Goal: Task Accomplishment & Management: Use online tool/utility

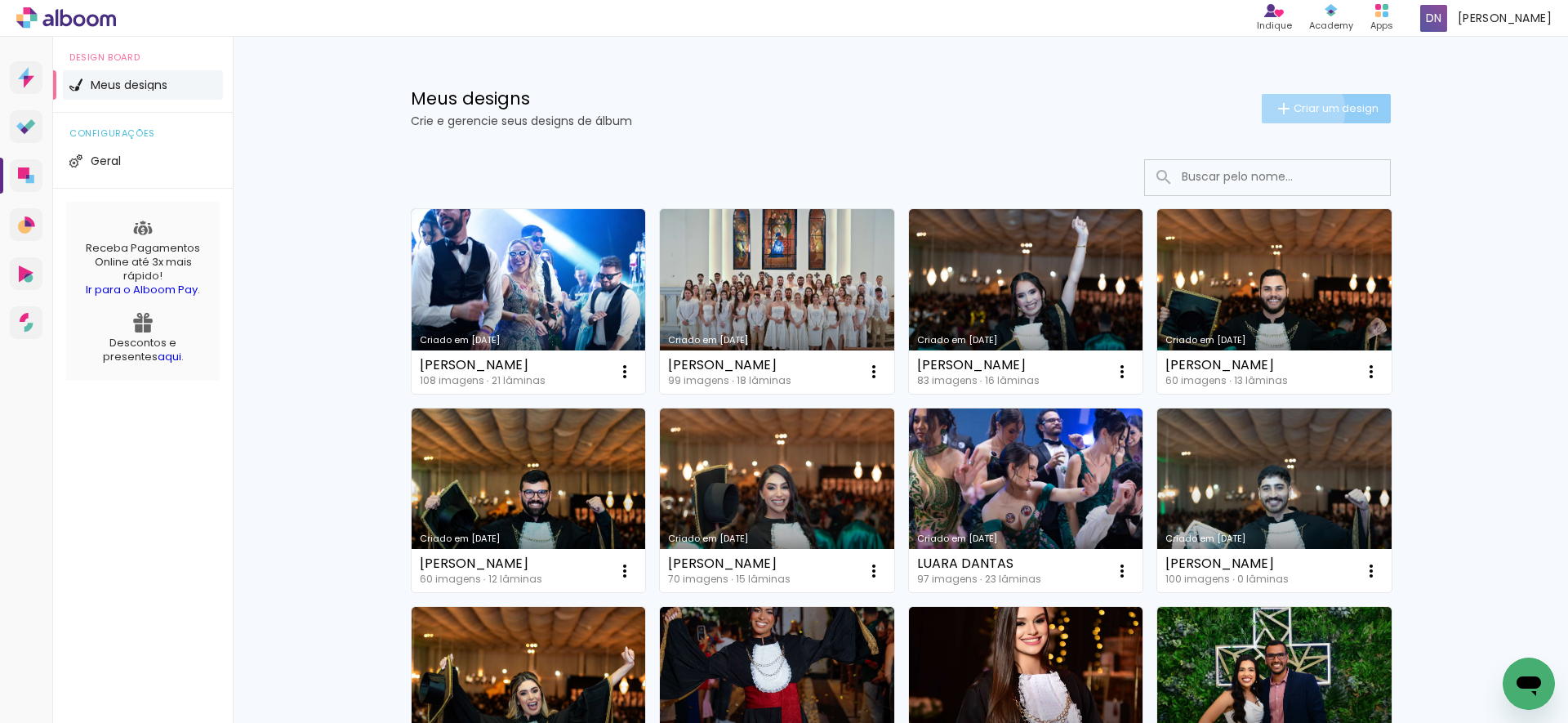
click at [1294, 111] on span "Criar um design" at bounding box center [1336, 108] width 85 height 11
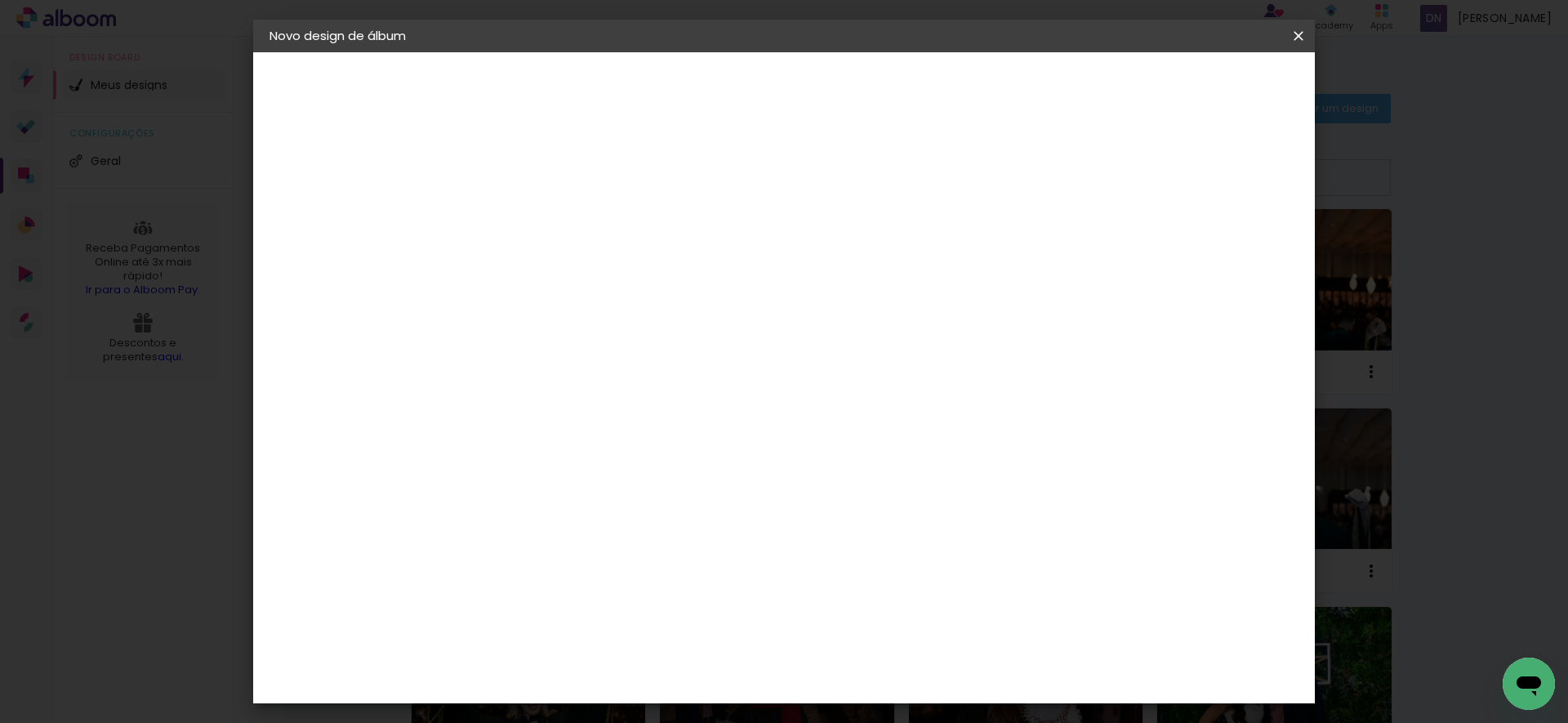
click at [536, 217] on input at bounding box center [536, 220] width 0 height 26
click at [536, 230] on input at bounding box center [536, 220] width 0 height 26
paste input "[PERSON_NAME]"
type input "[PERSON_NAME]"
type paper-input "[PERSON_NAME]"
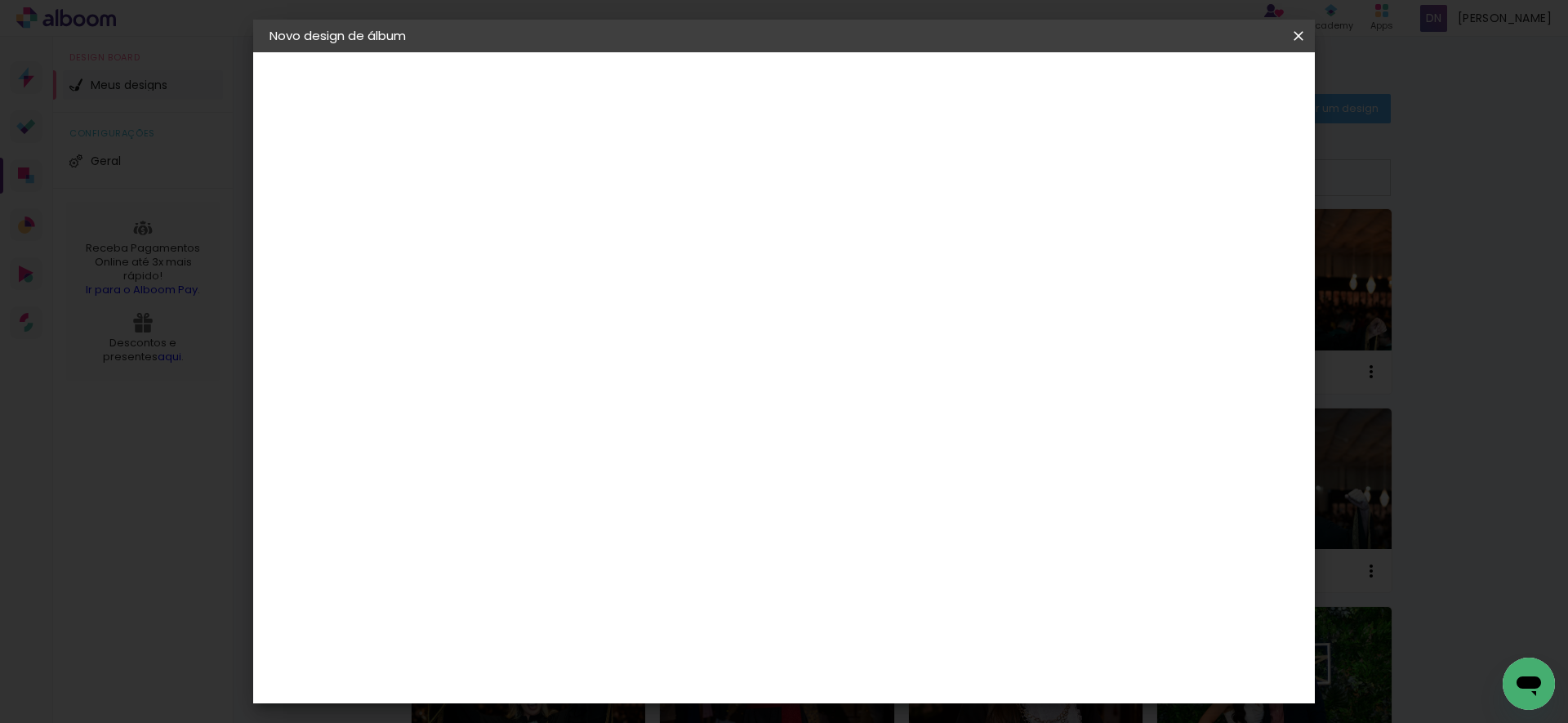
click at [703, 99] on paper-button "Avançar" at bounding box center [663, 86] width 80 height 27
click at [0, 0] on slot "Tamanho Livre" at bounding box center [0, 0] width 0 height 0
click at [0, 0] on slot "Avançar" at bounding box center [0, 0] width 0 height 0
drag, startPoint x: 504, startPoint y: 462, endPoint x: 476, endPoint y: 466, distance: 28.3
click at [477, 467] on input "30" at bounding box center [485, 464] width 42 height 25
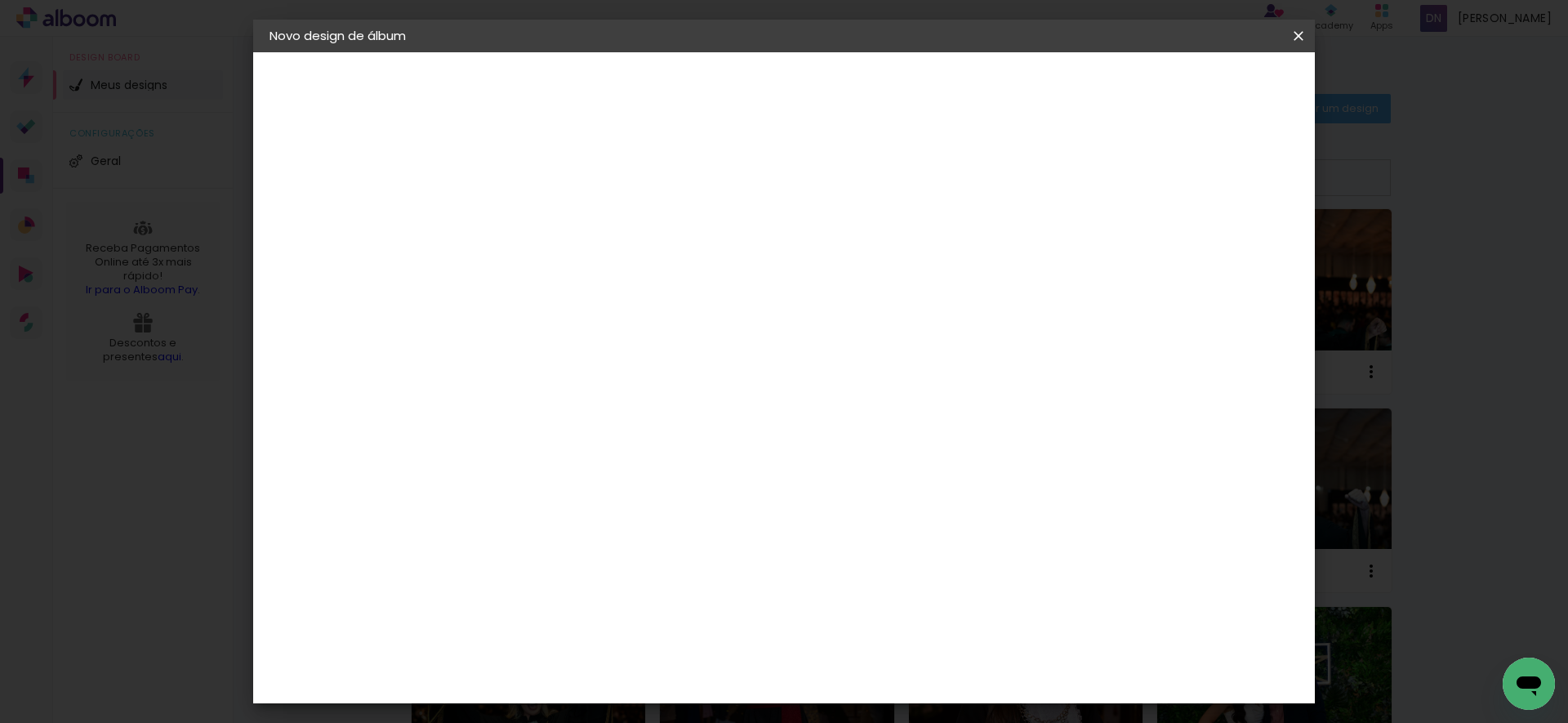
type input "25"
type paper-input "25"
click at [950, 183] on div "mm Mostrar sangria" at bounding box center [852, 129] width 772 height 155
click at [1197, 85] on span "Iniciar design" at bounding box center [1159, 86] width 74 height 11
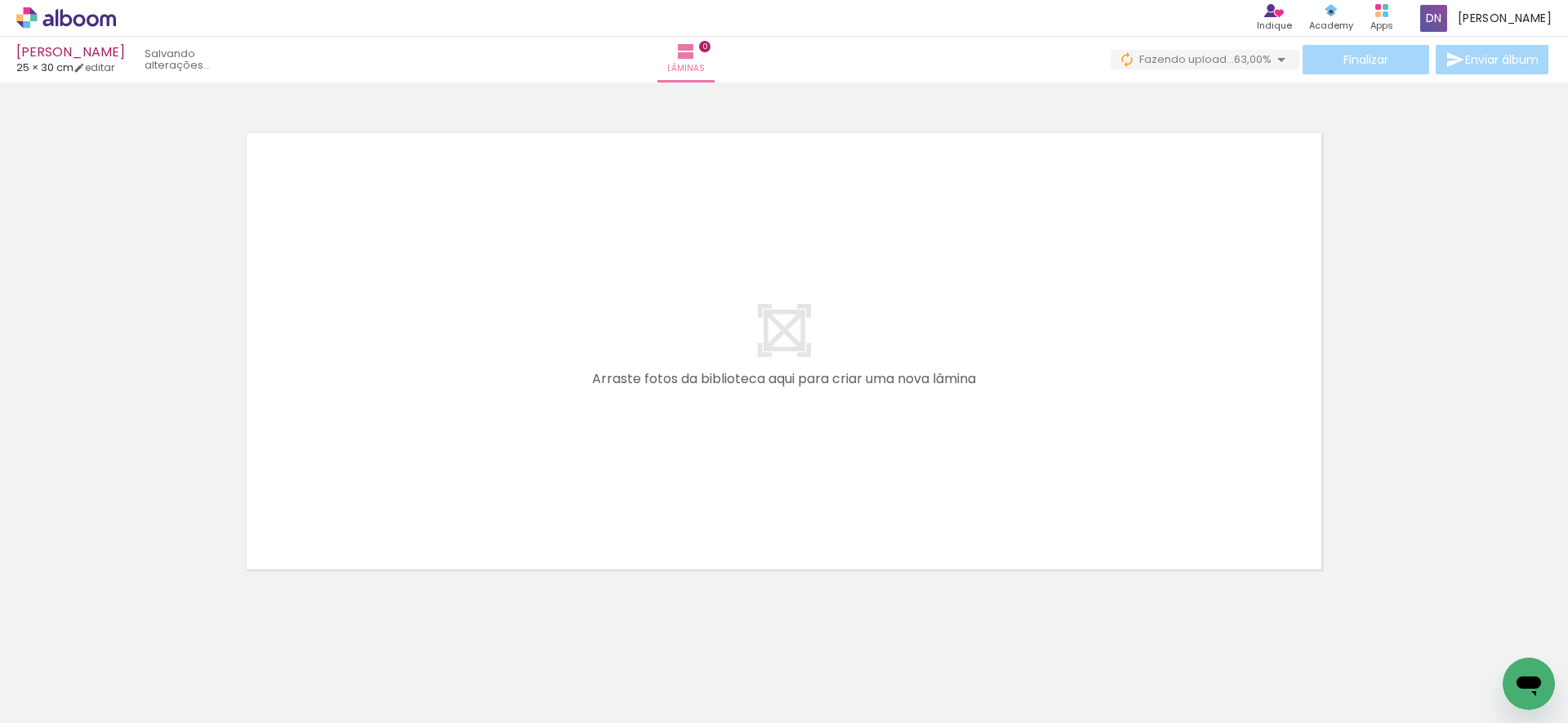
scroll to position [0, 895]
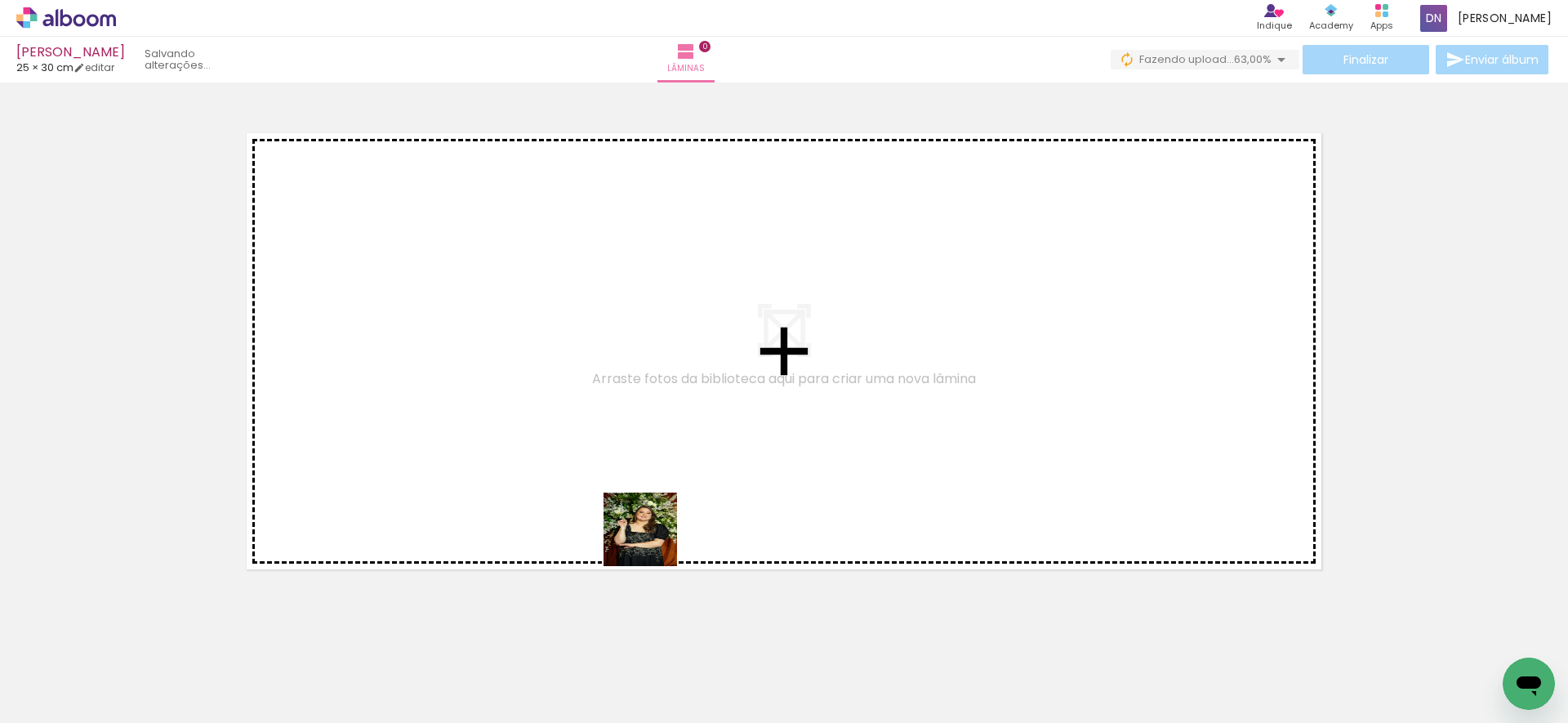
drag, startPoint x: 742, startPoint y: 674, endPoint x: 650, endPoint y: 539, distance: 163.4
click at [650, 539] on quentale-workspace at bounding box center [784, 362] width 1568 height 723
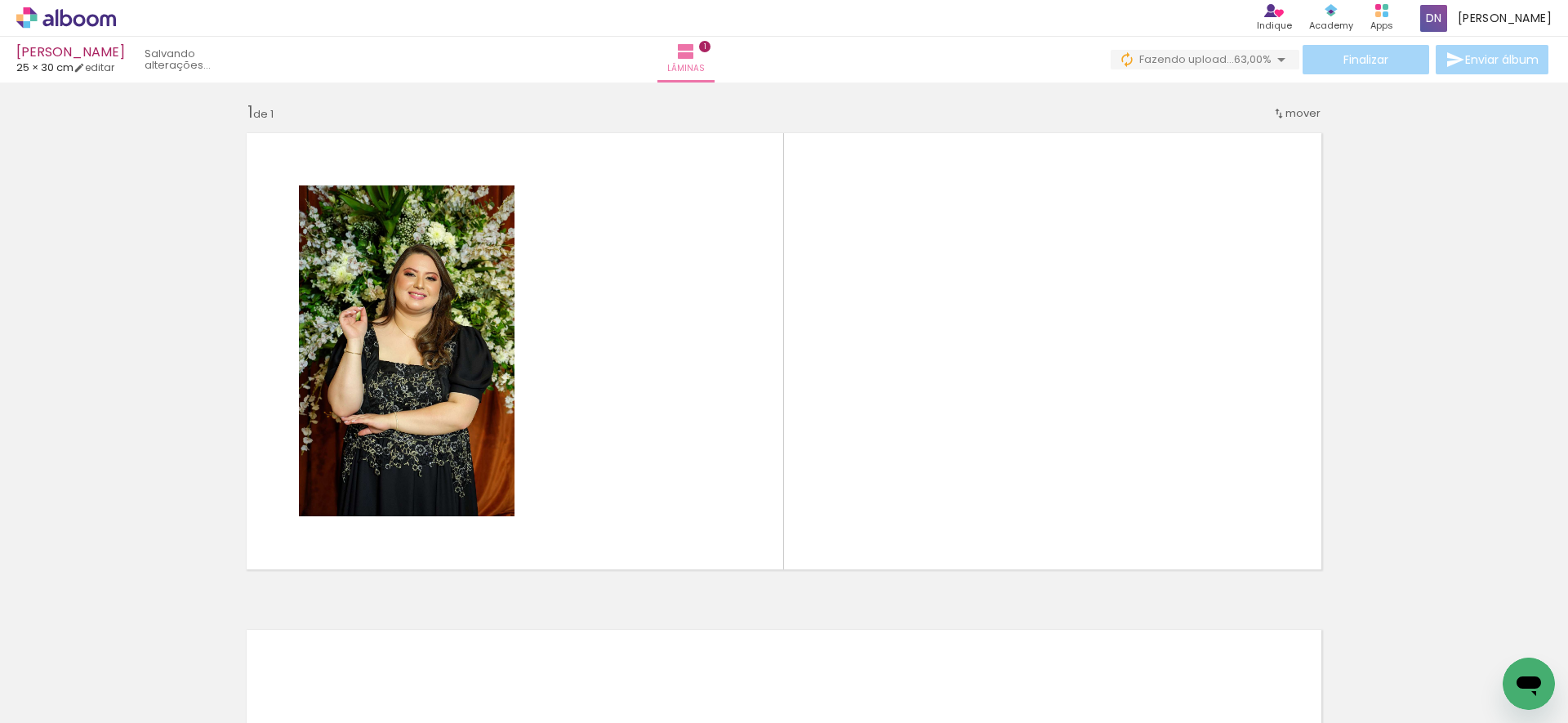
scroll to position [6, 0]
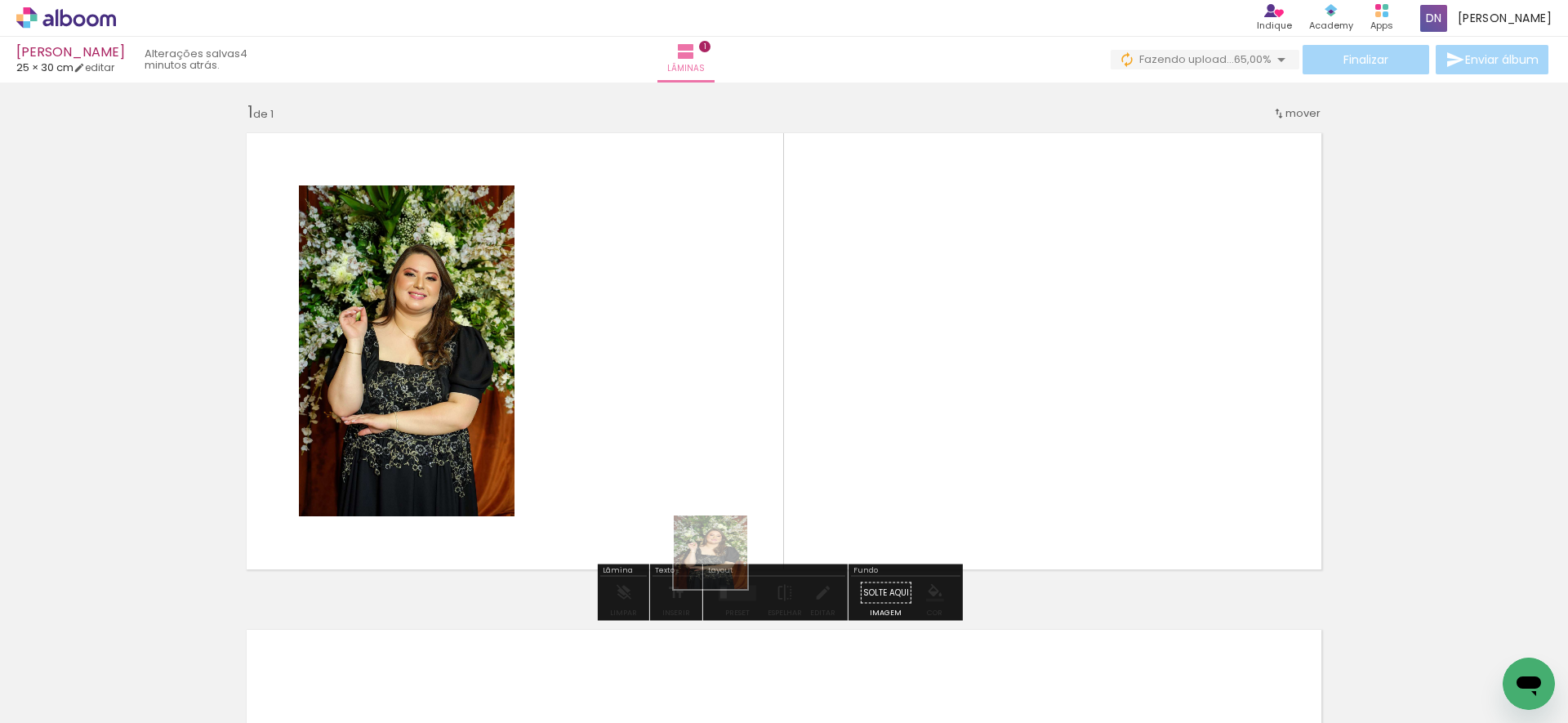
drag, startPoint x: 723, startPoint y: 565, endPoint x: 703, endPoint y: 474, distance: 93.2
click at [703, 474] on quentale-workspace at bounding box center [784, 362] width 1568 height 723
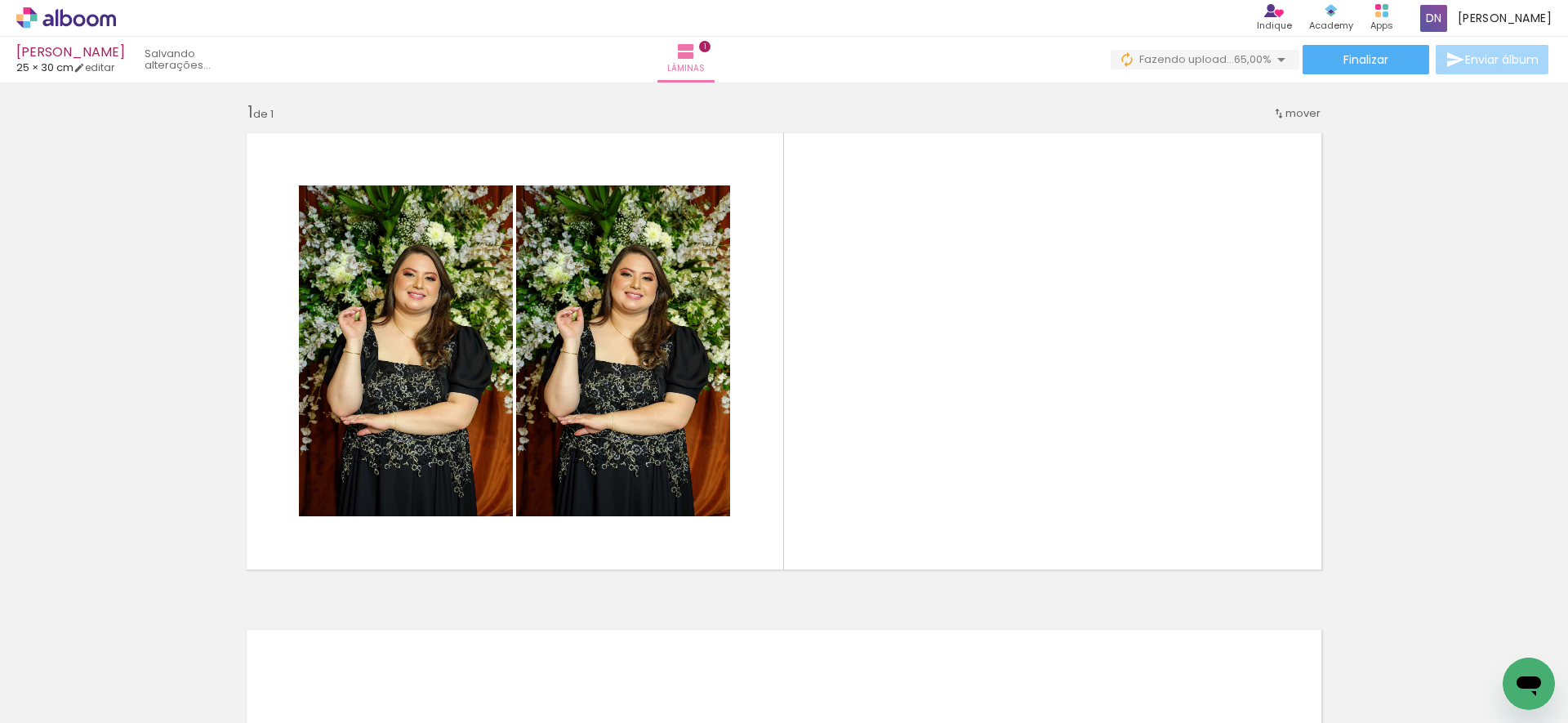
click at [42, 668] on input "Todas as fotos" at bounding box center [46, 673] width 62 height 14
click at [0, 0] on slot "Não utilizadas" at bounding box center [0, 0] width 0 height 0
type input "Não utilizadas"
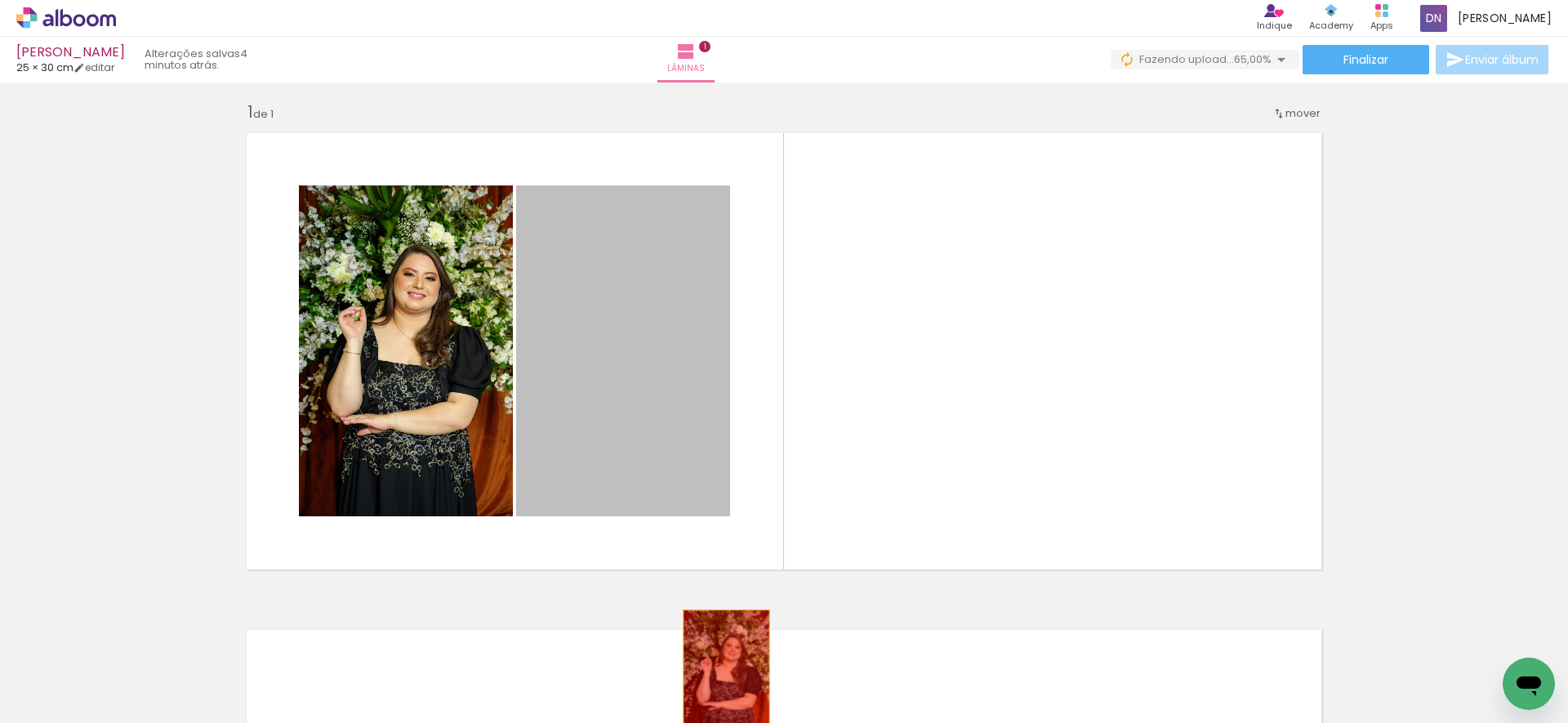
drag, startPoint x: 583, startPoint y: 397, endPoint x: 723, endPoint y: 679, distance: 314.8
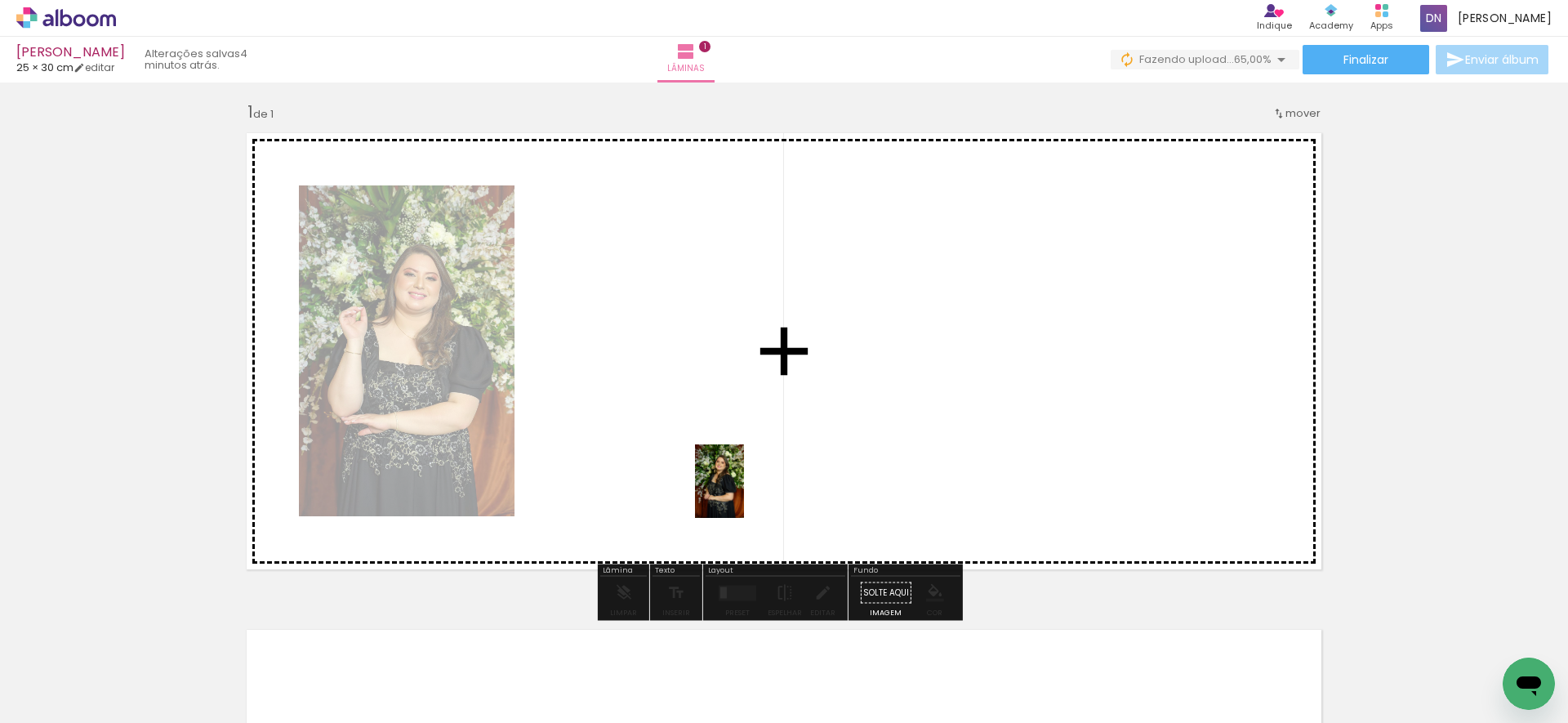
drag, startPoint x: 744, startPoint y: 673, endPoint x: 744, endPoint y: 493, distance: 180.0
click at [744, 493] on quentale-workspace at bounding box center [784, 362] width 1568 height 723
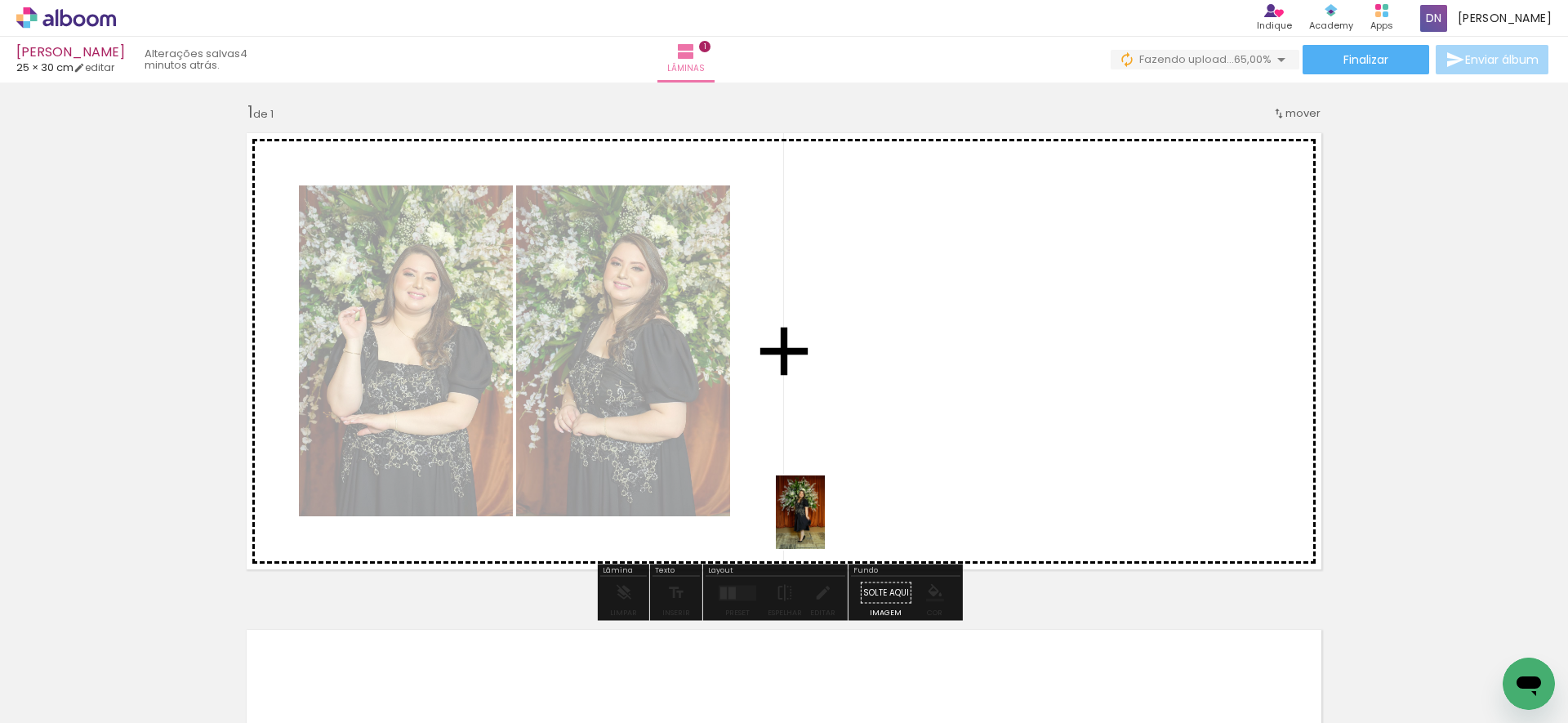
drag, startPoint x: 742, startPoint y: 674, endPoint x: 825, endPoint y: 524, distance: 171.4
click at [825, 524] on quentale-workspace at bounding box center [784, 362] width 1568 height 723
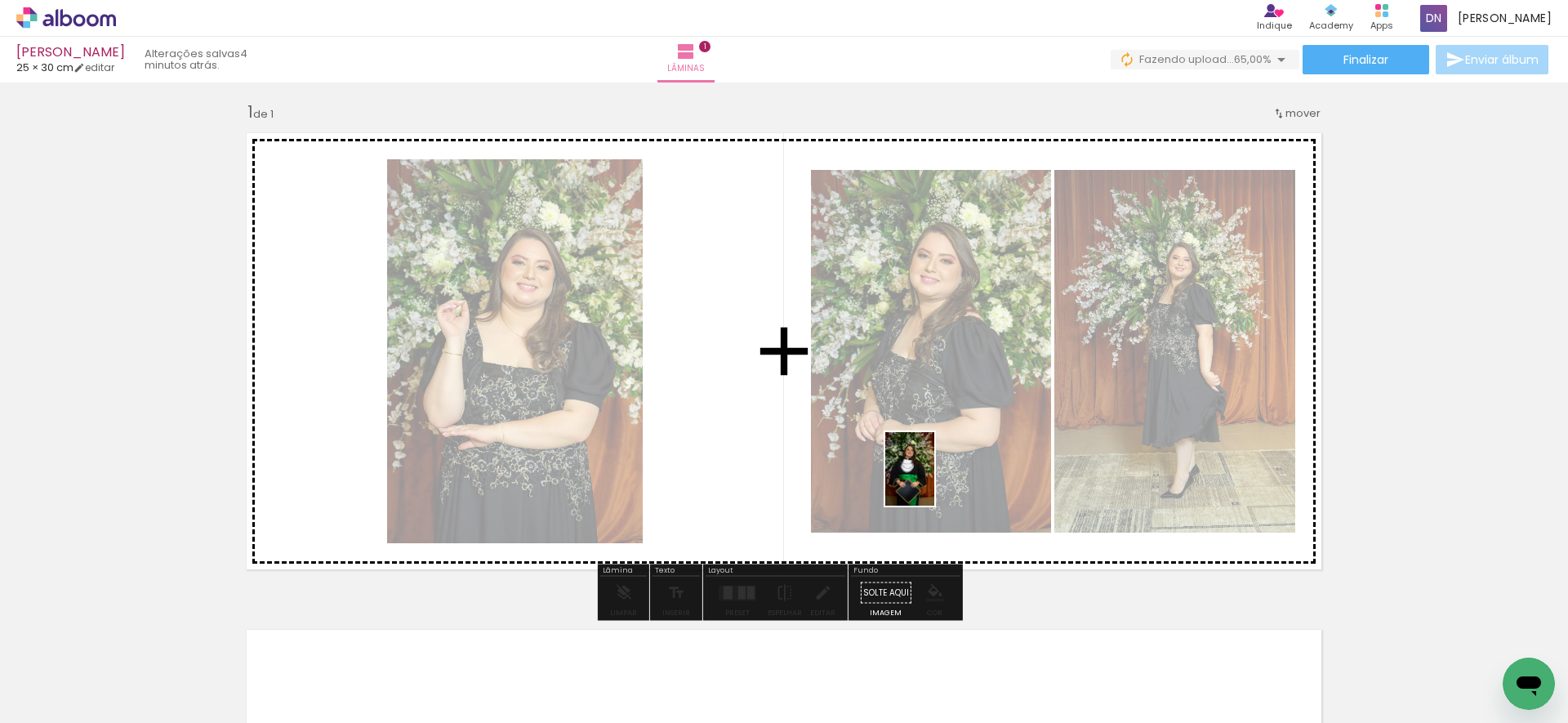
drag, startPoint x: 745, startPoint y: 655, endPoint x: 921, endPoint y: 503, distance: 232.6
click at [934, 481] on quentale-workspace at bounding box center [784, 362] width 1568 height 723
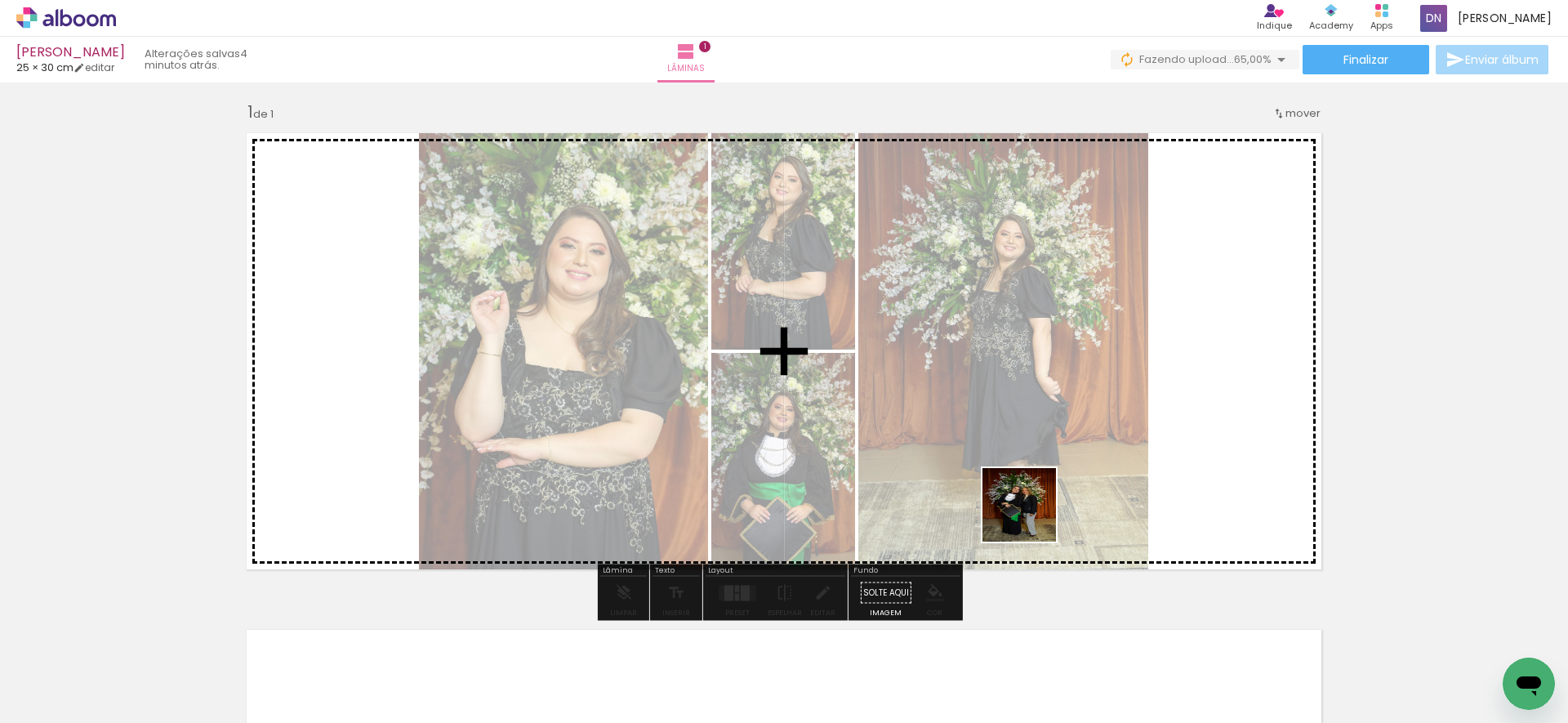
drag, startPoint x: 800, startPoint y: 649, endPoint x: 1097, endPoint y: 462, distance: 351.0
click at [1097, 462] on quentale-workspace at bounding box center [784, 362] width 1568 height 723
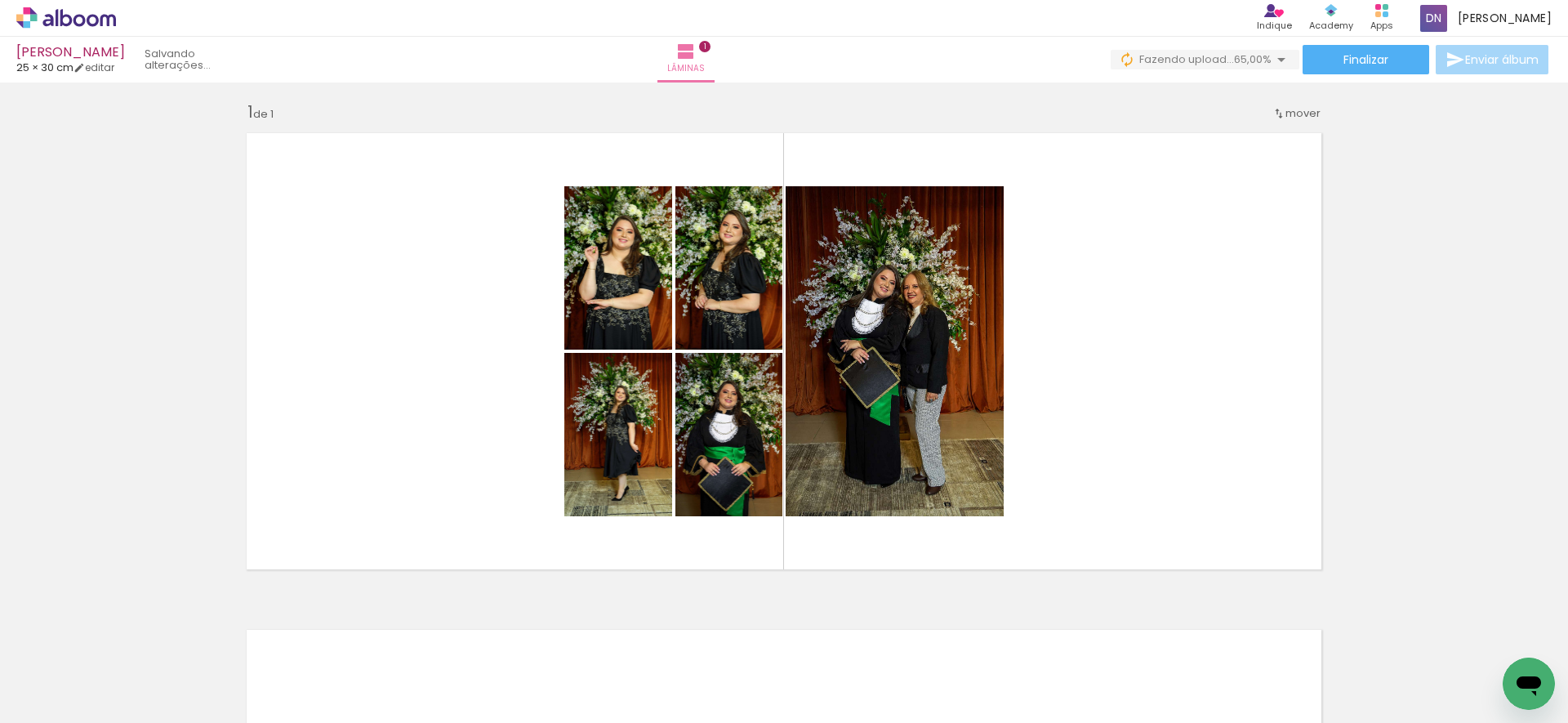
scroll to position [0, 3923]
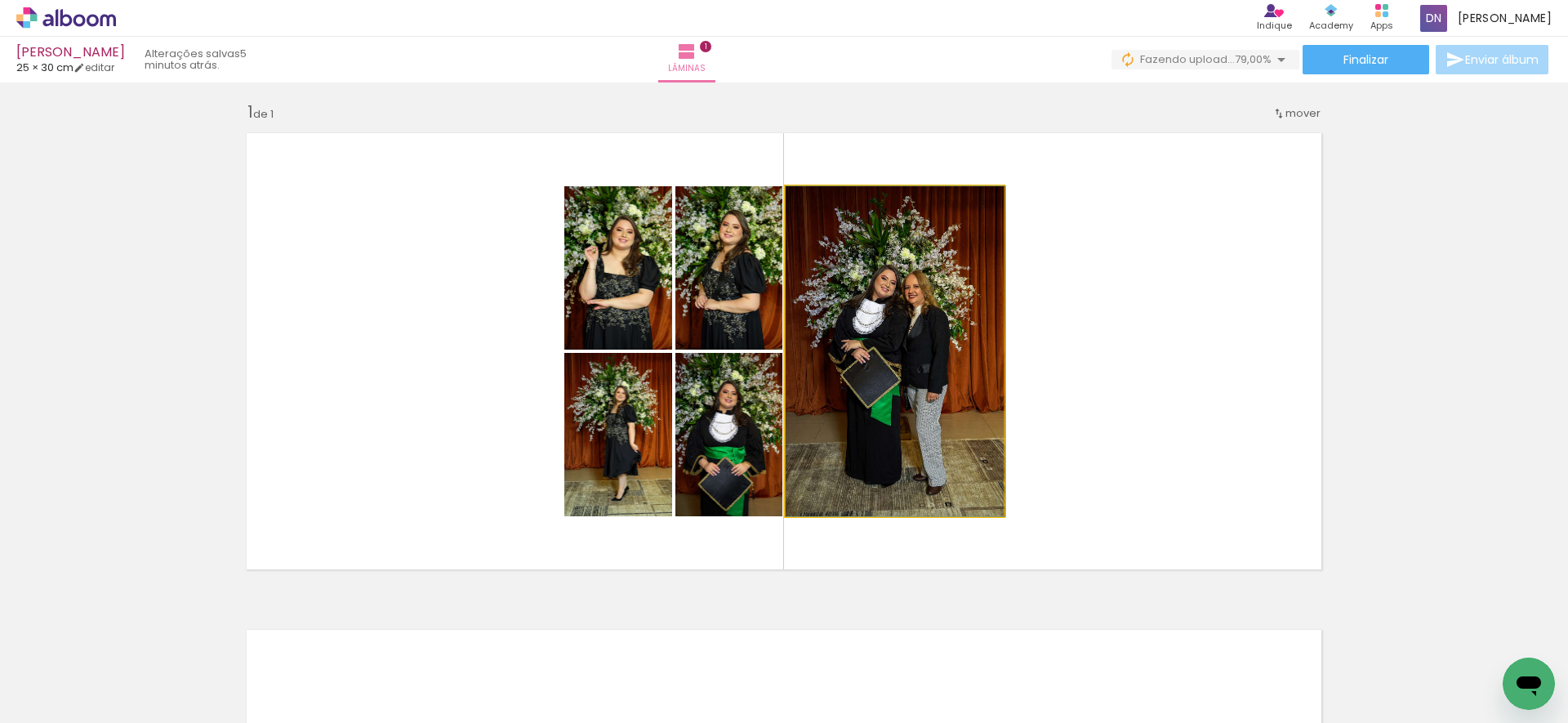
drag, startPoint x: 912, startPoint y: 460, endPoint x: 922, endPoint y: 460, distance: 10.0
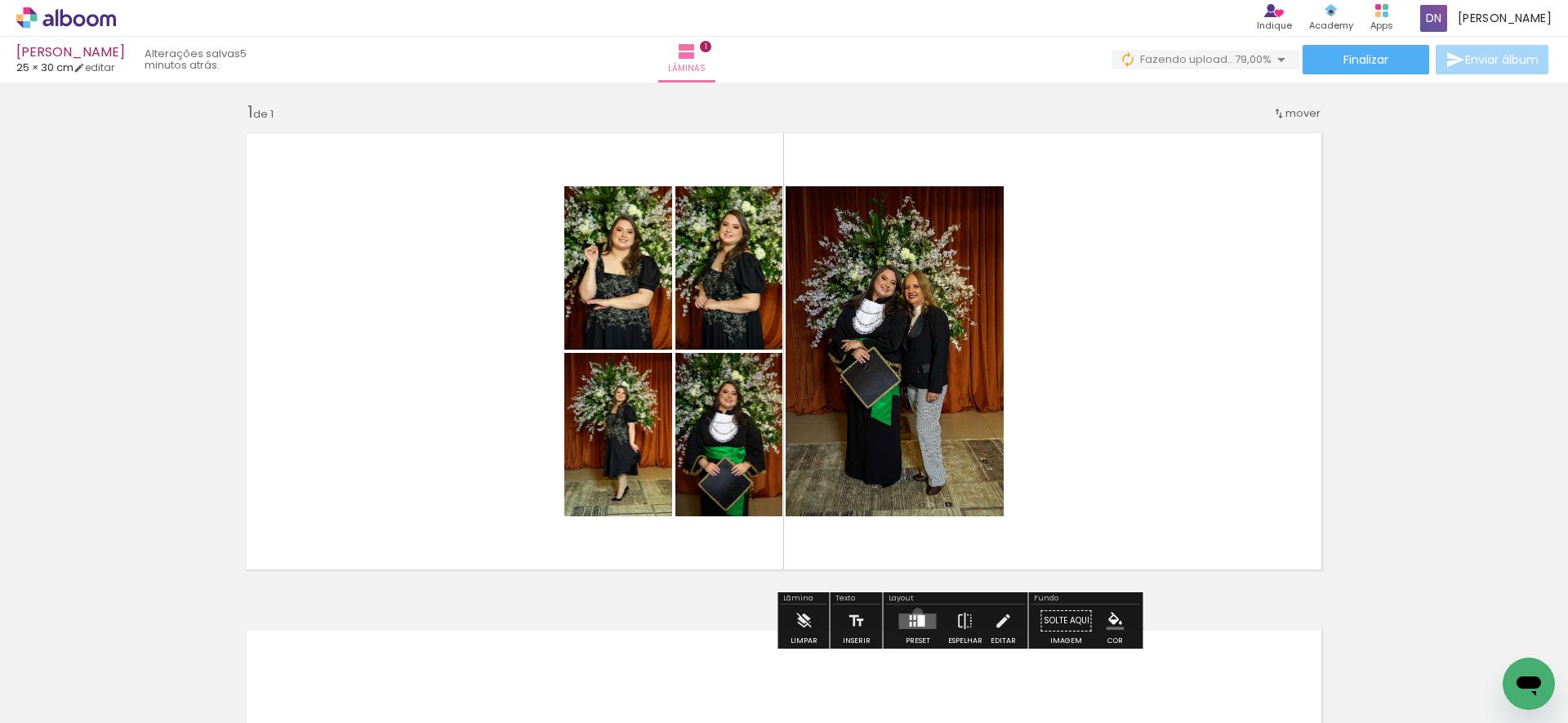
click at [914, 613] on quentale-layouter at bounding box center [918, 620] width 38 height 16
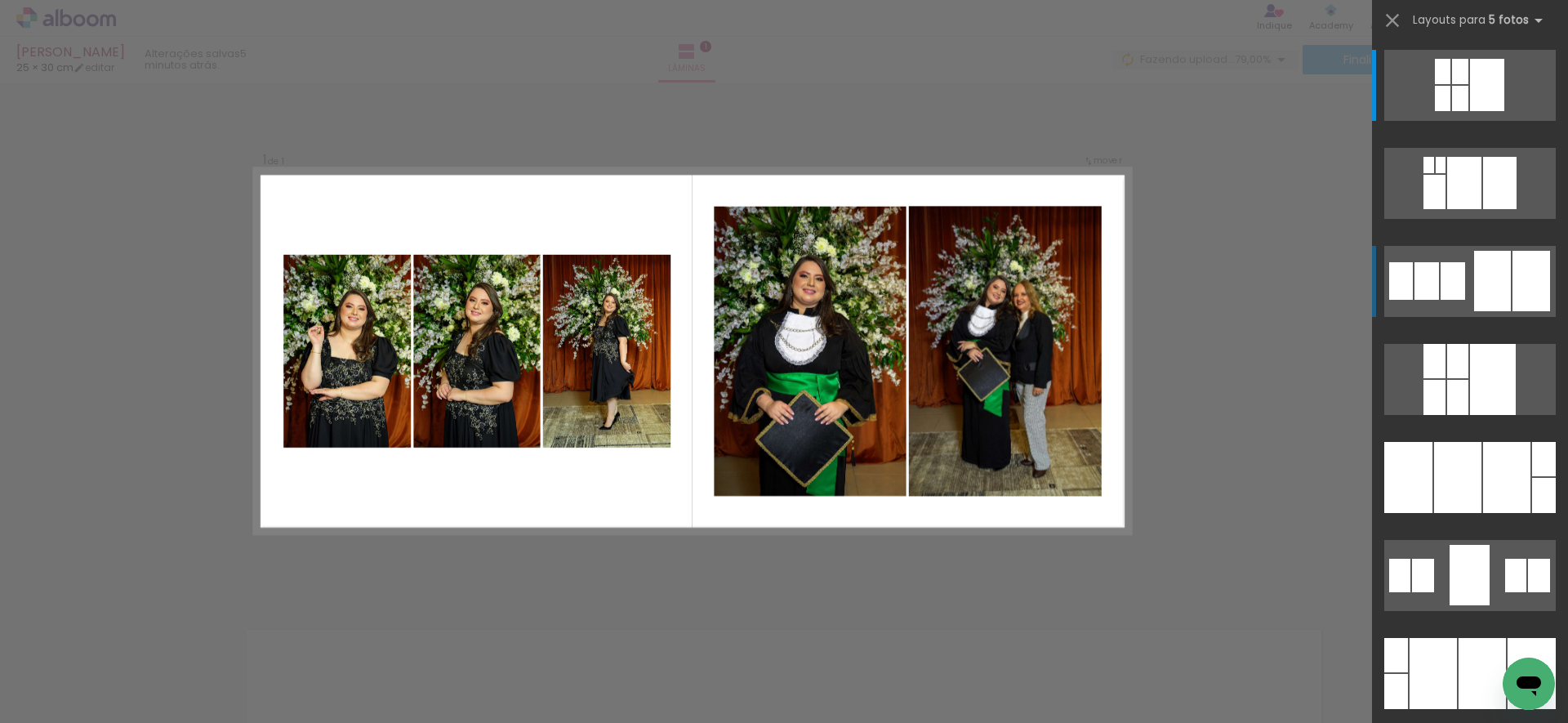
click at [1529, 293] on div at bounding box center [1530, 281] width 38 height 60
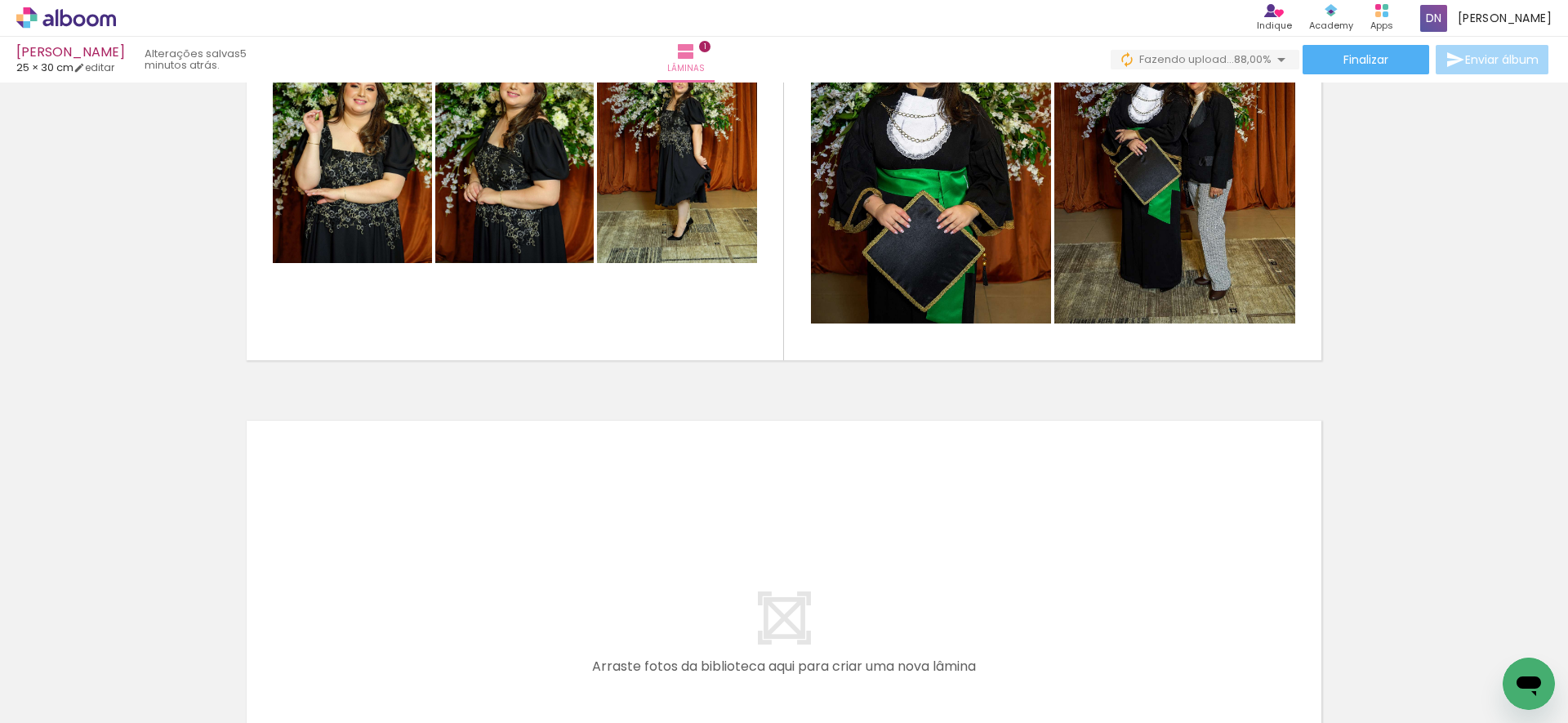
scroll to position [174, 0]
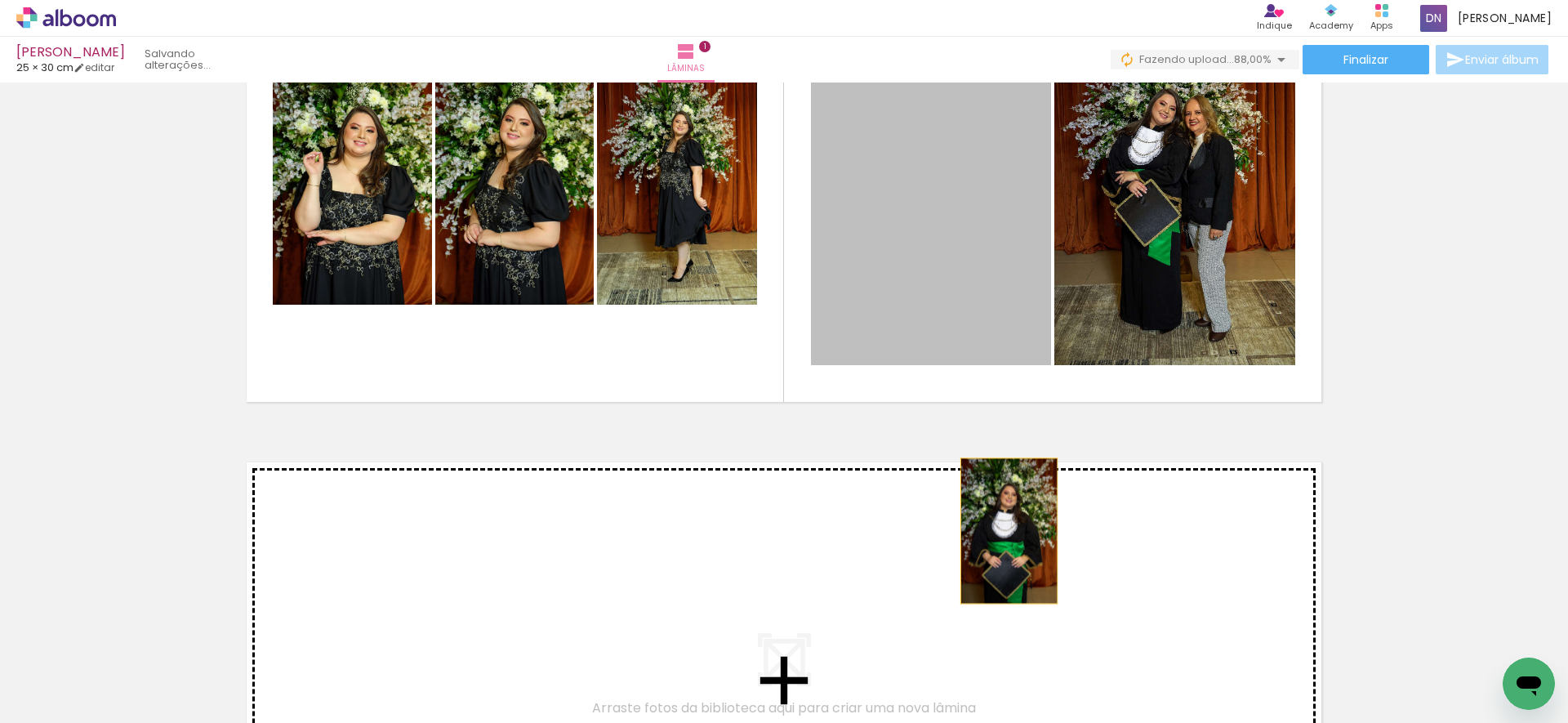
drag, startPoint x: 967, startPoint y: 312, endPoint x: 1003, endPoint y: 531, distance: 221.9
click at [1003, 531] on div "Inserir lâmina 1 de 1" at bounding box center [784, 411] width 1568 height 994
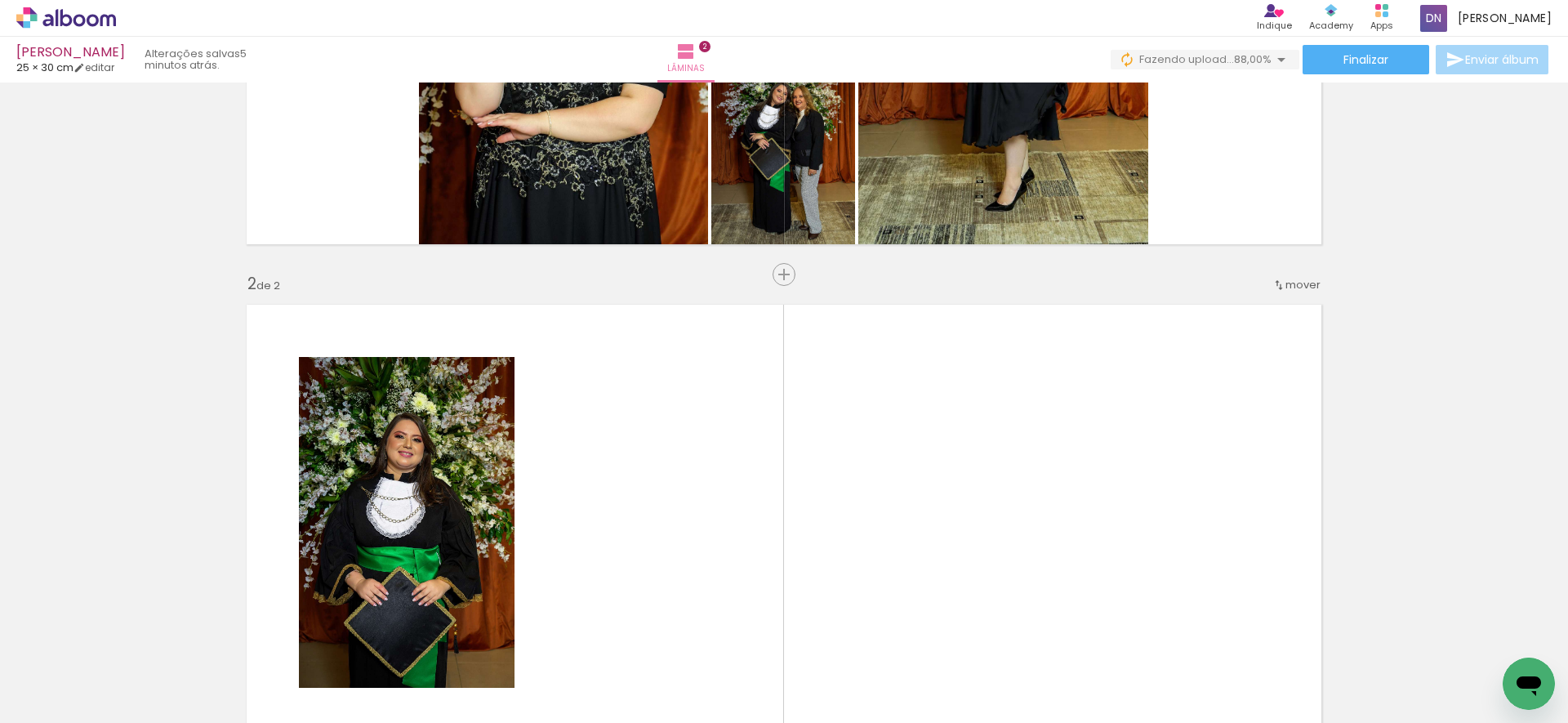
scroll to position [275, 0]
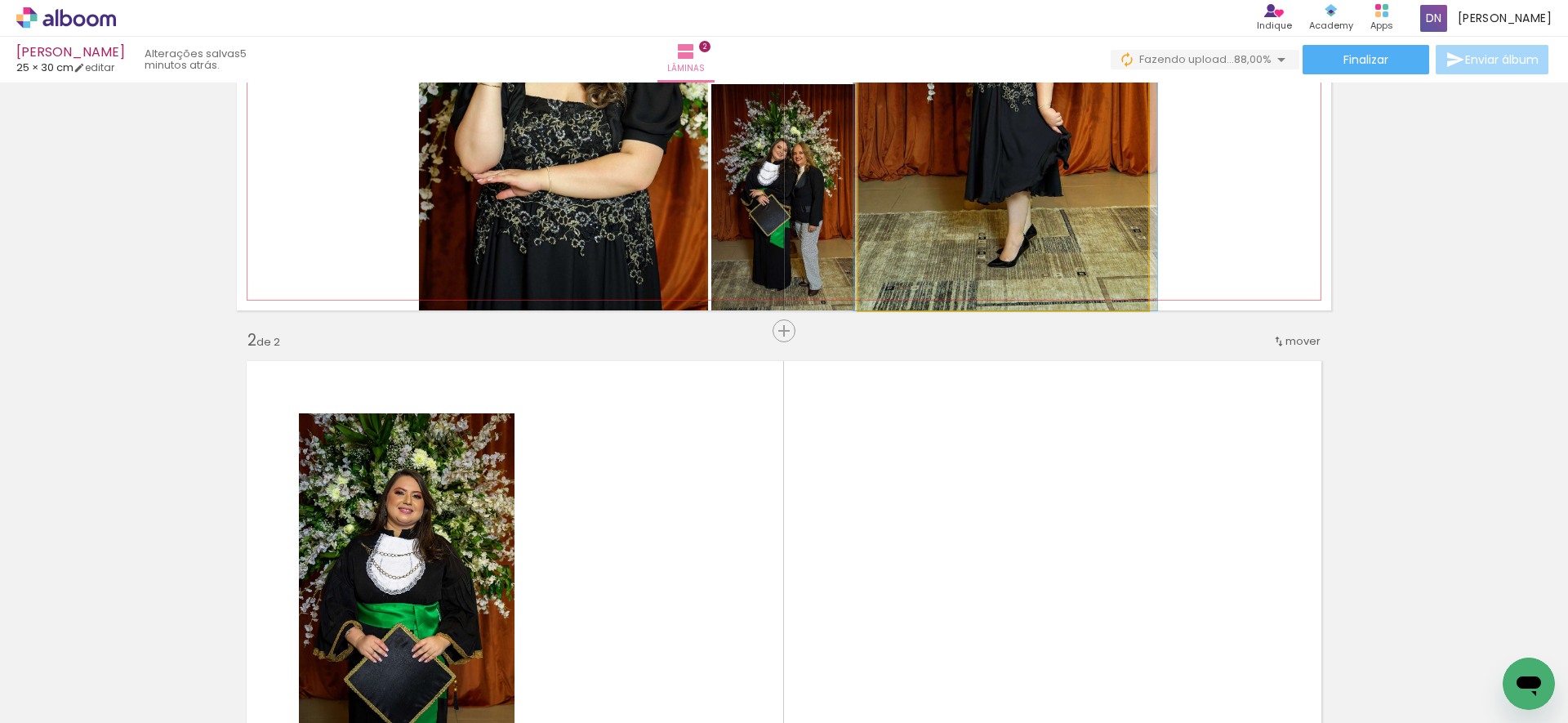
drag, startPoint x: 982, startPoint y: 212, endPoint x: 984, endPoint y: 191, distance: 21.1
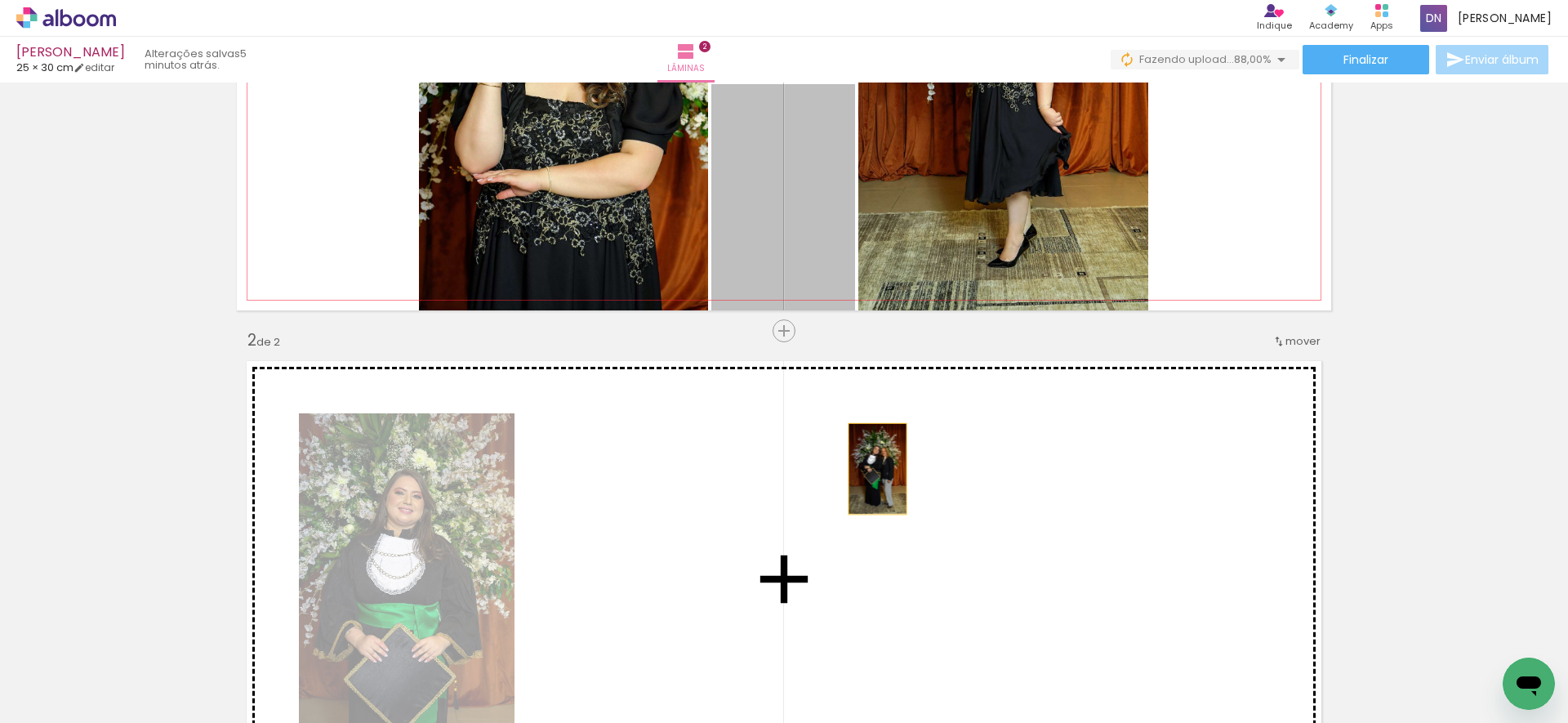
drag, startPoint x: 822, startPoint y: 269, endPoint x: 871, endPoint y: 469, distance: 205.9
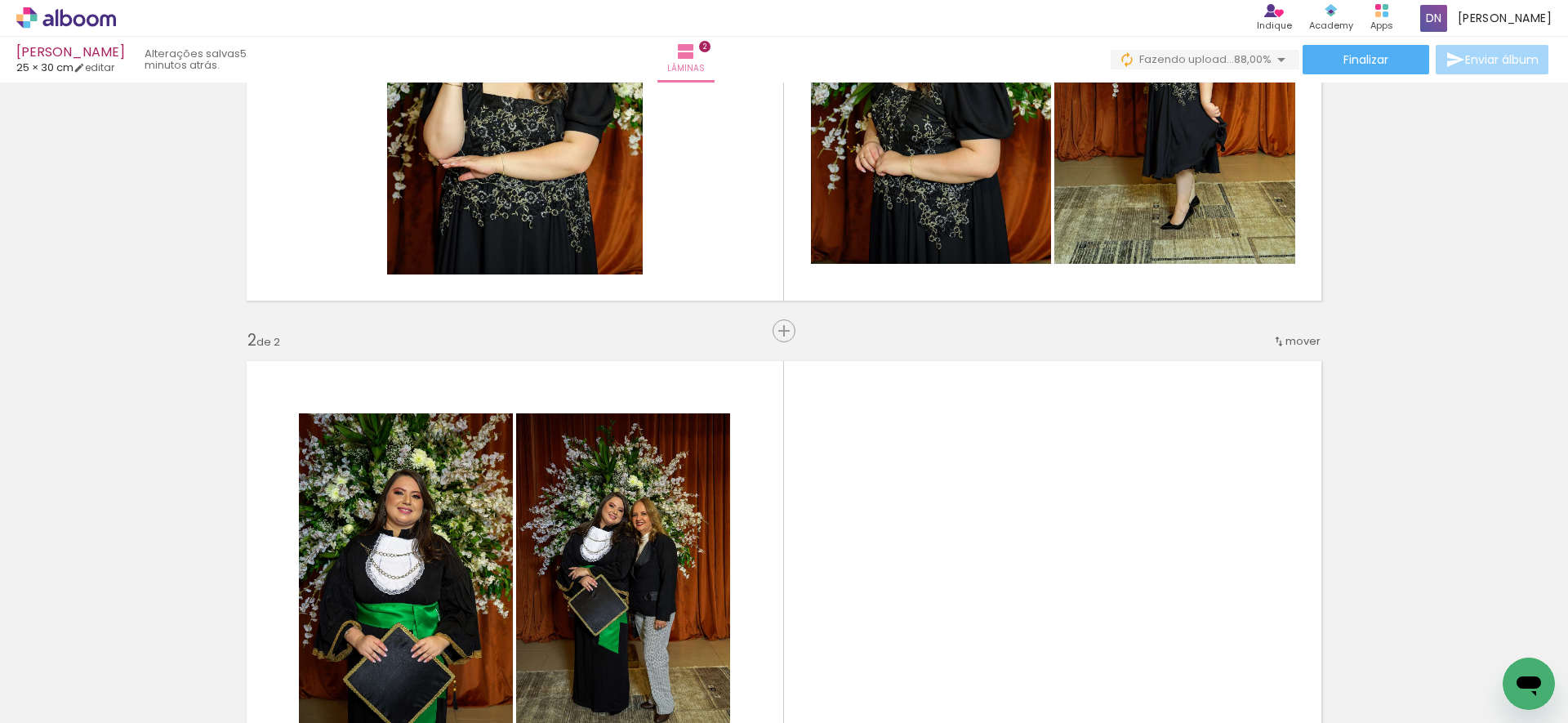
scroll to position [252, 0]
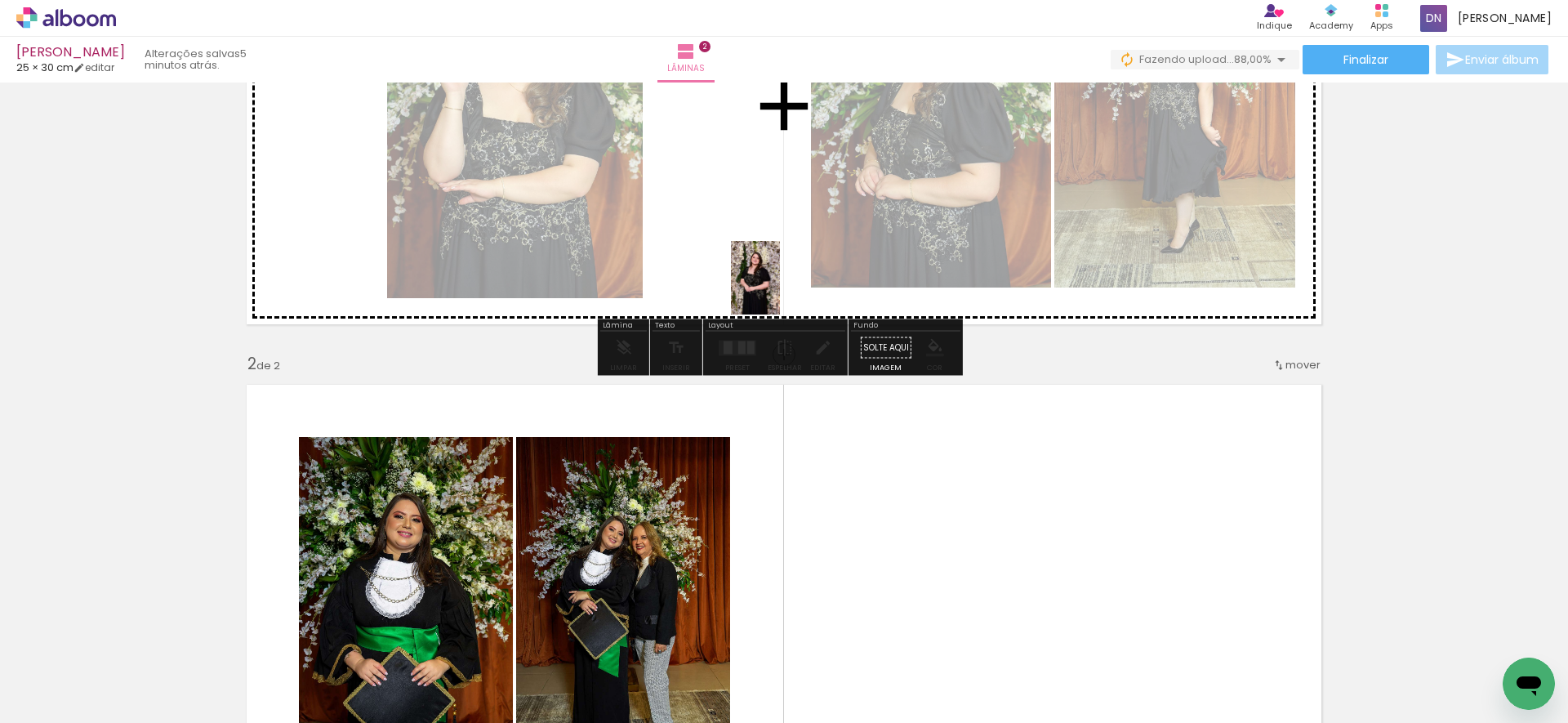
drag, startPoint x: 779, startPoint y: 529, endPoint x: 779, endPoint y: 288, distance: 241.0
click at [779, 288] on quentale-workspace at bounding box center [784, 362] width 1568 height 723
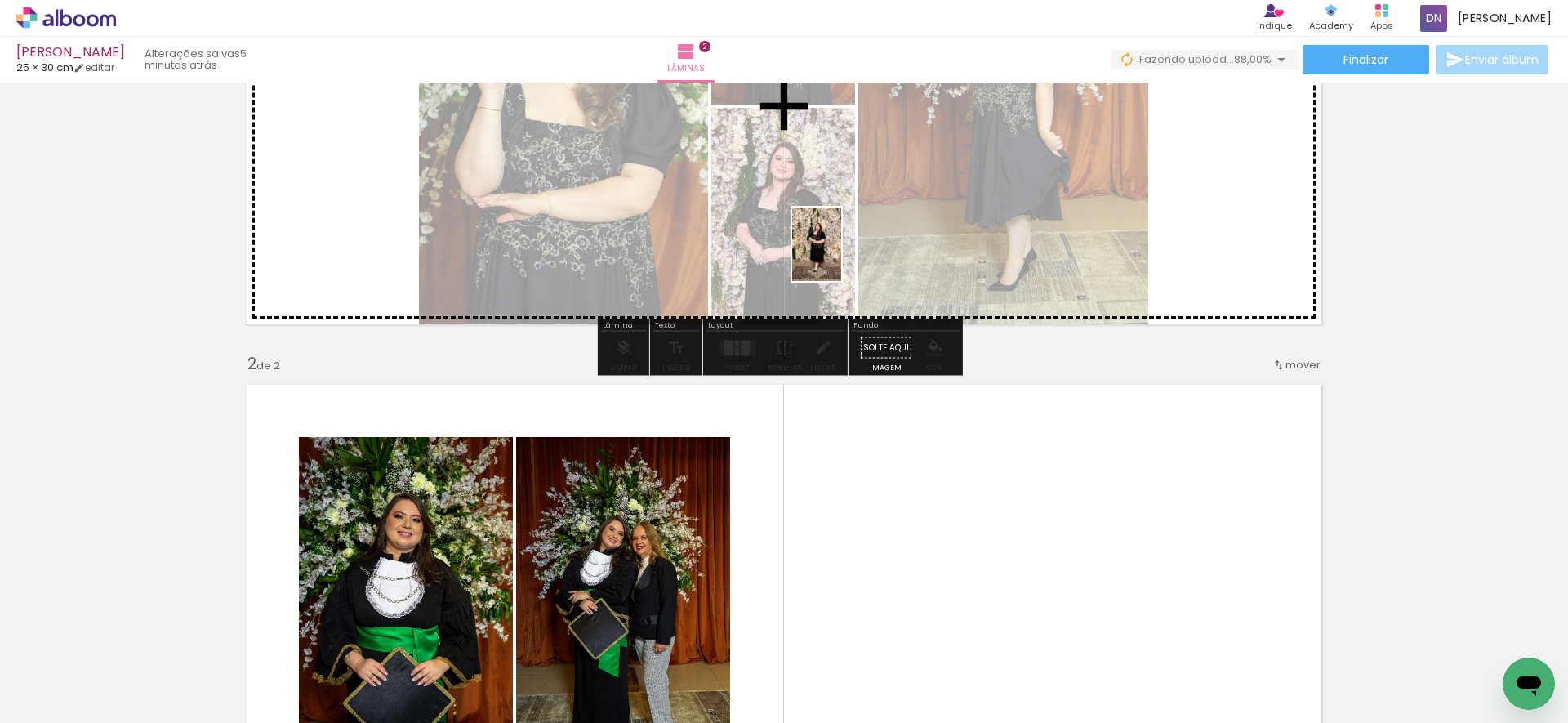
drag, startPoint x: 645, startPoint y: 666, endPoint x: 841, endPoint y: 256, distance: 454.4
click at [841, 256] on quentale-workspace at bounding box center [784, 362] width 1568 height 723
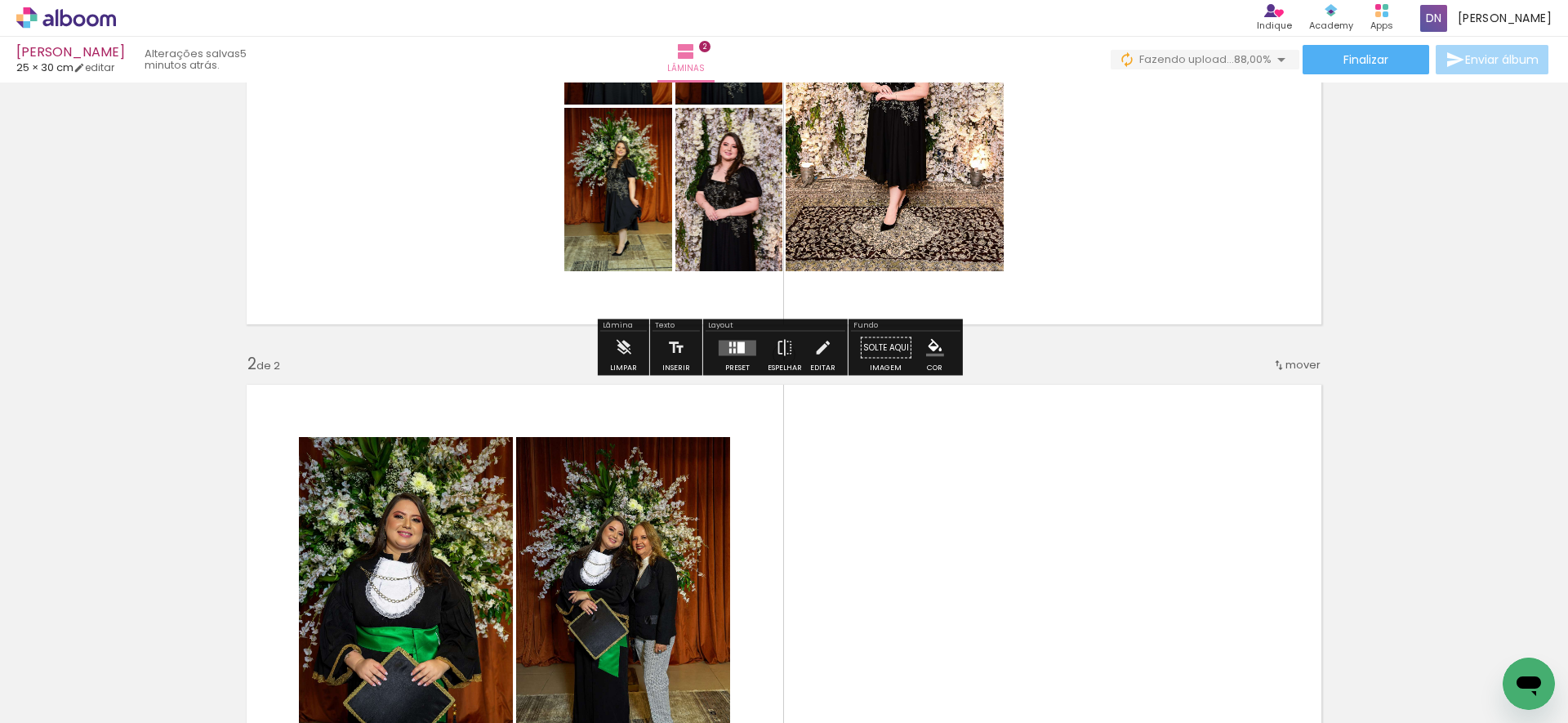
click at [721, 351] on quentale-layouter at bounding box center [737, 347] width 38 height 16
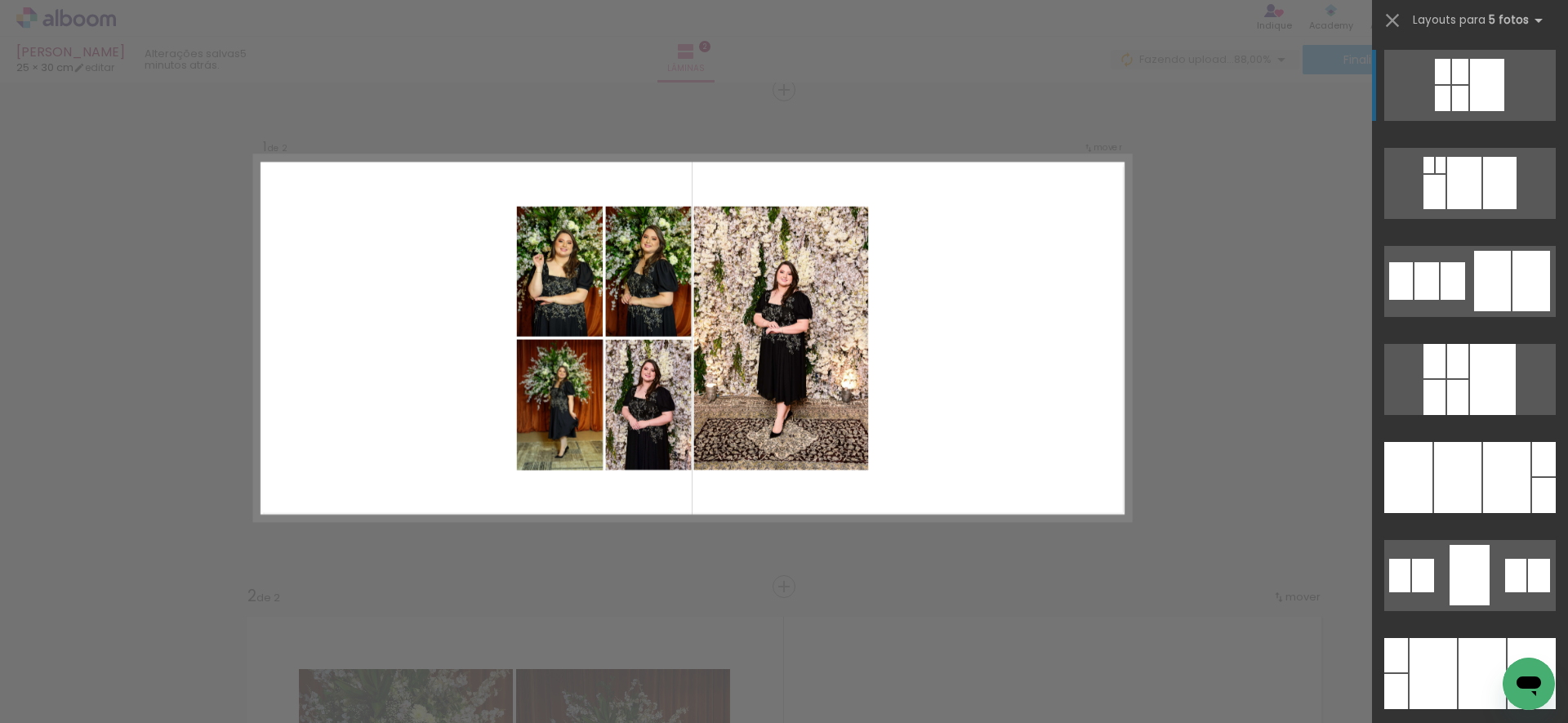
scroll to position [6, 0]
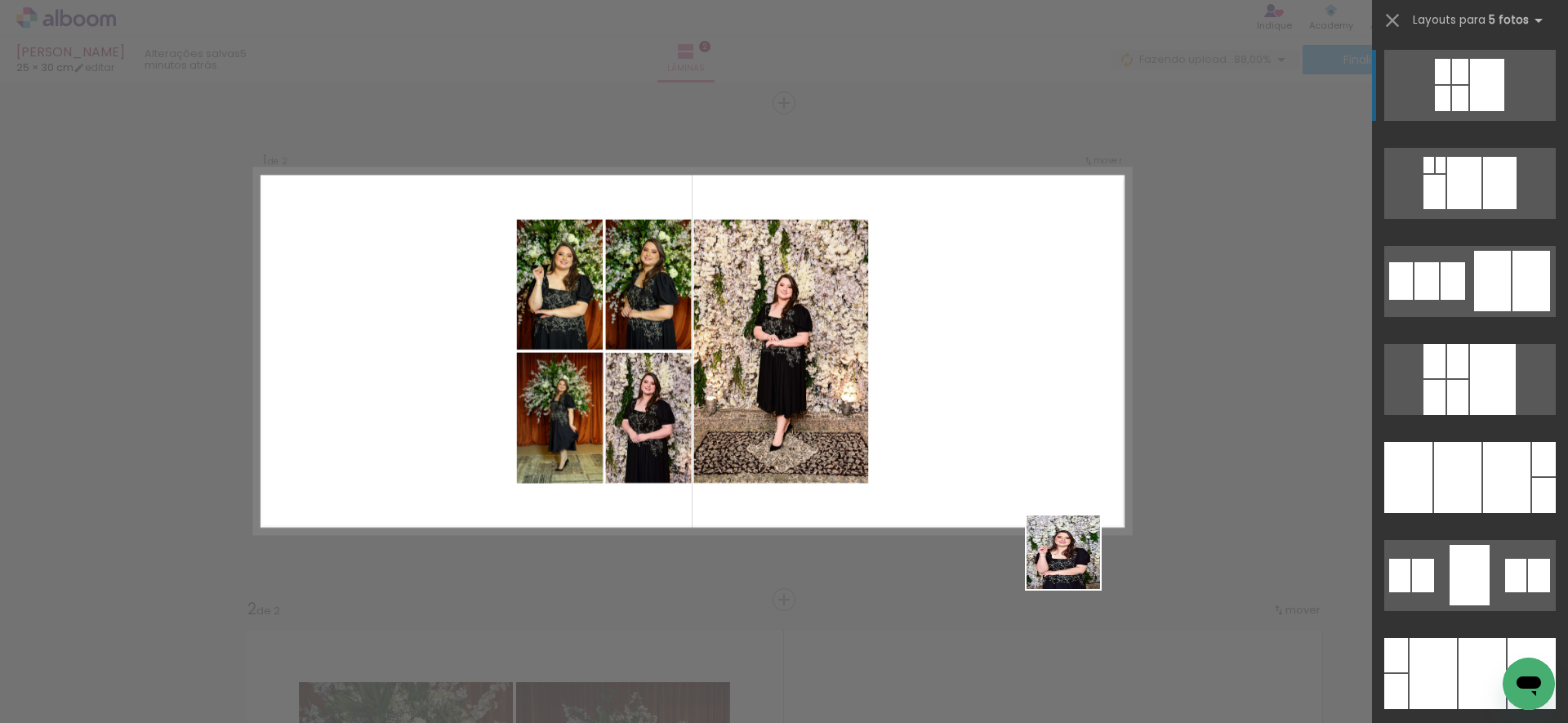
drag, startPoint x: 1076, startPoint y: 565, endPoint x: 1046, endPoint y: 428, distance: 140.2
click at [1046, 428] on quentale-workspace at bounding box center [784, 362] width 1568 height 723
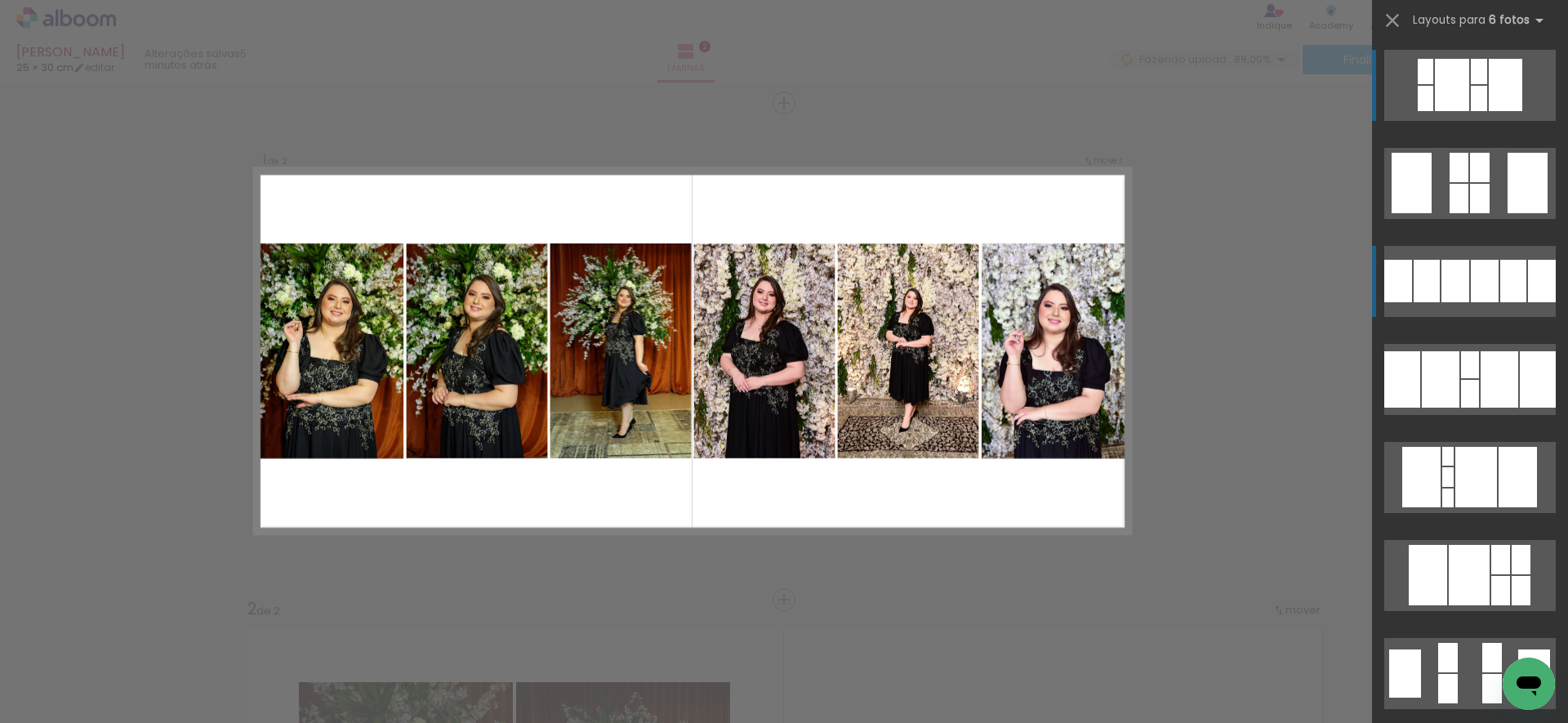
click at [1462, 274] on div at bounding box center [1455, 281] width 27 height 42
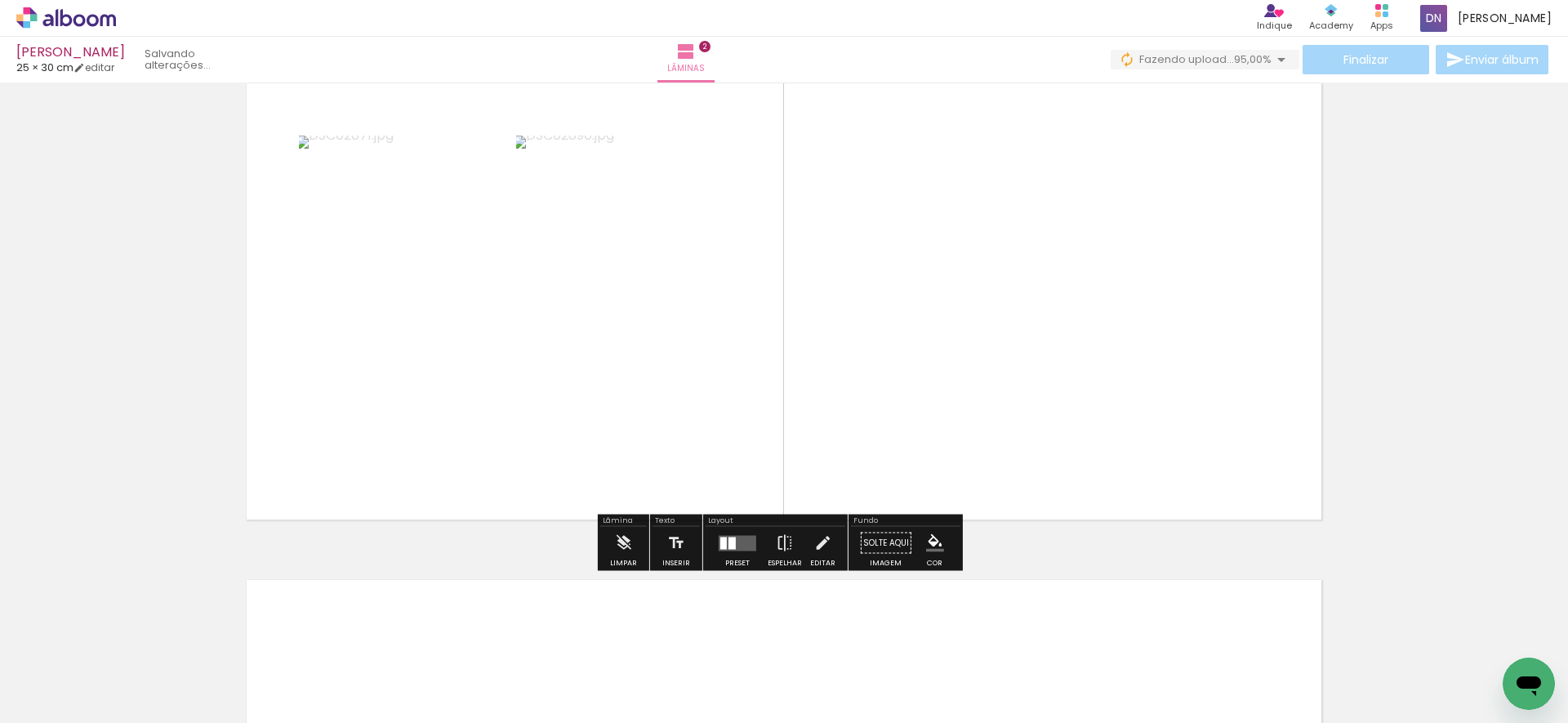
scroll to position [570, 0]
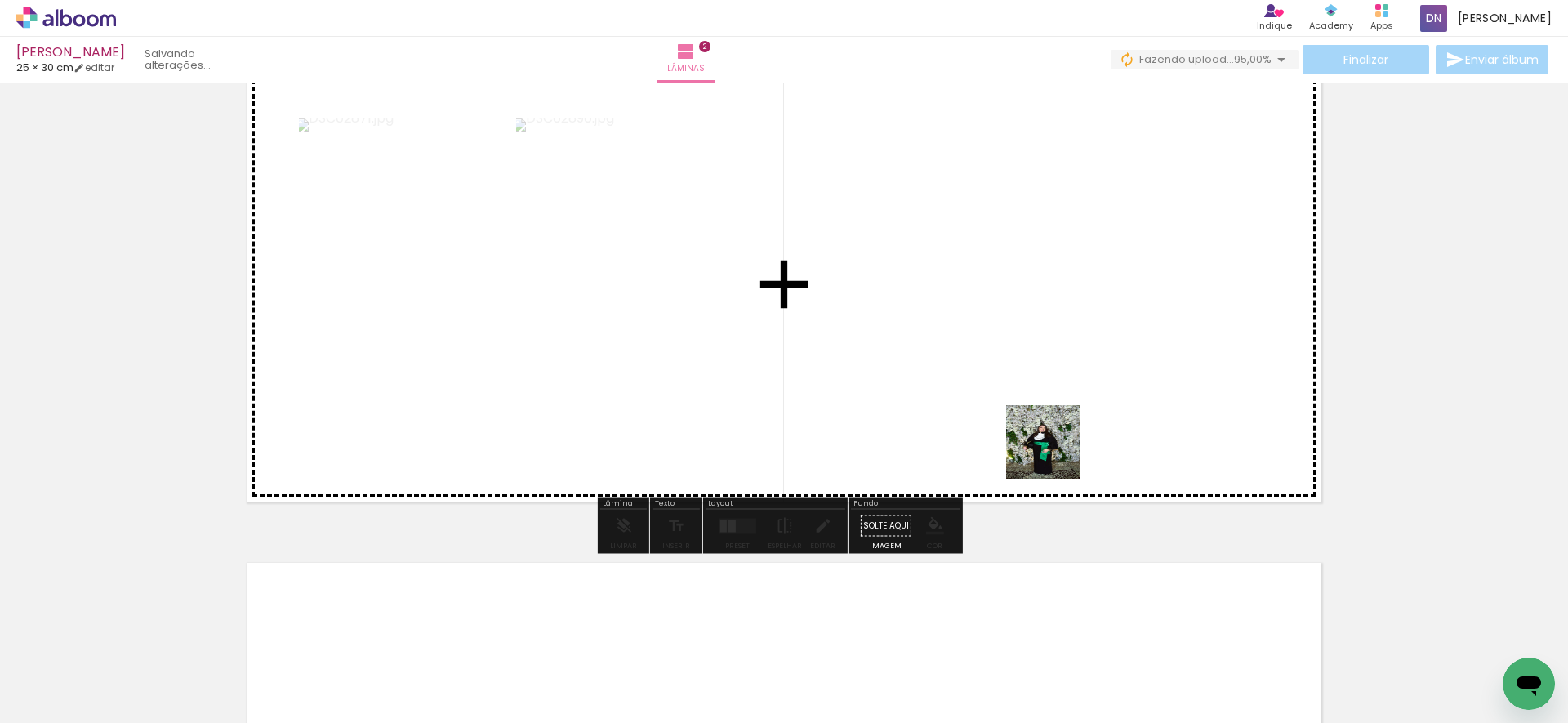
drag, startPoint x: 1101, startPoint y: 680, endPoint x: 1055, endPoint y: 454, distance: 230.6
click at [1055, 454] on quentale-workspace at bounding box center [784, 362] width 1568 height 723
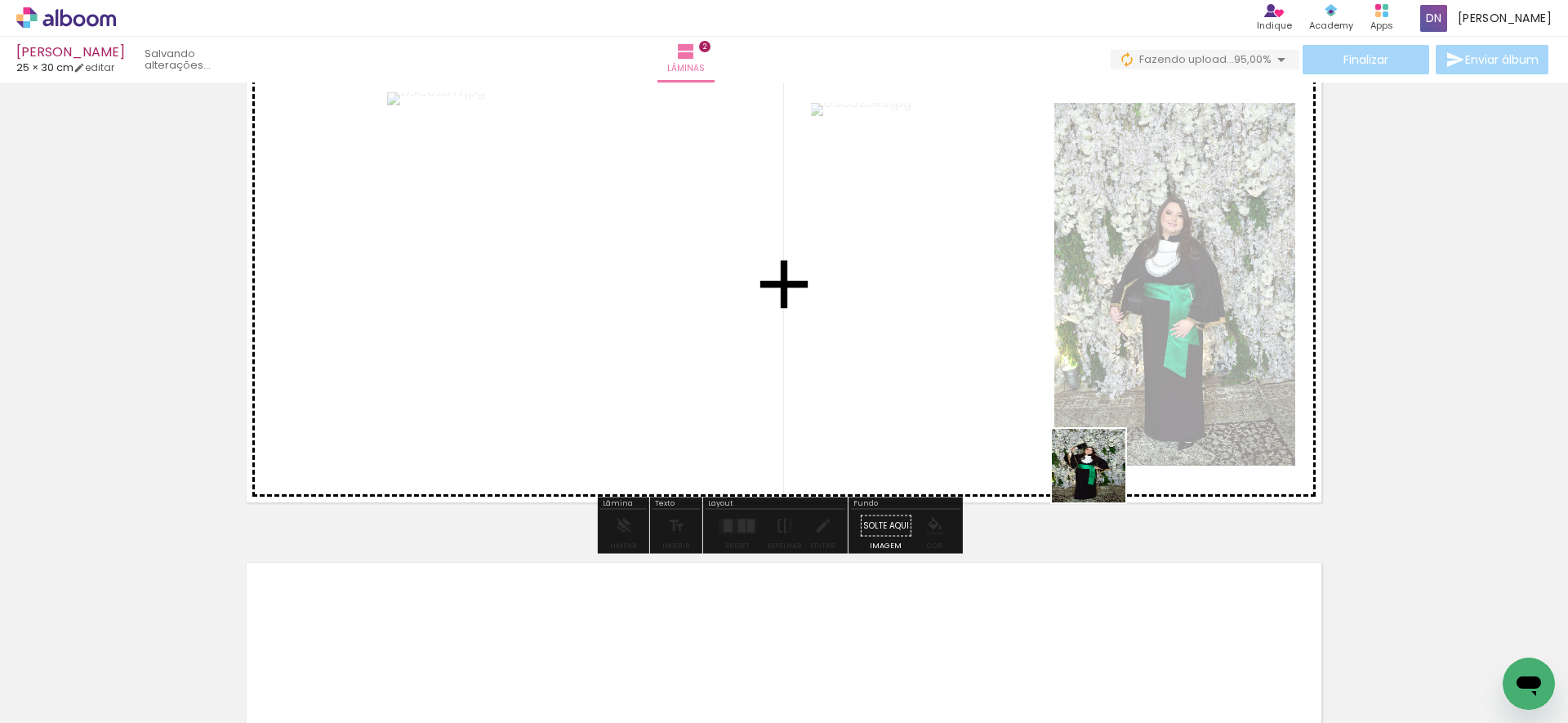
drag, startPoint x: 1100, startPoint y: 664, endPoint x: 1100, endPoint y: 462, distance: 202.0
click at [1100, 462] on quentale-workspace at bounding box center [784, 362] width 1568 height 723
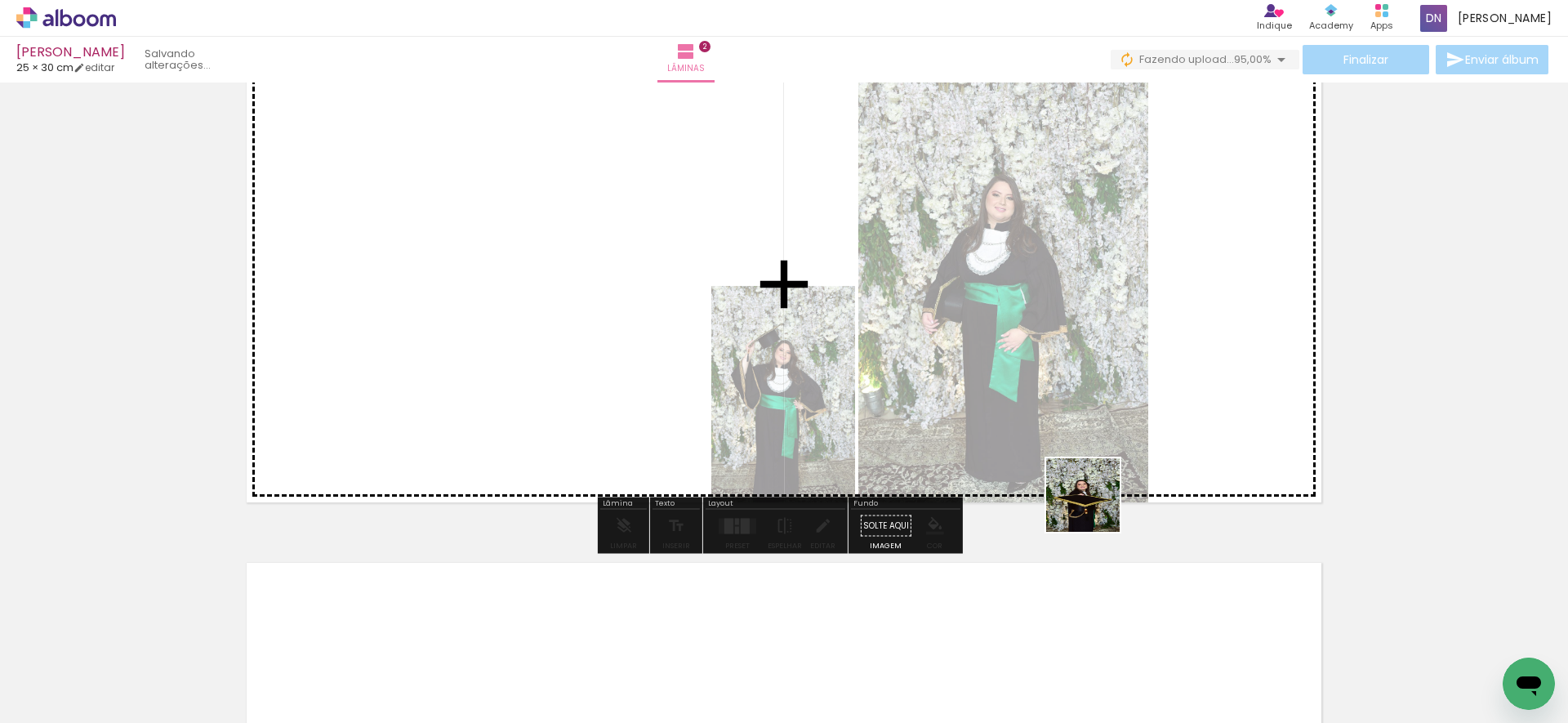
drag, startPoint x: 1102, startPoint y: 647, endPoint x: 1087, endPoint y: 428, distance: 219.5
click at [1087, 428] on quentale-workspace at bounding box center [784, 362] width 1568 height 723
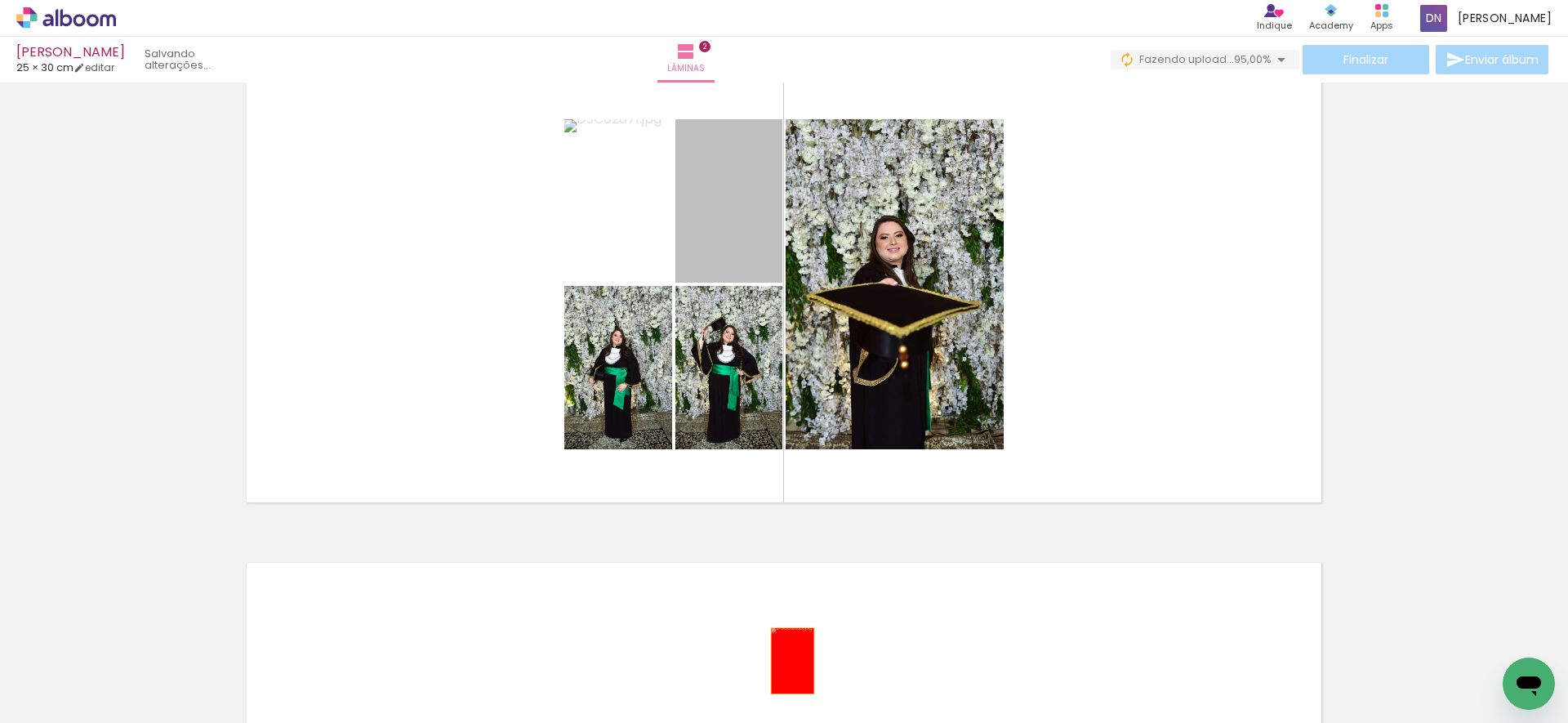
drag, startPoint x: 734, startPoint y: 231, endPoint x: 787, endPoint y: 661, distance: 433.3
click at [787, 661] on quentale-workspace at bounding box center [784, 362] width 1568 height 723
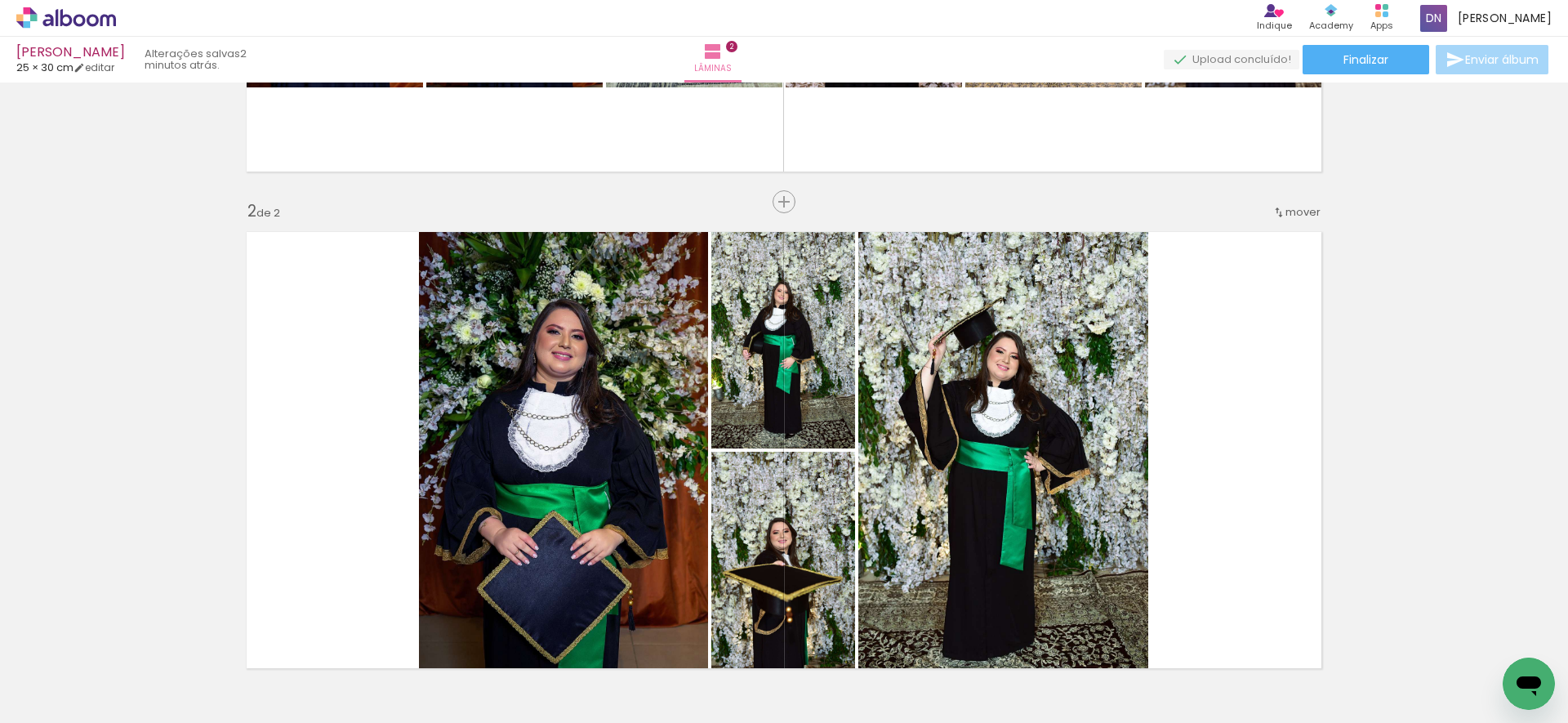
scroll to position [0, 1075]
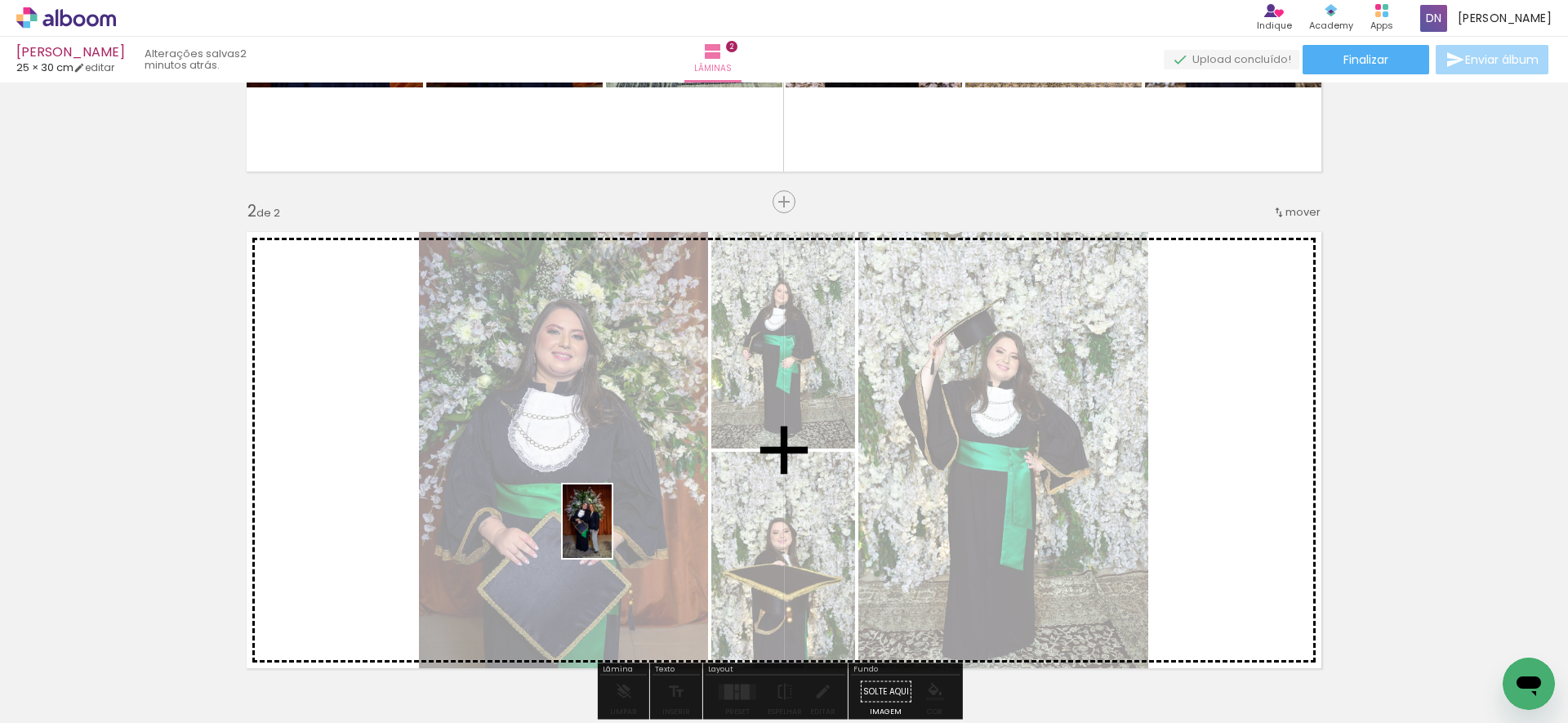
drag, startPoint x: 549, startPoint y: 664, endPoint x: 612, endPoint y: 534, distance: 144.5
click at [612, 534] on quentale-workspace at bounding box center [784, 362] width 1568 height 723
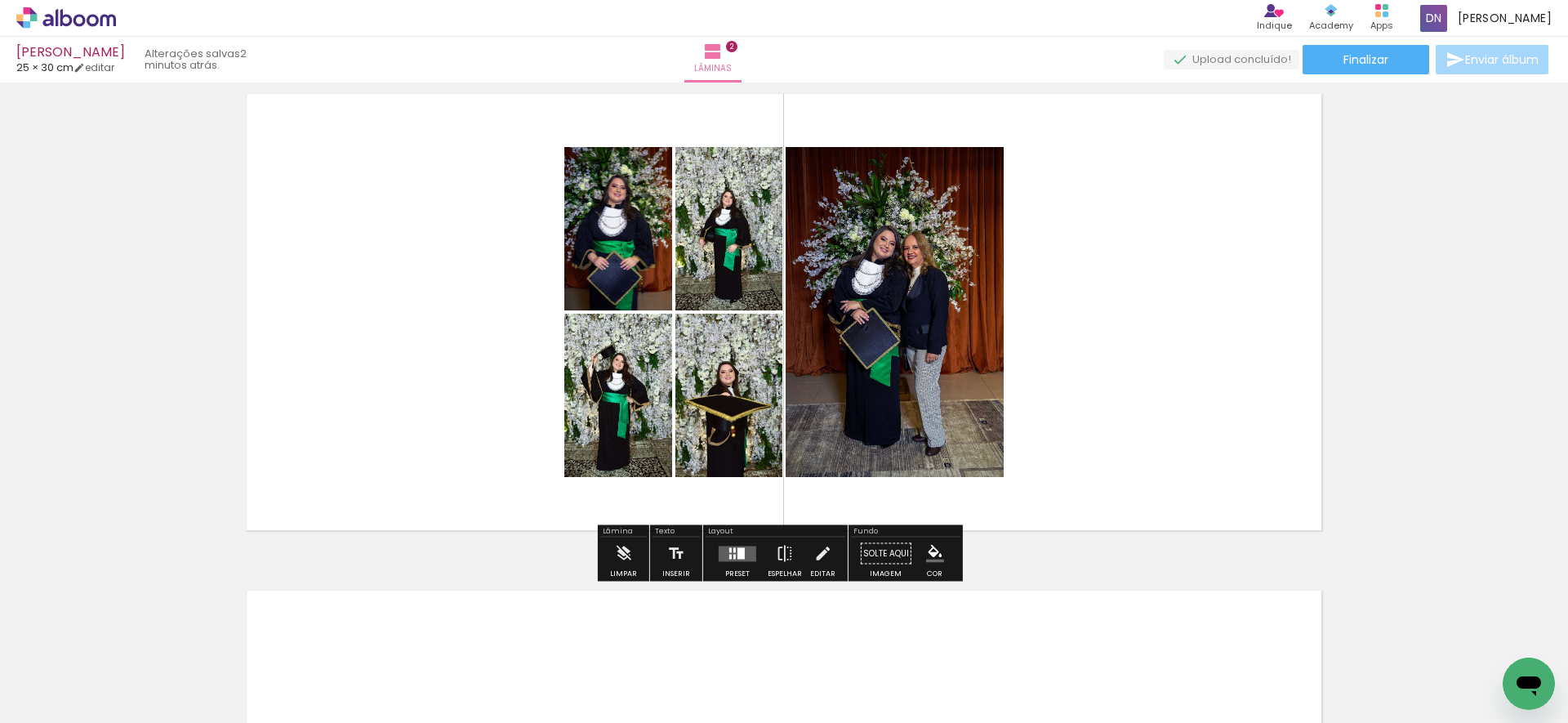
scroll to position [567, 0]
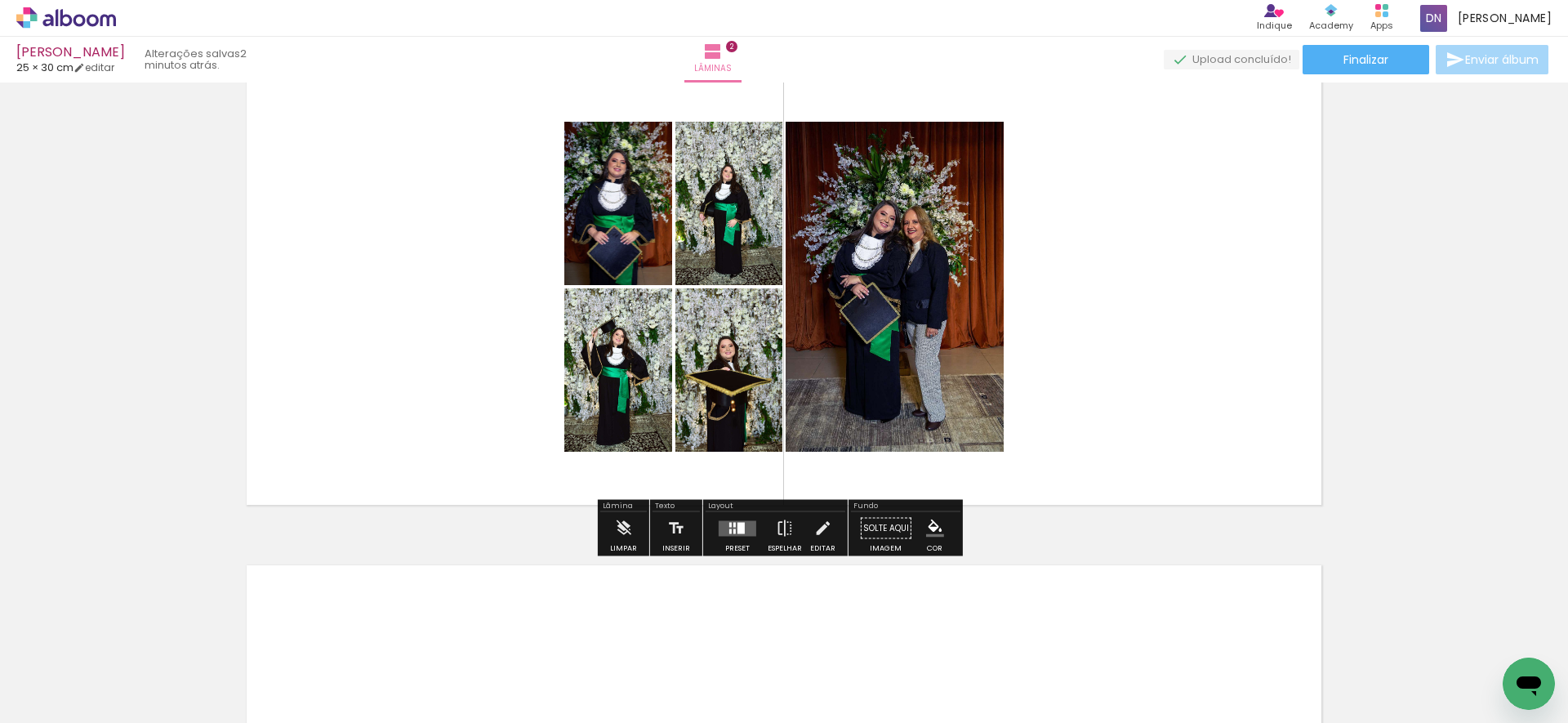
click at [729, 522] on div at bounding box center [730, 523] width 3 height 5
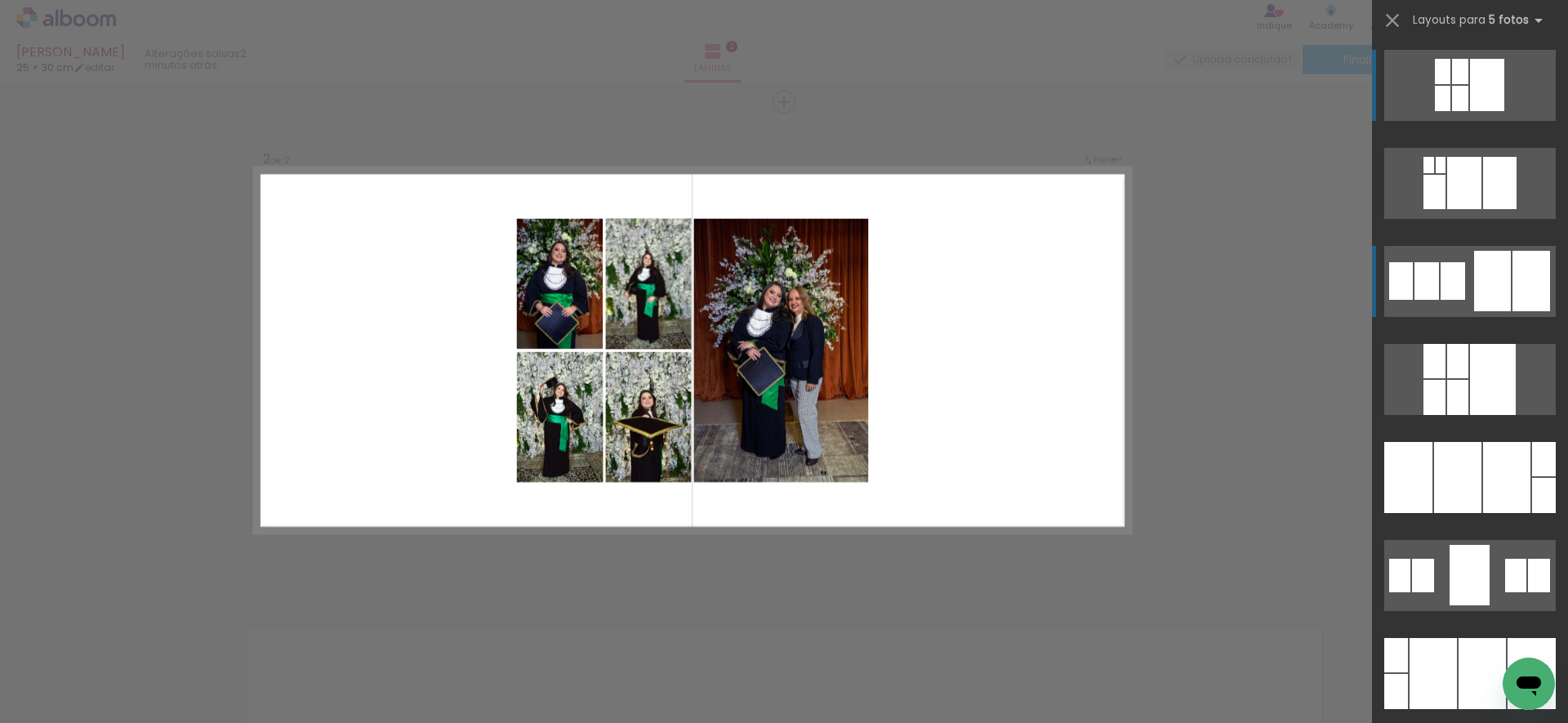
scroll to position [503, 0]
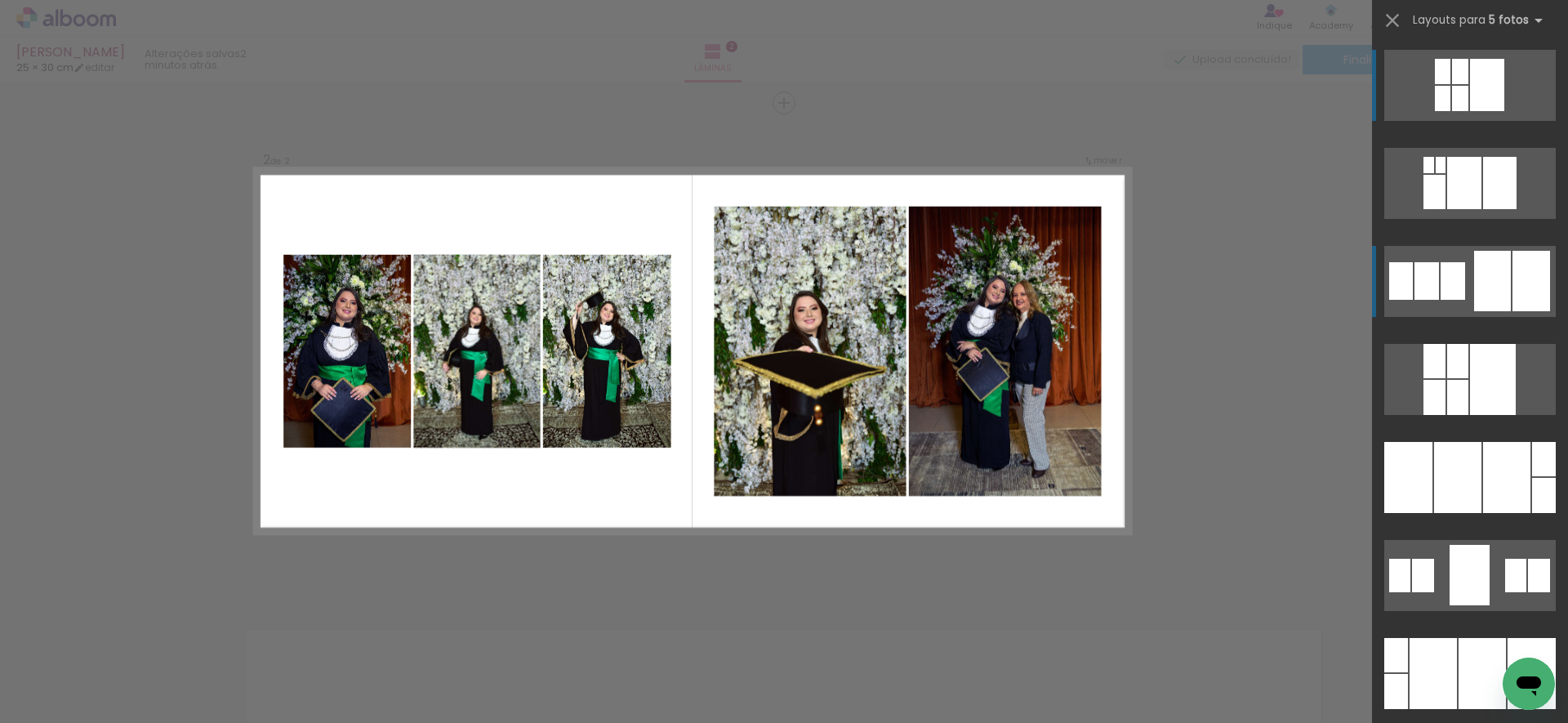
click at [1504, 285] on quentale-layouter at bounding box center [1469, 282] width 171 height 71
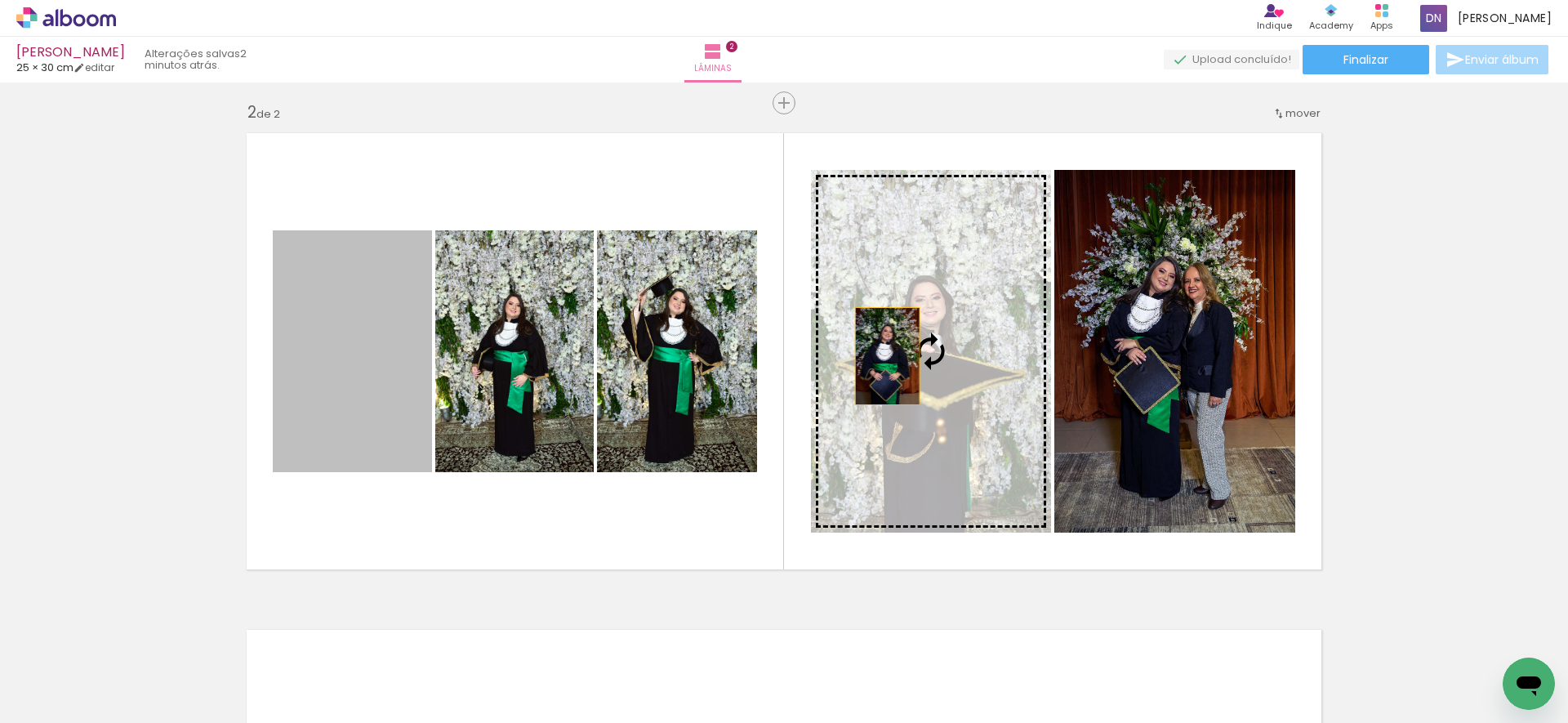
drag, startPoint x: 384, startPoint y: 344, endPoint x: 881, endPoint y: 356, distance: 497.1
click at [0, 0] on slot at bounding box center [0, 0] width 0 height 0
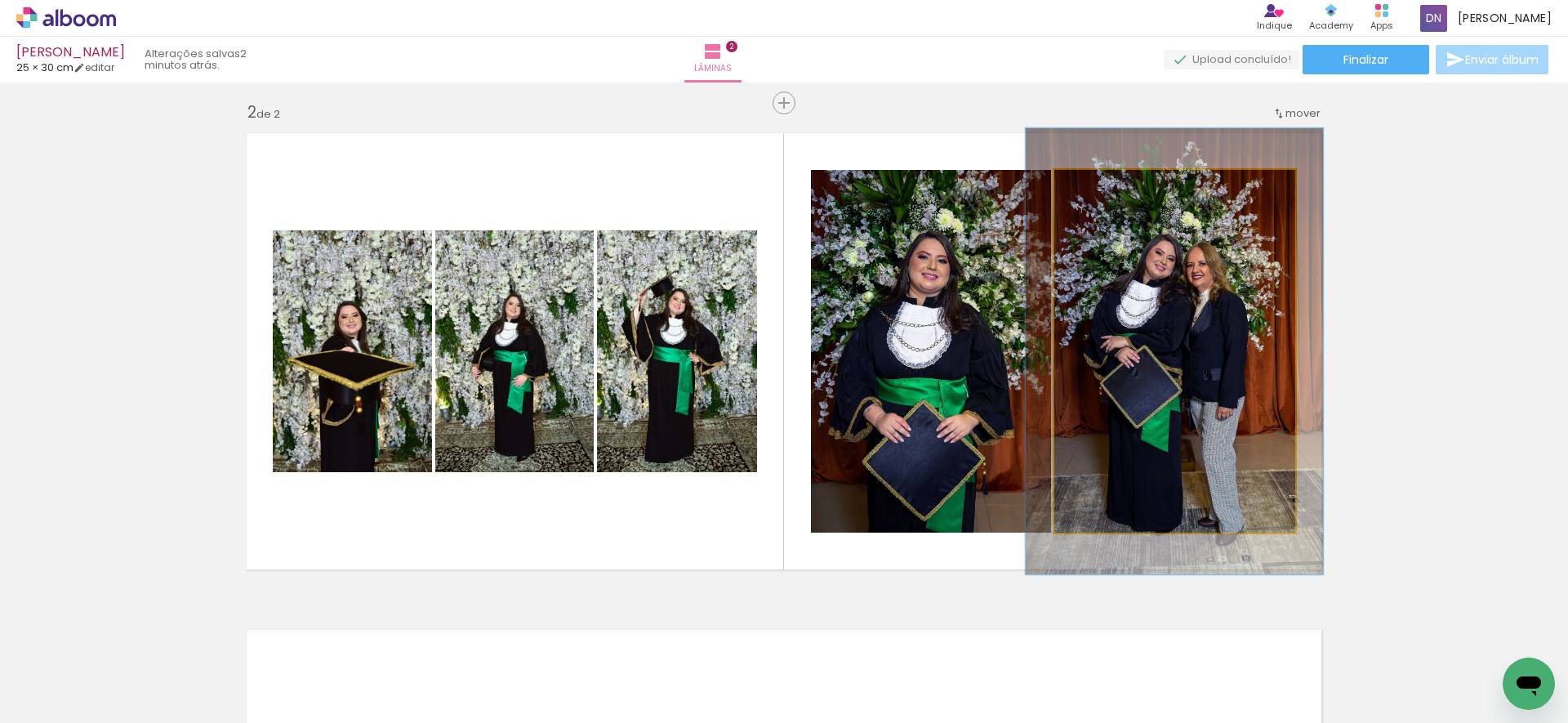
type paper-slider "123"
drag, startPoint x: 1086, startPoint y: 189, endPoint x: 1118, endPoint y: 256, distance: 74.2
click at [1100, 189] on div at bounding box center [1106, 187] width 15 height 15
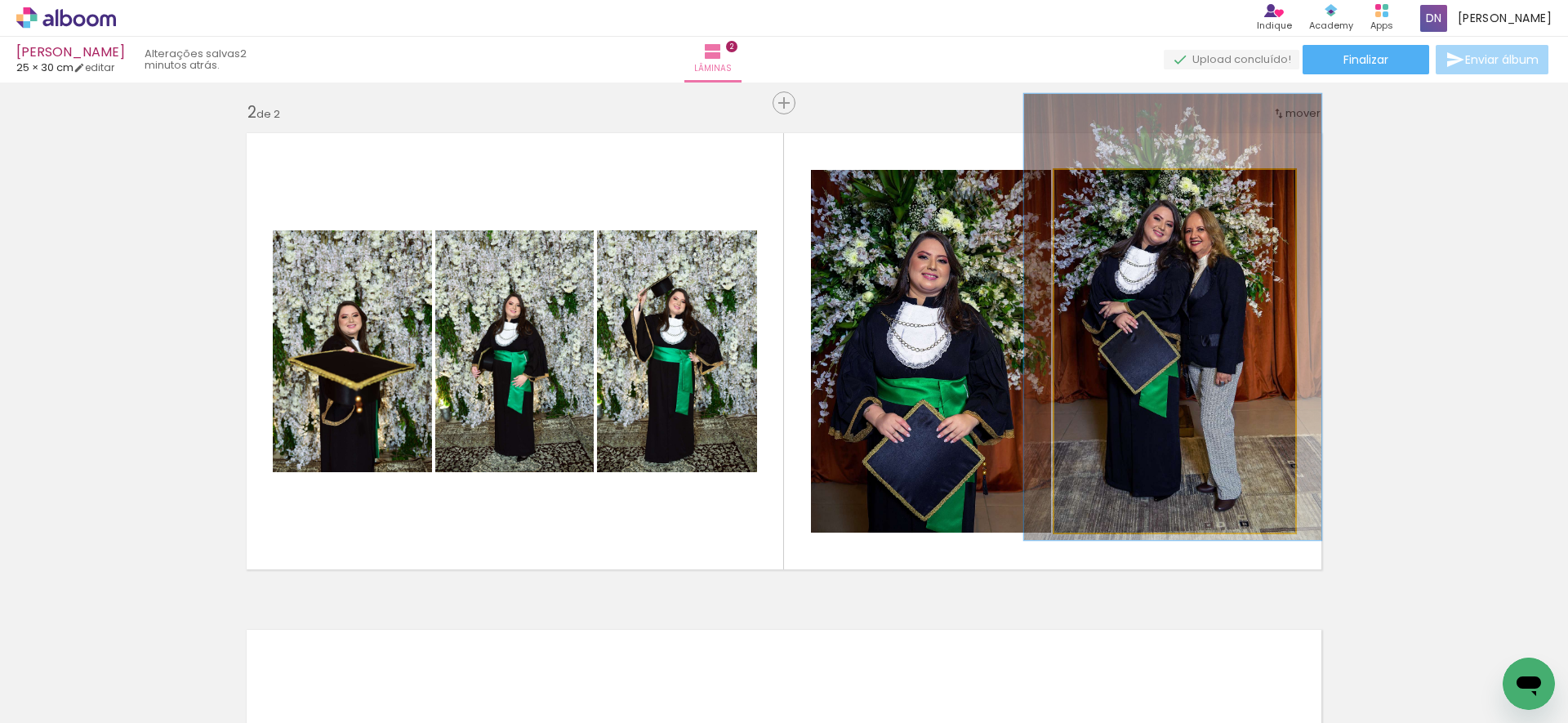
drag, startPoint x: 1176, startPoint y: 334, endPoint x: 1175, endPoint y: 301, distance: 33.0
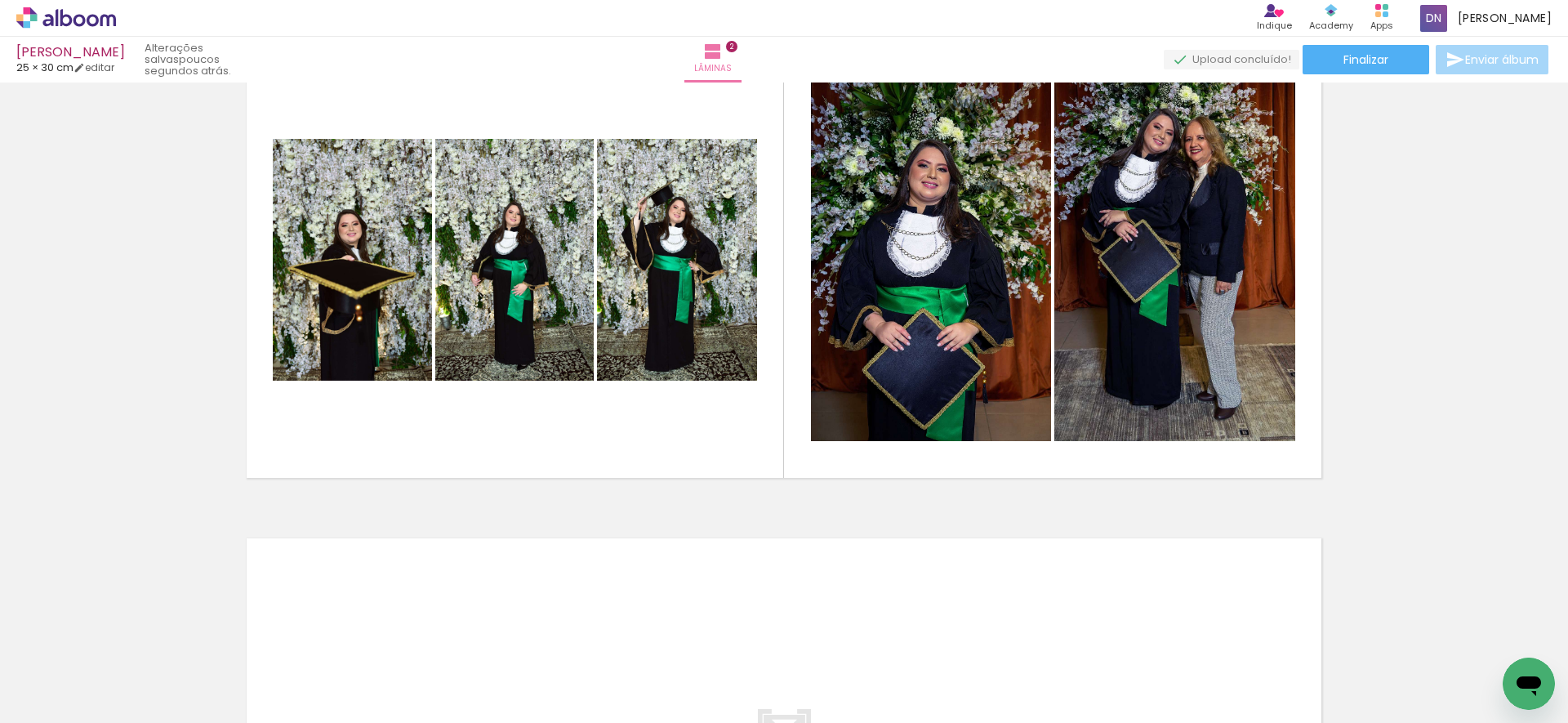
scroll to position [0, 1857]
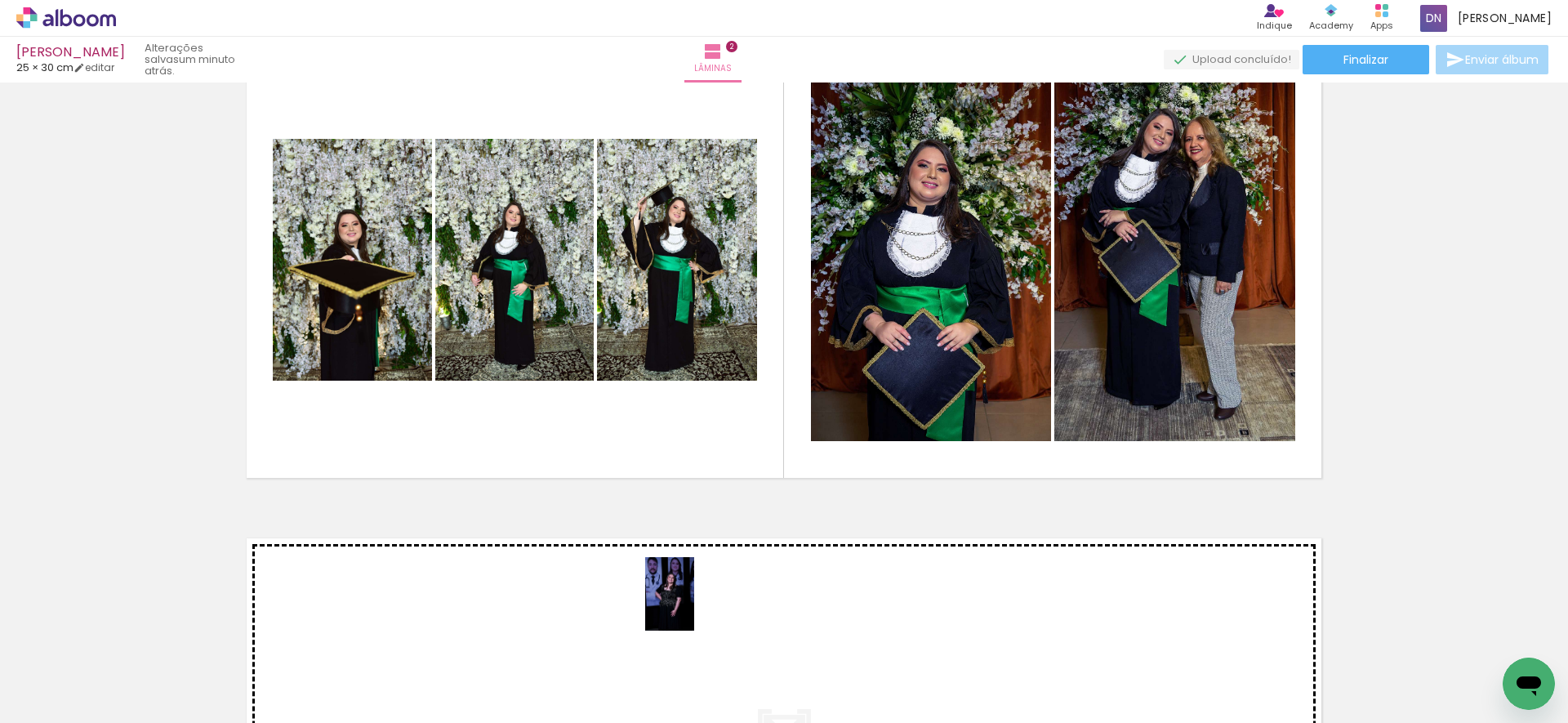
drag, startPoint x: 694, startPoint y: 671, endPoint x: 694, endPoint y: 606, distance: 65.0
click at [694, 606] on quentale-workspace at bounding box center [784, 362] width 1568 height 723
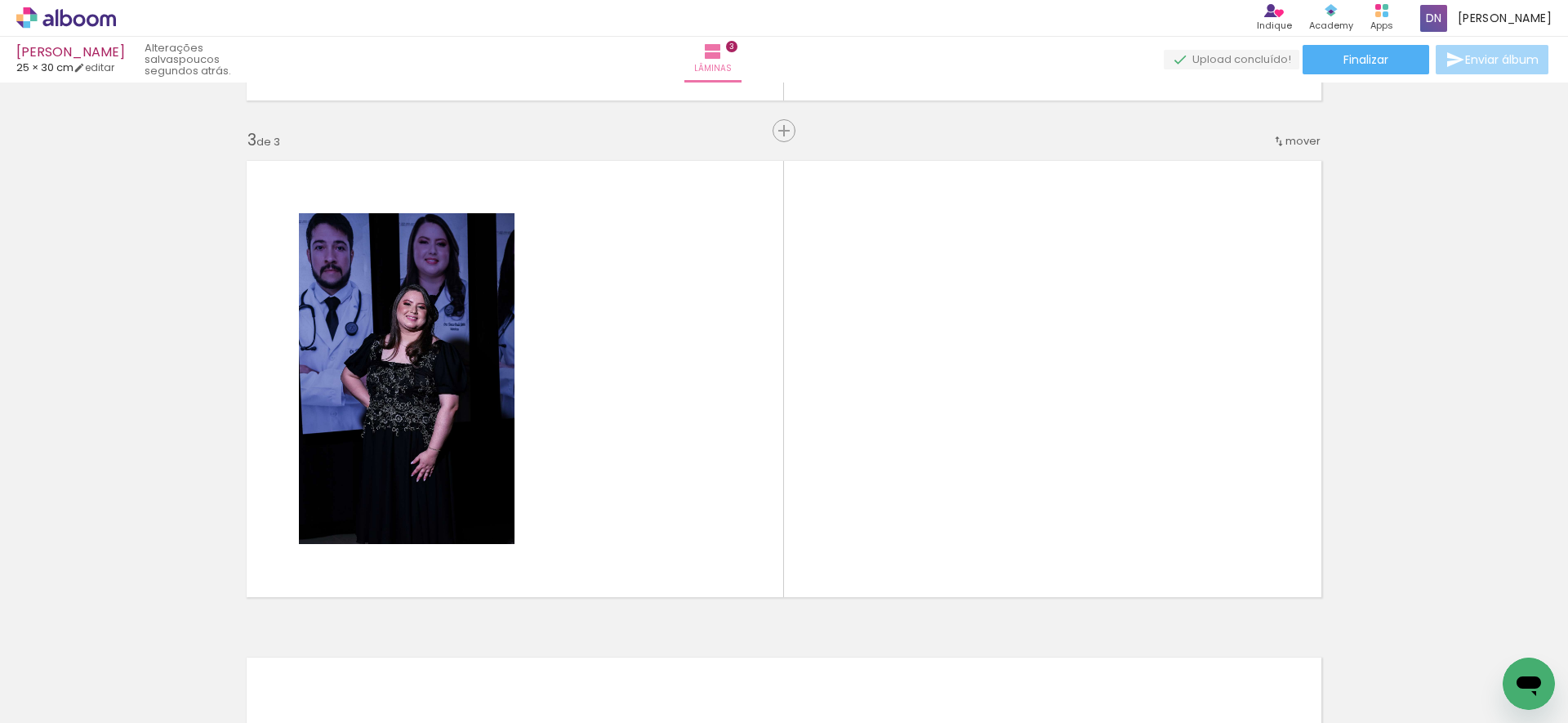
scroll to position [0, 5354]
drag, startPoint x: 854, startPoint y: 609, endPoint x: 854, endPoint y: 539, distance: 70.0
click at [854, 539] on quentale-workspace at bounding box center [784, 362] width 1568 height 723
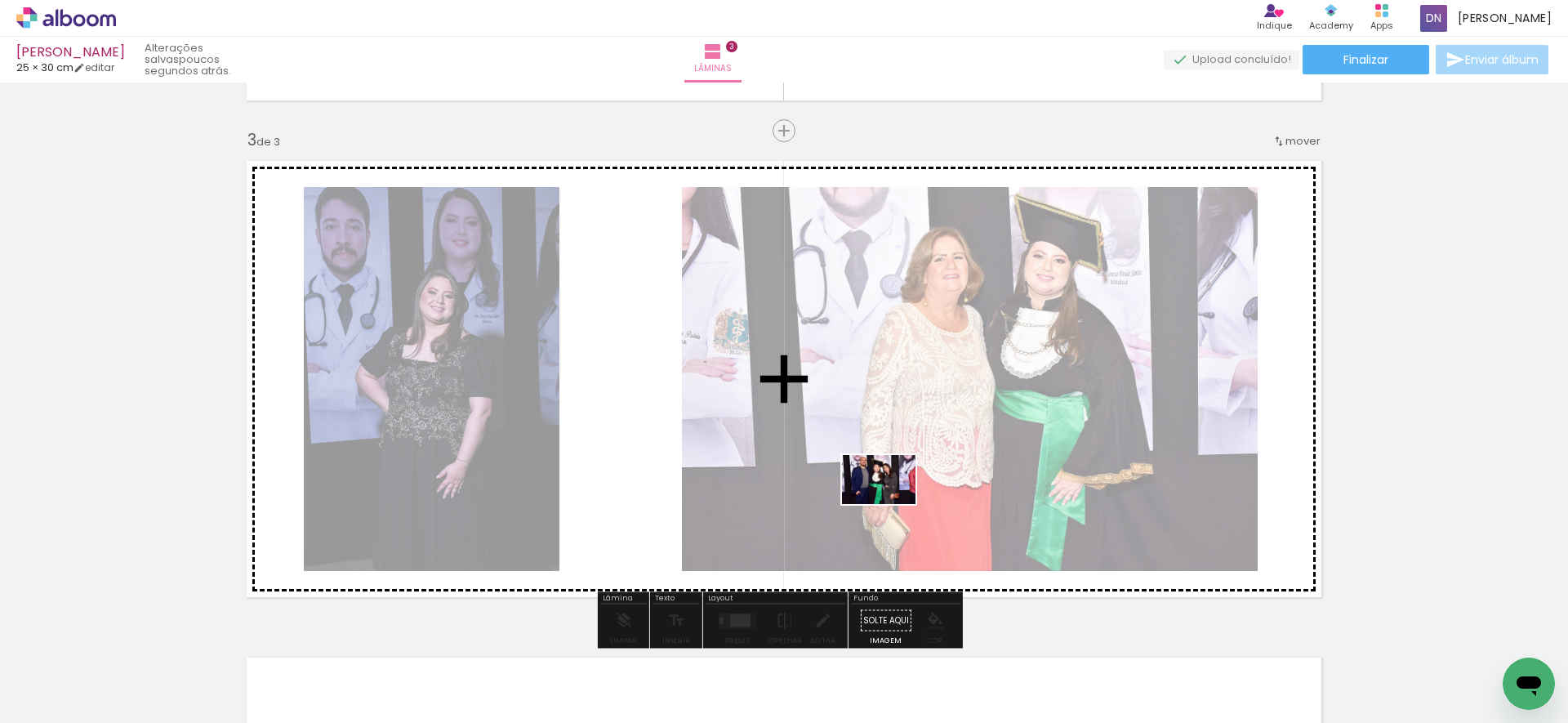
drag, startPoint x: 864, startPoint y: 669, endPoint x: 891, endPoint y: 504, distance: 167.2
click at [891, 504] on quentale-workspace at bounding box center [784, 362] width 1568 height 723
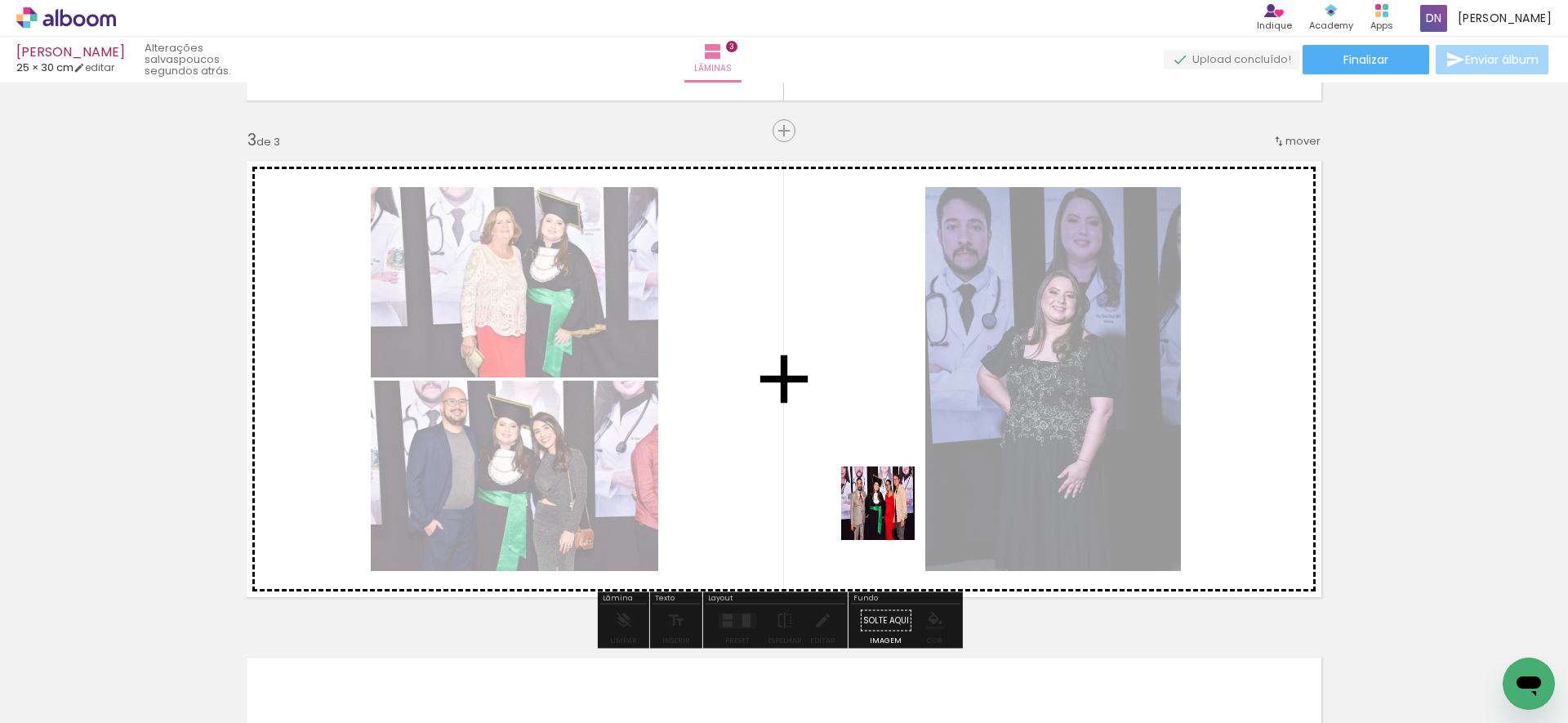
drag, startPoint x: 889, startPoint y: 552, endPoint x: 882, endPoint y: 628, distance: 76.3
click at [890, 514] on quentale-workspace at bounding box center [784, 362] width 1568 height 723
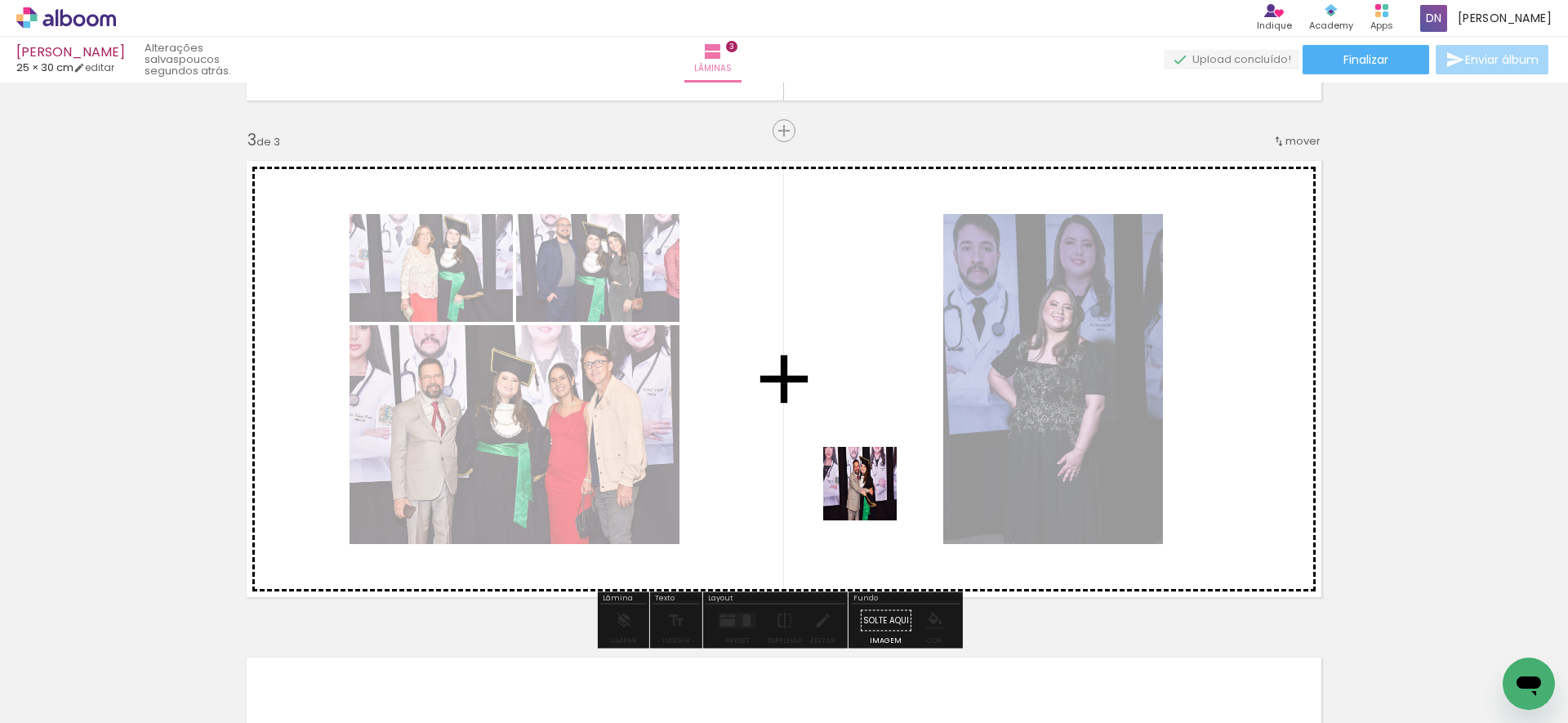
drag, startPoint x: 867, startPoint y: 675, endPoint x: 872, endPoint y: 496, distance: 179.1
click at [872, 496] on quentale-workspace at bounding box center [784, 362] width 1568 height 723
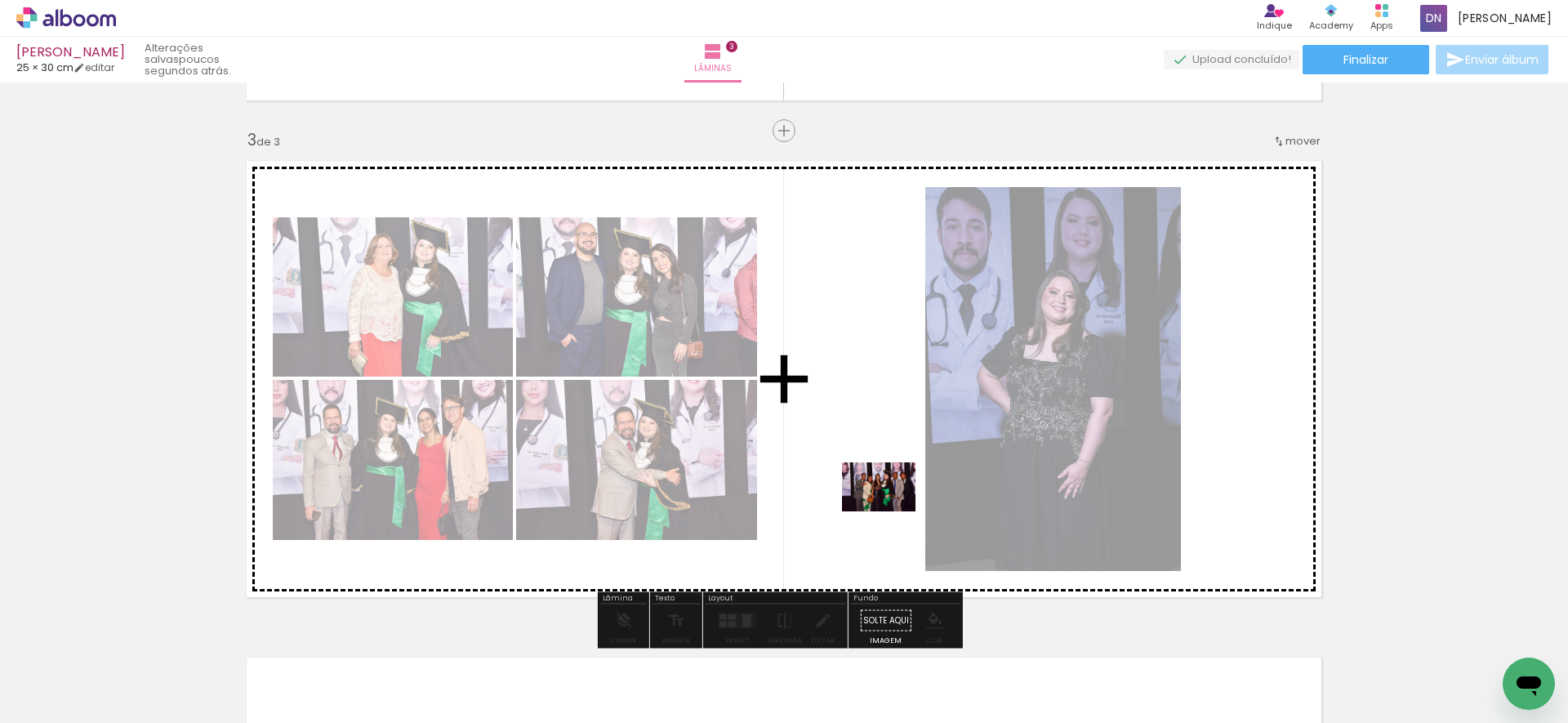
drag, startPoint x: 859, startPoint y: 674, endPoint x: 879, endPoint y: 610, distance: 67.1
click at [890, 512] on quentale-workspace at bounding box center [784, 362] width 1568 height 723
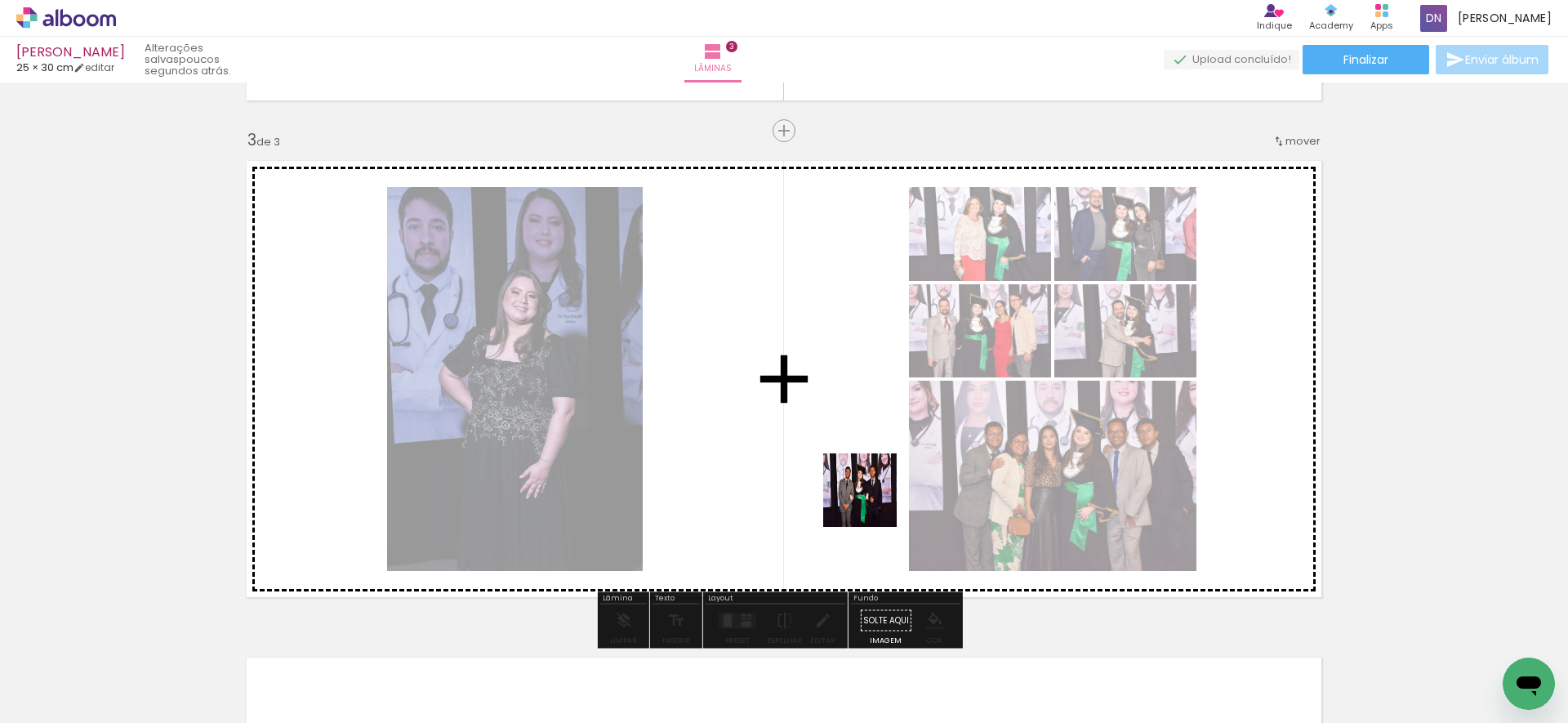
drag, startPoint x: 865, startPoint y: 642, endPoint x: 872, endPoint y: 501, distance: 141.2
click at [872, 501] on quentale-workspace at bounding box center [784, 362] width 1568 height 723
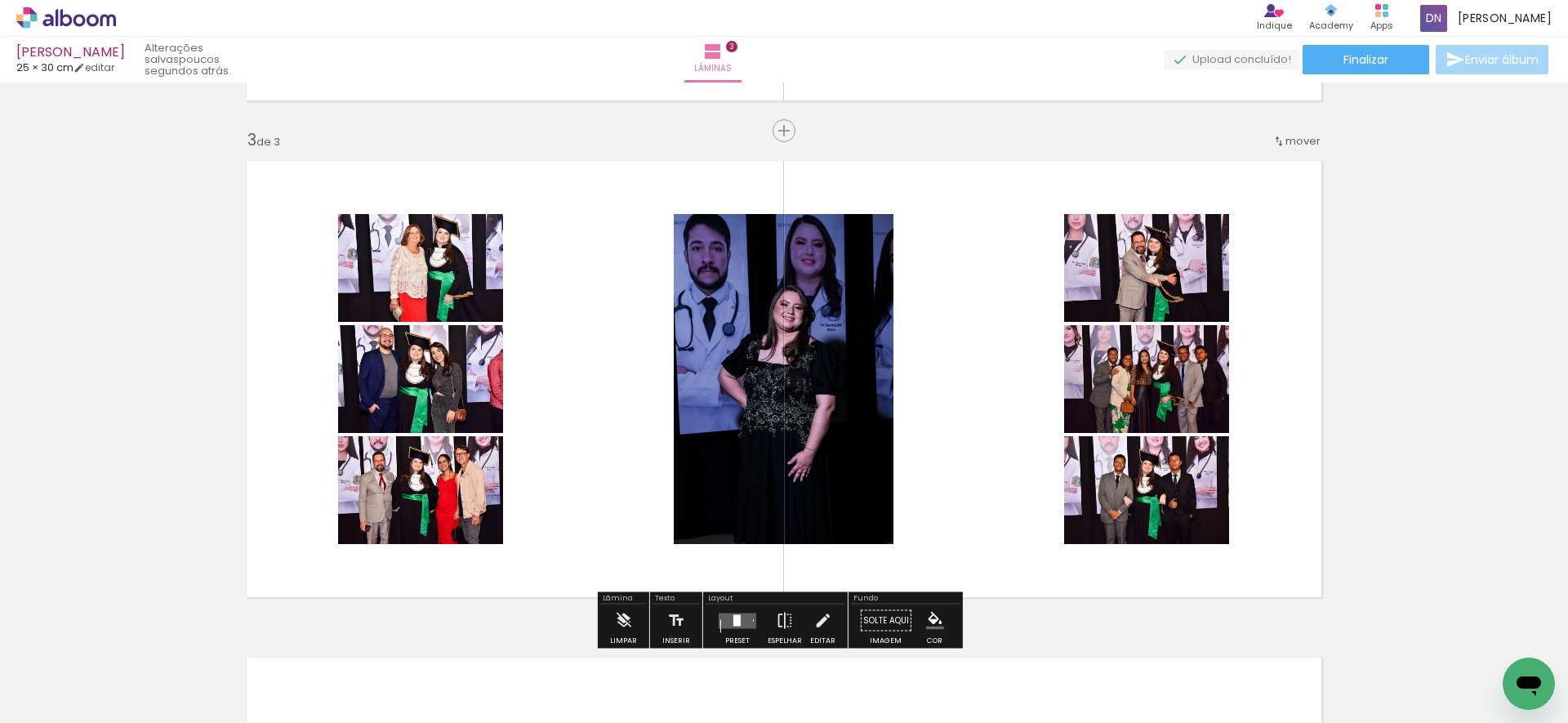
click at [735, 618] on div at bounding box center [737, 620] width 7 height 11
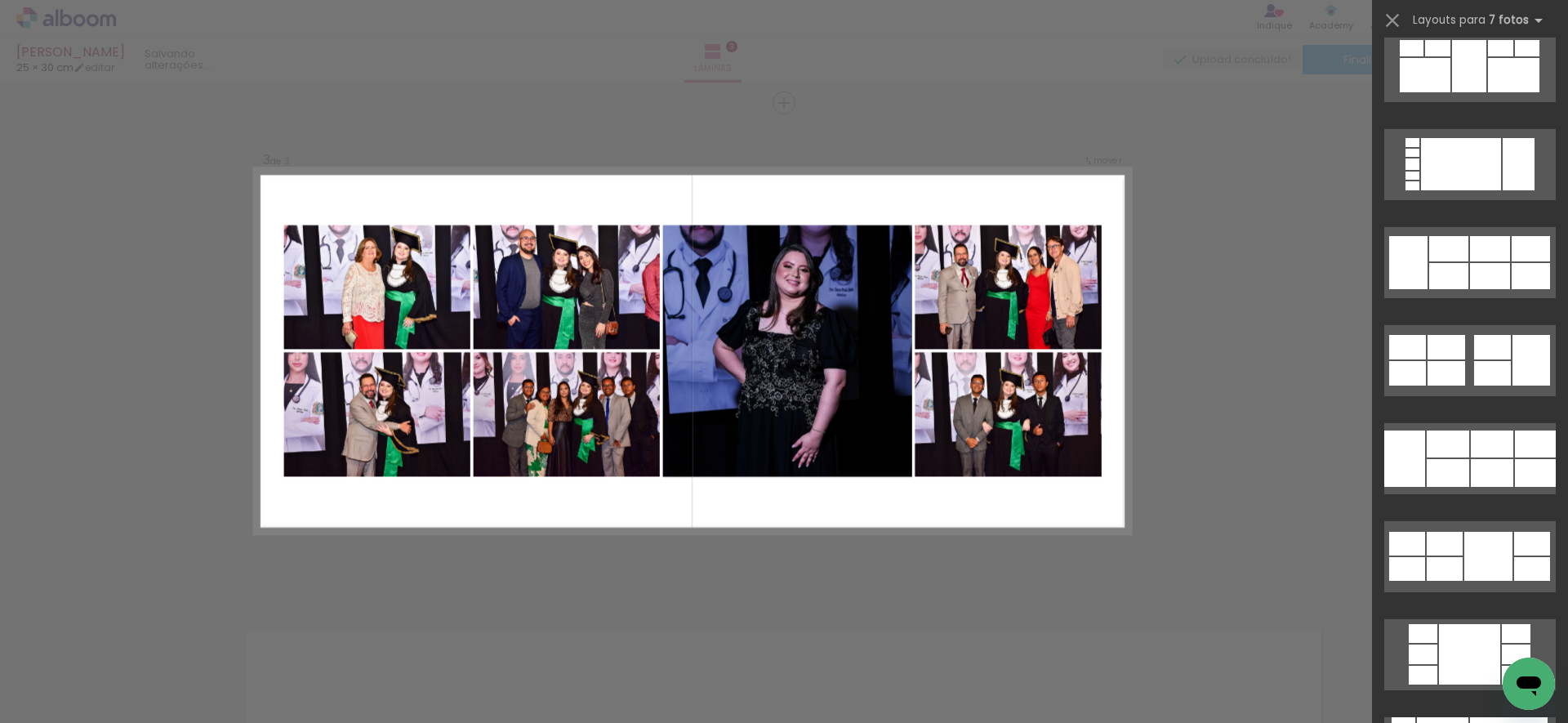
scroll to position [1785, 0]
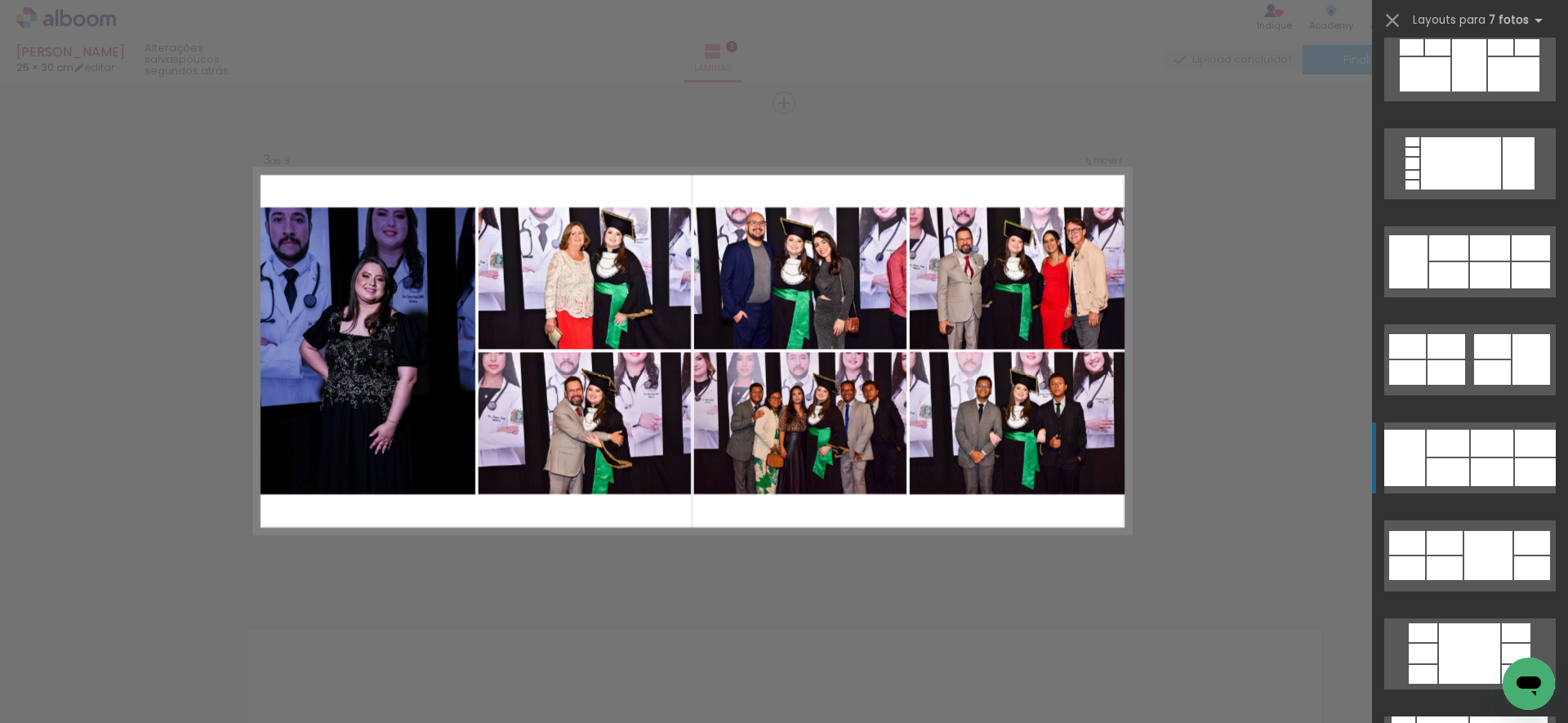
click at [1478, 455] on div at bounding box center [1492, 443] width 42 height 27
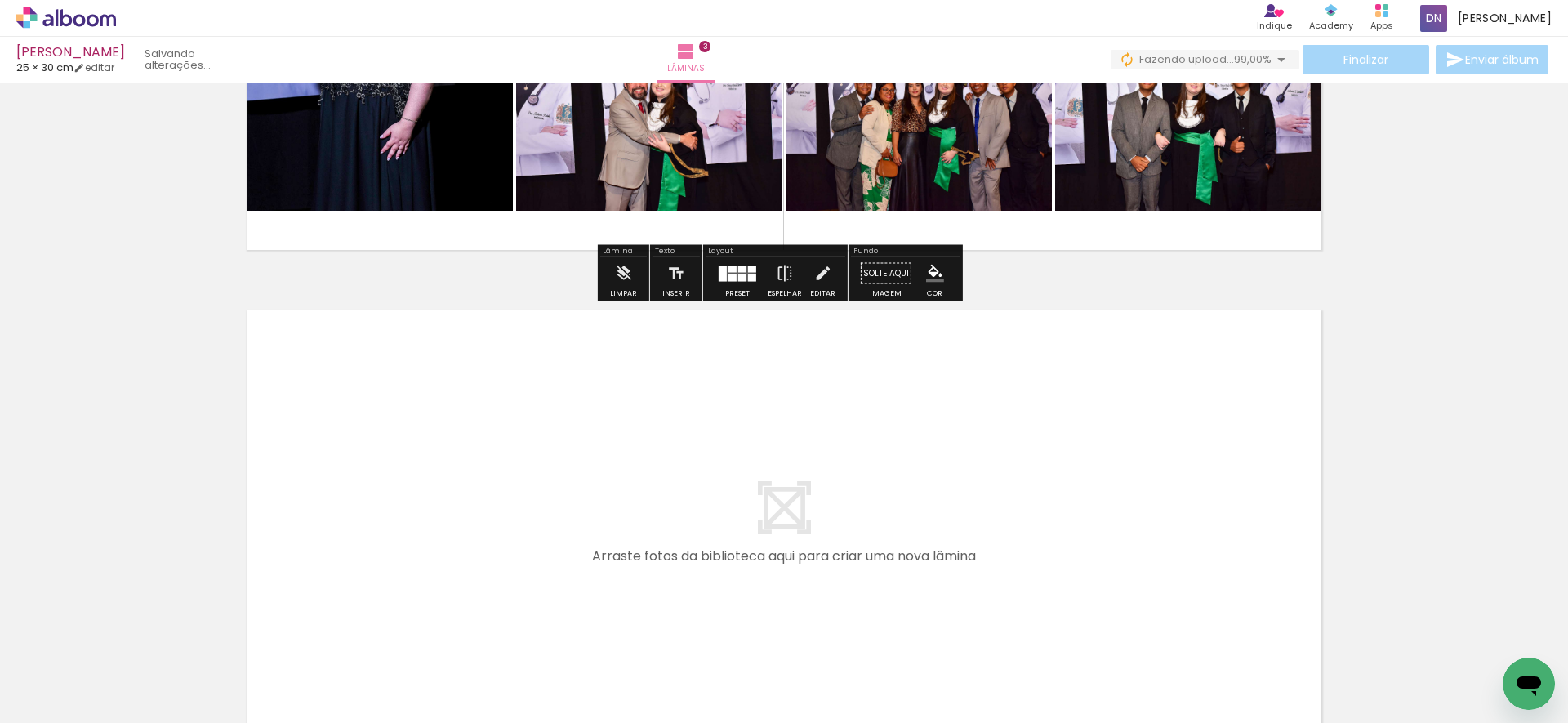
scroll to position [1322, 0]
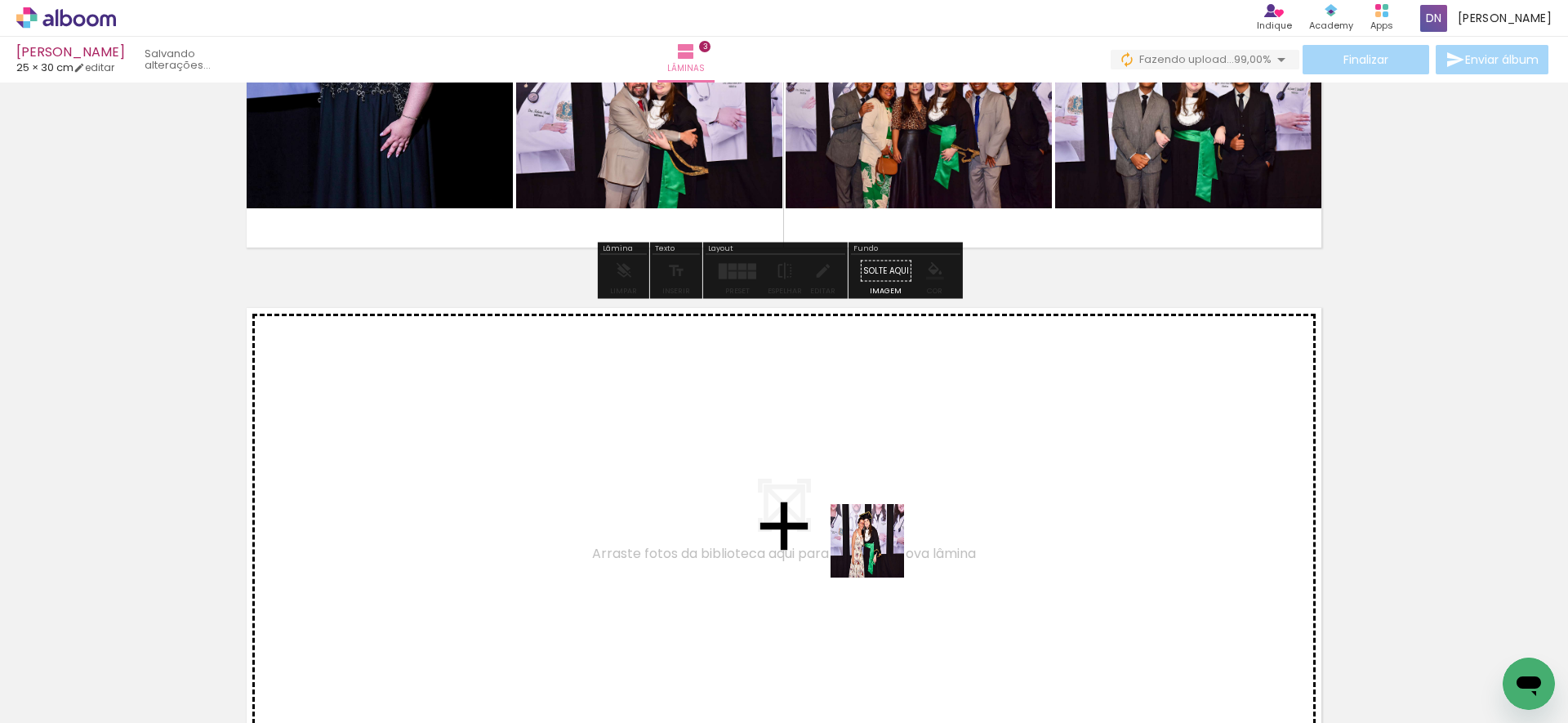
click at [879, 541] on quentale-workspace at bounding box center [784, 362] width 1568 height 723
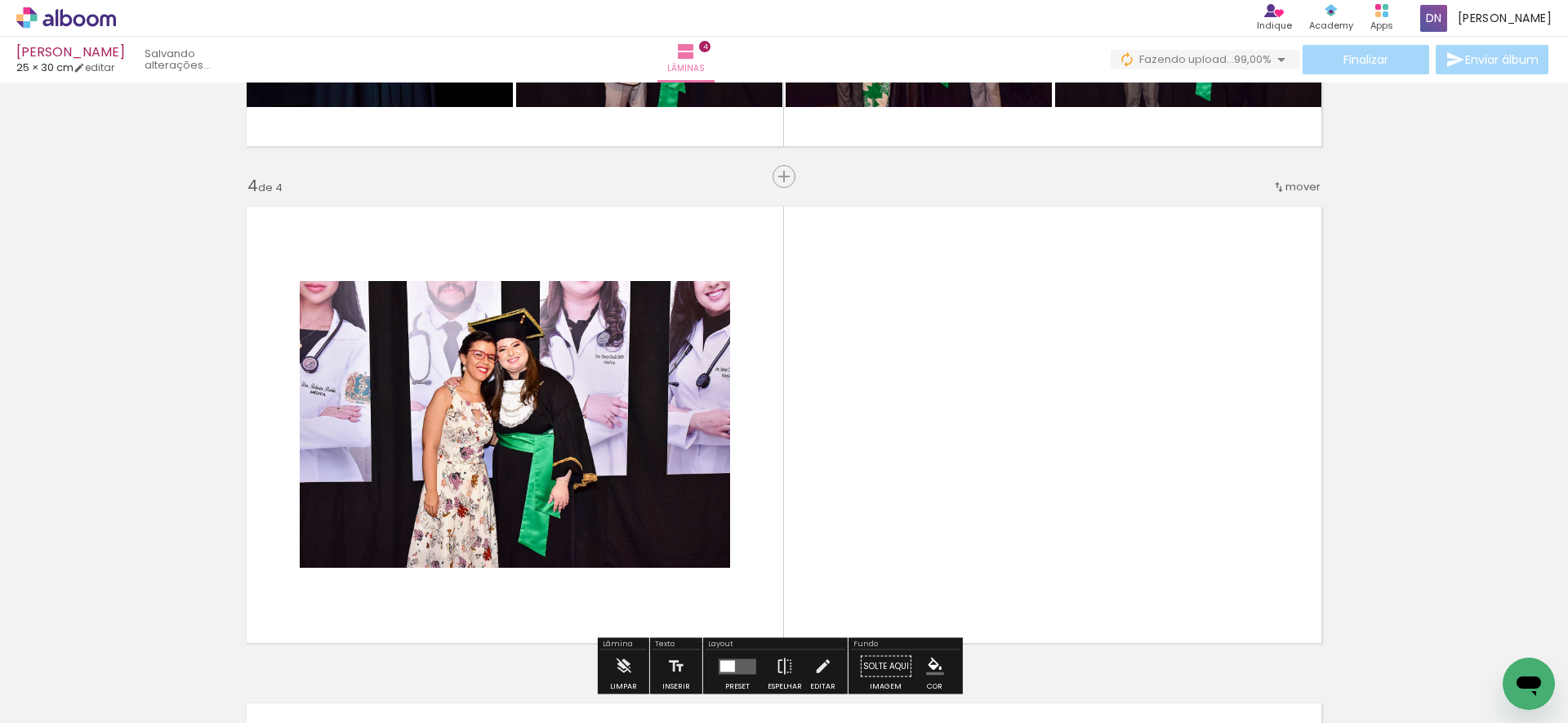
scroll to position [1496, 0]
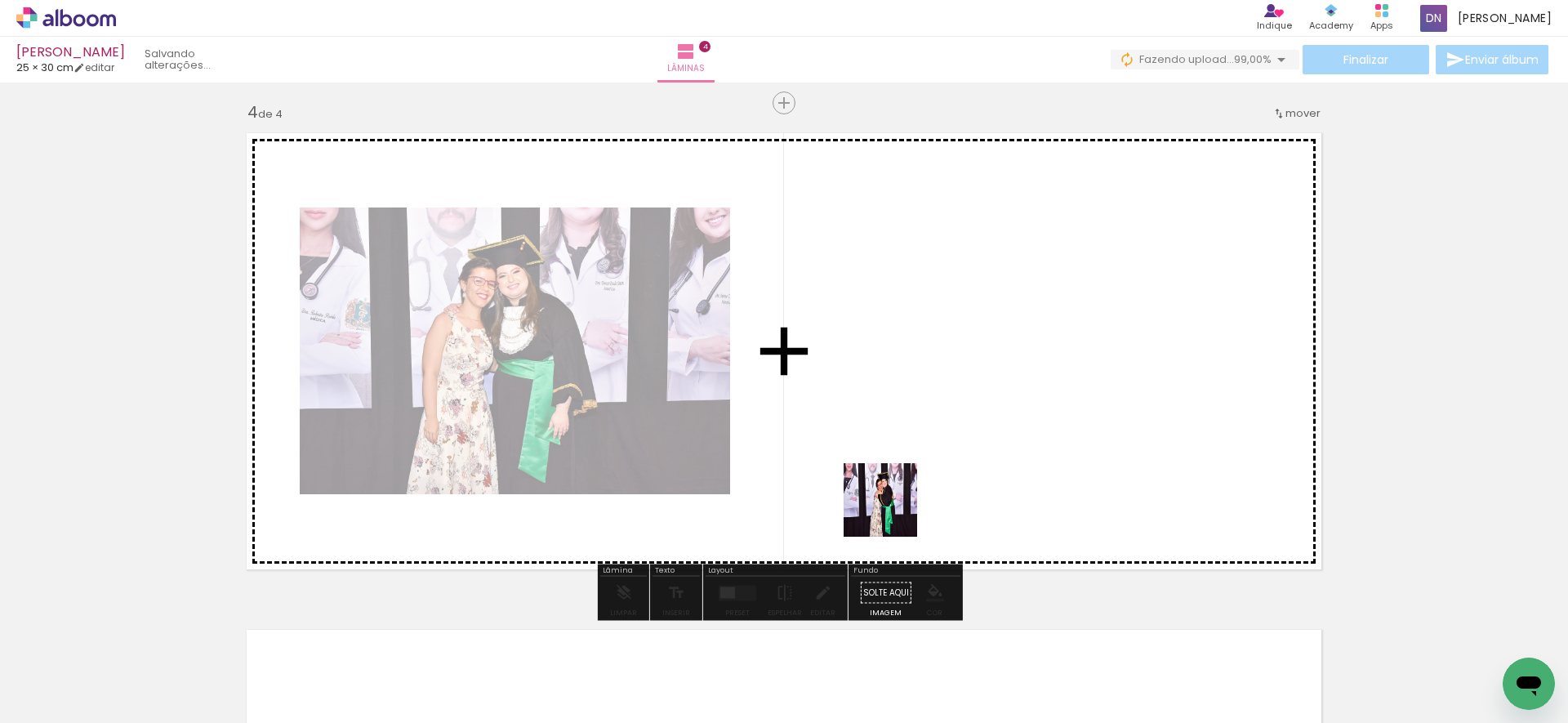
drag, startPoint x: 866, startPoint y: 672, endPoint x: 909, endPoint y: 578, distance: 103.4
click at [894, 496] on quentale-workspace at bounding box center [784, 362] width 1568 height 723
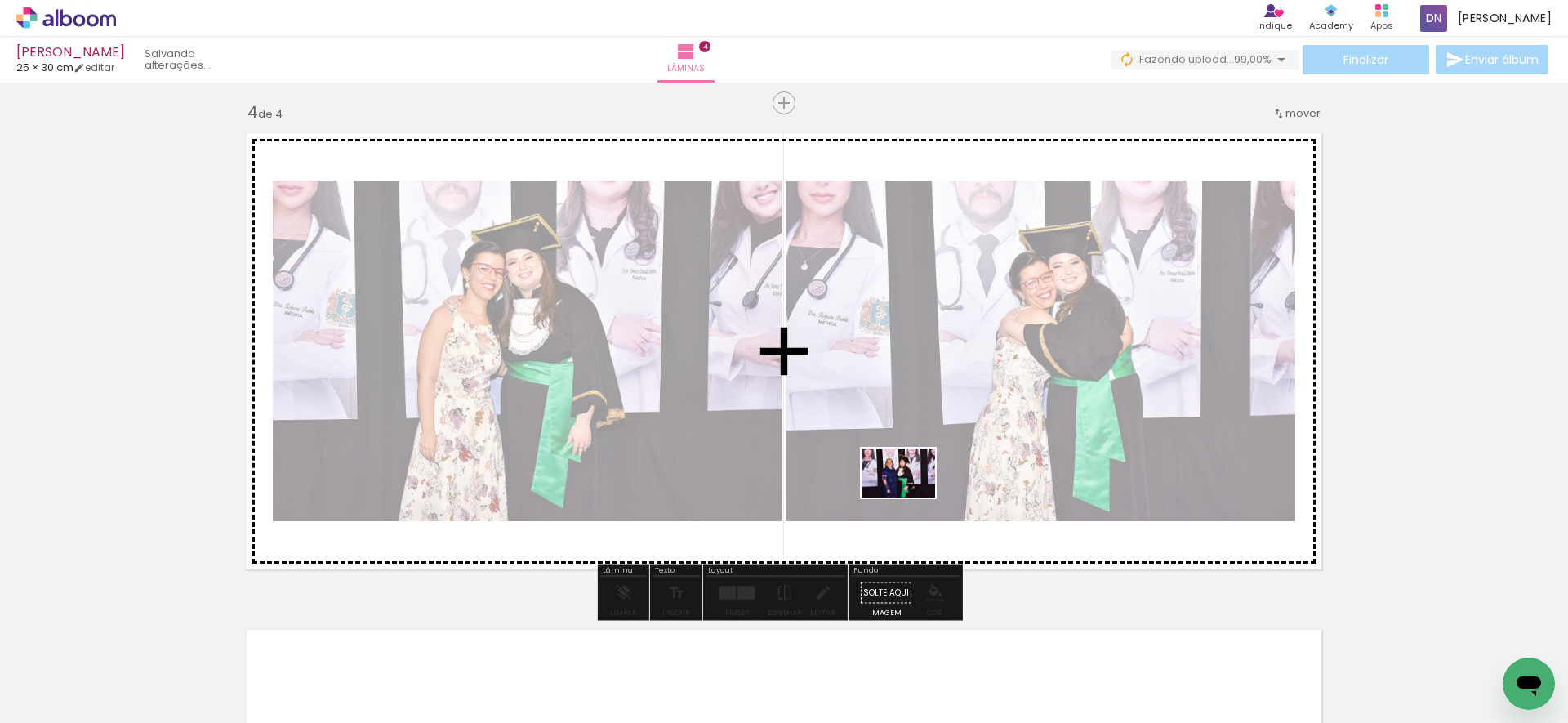
drag, startPoint x: 902, startPoint y: 548, endPoint x: 910, endPoint y: 498, distance: 50.6
click at [910, 498] on quentale-workspace at bounding box center [784, 362] width 1568 height 723
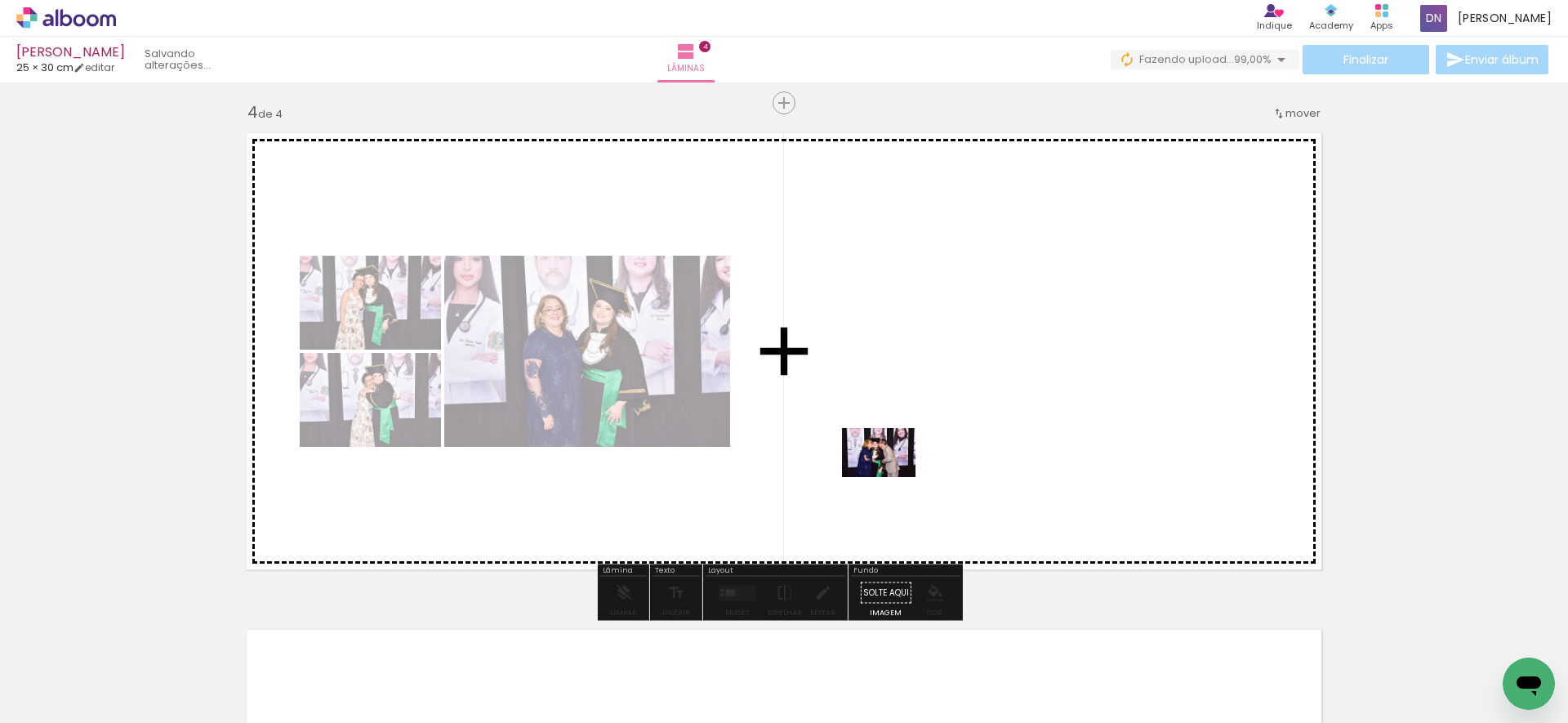
drag, startPoint x: 862, startPoint y: 674, endPoint x: 891, endPoint y: 477, distance: 199.1
click at [891, 477] on quentale-workspace at bounding box center [784, 362] width 1568 height 723
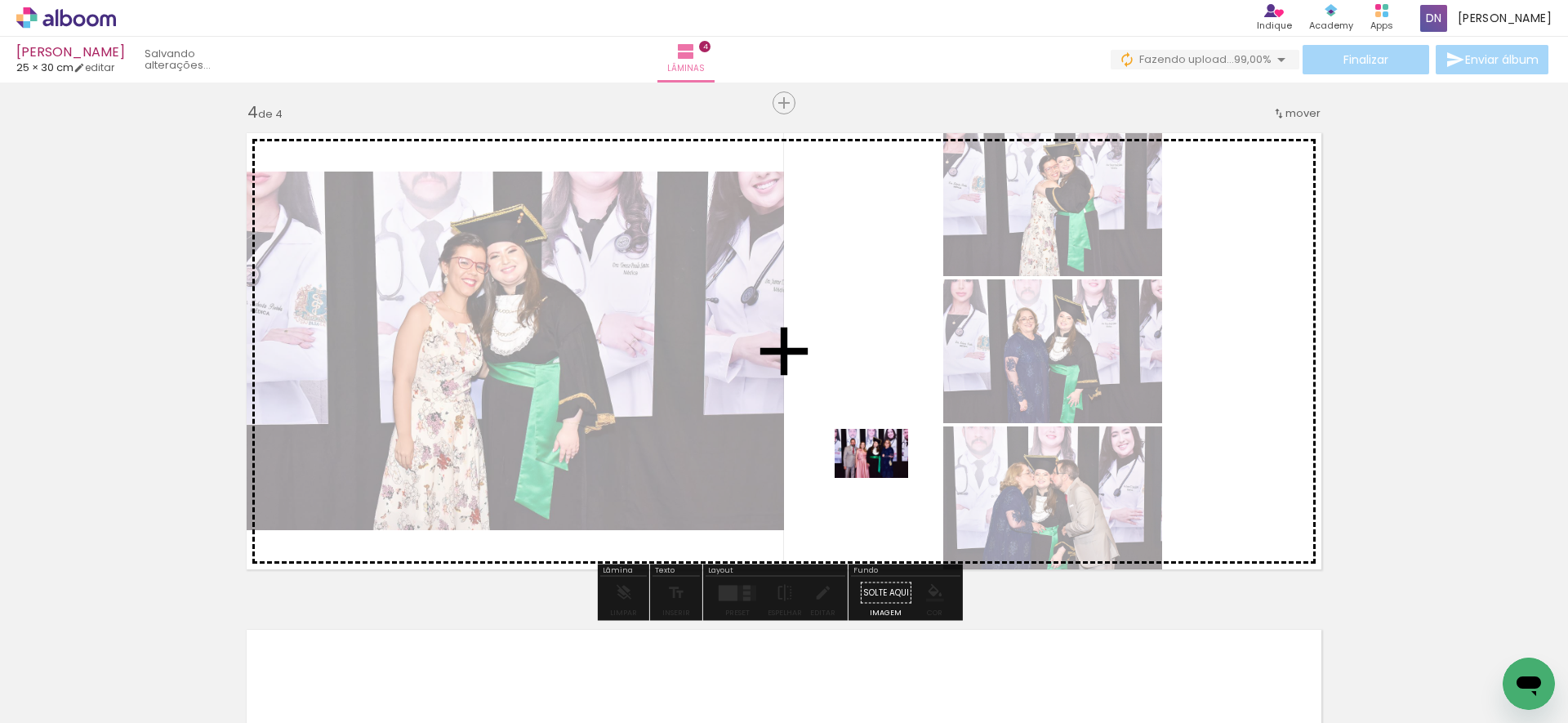
drag, startPoint x: 862, startPoint y: 661, endPoint x: 884, endPoint y: 478, distance: 184.3
click at [884, 478] on quentale-workspace at bounding box center [784, 362] width 1568 height 723
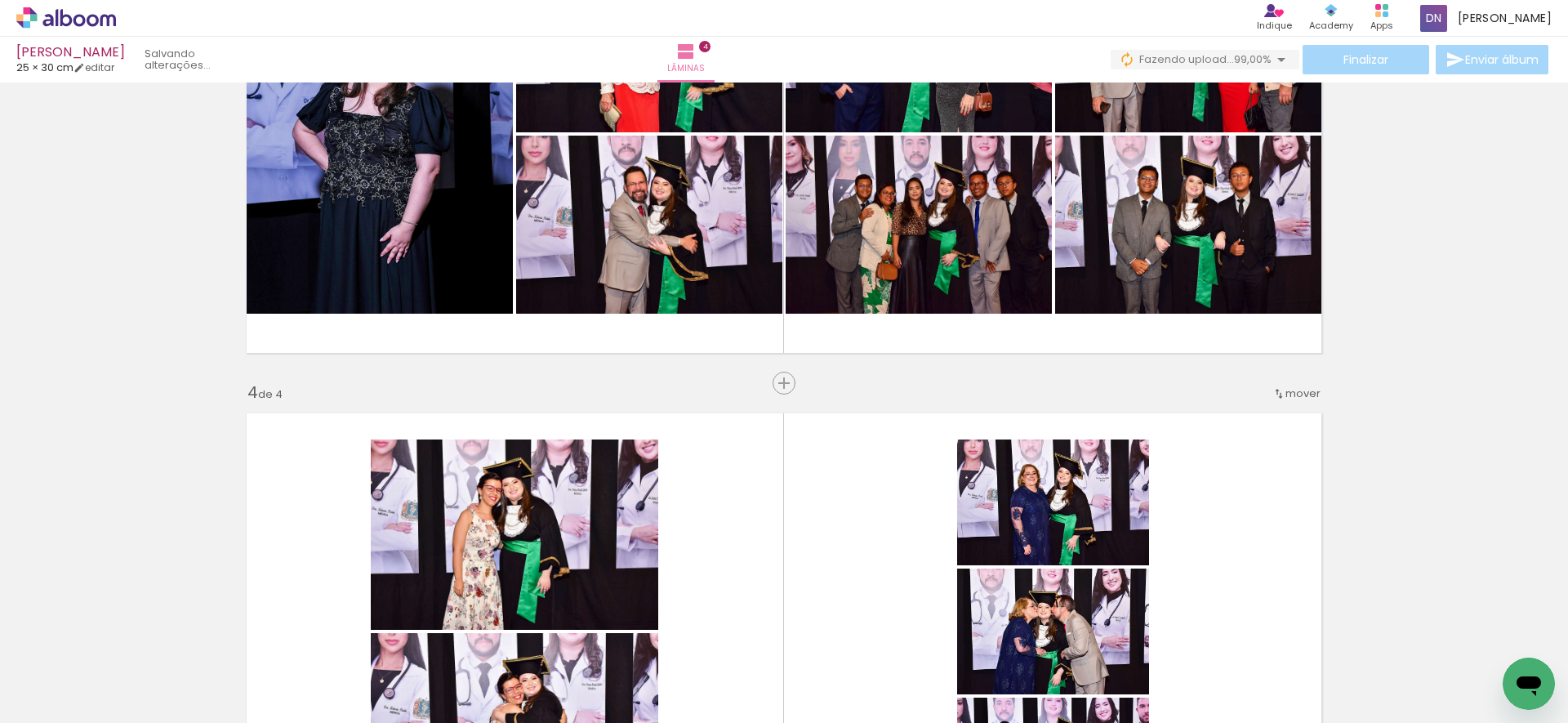
scroll to position [1229, 0]
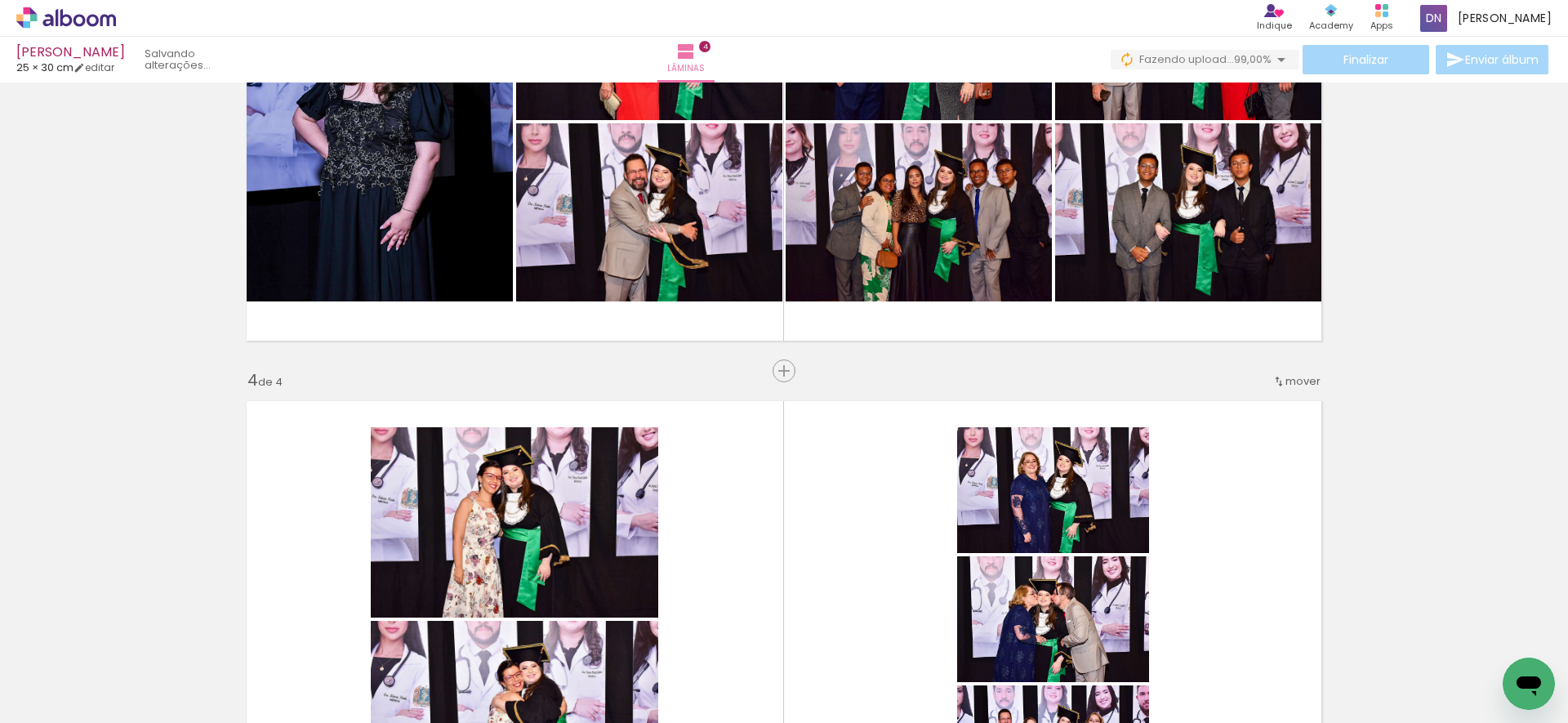
click at [1292, 380] on span "mover" at bounding box center [1303, 381] width 35 height 16
click at [1273, 427] on paper-item "antes da 3" at bounding box center [1255, 432] width 124 height 27
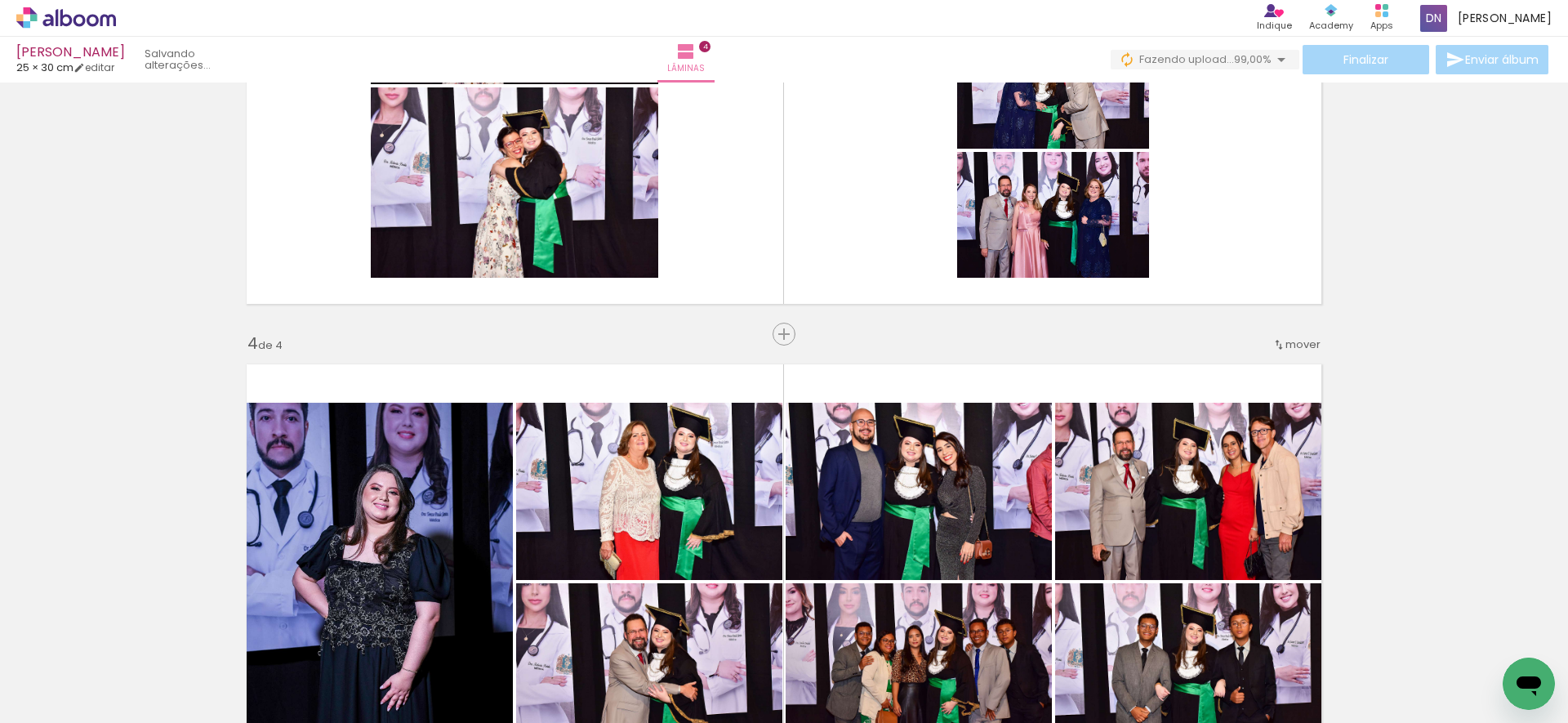
scroll to position [1335, 0]
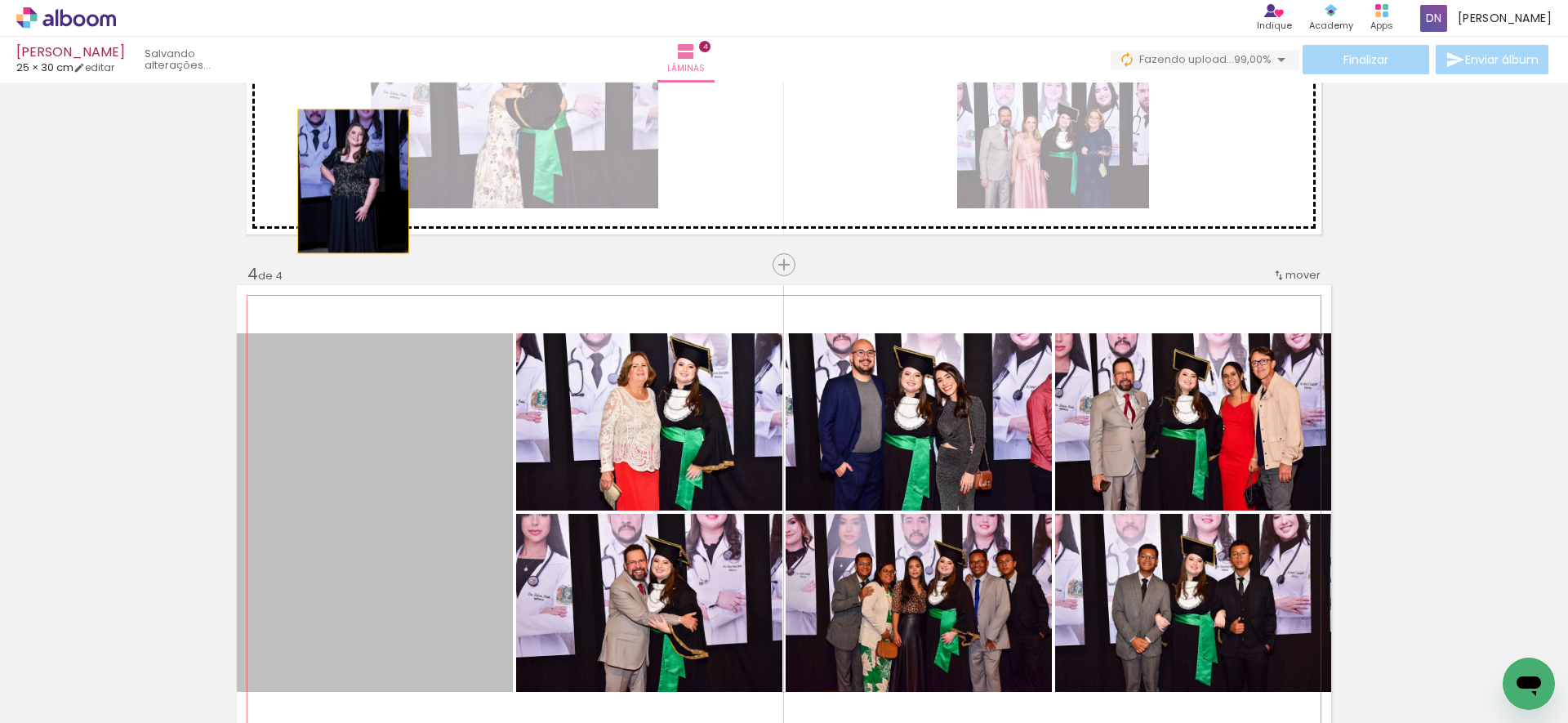
drag, startPoint x: 376, startPoint y: 319, endPoint x: 347, endPoint y: 181, distance: 141.0
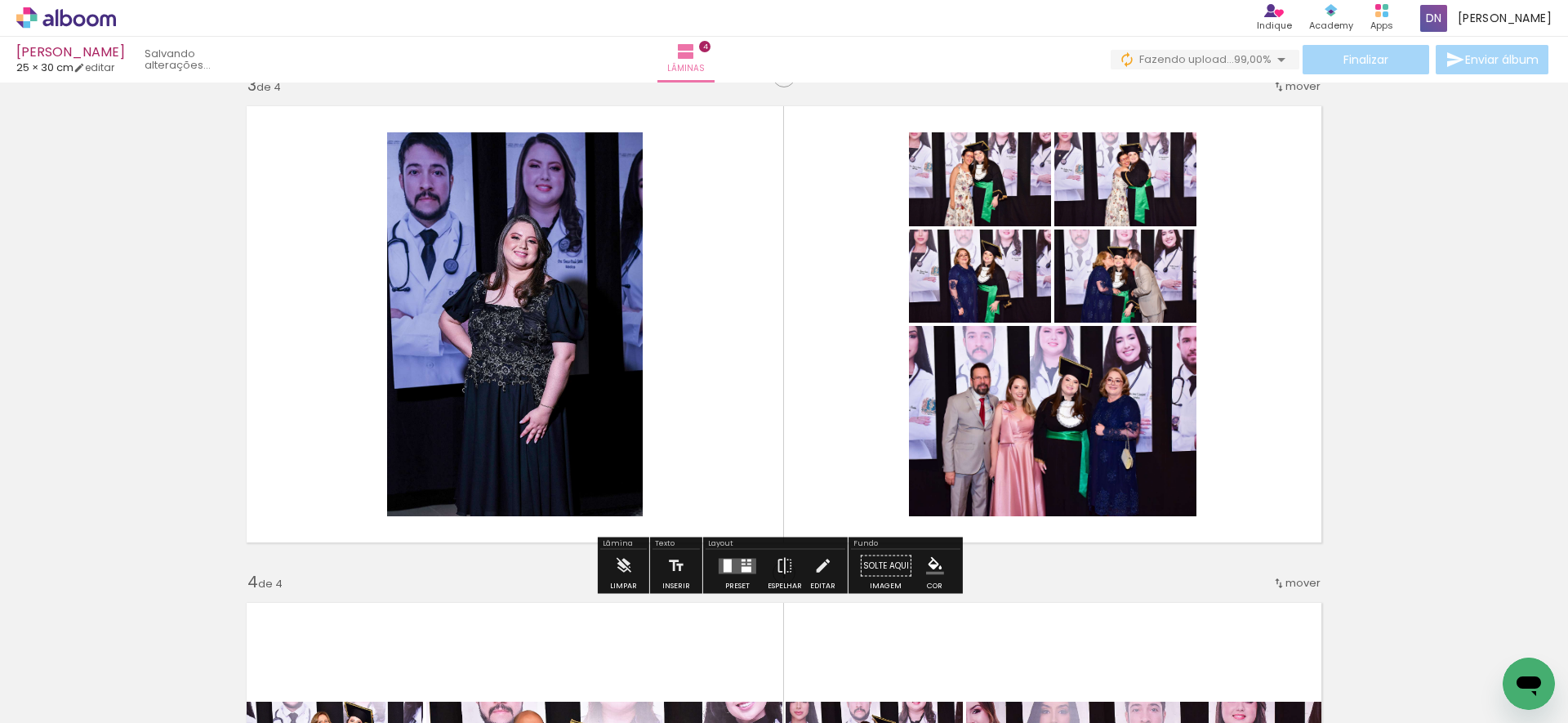
scroll to position [1030, 0]
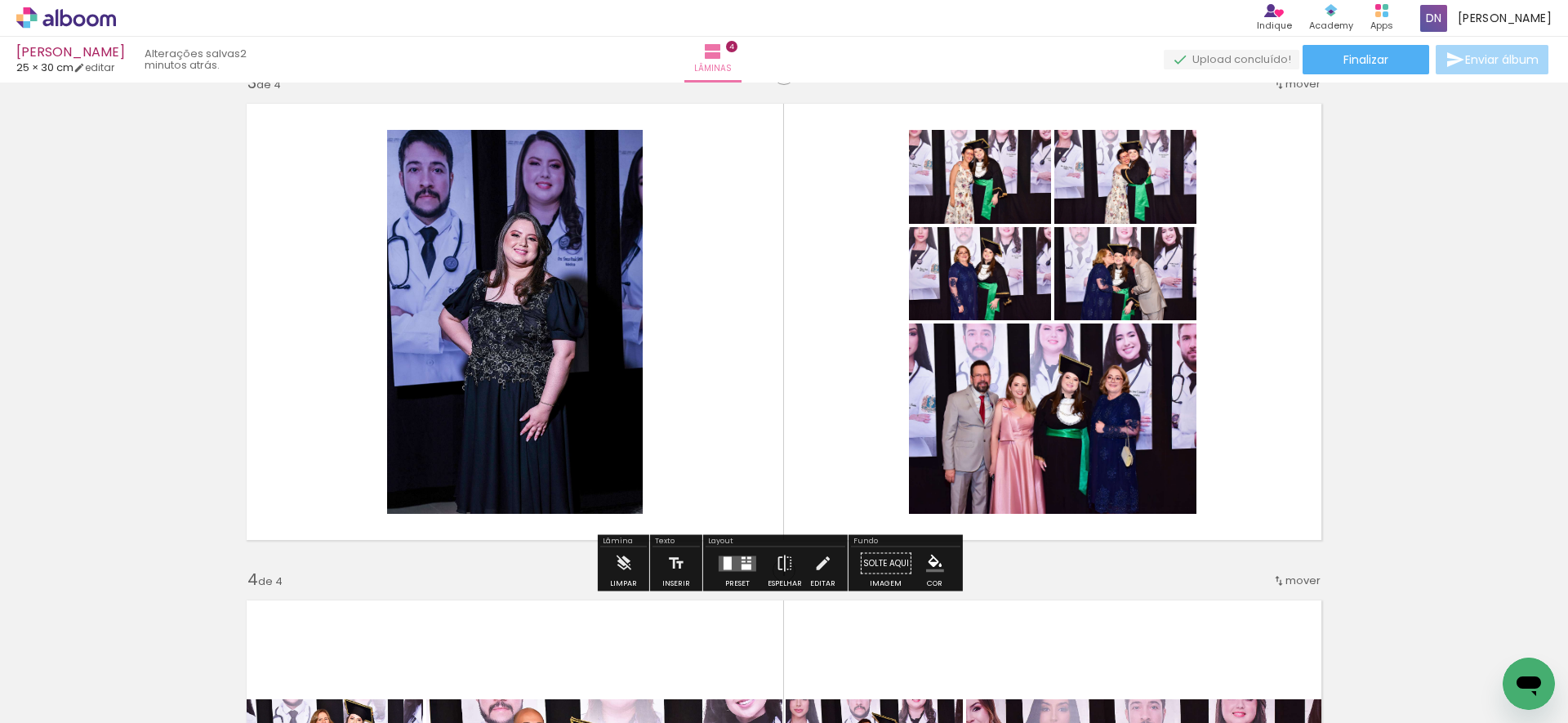
click at [732, 560] on quentale-layouter at bounding box center [737, 563] width 38 height 16
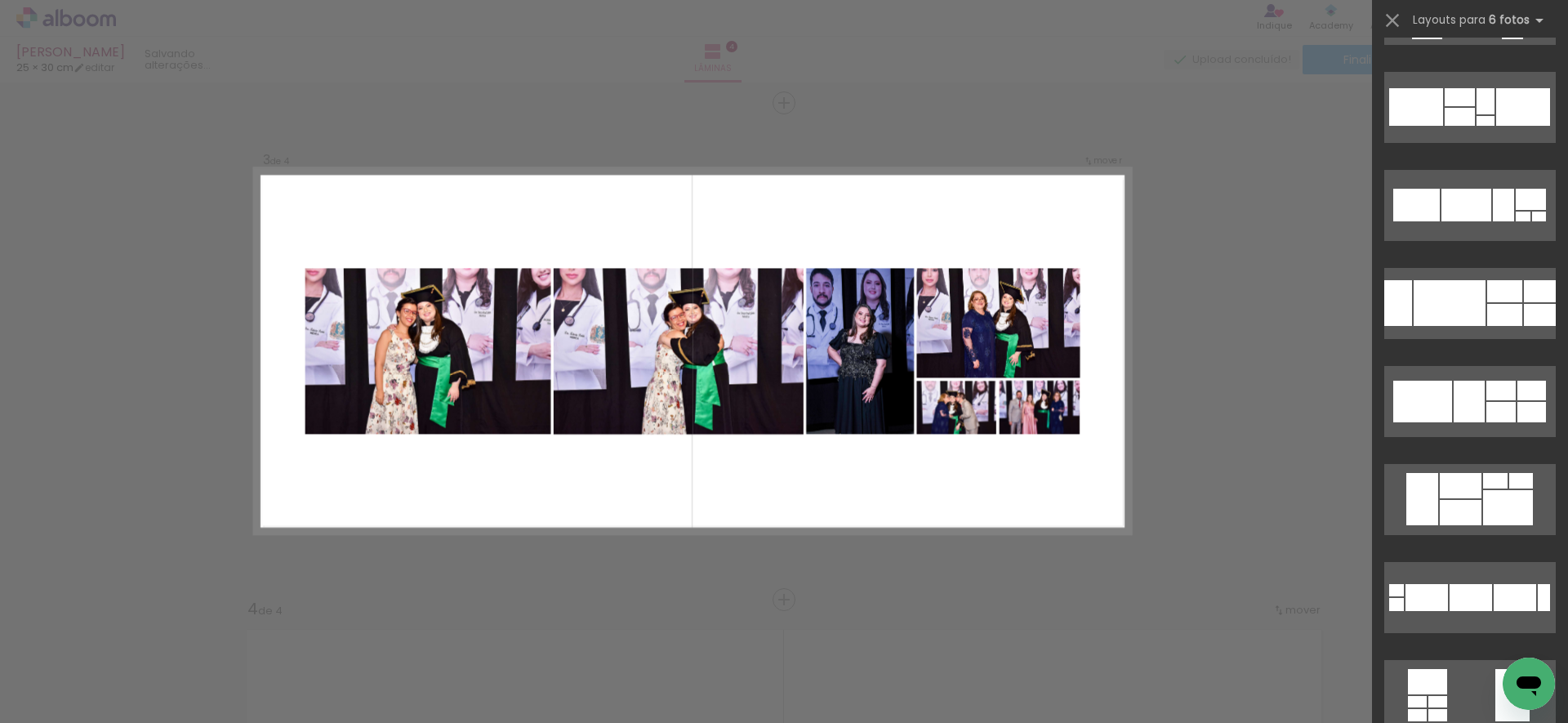
scroll to position [355, 0]
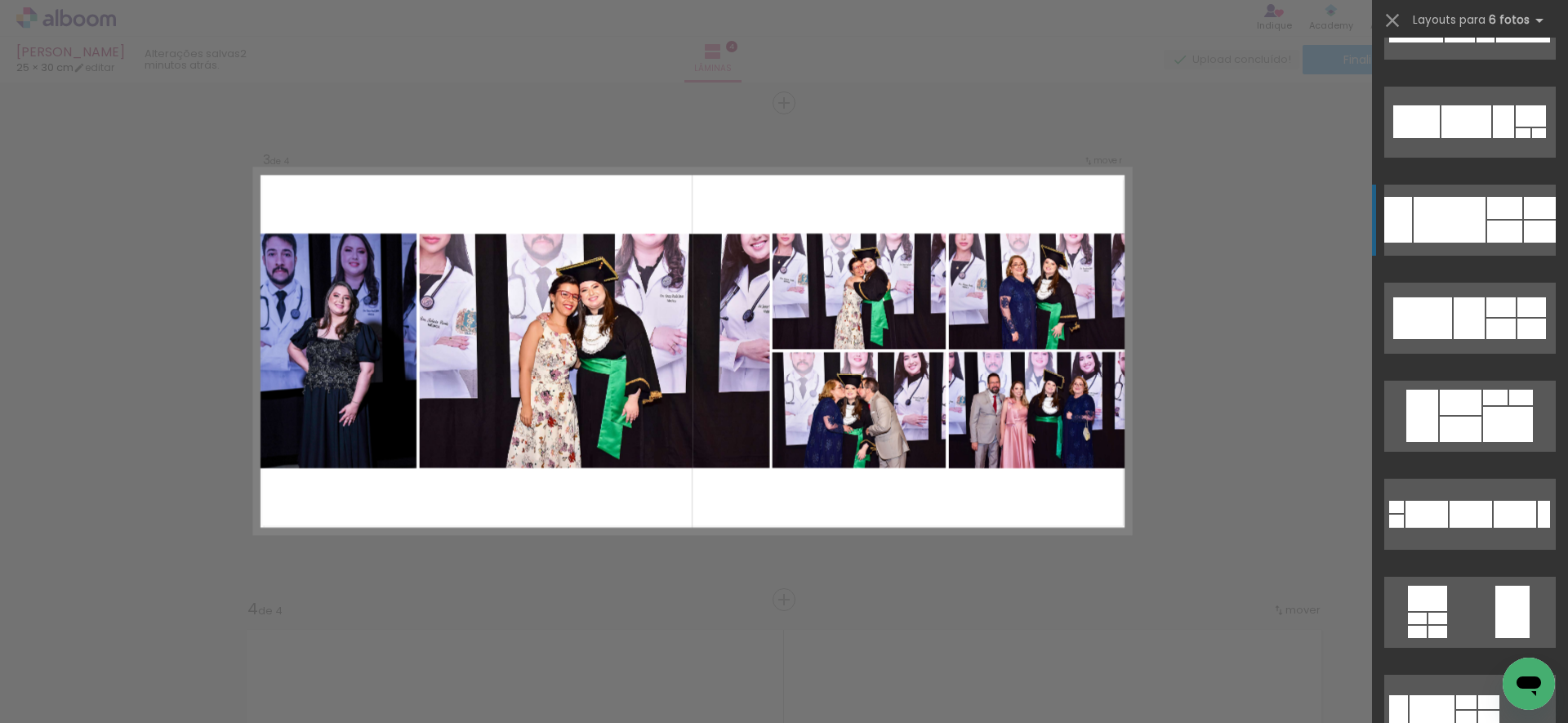
click at [1449, 216] on div at bounding box center [1449, 220] width 72 height 46
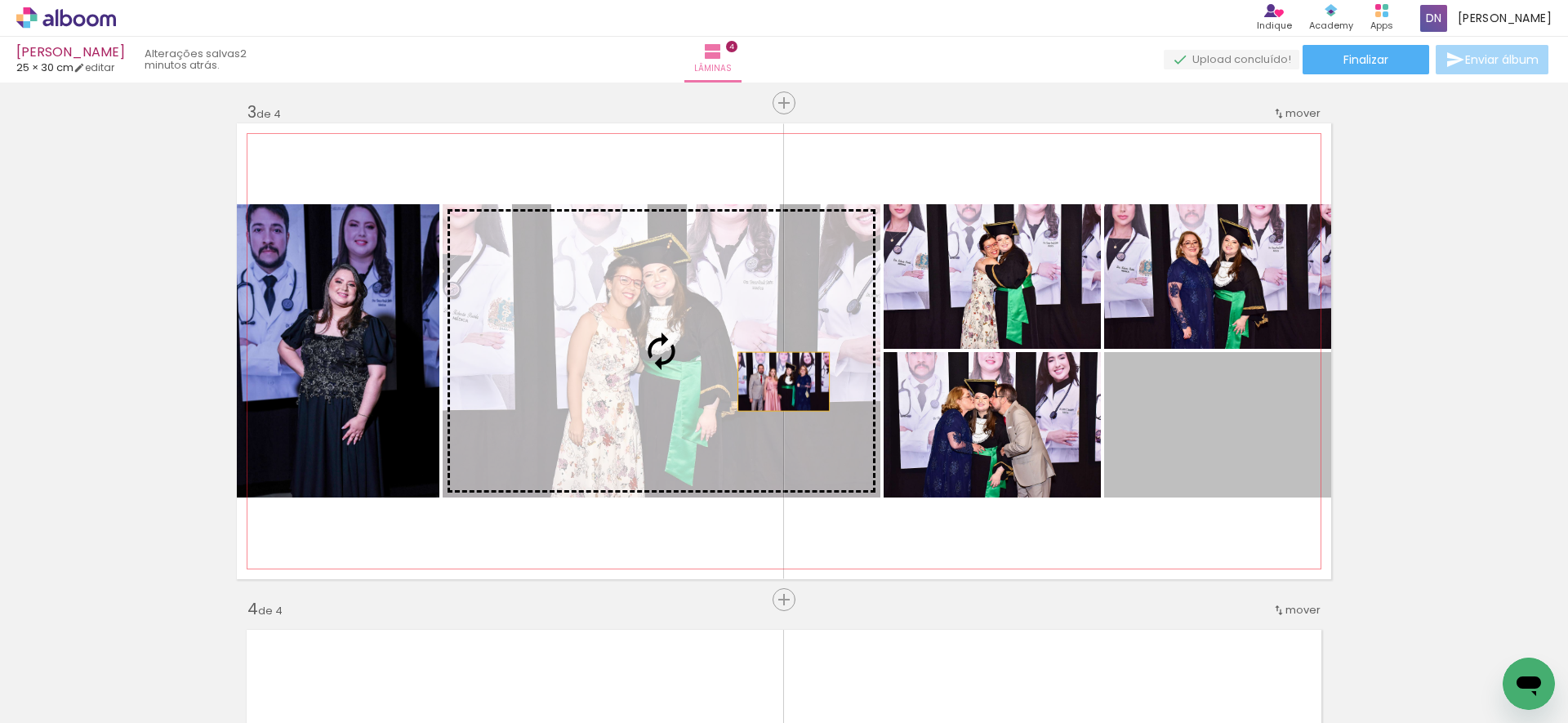
drag, startPoint x: 924, startPoint y: 418, endPoint x: 778, endPoint y: 382, distance: 150.4
click at [0, 0] on slot at bounding box center [0, 0] width 0 height 0
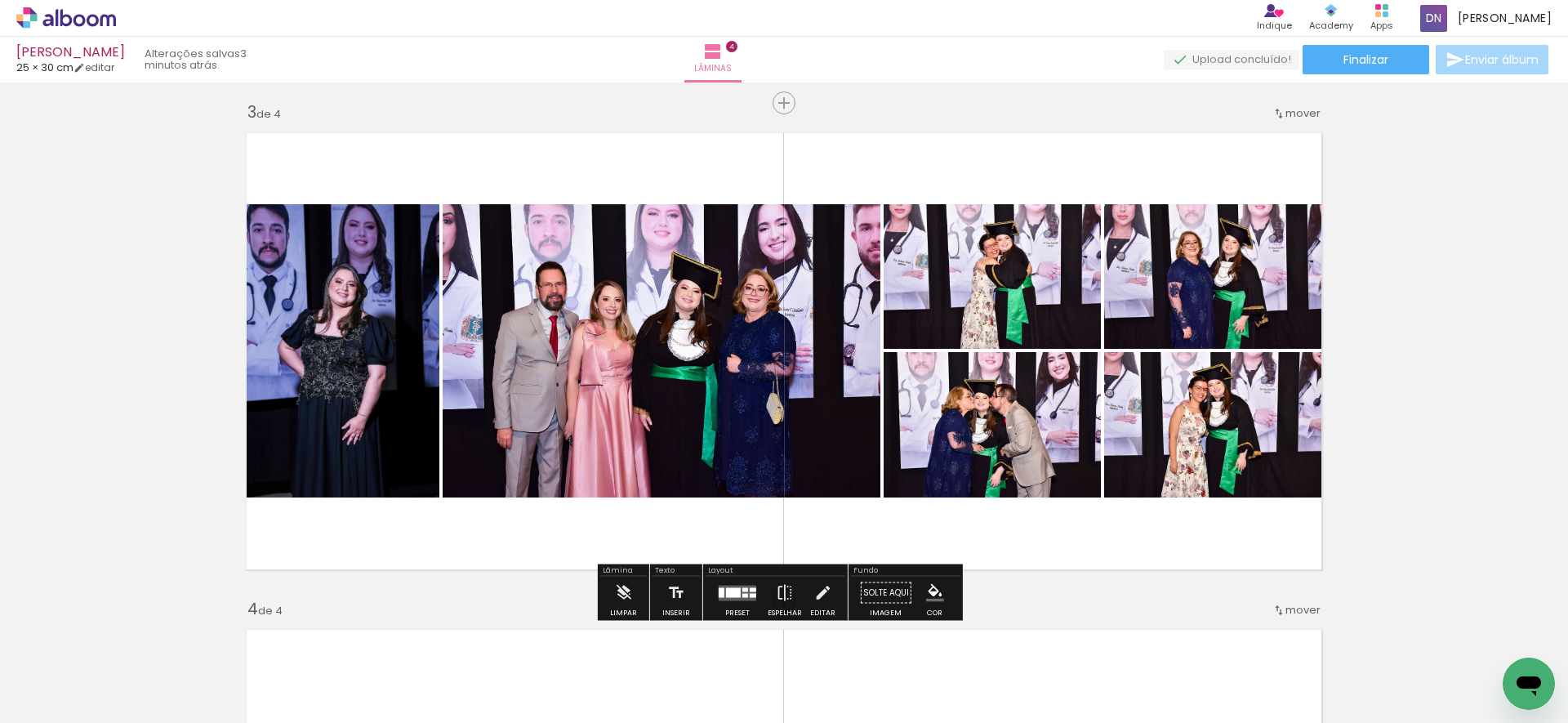
scroll to position [0, 5354]
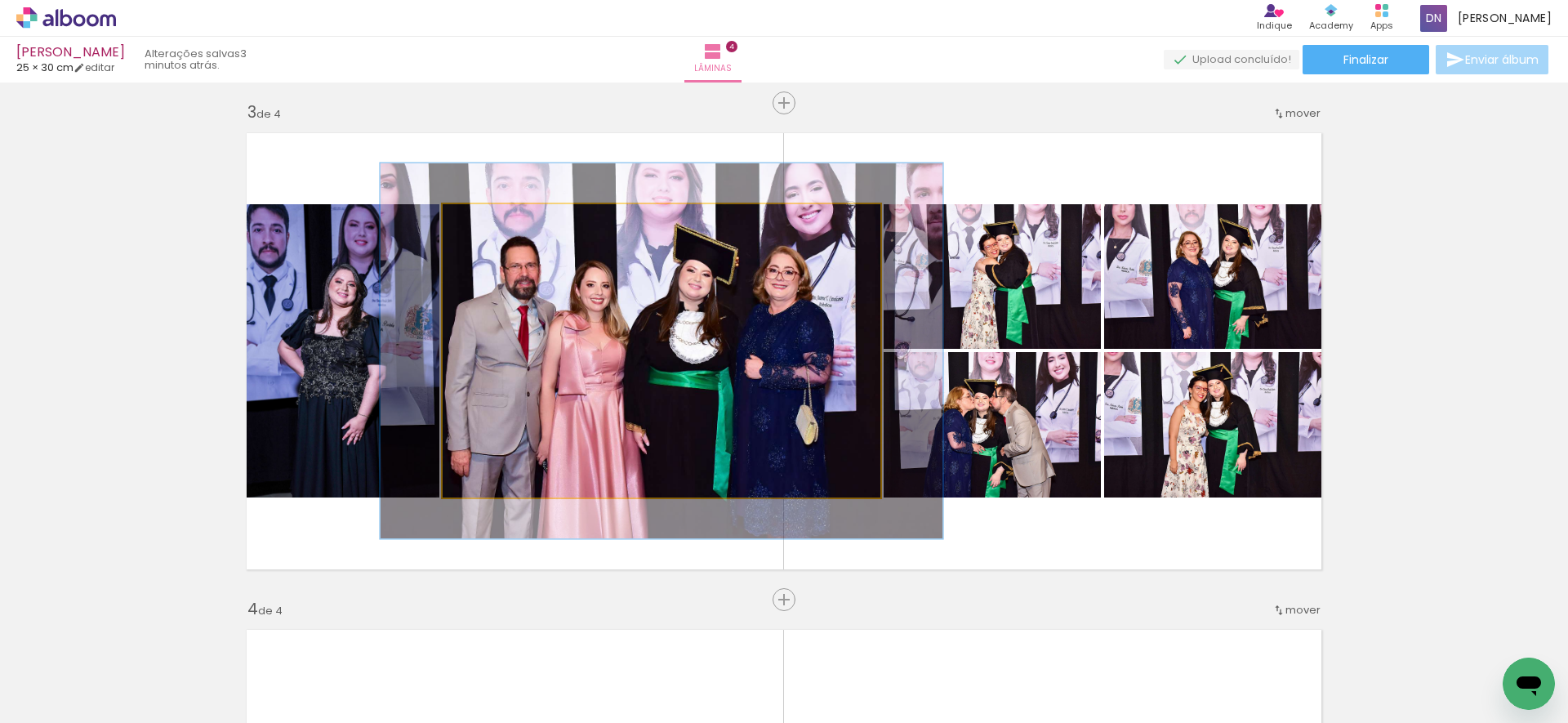
drag, startPoint x: 481, startPoint y: 219, endPoint x: 497, endPoint y: 220, distance: 16.0
type paper-slider "128"
click at [497, 220] on div at bounding box center [496, 221] width 27 height 27
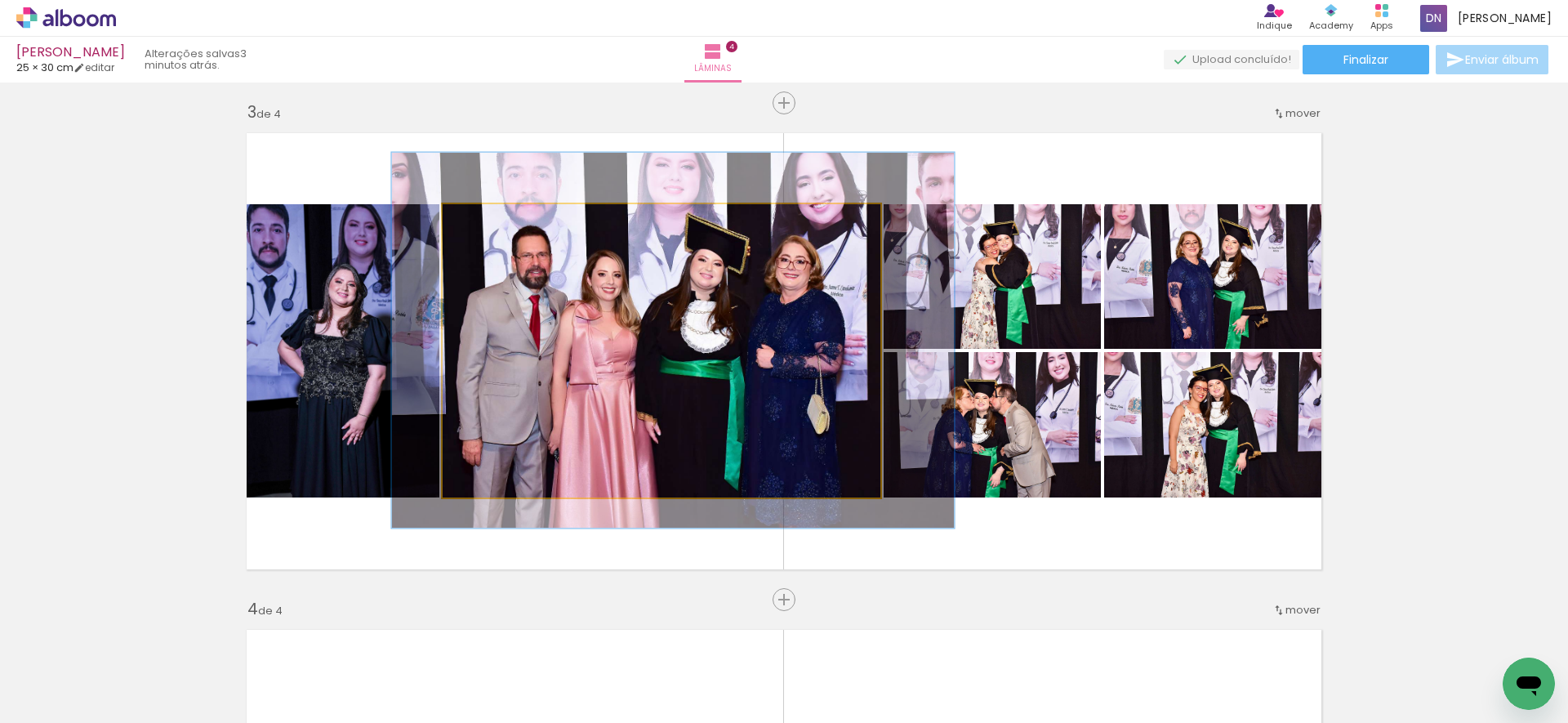
drag, startPoint x: 638, startPoint y: 341, endPoint x: 650, endPoint y: 331, distance: 15.6
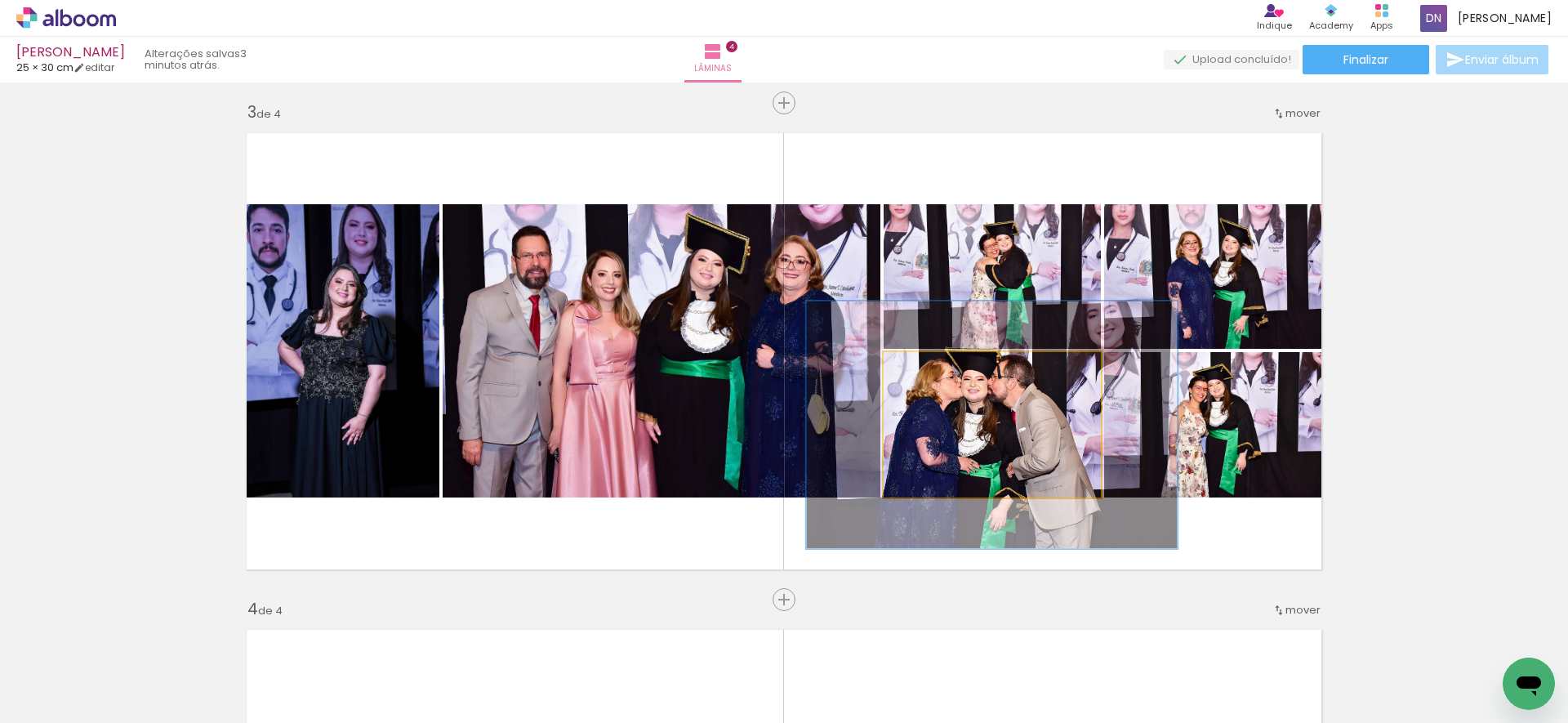
type paper-slider "170"
drag, startPoint x: 917, startPoint y: 369, endPoint x: 959, endPoint y: 384, distance: 44.6
click at [955, 373] on div at bounding box center [961, 369] width 15 height 15
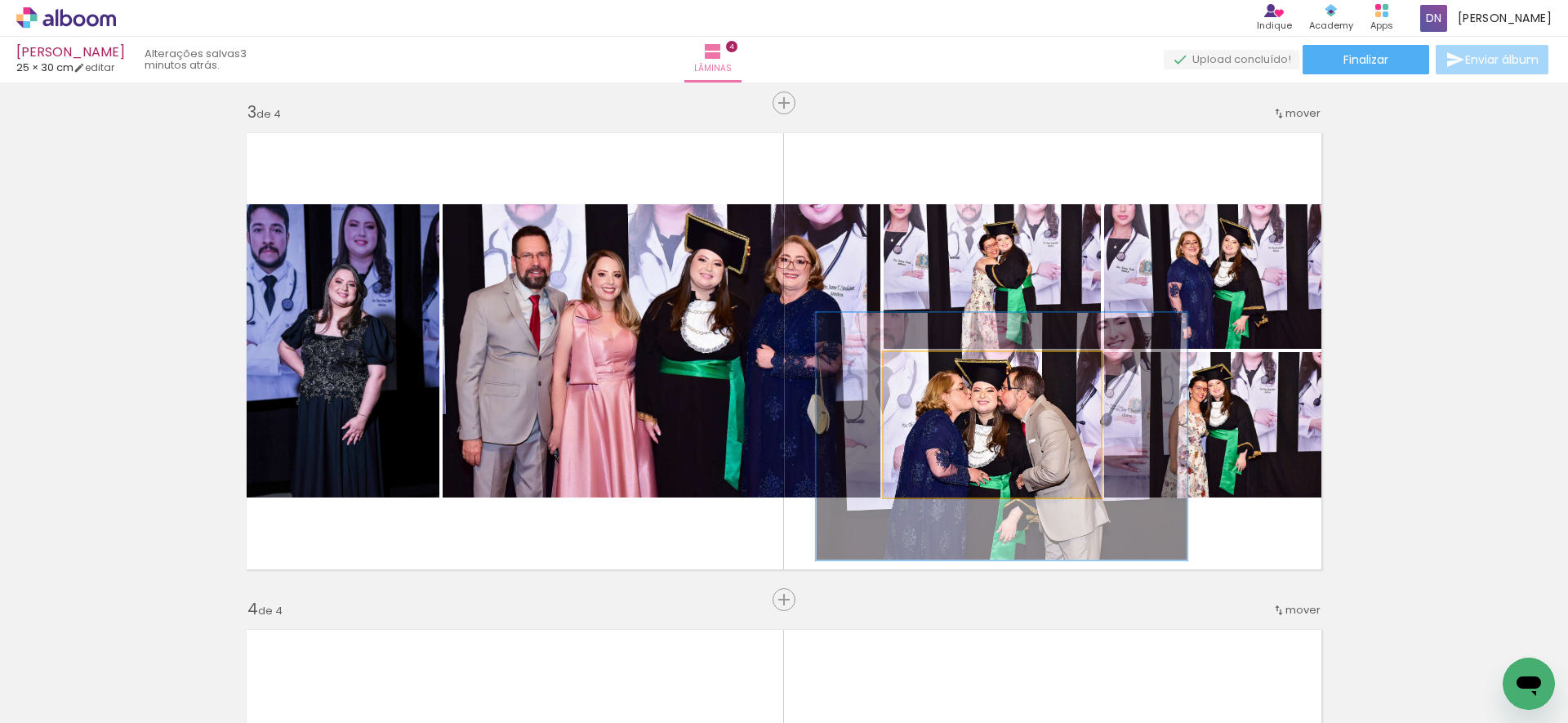
drag, startPoint x: 1002, startPoint y: 427, endPoint x: 1030, endPoint y: 437, distance: 29.7
click at [1008, 434] on div at bounding box center [1002, 437] width 371 height 247
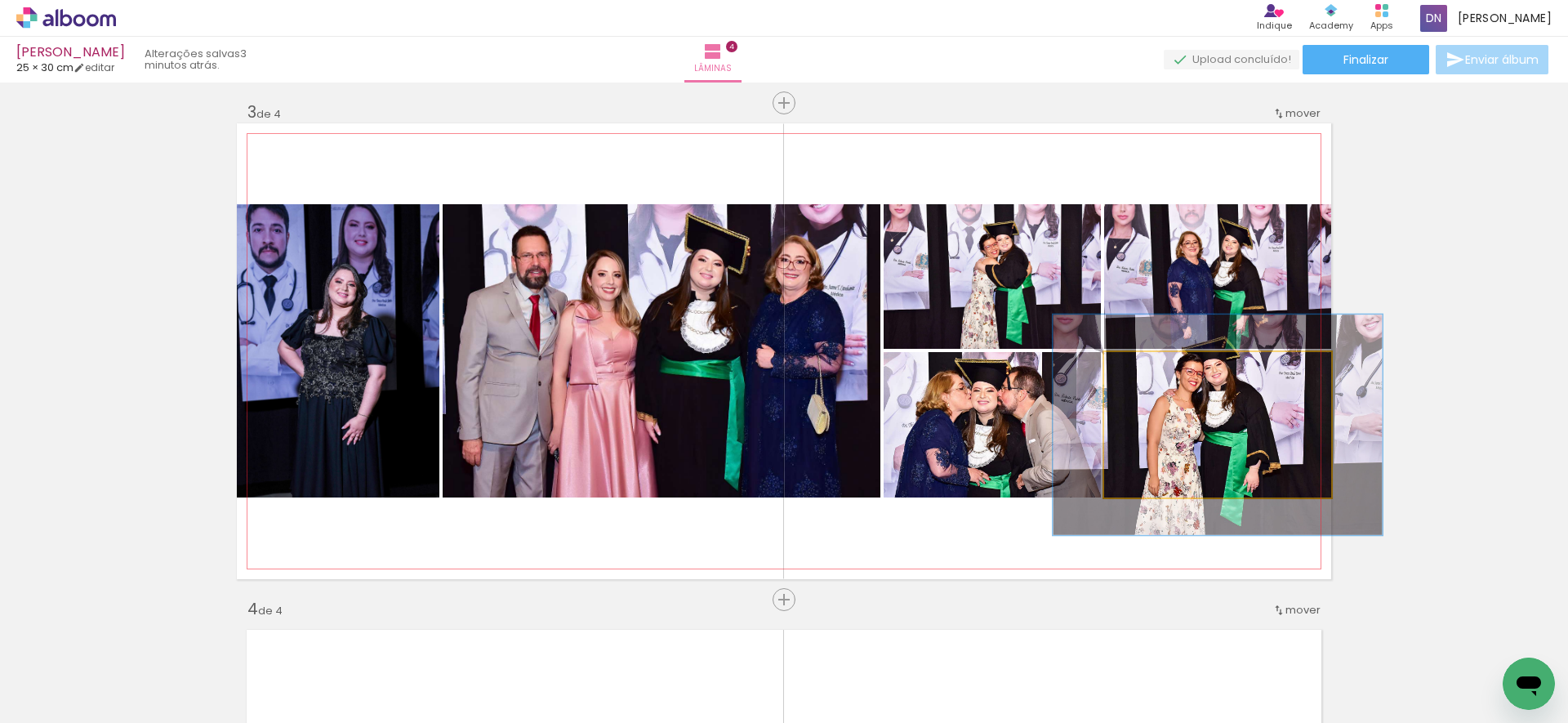
type paper-slider "143"
drag, startPoint x: 1142, startPoint y: 369, endPoint x: 1174, endPoint y: 388, distance: 37.2
click at [1166, 370] on div at bounding box center [1167, 369] width 27 height 27
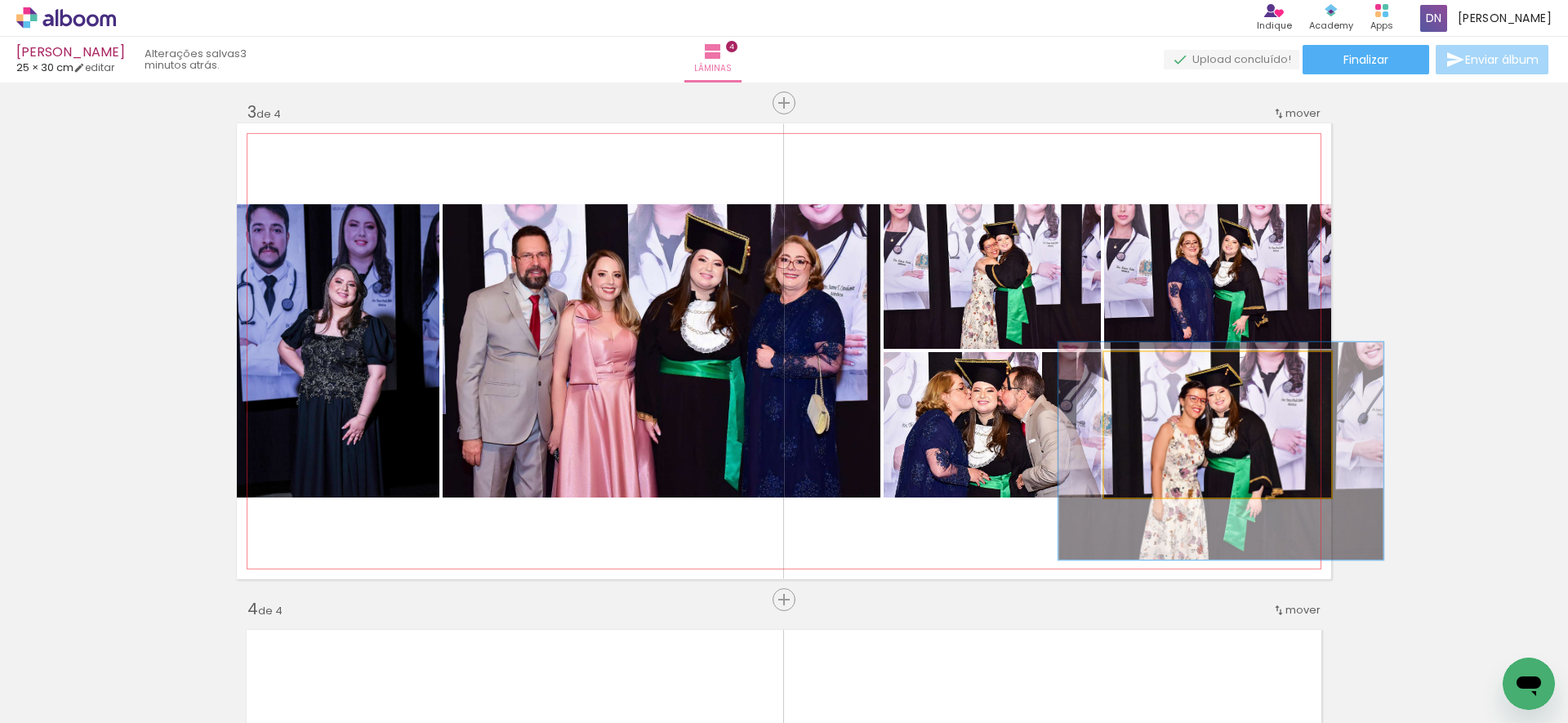
drag, startPoint x: 1191, startPoint y: 426, endPoint x: 1192, endPoint y: 448, distance: 22.0
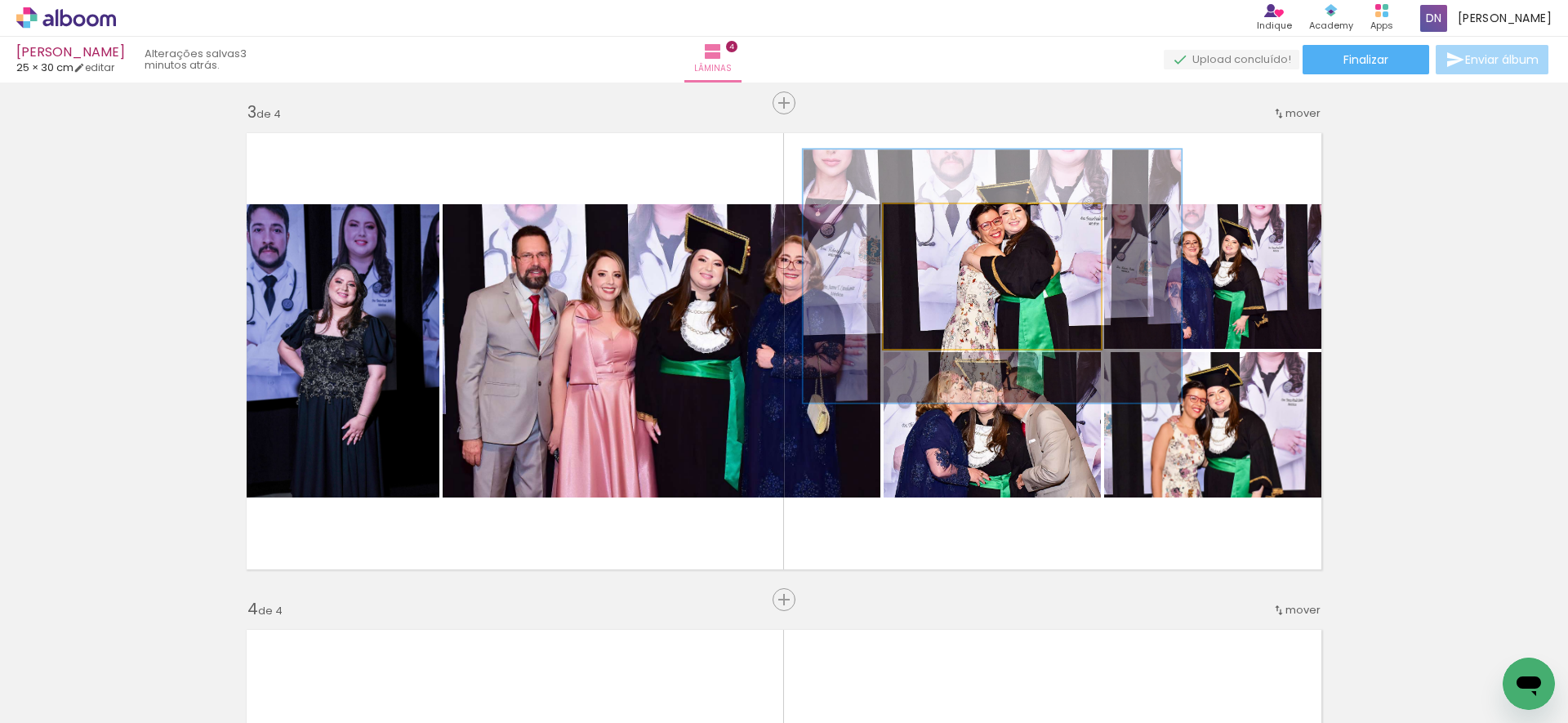
type paper-slider "174"
drag, startPoint x: 918, startPoint y: 222, endPoint x: 958, endPoint y: 234, distance: 41.8
click at [960, 223] on div at bounding box center [963, 221] width 15 height 15
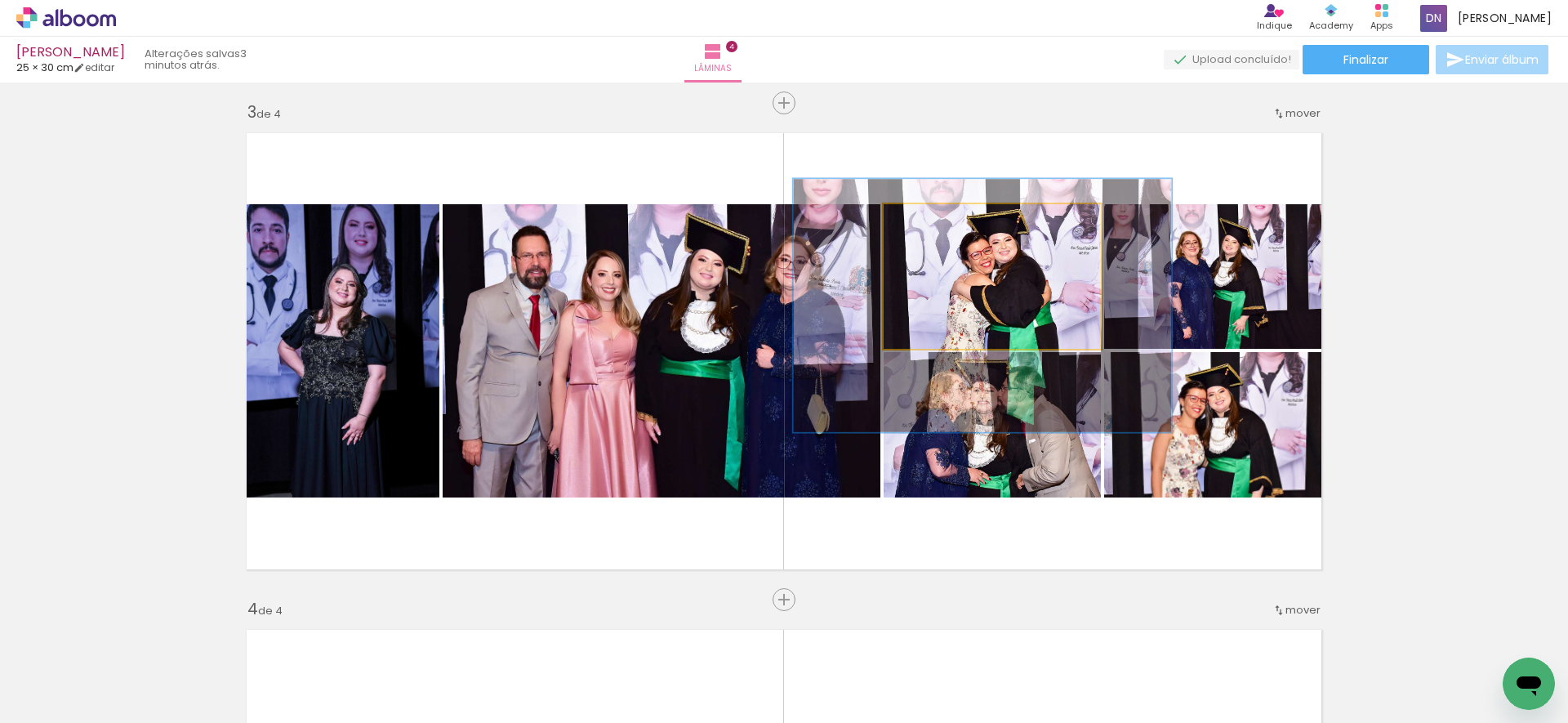
drag, startPoint x: 990, startPoint y: 282, endPoint x: 980, endPoint y: 308, distance: 27.9
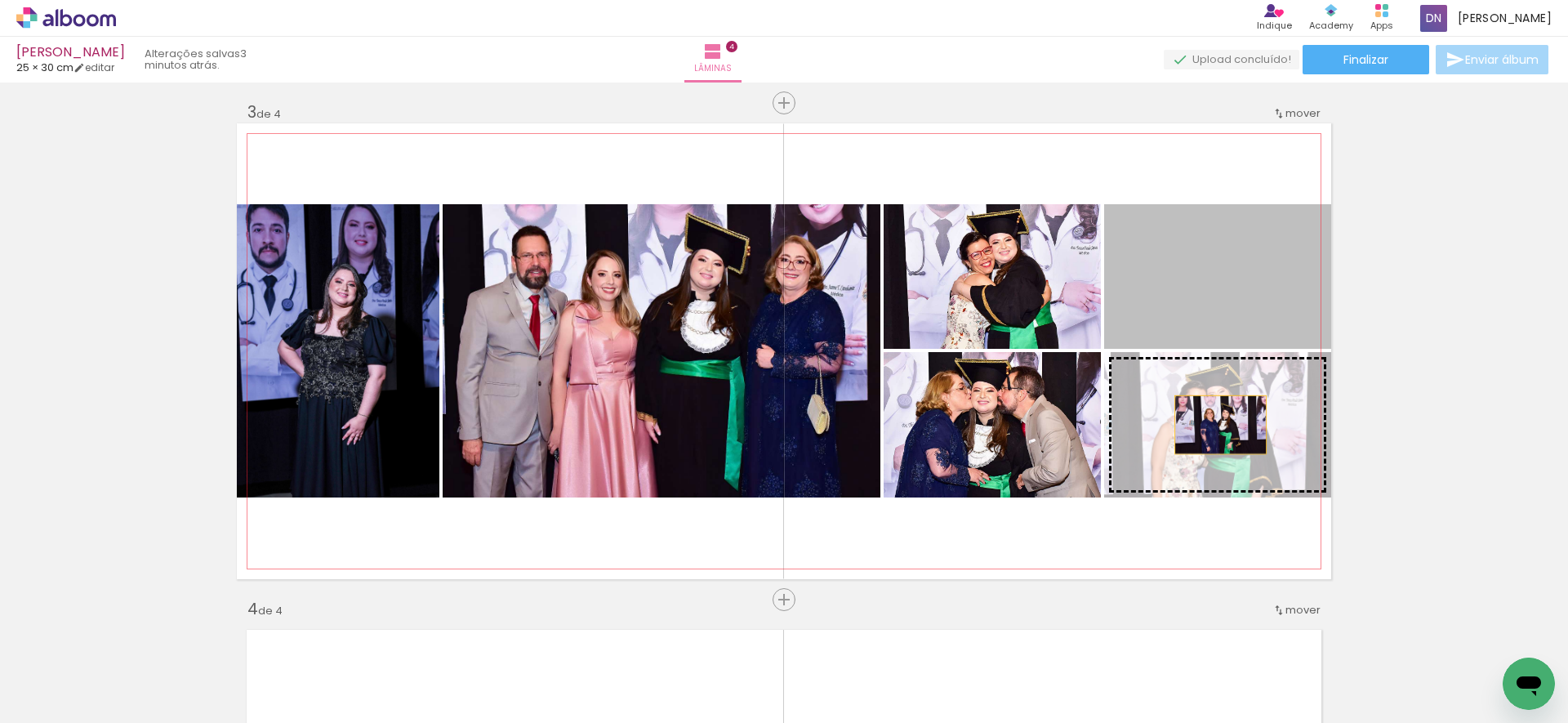
drag, startPoint x: 1214, startPoint y: 354, endPoint x: 1214, endPoint y: 425, distance: 71.0
click at [0, 0] on slot at bounding box center [0, 0] width 0 height 0
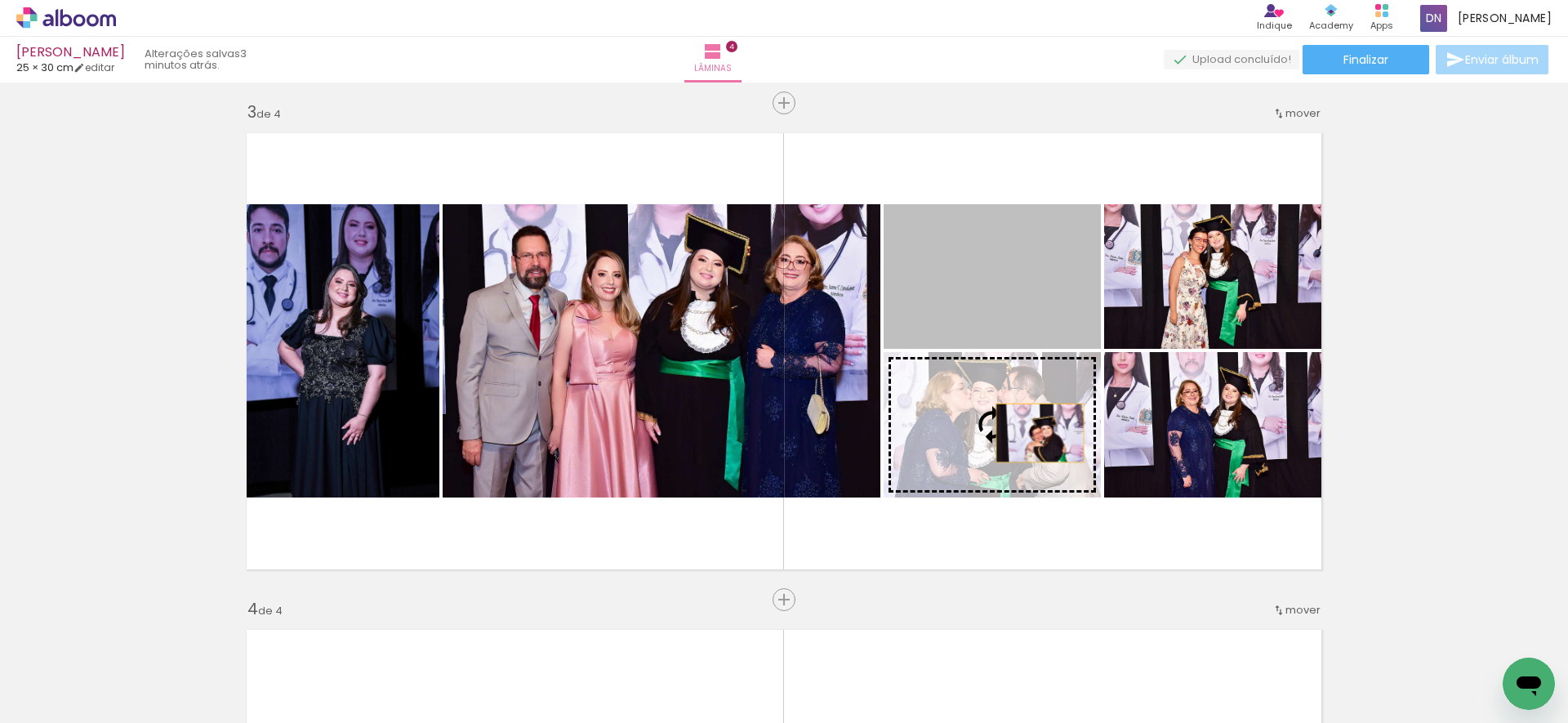
drag, startPoint x: 1024, startPoint y: 297, endPoint x: 1034, endPoint y: 434, distance: 137.4
click at [0, 0] on slot at bounding box center [0, 0] width 0 height 0
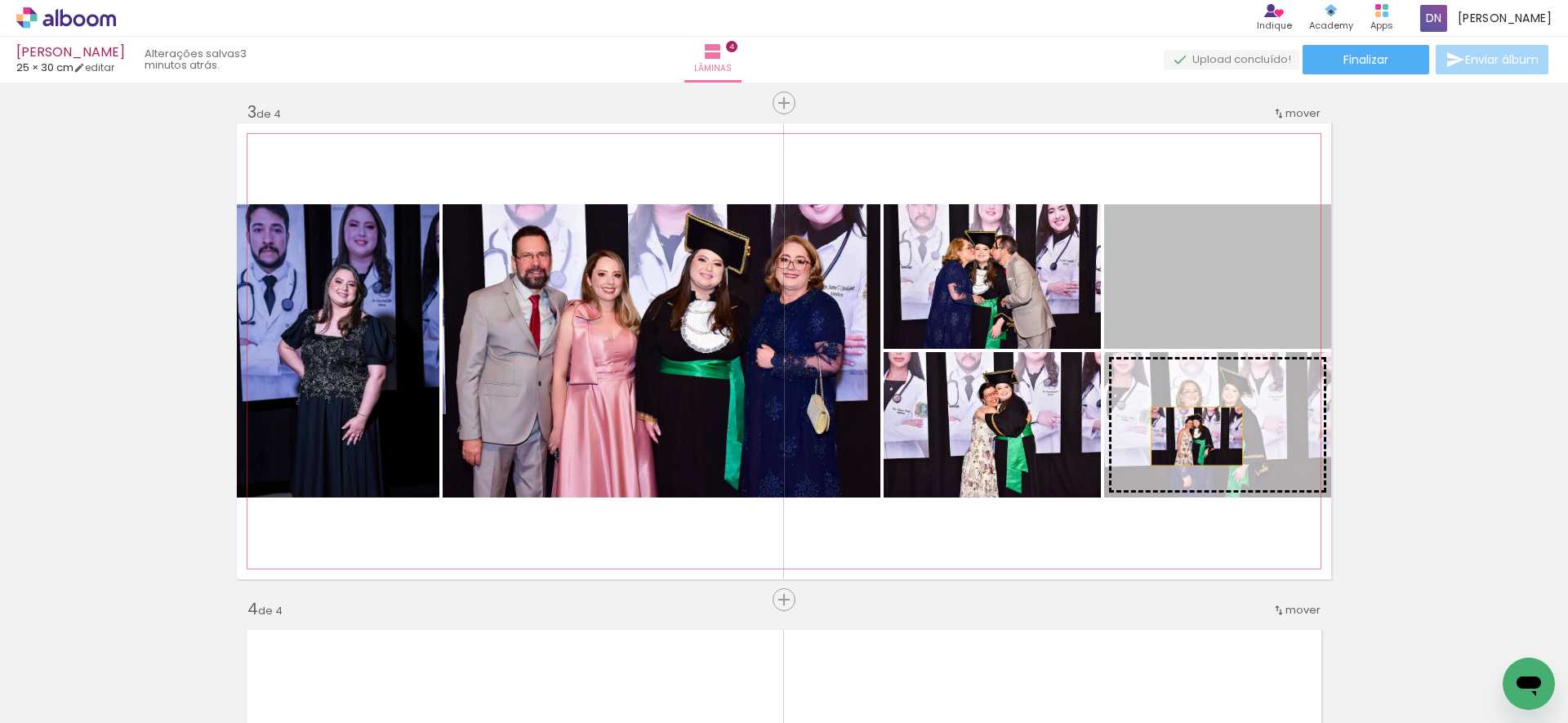
drag, startPoint x: 1183, startPoint y: 298, endPoint x: 1190, endPoint y: 441, distance: 143.2
click at [0, 0] on slot at bounding box center [0, 0] width 0 height 0
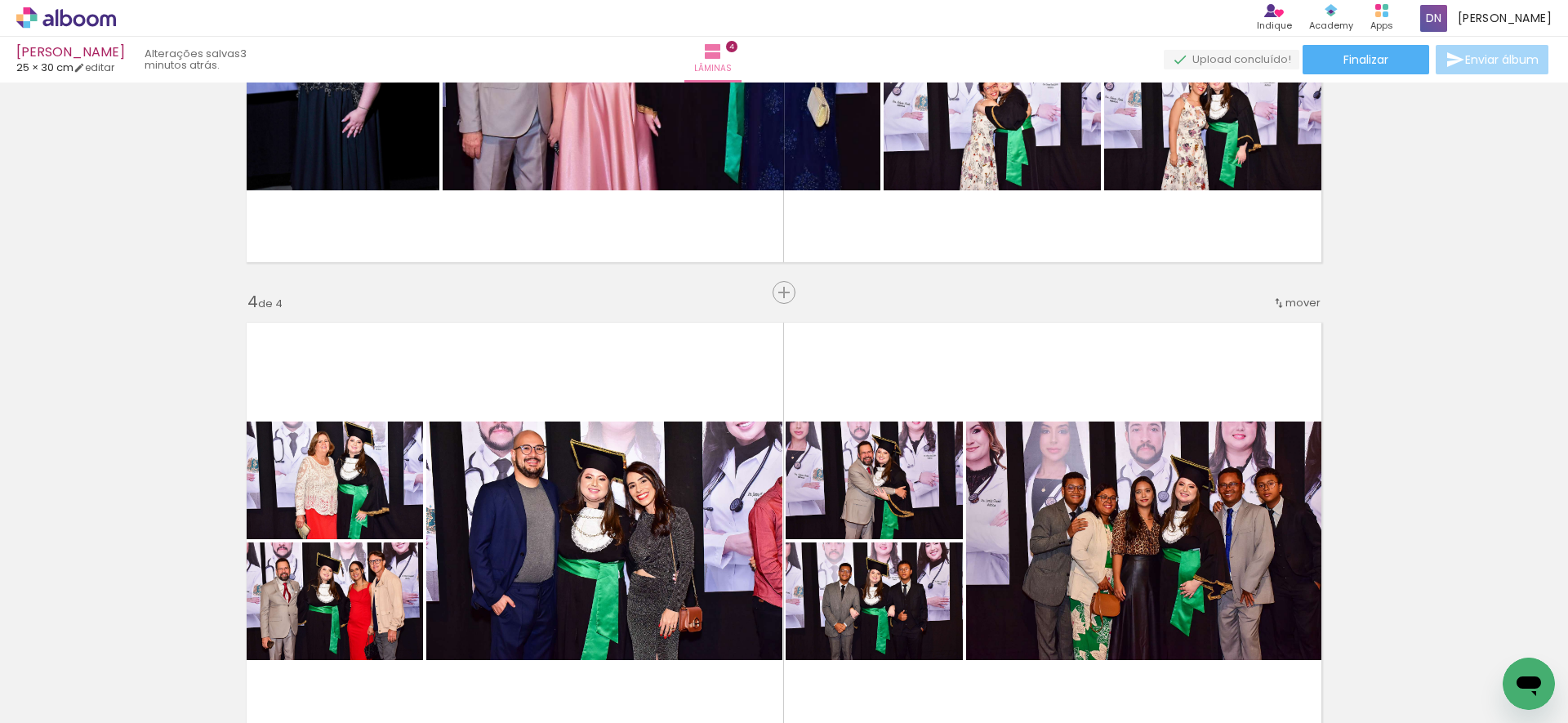
scroll to position [1302, 0]
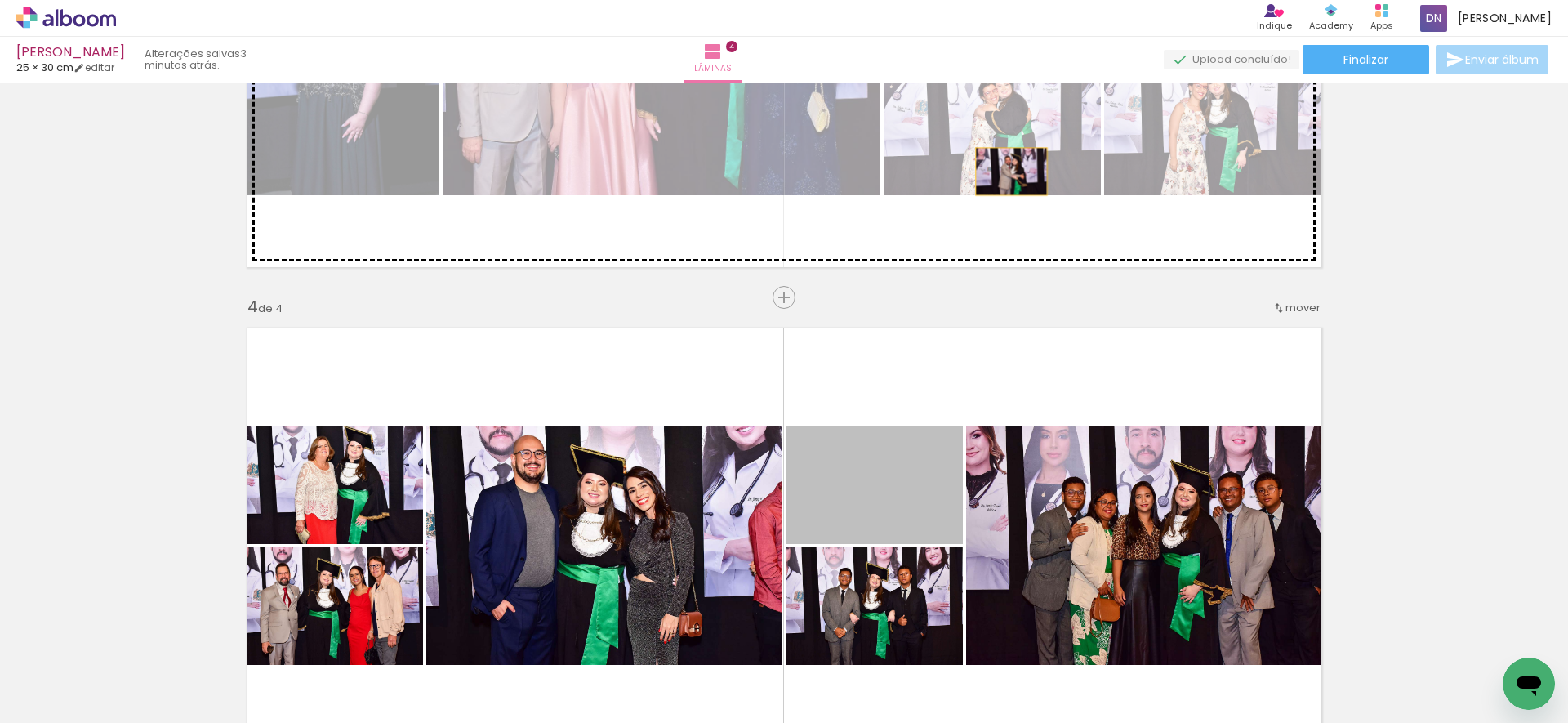
drag, startPoint x: 894, startPoint y: 485, endPoint x: 1005, endPoint y: 171, distance: 333.0
click at [1005, 171] on div "Inserir lâmina 1 de 4 Inserir lâmina 2 de 4 Inserir lâmina 3 de 4 Inserir lâmin…" at bounding box center [784, 28] width 1568 height 2485
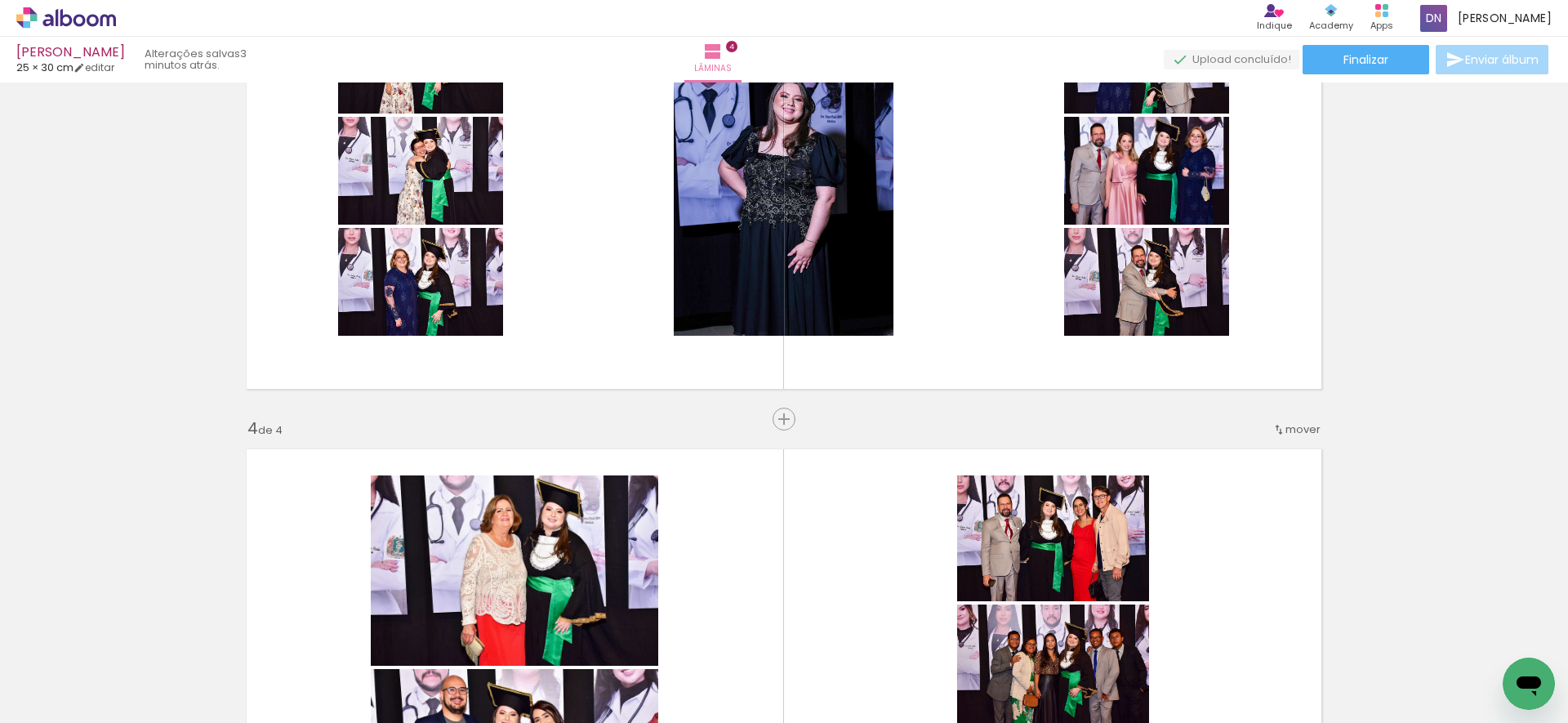
scroll to position [1138, 0]
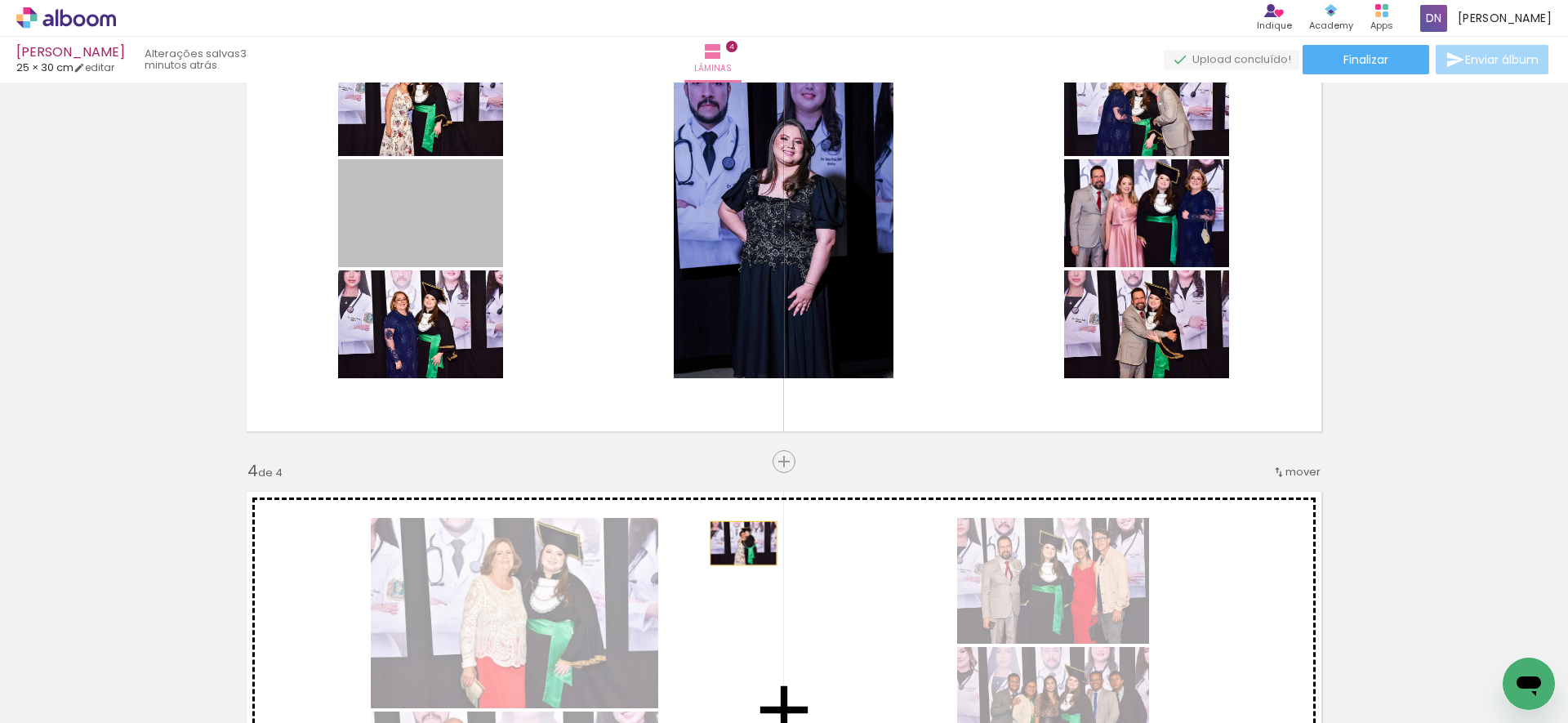
drag, startPoint x: 458, startPoint y: 232, endPoint x: 742, endPoint y: 552, distance: 427.9
click at [742, 552] on div "Inserir lâmina 1 de 4 Inserir lâmina 2 de 4 Inserir lâmina 3 de 4 Inserir lâmin…" at bounding box center [784, 192] width 1568 height 2485
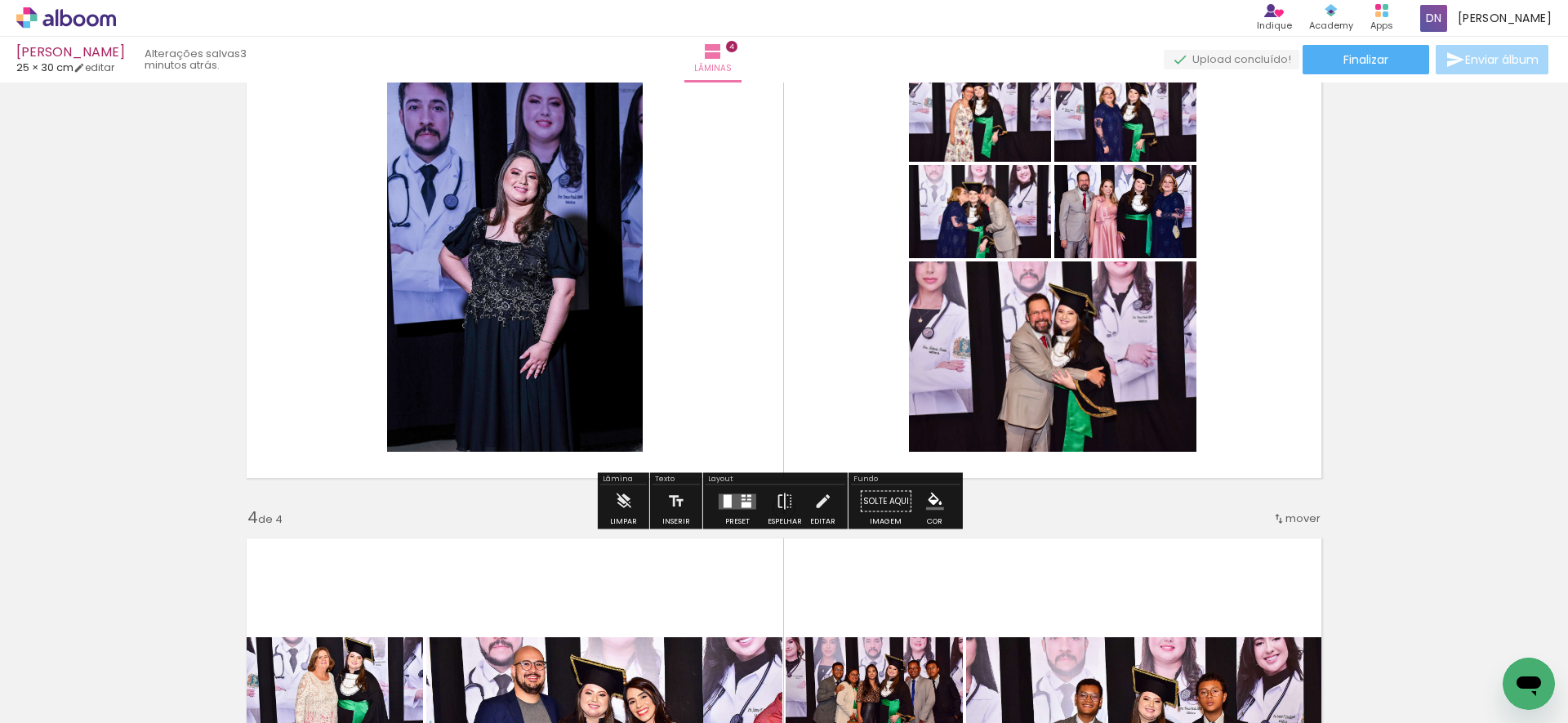
scroll to position [1090, 0]
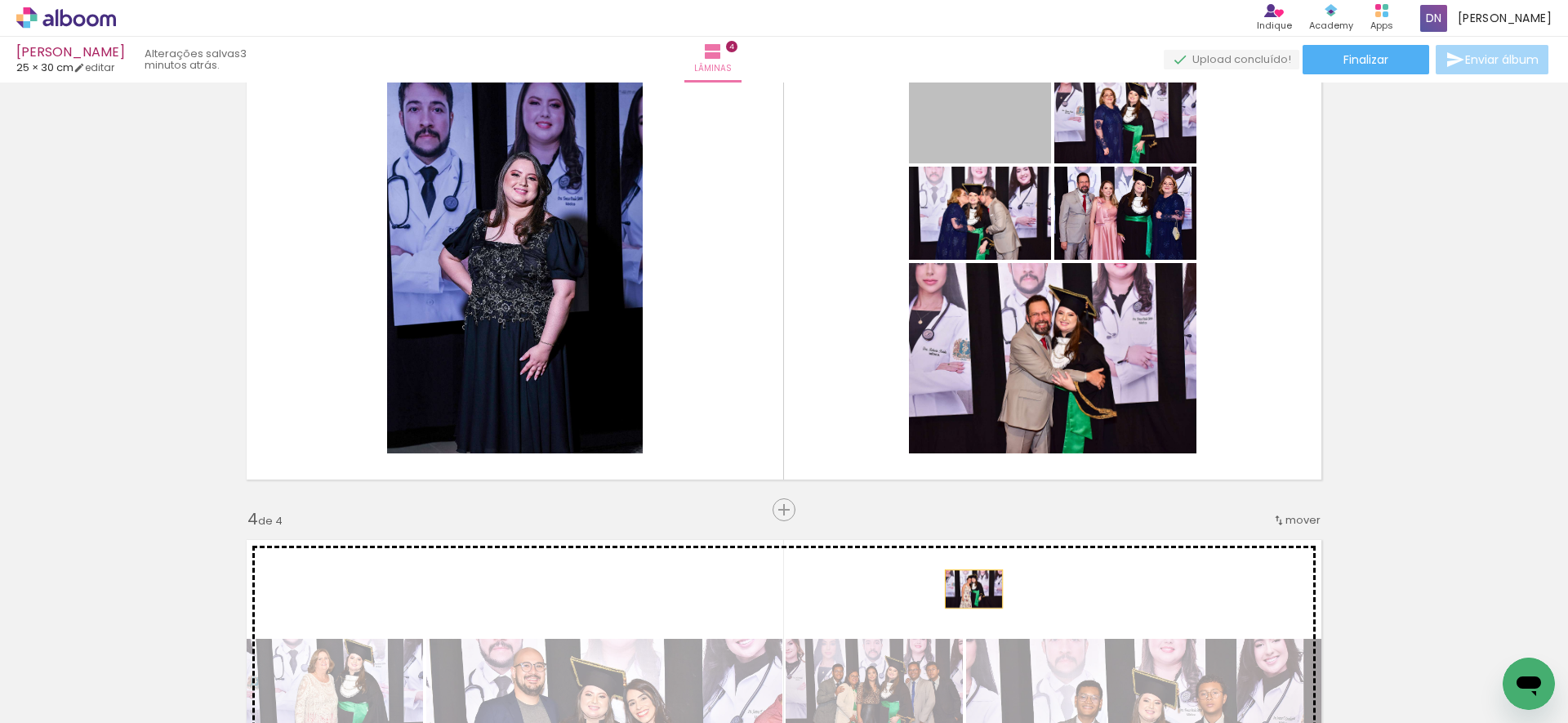
drag, startPoint x: 958, startPoint y: 285, endPoint x: 968, endPoint y: 589, distance: 304.2
click at [968, 589] on div "Inserir lâmina 1 de 4 Inserir lâmina 2 de 4 Inserir lâmina 3 de 4 Inserir lâmin…" at bounding box center [784, 241] width 1568 height 2485
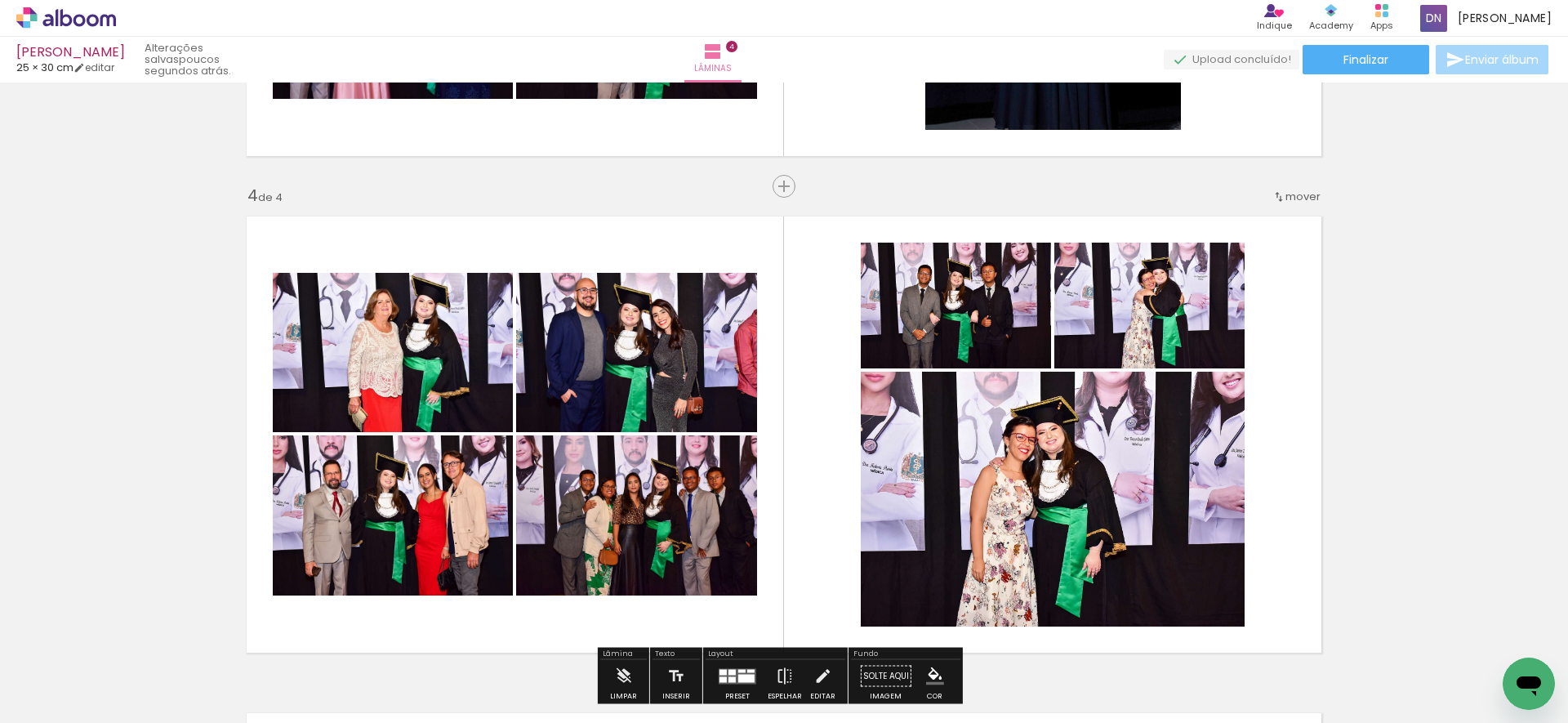
scroll to position [1378, 0]
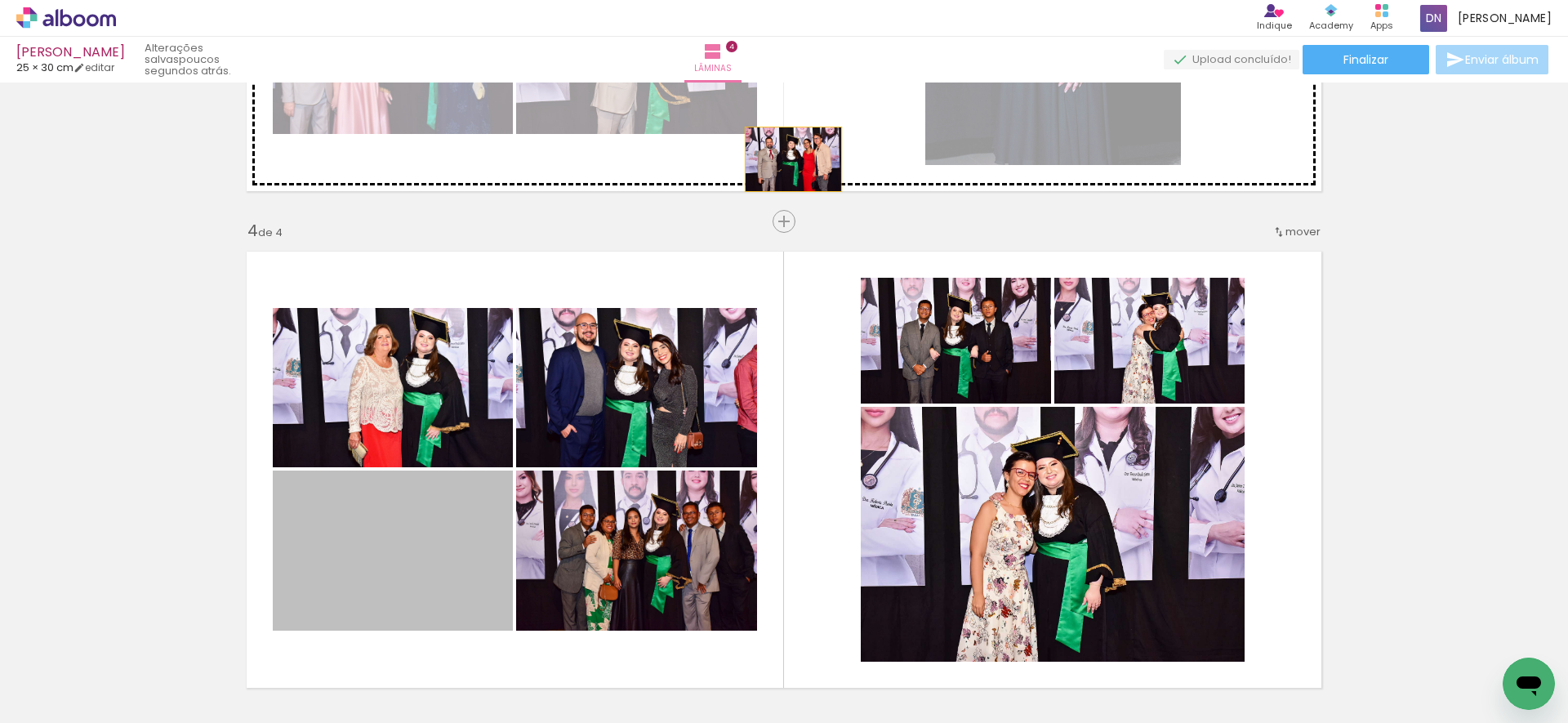
drag, startPoint x: 484, startPoint y: 517, endPoint x: 788, endPoint y: 159, distance: 469.7
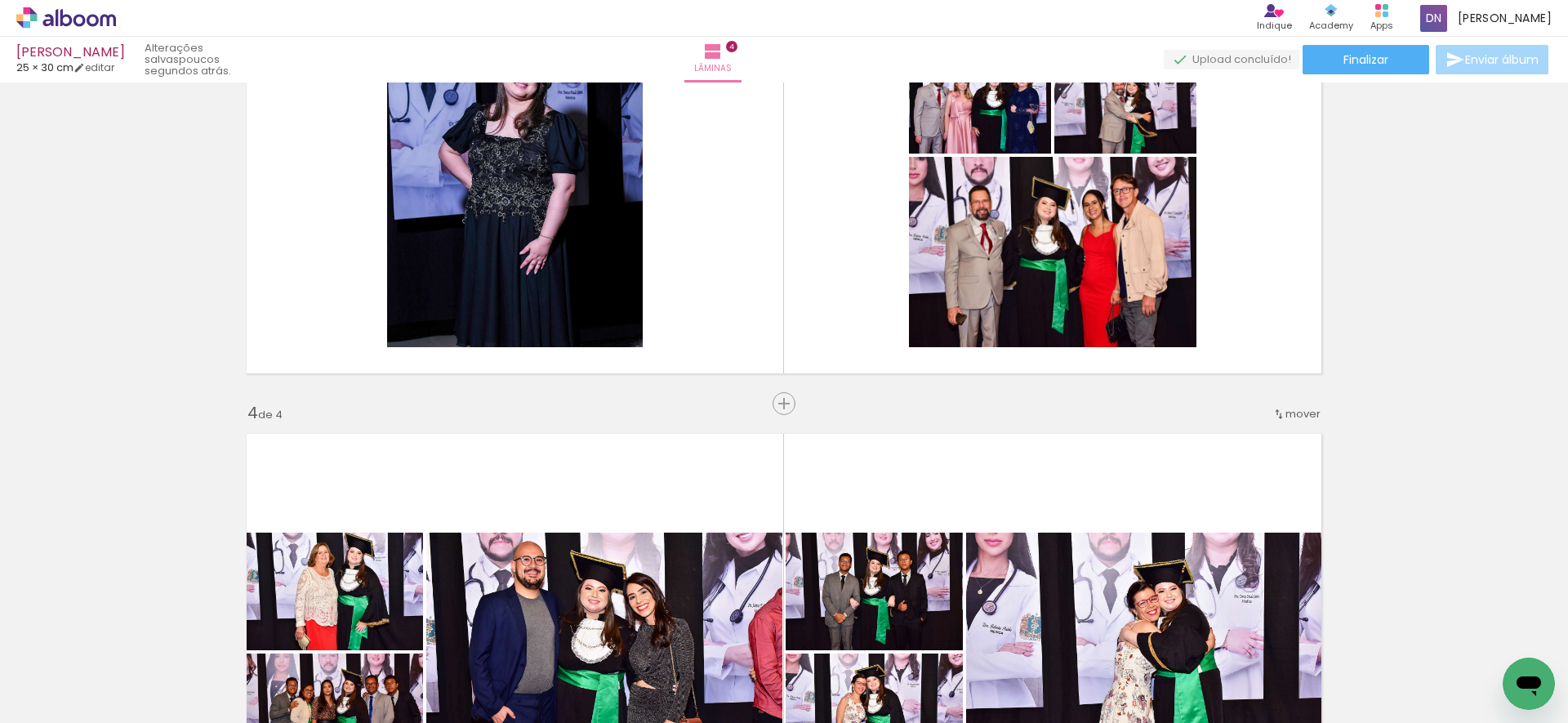
scroll to position [1075, 0]
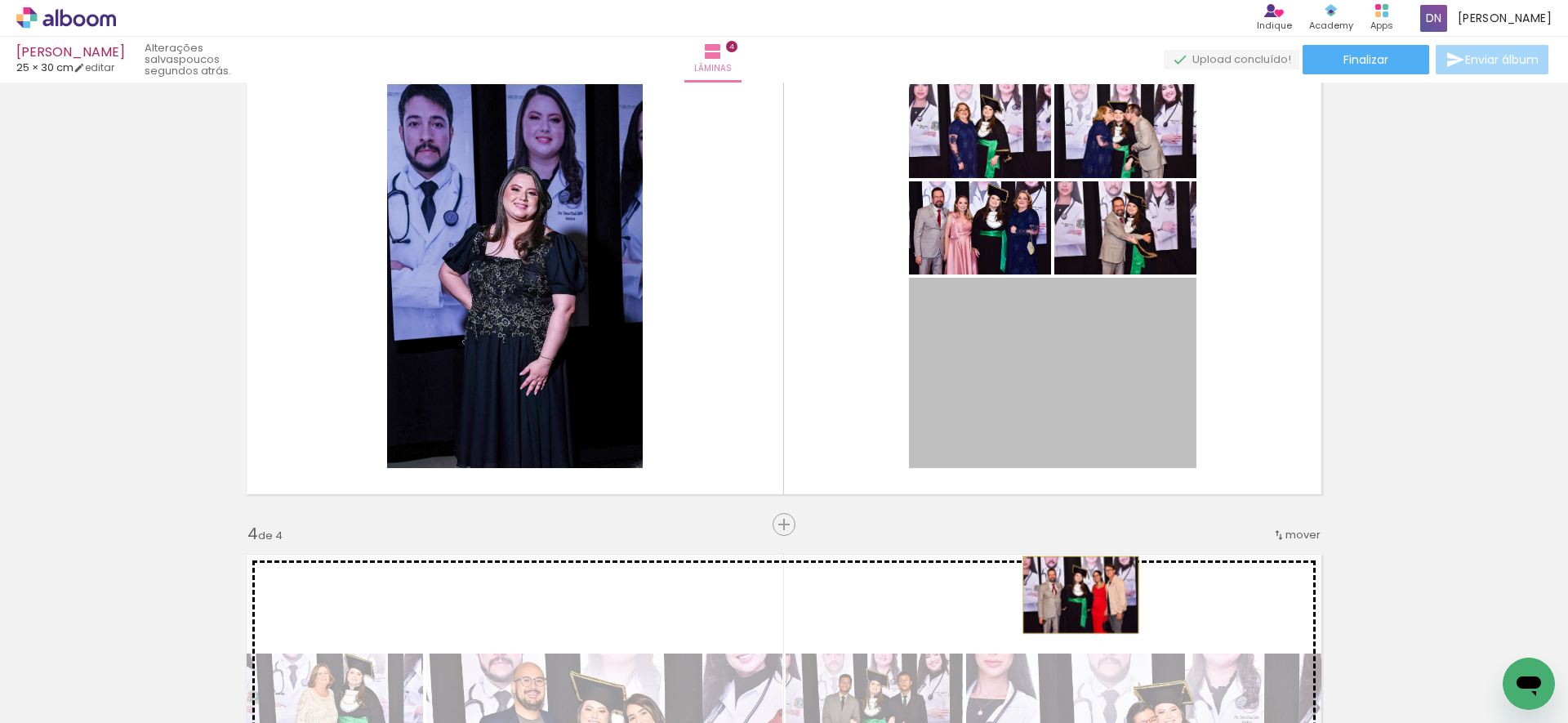
drag, startPoint x: 1078, startPoint y: 431, endPoint x: 1075, endPoint y: 595, distance: 164.0
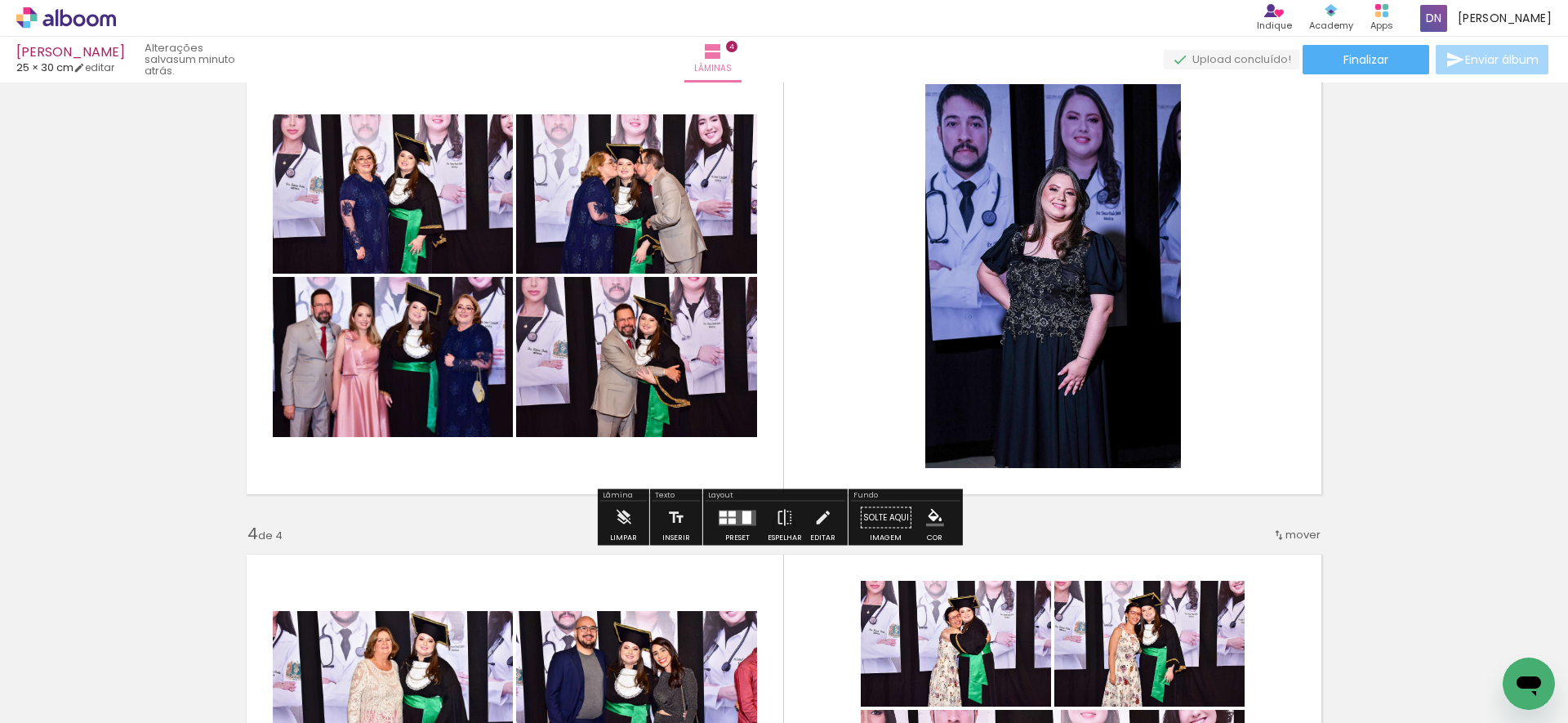
click at [728, 513] on div at bounding box center [732, 513] width 7 height 5
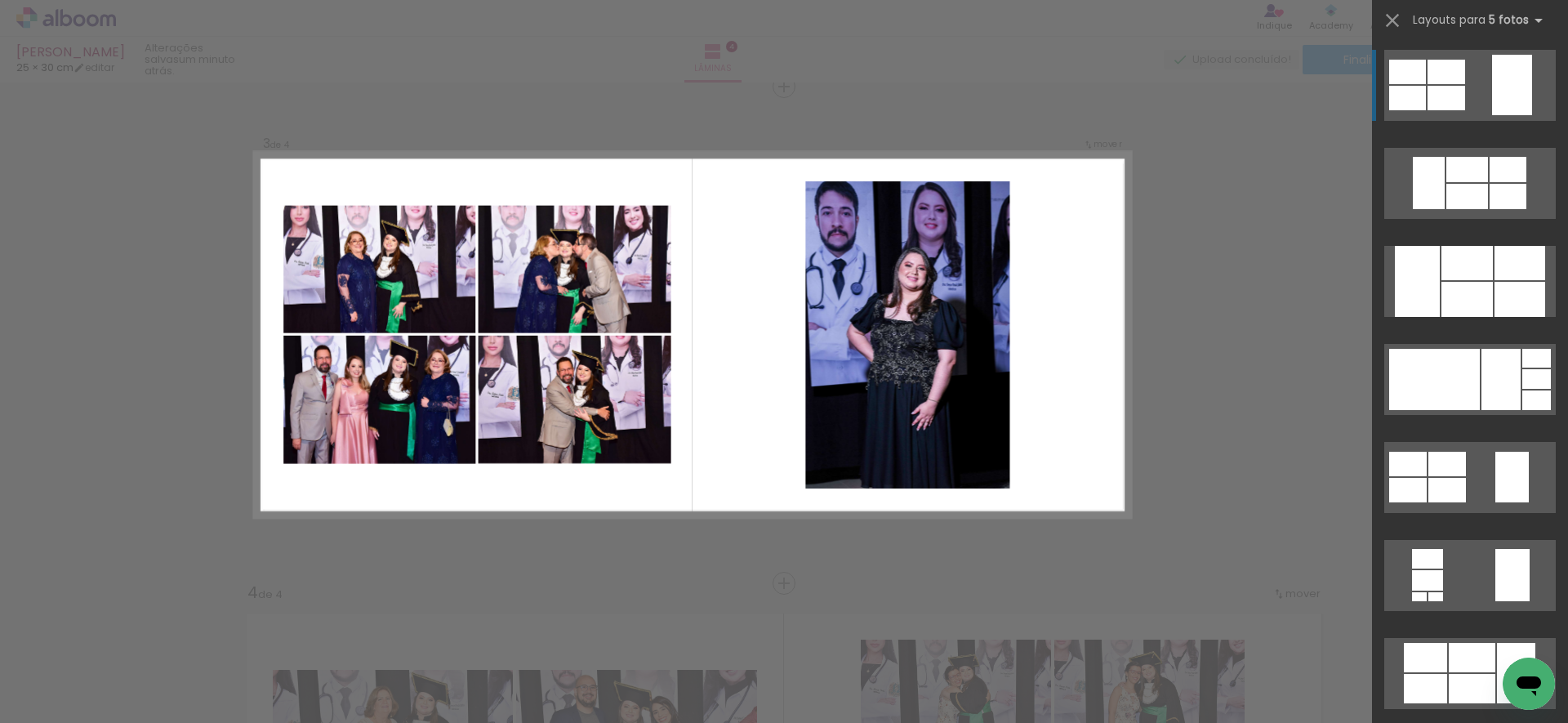
scroll to position [1000, 0]
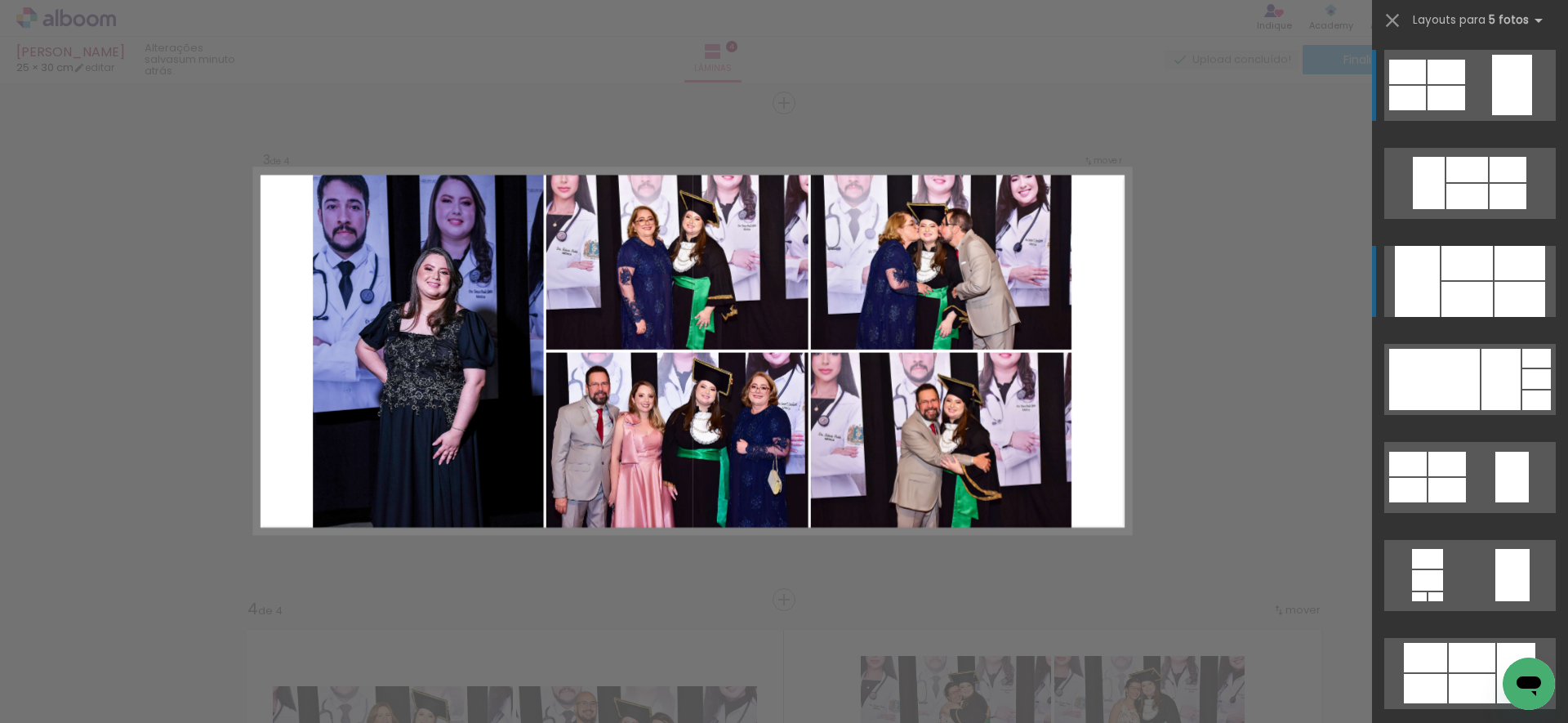
click at [1478, 278] on div at bounding box center [1467, 263] width 51 height 34
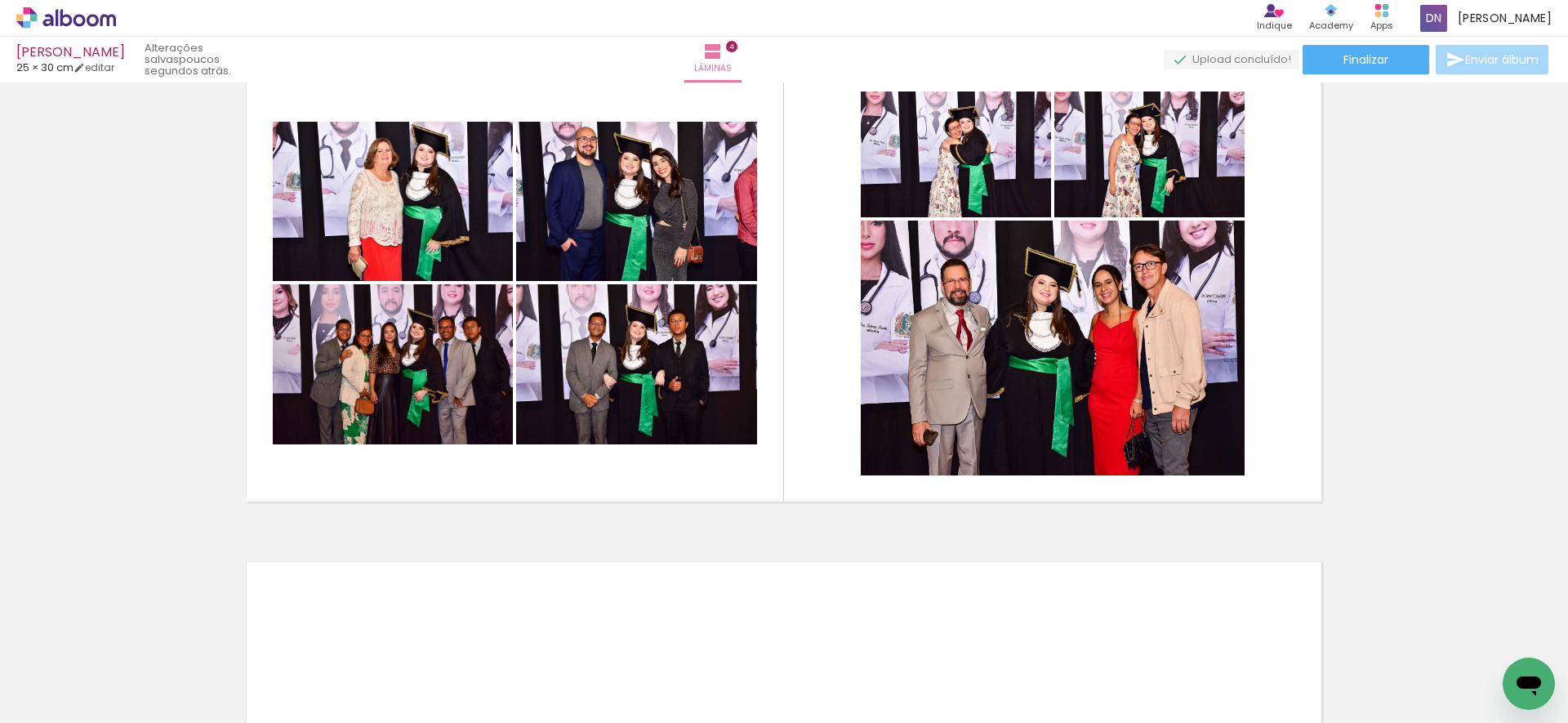
scroll to position [0, 0]
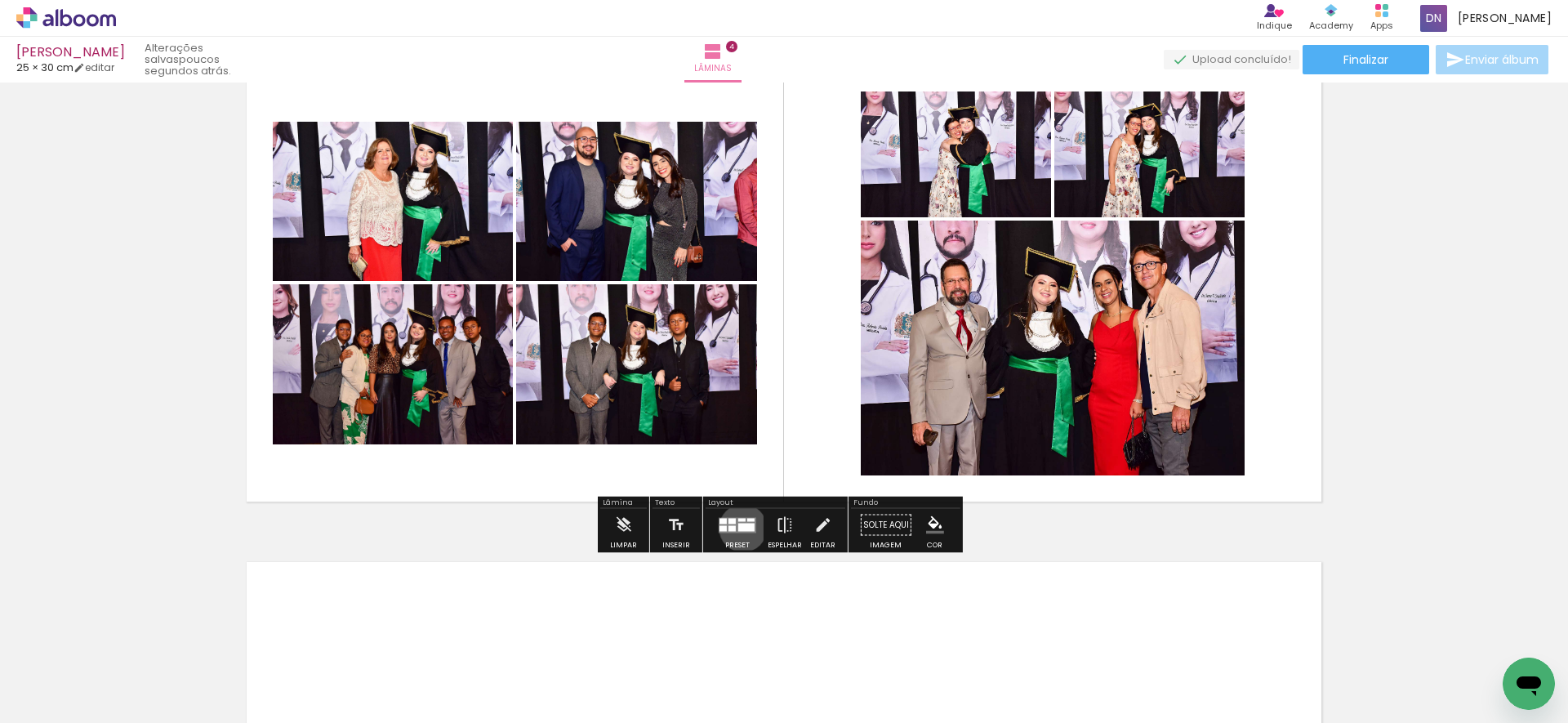
click at [739, 528] on div at bounding box center [746, 526] width 16 height 8
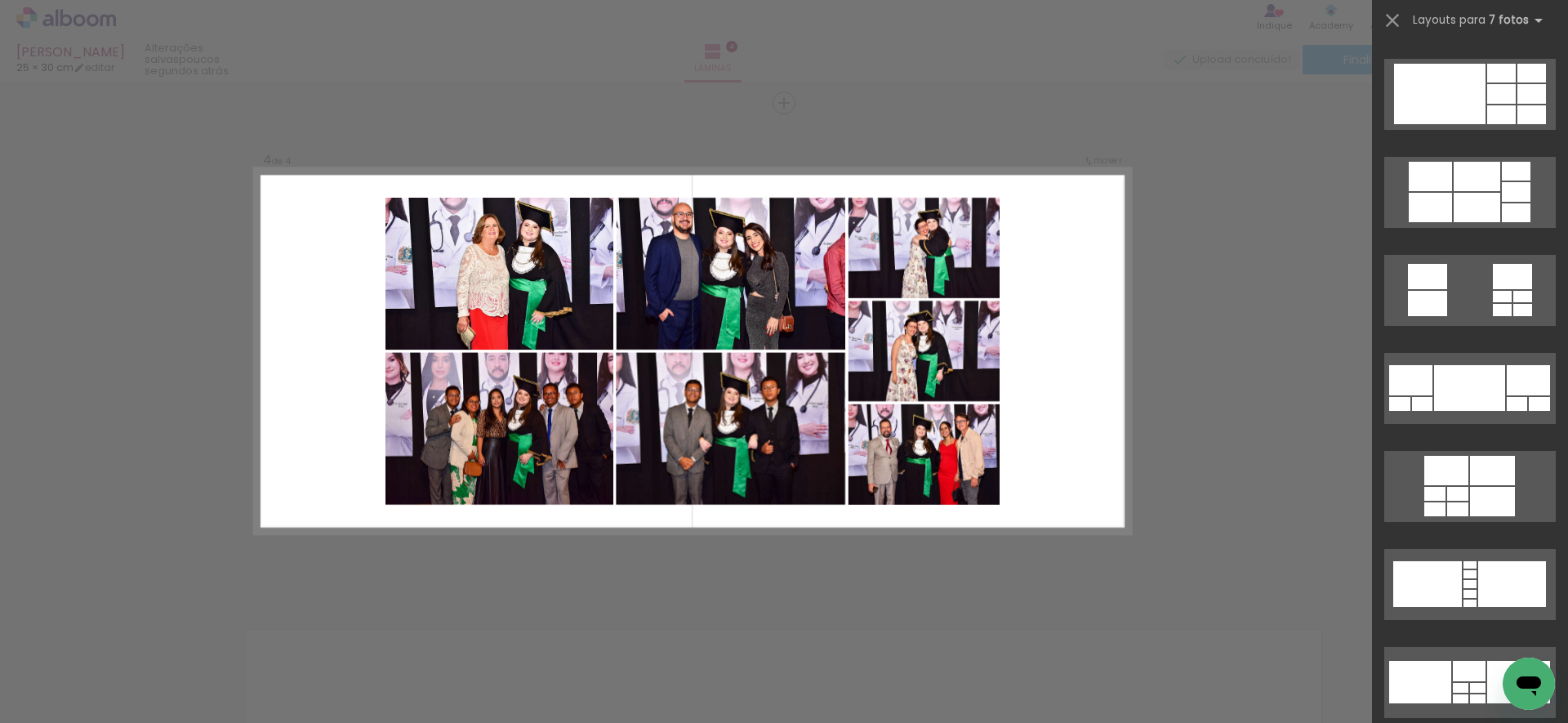
scroll to position [874, 0]
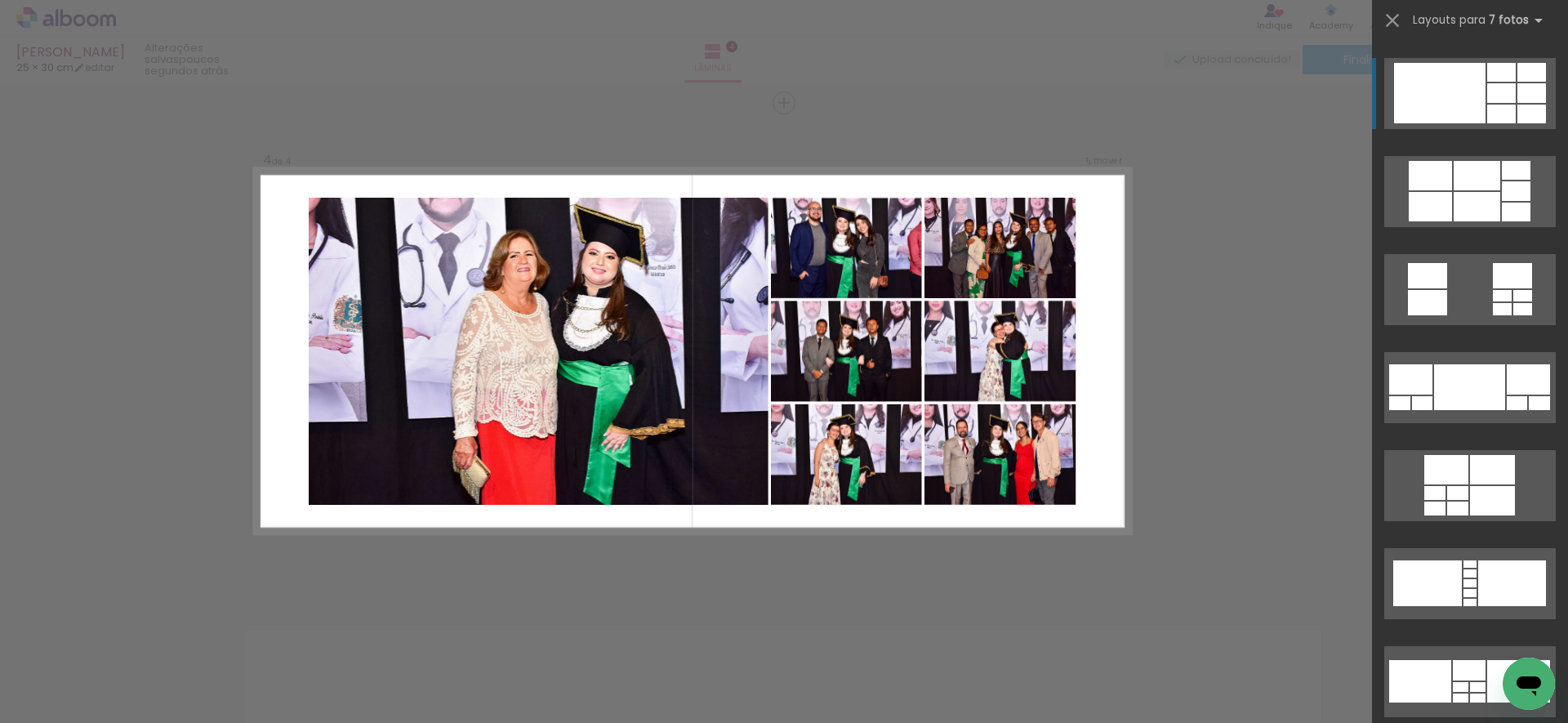
click at [1450, 95] on div at bounding box center [1440, 93] width 91 height 60
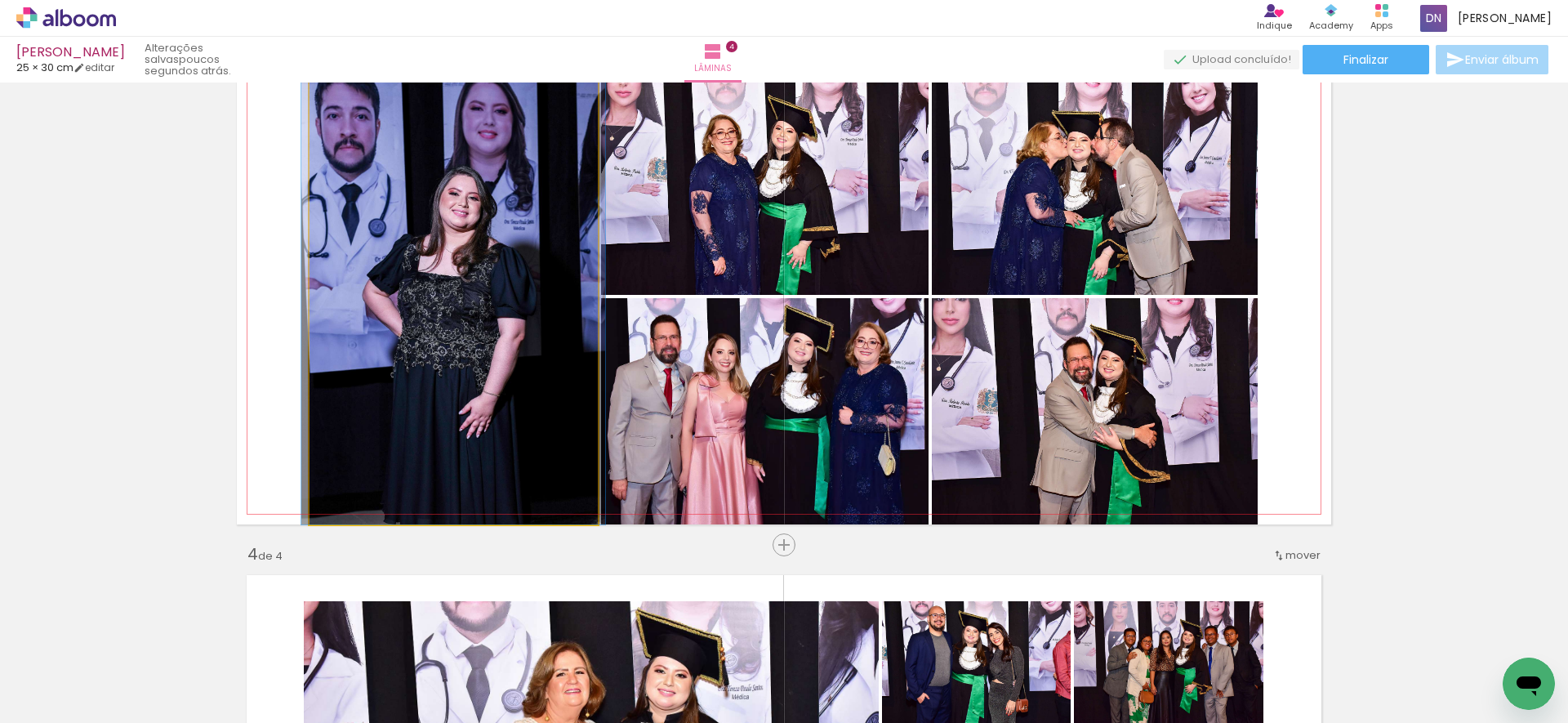
scroll to position [1046, 0]
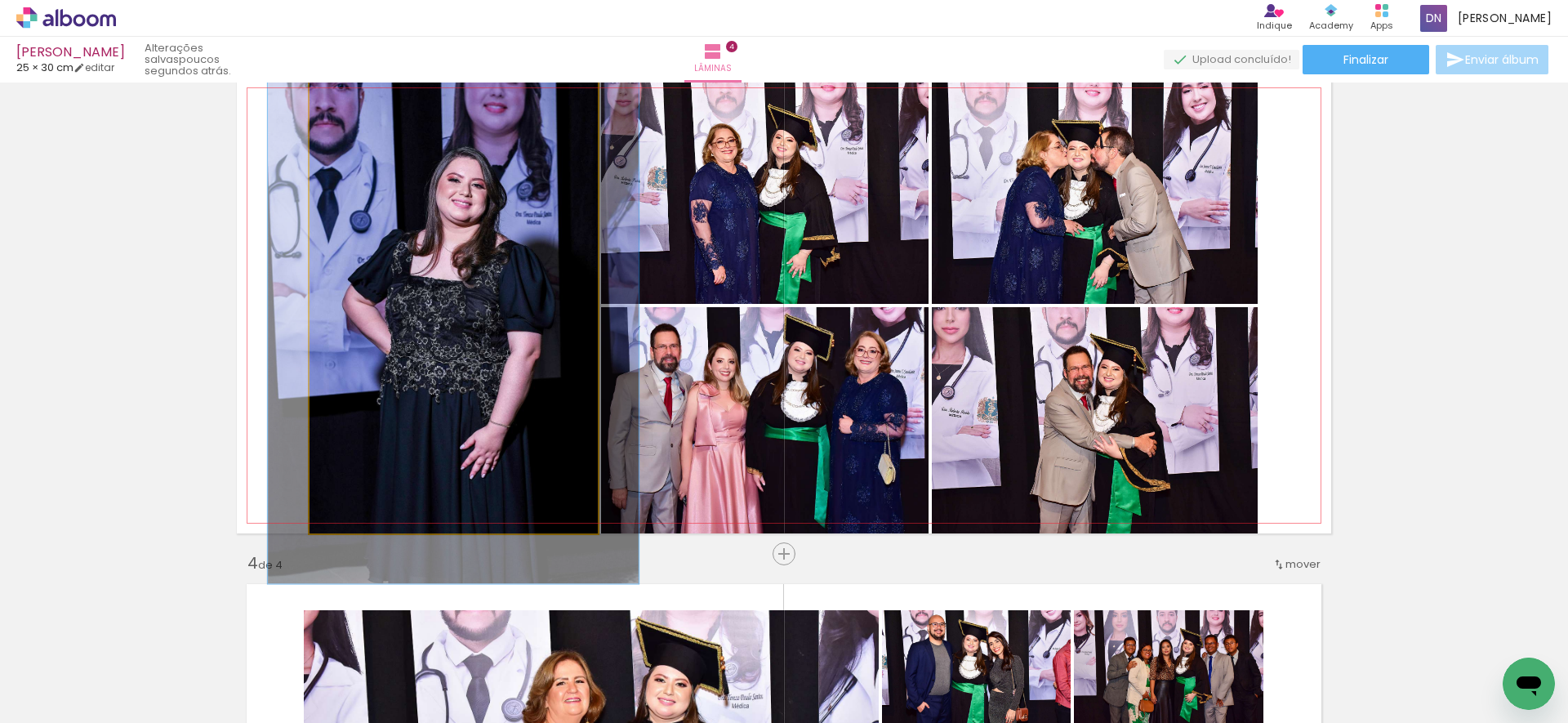
drag, startPoint x: 348, startPoint y: 88, endPoint x: 372, endPoint y: 132, distance: 50.1
click at [360, 88] on div at bounding box center [360, 94] width 27 height 27
type paper-slider "100"
drag, startPoint x: 357, startPoint y: 95, endPoint x: 312, endPoint y: 95, distance: 45.0
click at [315, 95] on div at bounding box center [371, 94] width 113 height 25
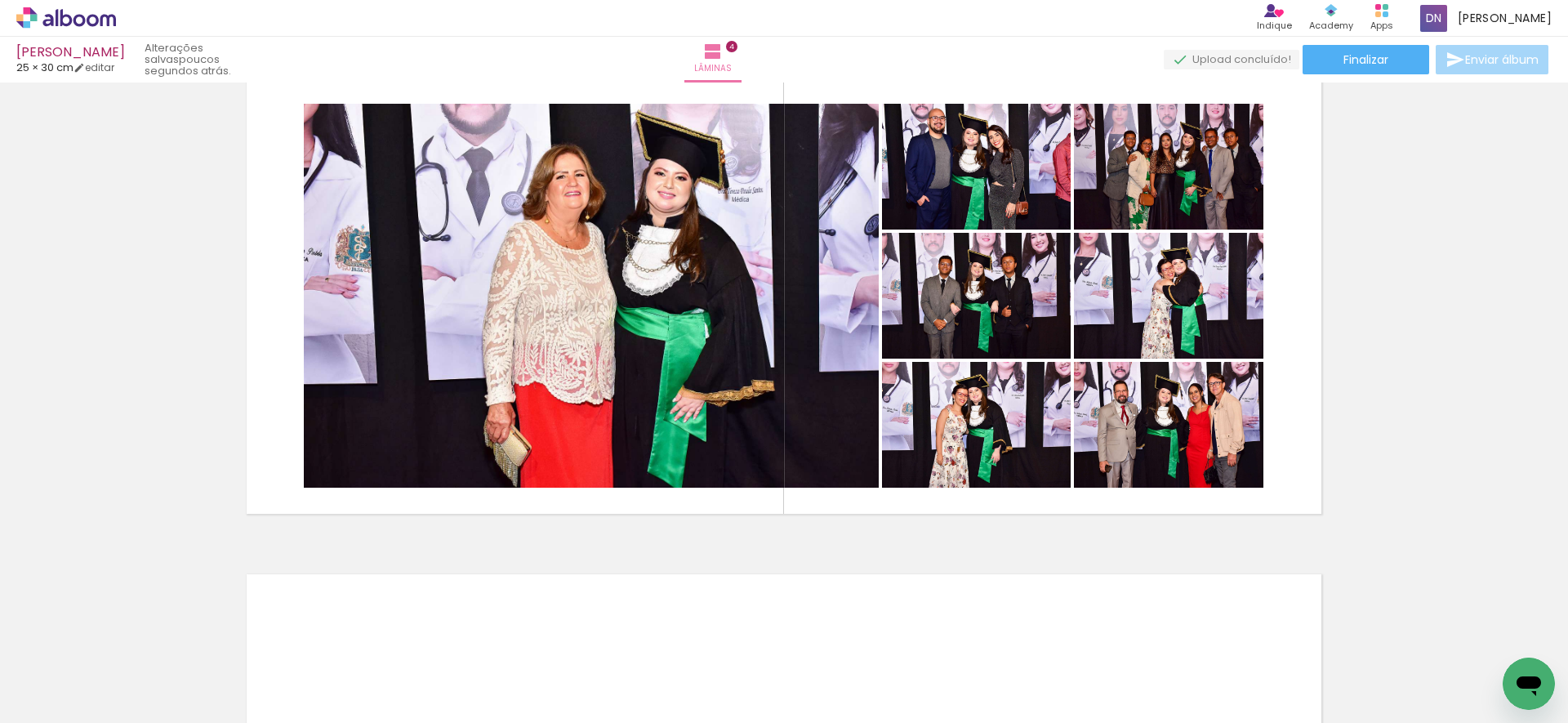
scroll to position [1553, 0]
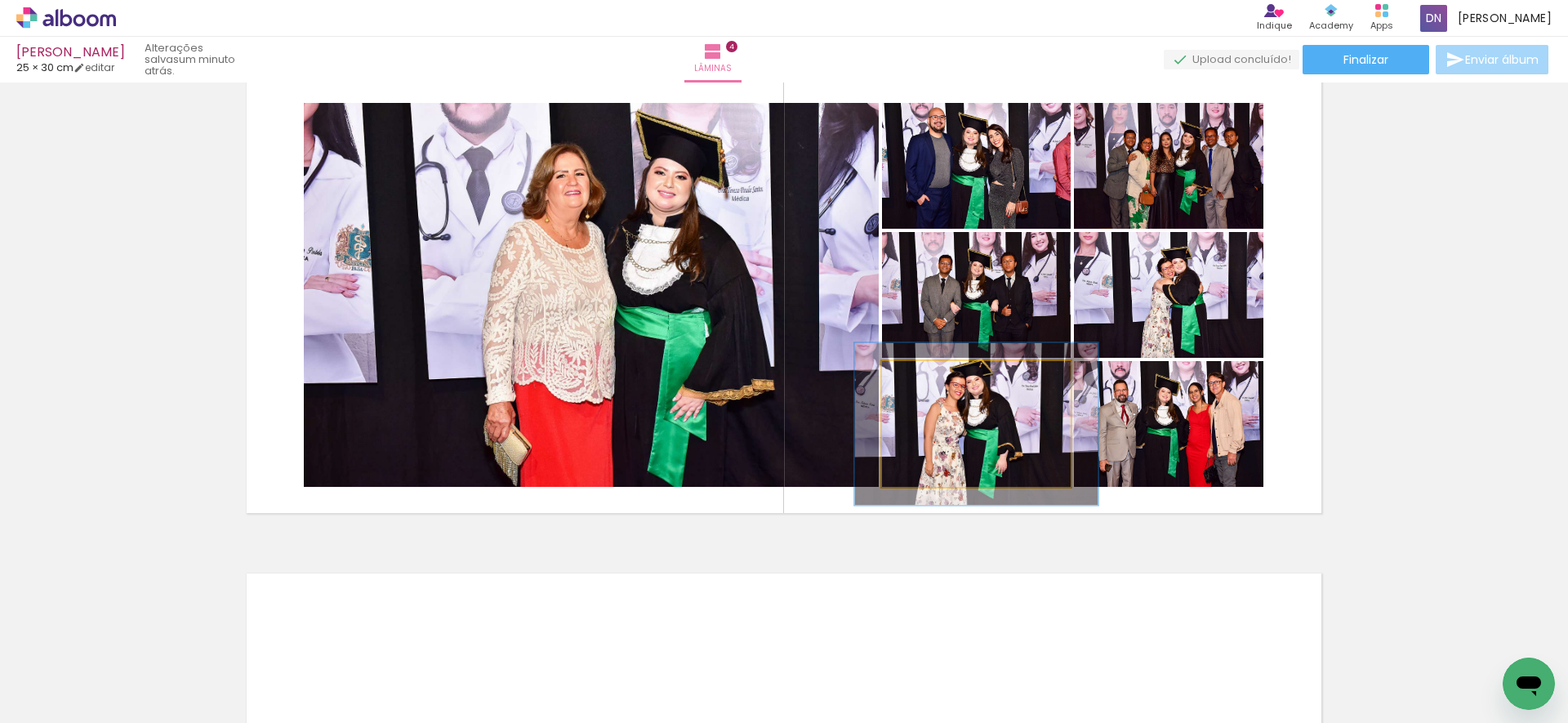
drag, startPoint x: 916, startPoint y: 377, endPoint x: 932, endPoint y: 377, distance: 16.0
type paper-slider "129"
click at [932, 377] on div at bounding box center [937, 378] width 15 height 15
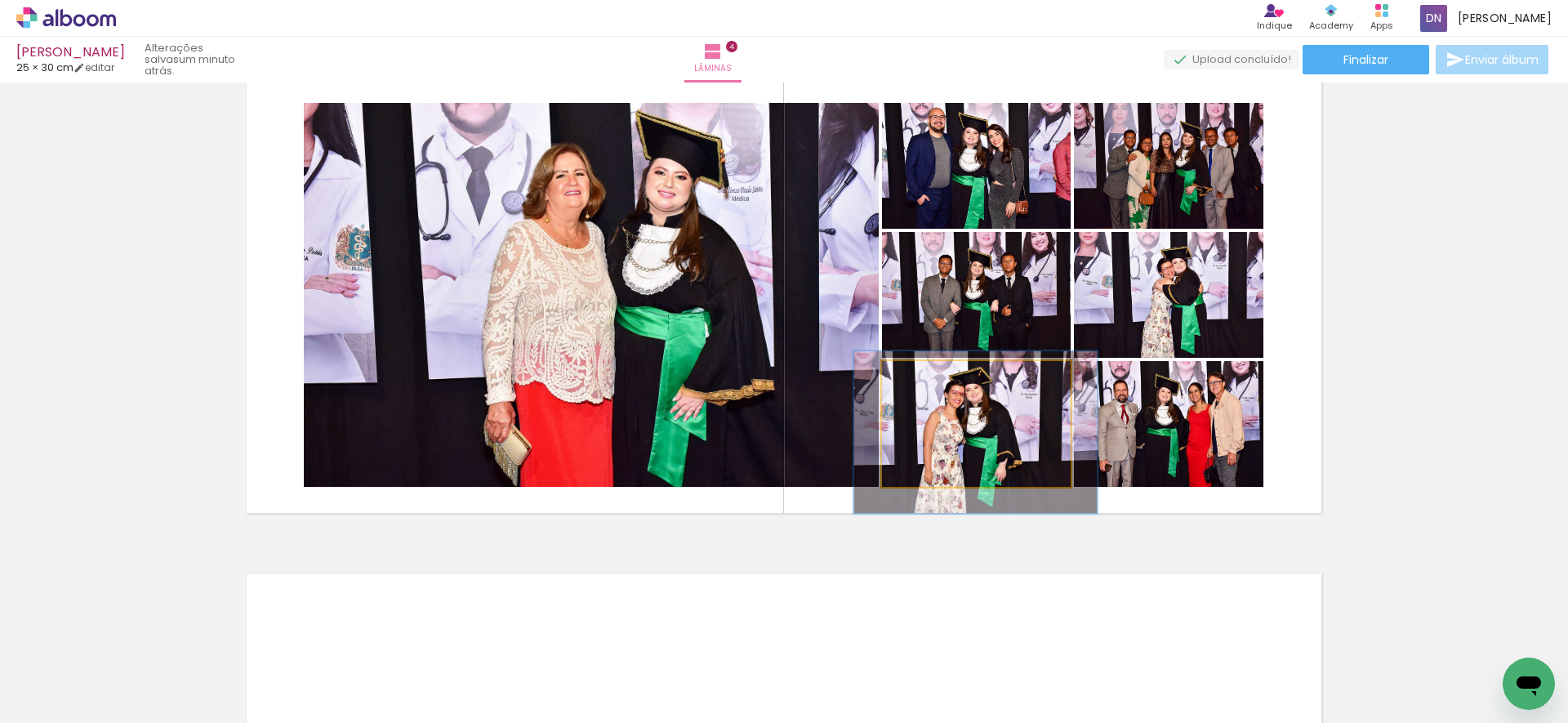
drag, startPoint x: 1023, startPoint y: 446, endPoint x: 1023, endPoint y: 454, distance: 8.0
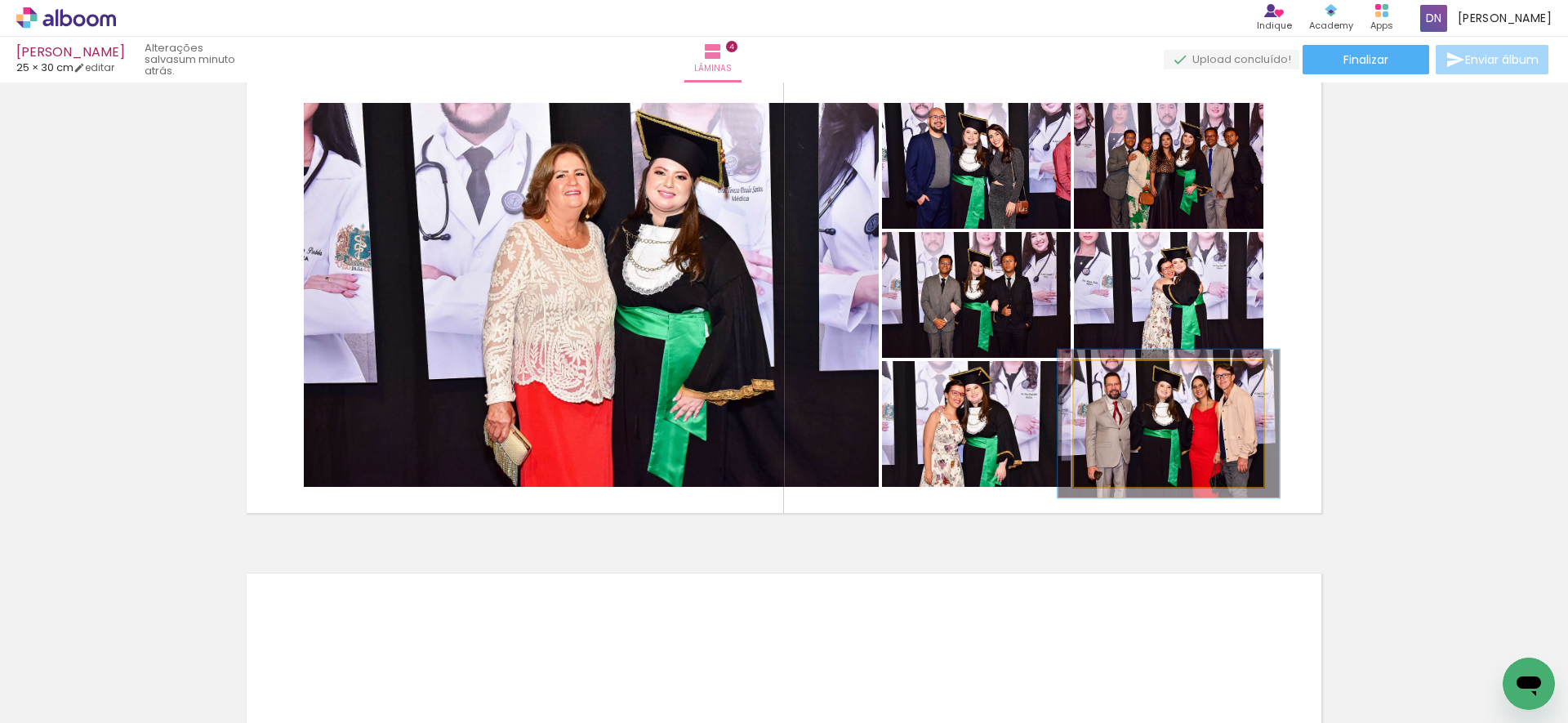
type paper-slider "117"
drag, startPoint x: 1110, startPoint y: 377, endPoint x: 1120, endPoint y: 382, distance: 11.2
click at [1120, 377] on div at bounding box center [1122, 378] width 15 height 15
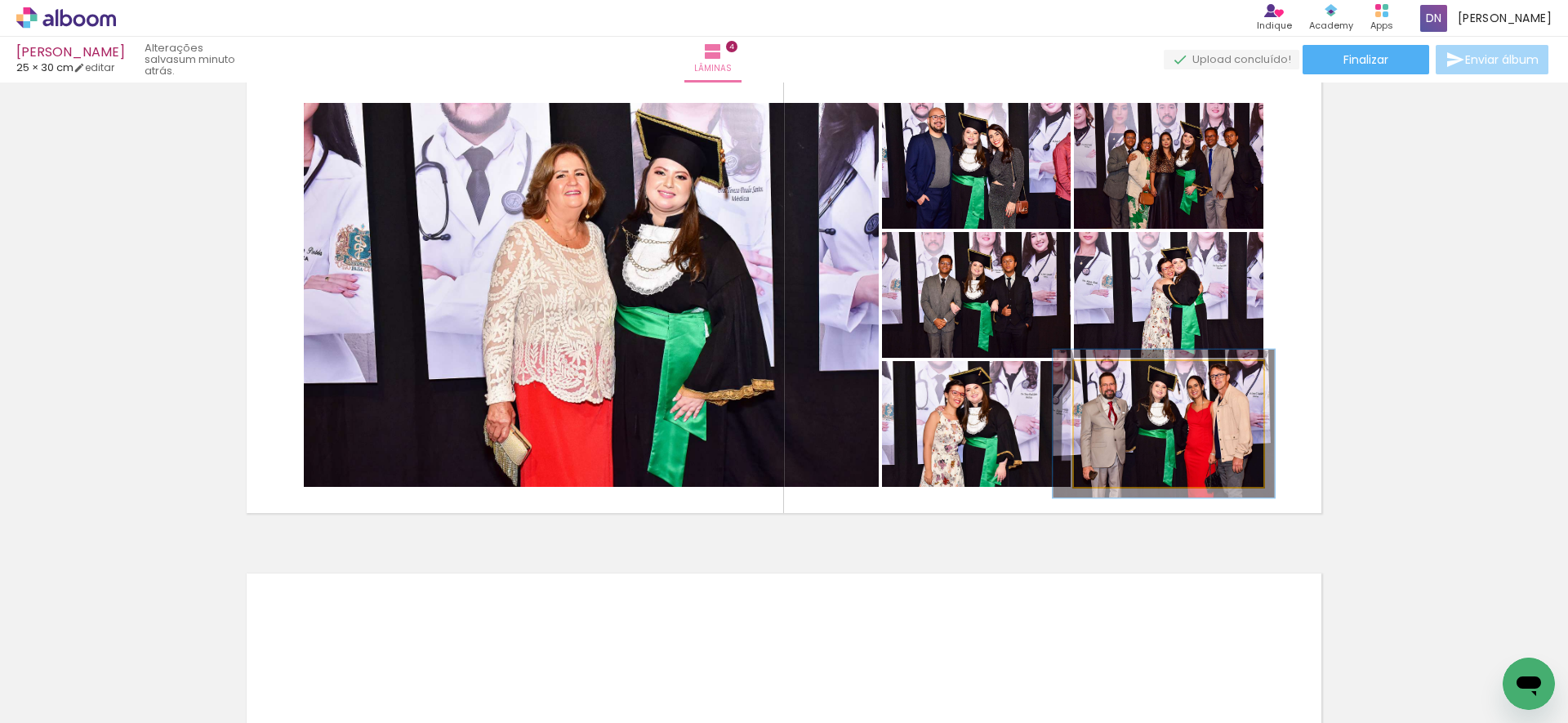
drag, startPoint x: 1171, startPoint y: 407, endPoint x: 1158, endPoint y: 375, distance: 34.5
click at [1165, 407] on div at bounding box center [1164, 424] width 221 height 148
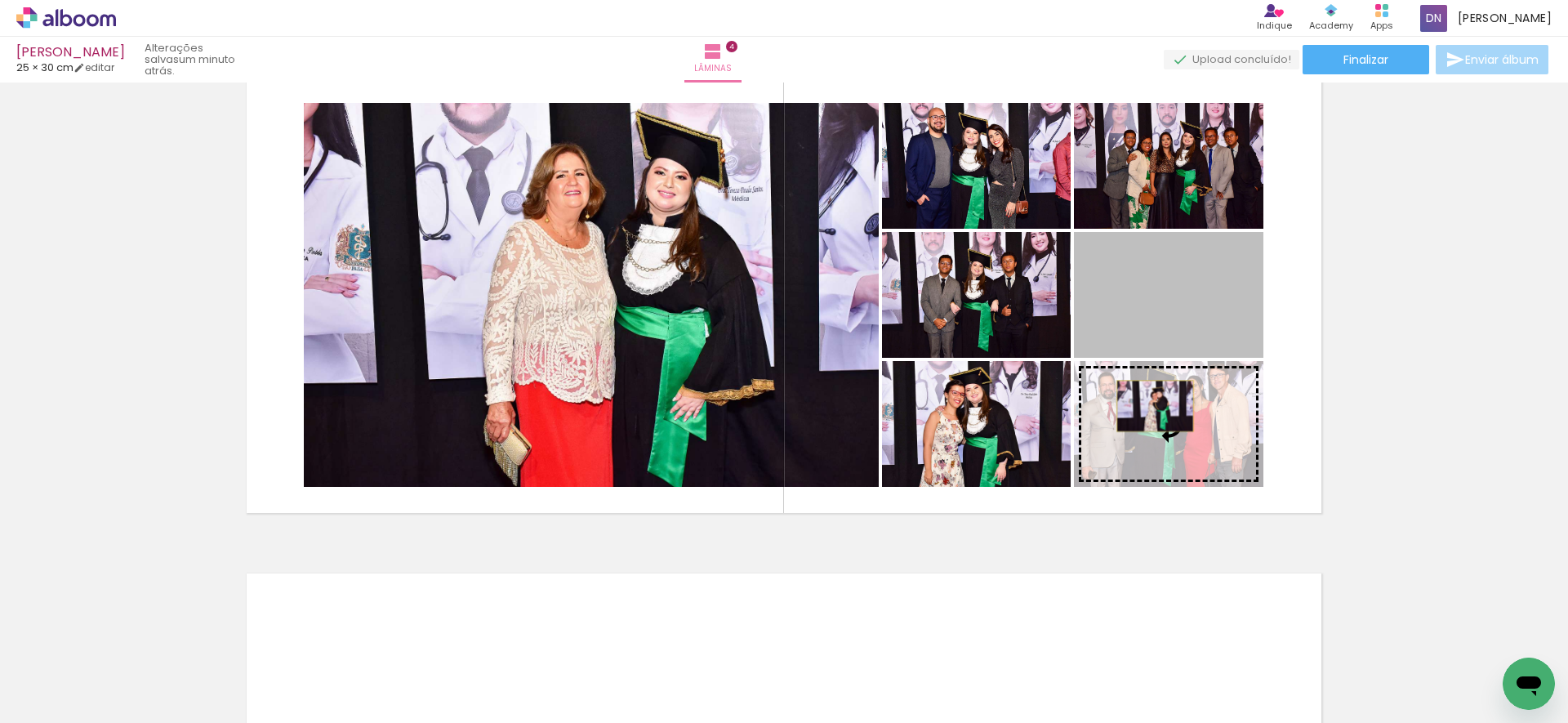
drag, startPoint x: 1146, startPoint y: 314, endPoint x: 1151, endPoint y: 405, distance: 91.1
click at [0, 0] on slot at bounding box center [0, 0] width 0 height 0
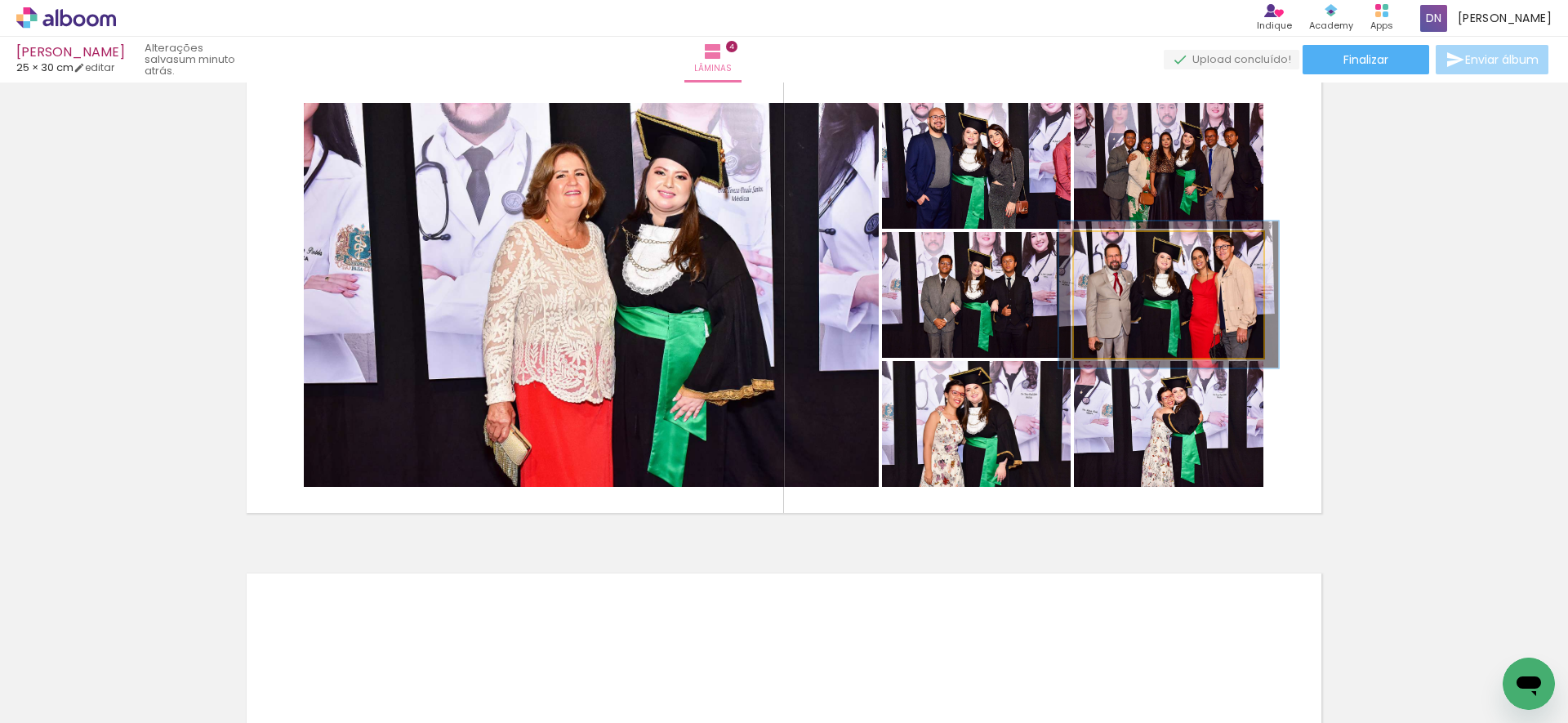
drag, startPoint x: 1112, startPoint y: 251, endPoint x: 1122, endPoint y: 249, distance: 10.2
click at [1122, 249] on div at bounding box center [1121, 249] width 27 height 27
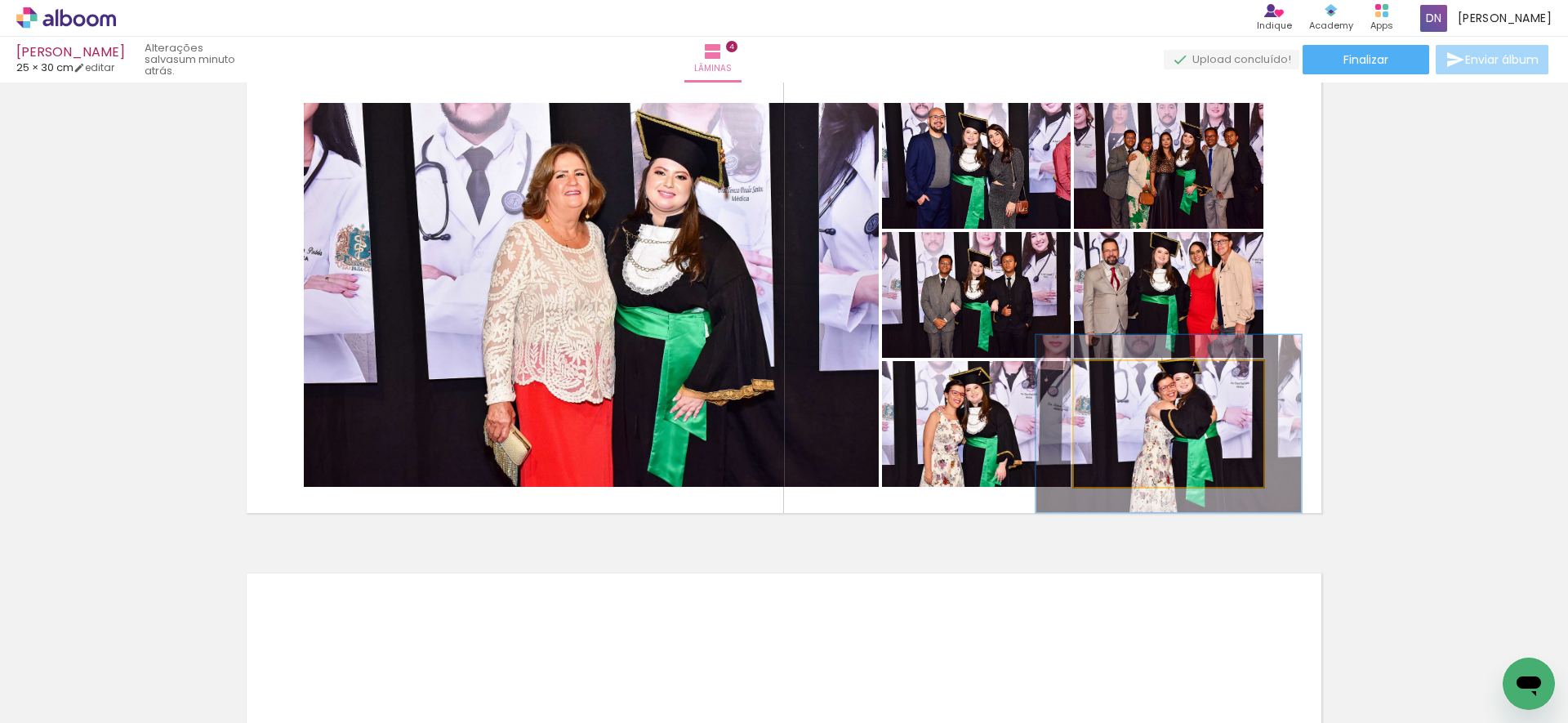
drag, startPoint x: 1107, startPoint y: 380, endPoint x: 1133, endPoint y: 387, distance: 26.9
type paper-slider "140"
click at [1130, 381] on div at bounding box center [1135, 378] width 15 height 15
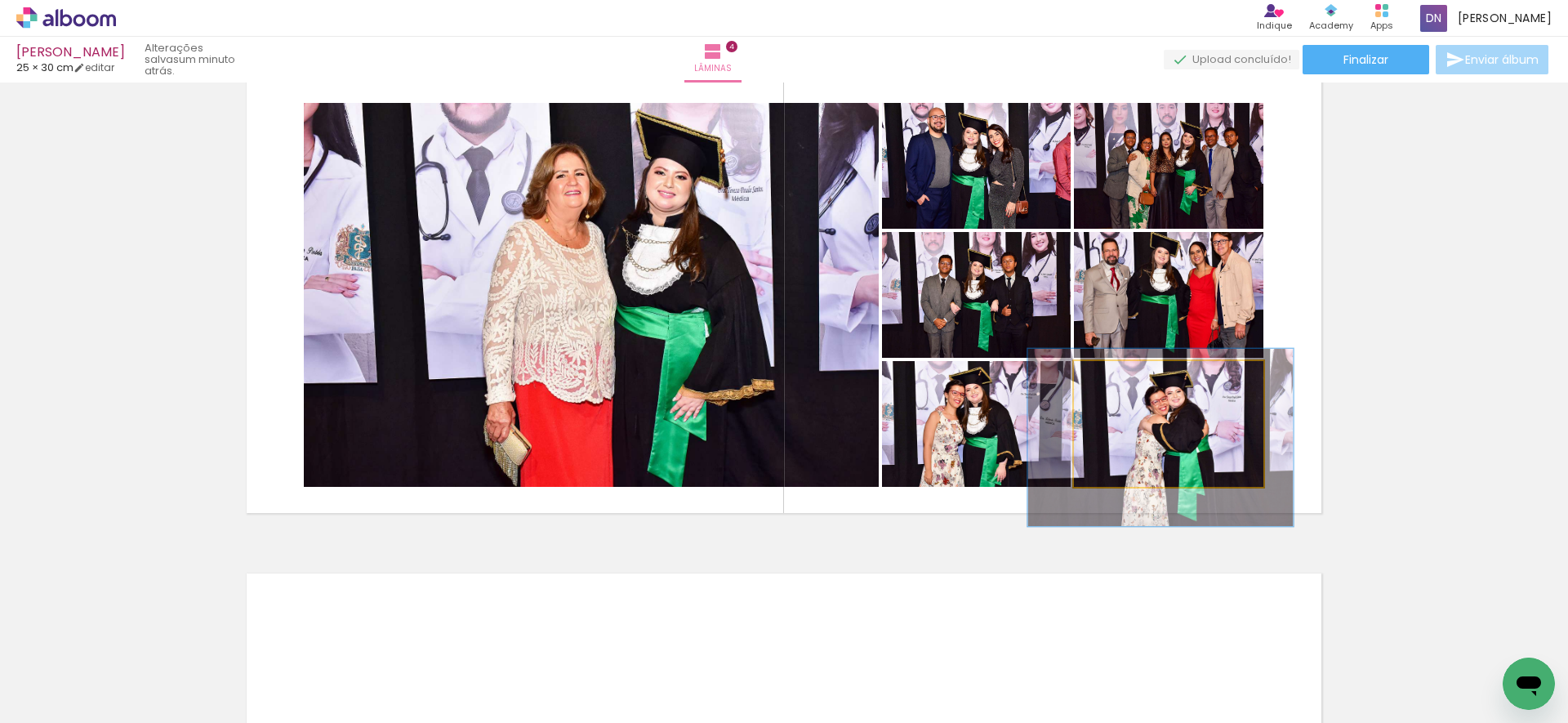
drag, startPoint x: 1181, startPoint y: 422, endPoint x: 1173, endPoint y: 435, distance: 15.3
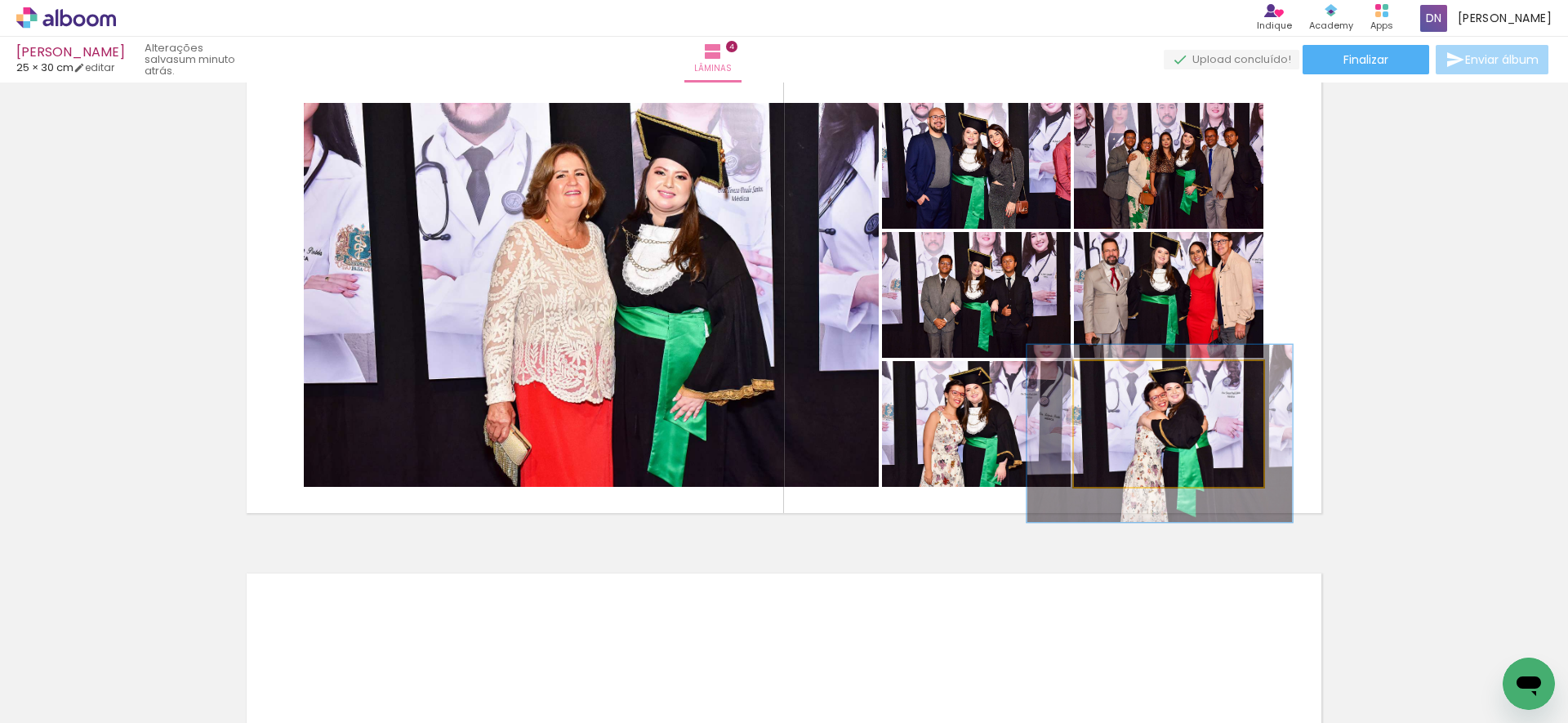
click at [1172, 430] on div at bounding box center [1160, 434] width 265 height 178
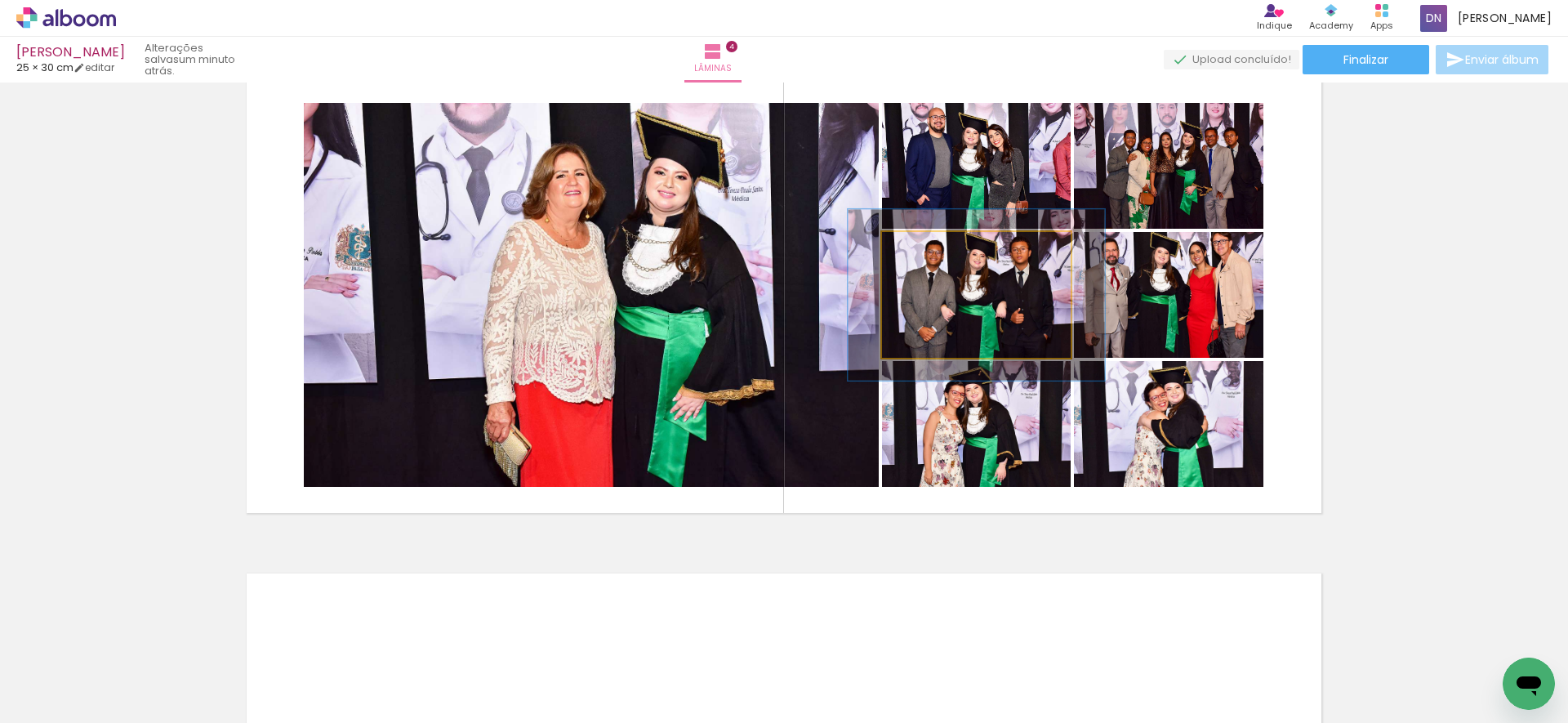
type paper-slider "136"
drag, startPoint x: 922, startPoint y: 249, endPoint x: 955, endPoint y: 270, distance: 39.1
click at [942, 252] on div at bounding box center [940, 249] width 27 height 27
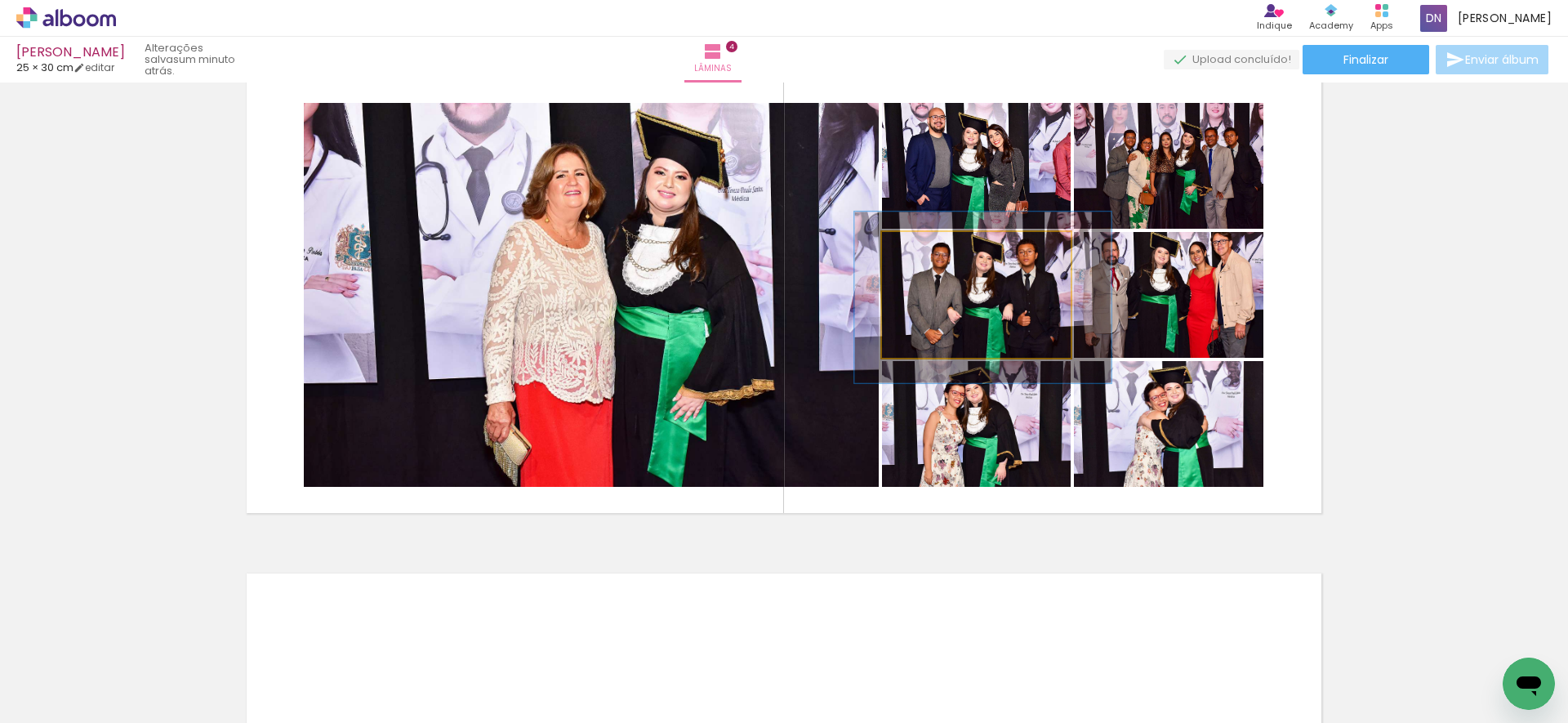
drag, startPoint x: 991, startPoint y: 306, endPoint x: 1015, endPoint y: 289, distance: 29.4
click at [997, 308] on div at bounding box center [983, 297] width 256 height 171
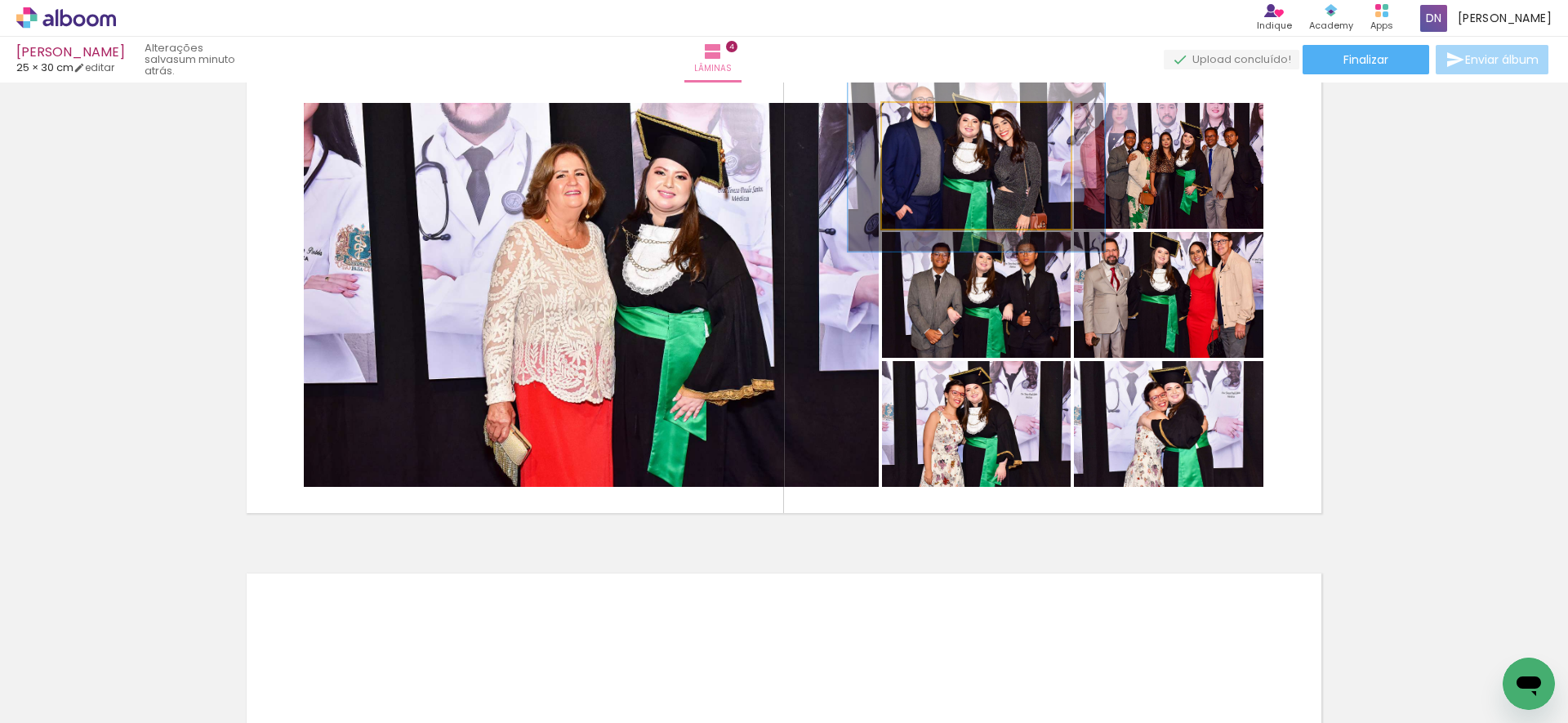
drag, startPoint x: 918, startPoint y: 118, endPoint x: 939, endPoint y: 122, distance: 21.4
click at [939, 122] on div at bounding box center [940, 120] width 15 height 15
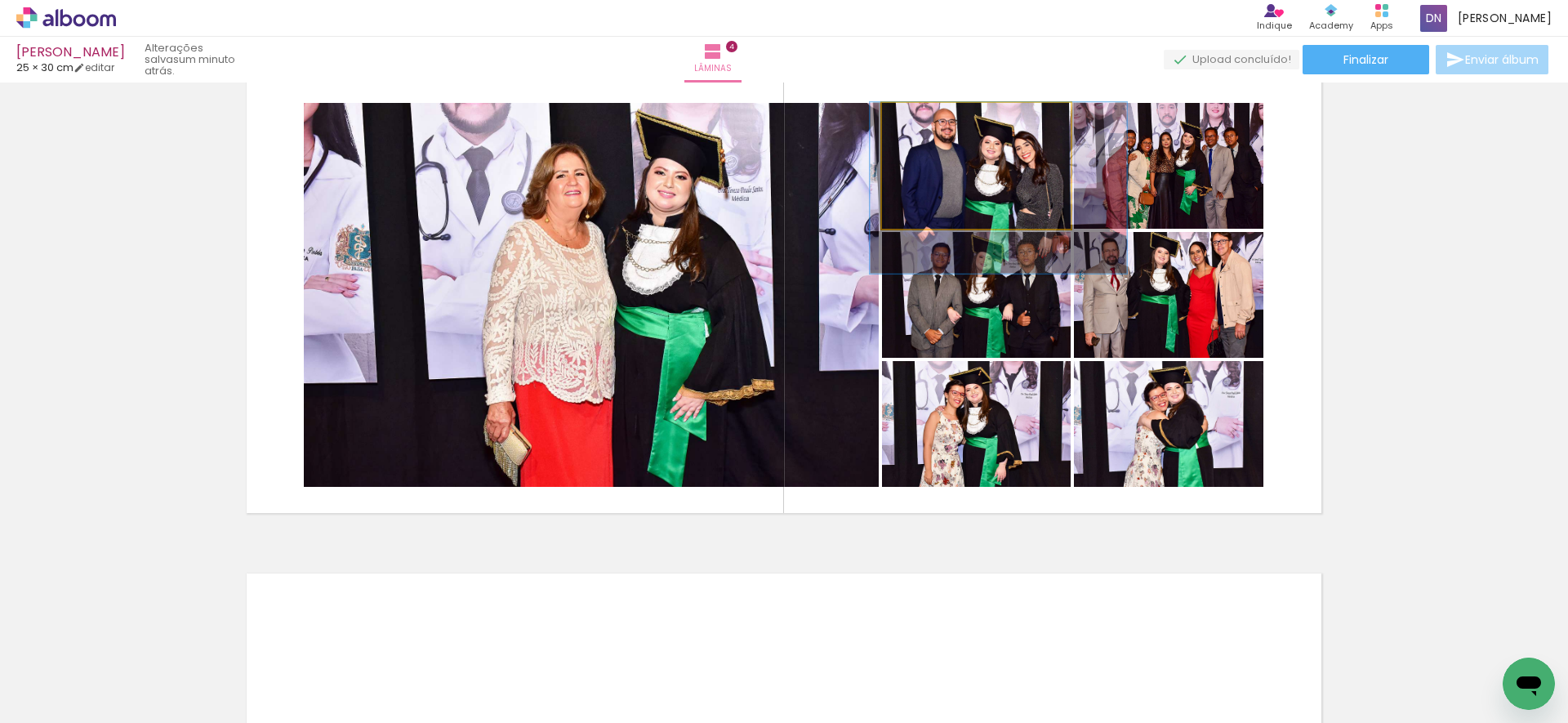
click at [993, 194] on div at bounding box center [998, 188] width 256 height 171
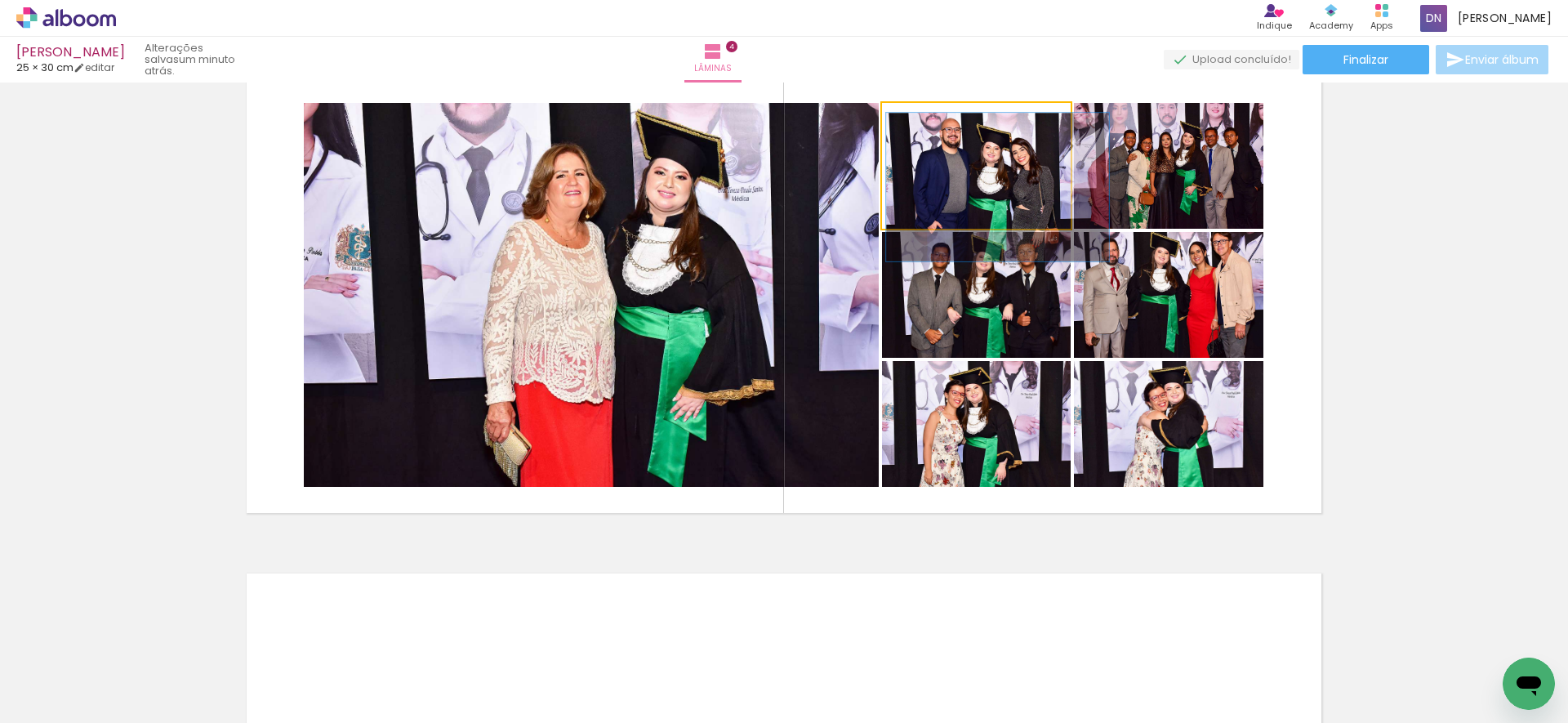
type paper-slider "117"
drag, startPoint x: 940, startPoint y: 121, endPoint x: 932, endPoint y: 126, distance: 9.4
click at [928, 121] on div at bounding box center [931, 120] width 15 height 15
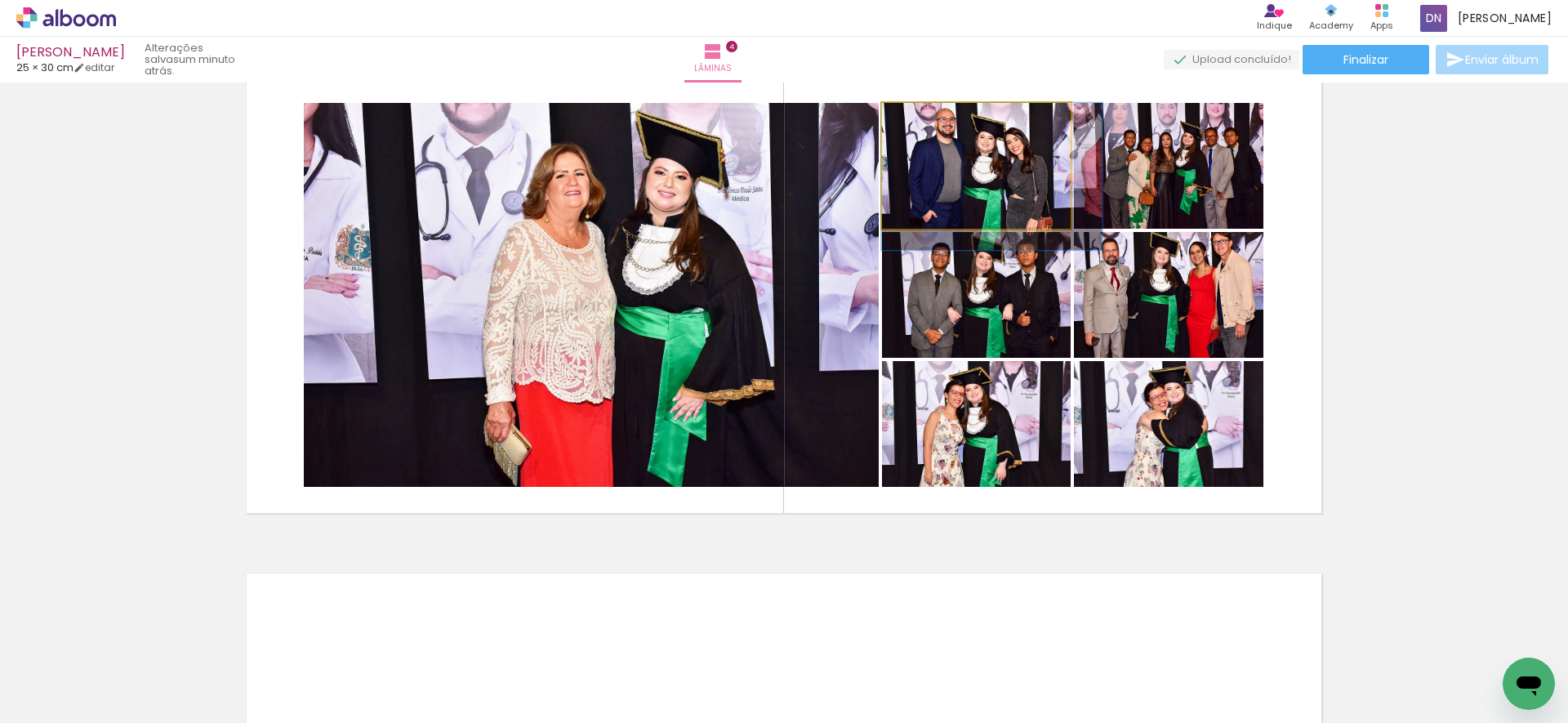
drag, startPoint x: 1010, startPoint y: 193, endPoint x: 1021, endPoint y: 187, distance: 12.5
click at [1007, 188] on div at bounding box center [991, 176] width 220 height 147
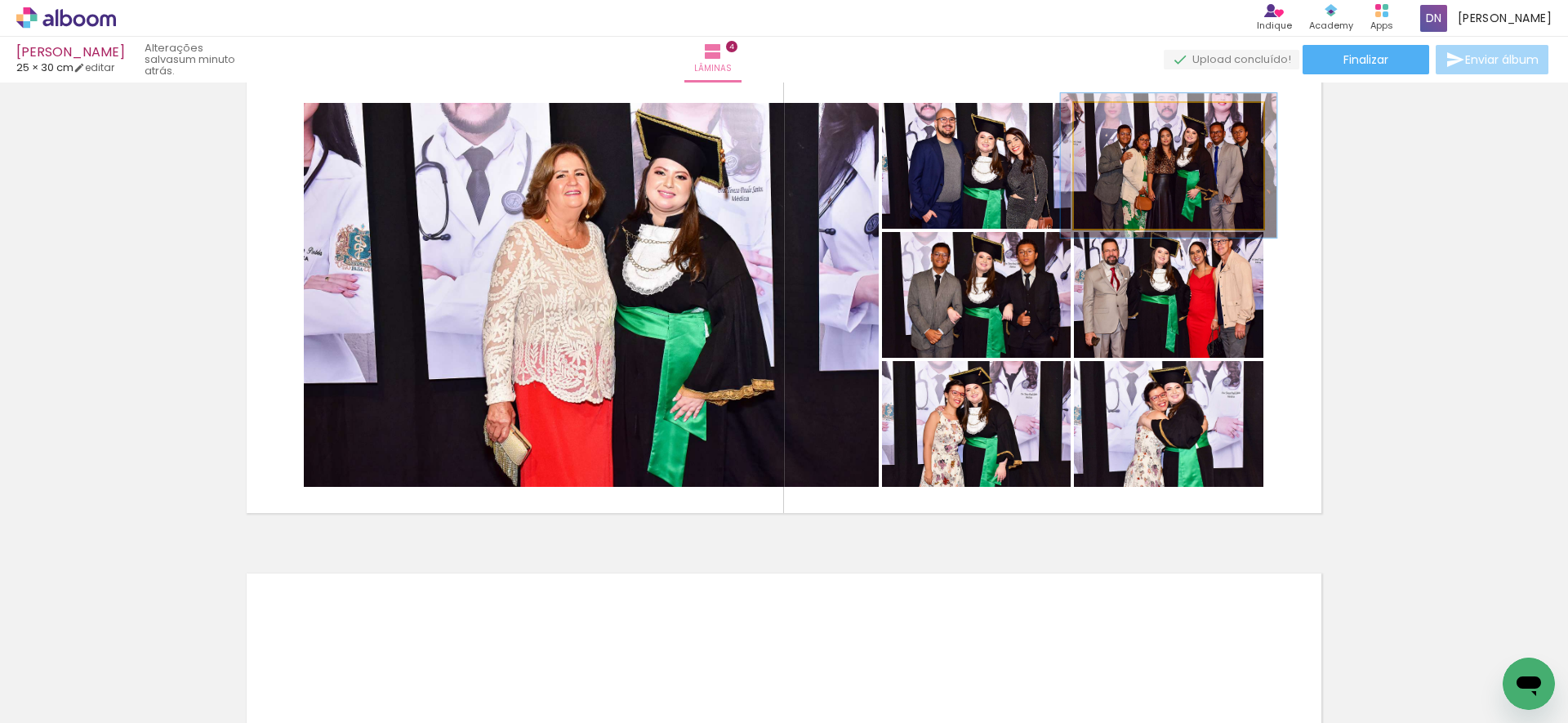
type paper-slider "117"
drag, startPoint x: 1110, startPoint y: 122, endPoint x: 1120, endPoint y: 123, distance: 10.0
click at [1120, 122] on div at bounding box center [1121, 120] width 15 height 15
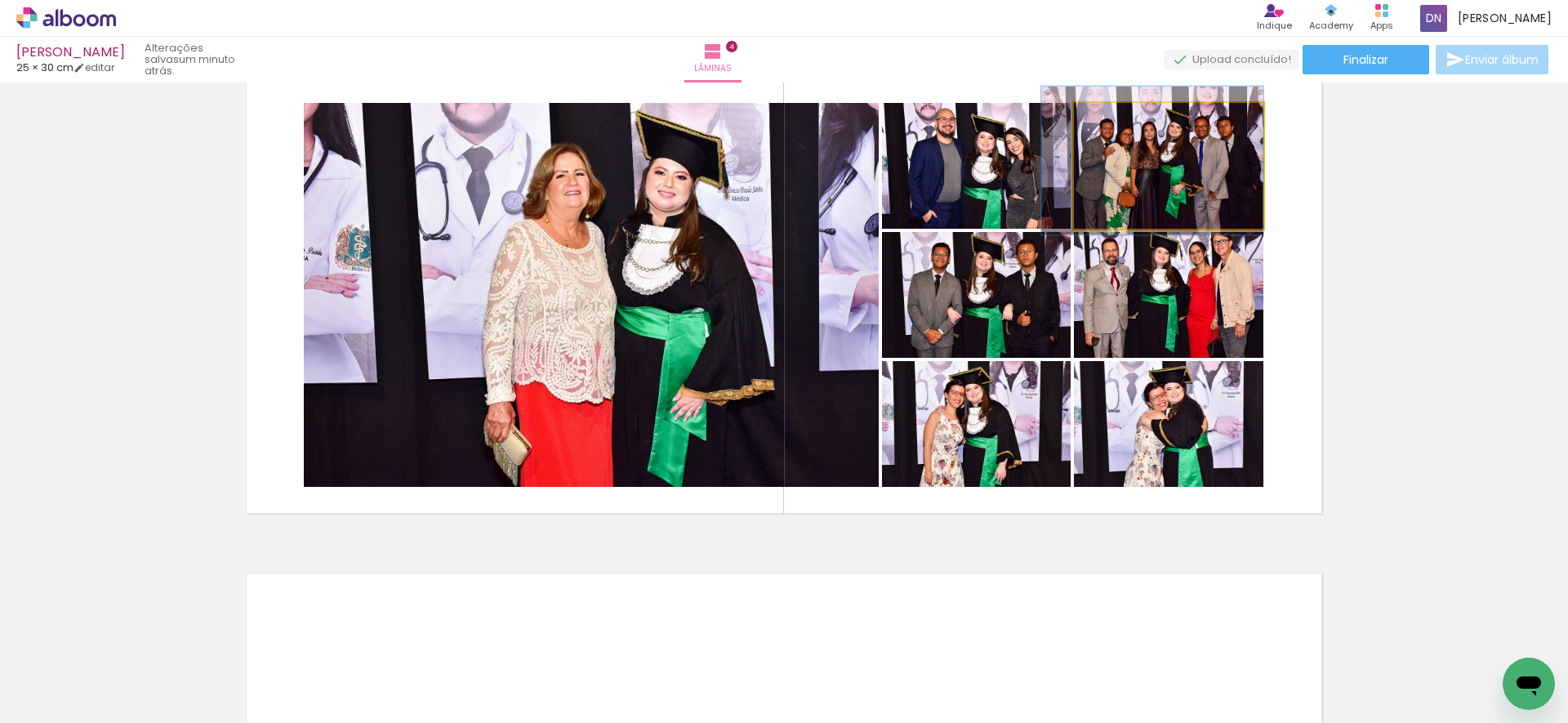
drag, startPoint x: 1193, startPoint y: 163, endPoint x: 1172, endPoint y: 156, distance: 22.1
click at [1171, 157] on div at bounding box center [1152, 161] width 221 height 148
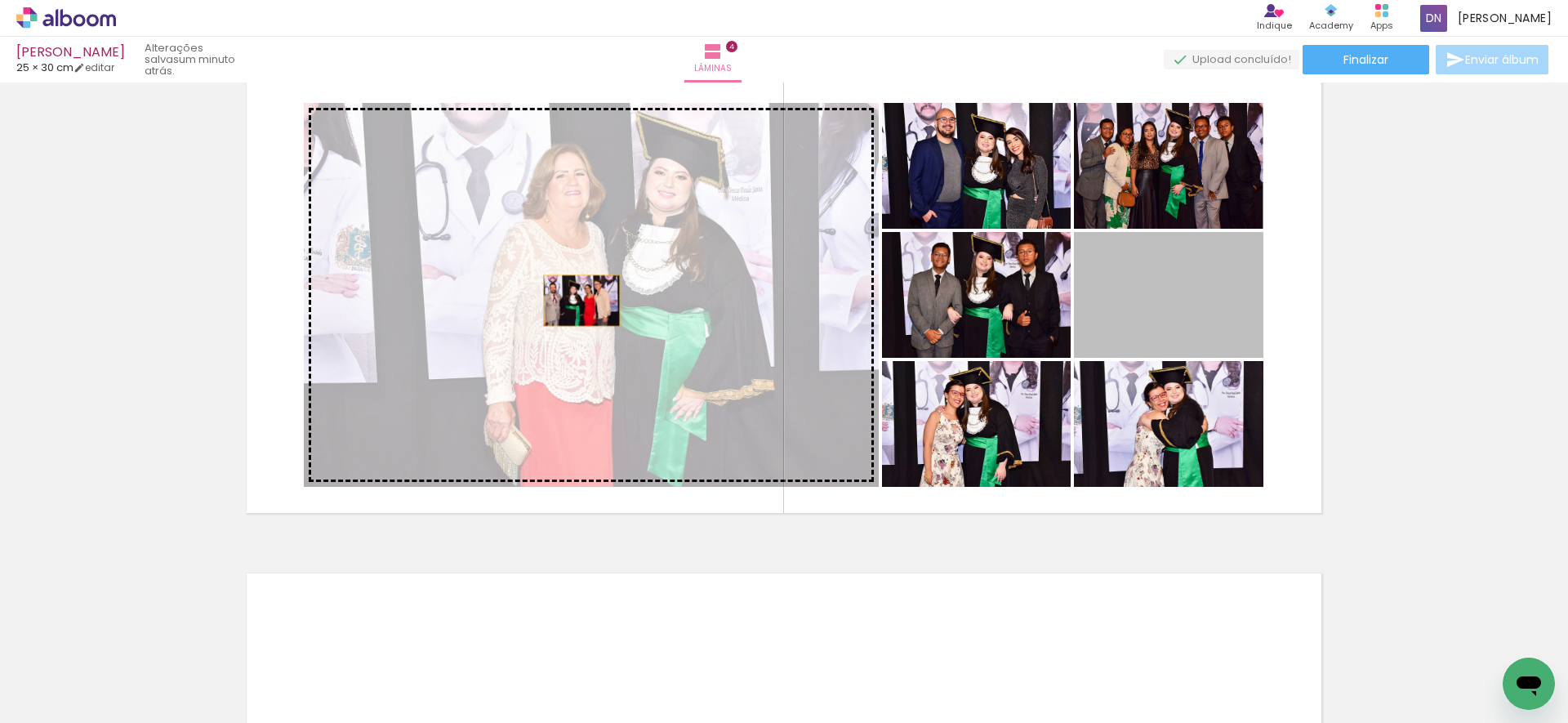
drag, startPoint x: 1163, startPoint y: 306, endPoint x: 572, endPoint y: 300, distance: 591.0
click at [0, 0] on slot at bounding box center [0, 0] width 0 height 0
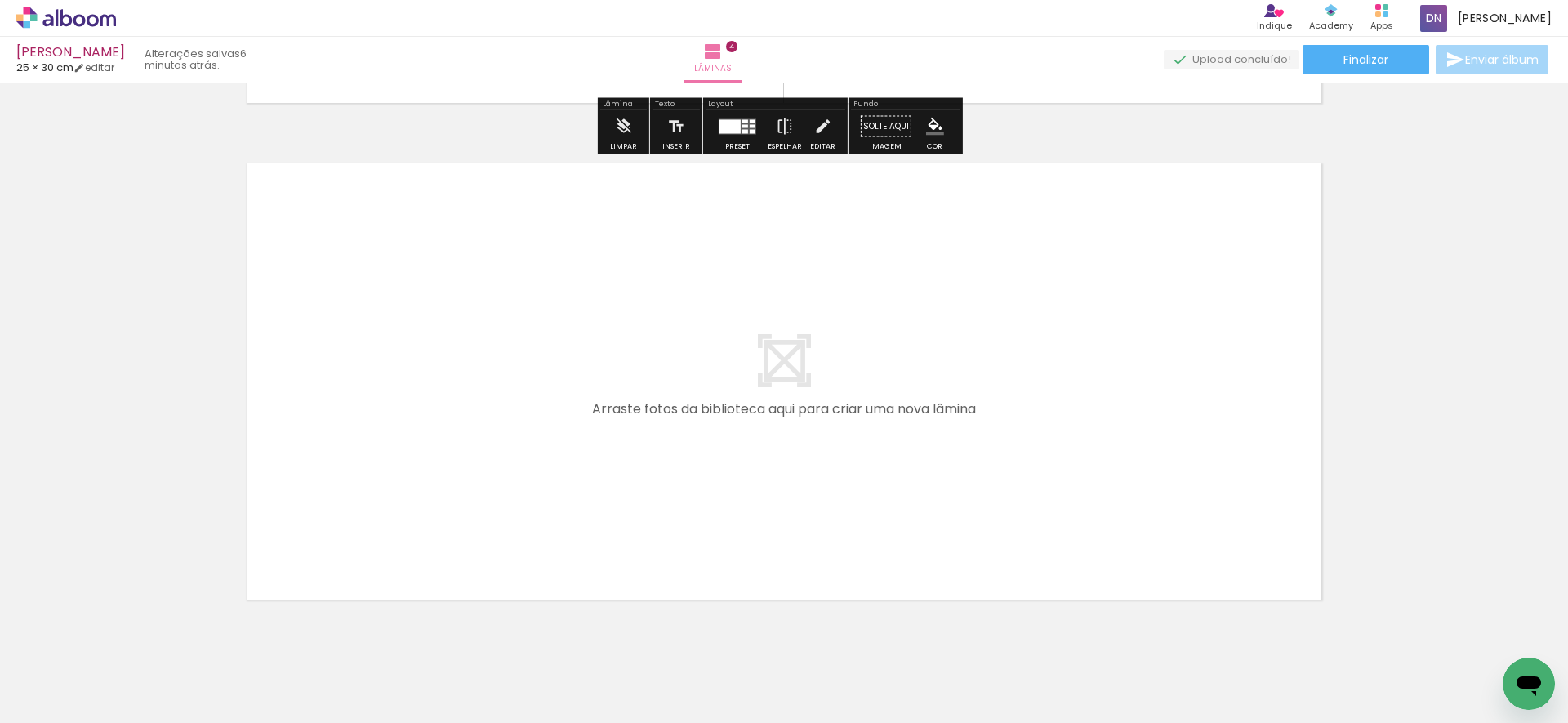
scroll to position [2009, 0]
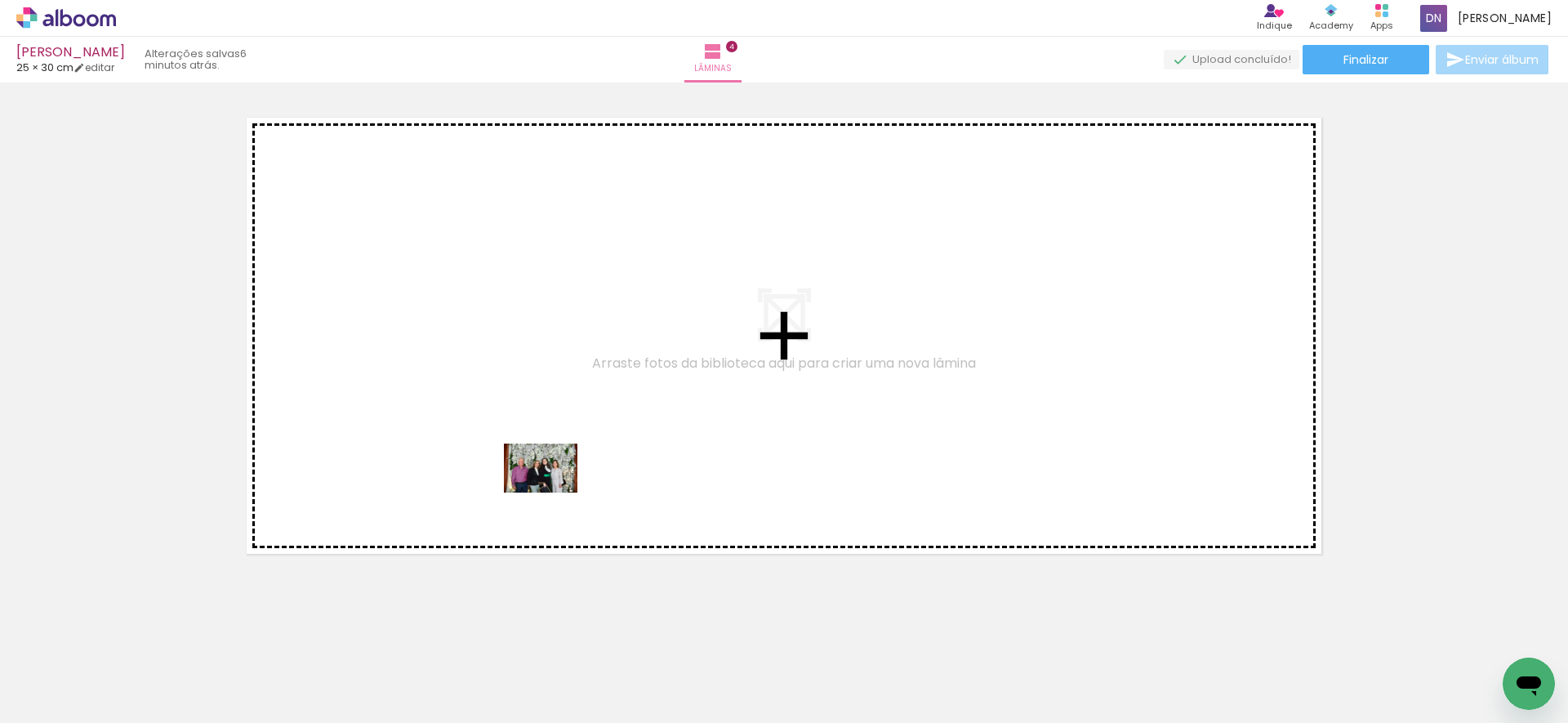
drag, startPoint x: 555, startPoint y: 664, endPoint x: 553, endPoint y: 492, distance: 172.0
click at [553, 492] on quentale-workspace at bounding box center [784, 362] width 1568 height 723
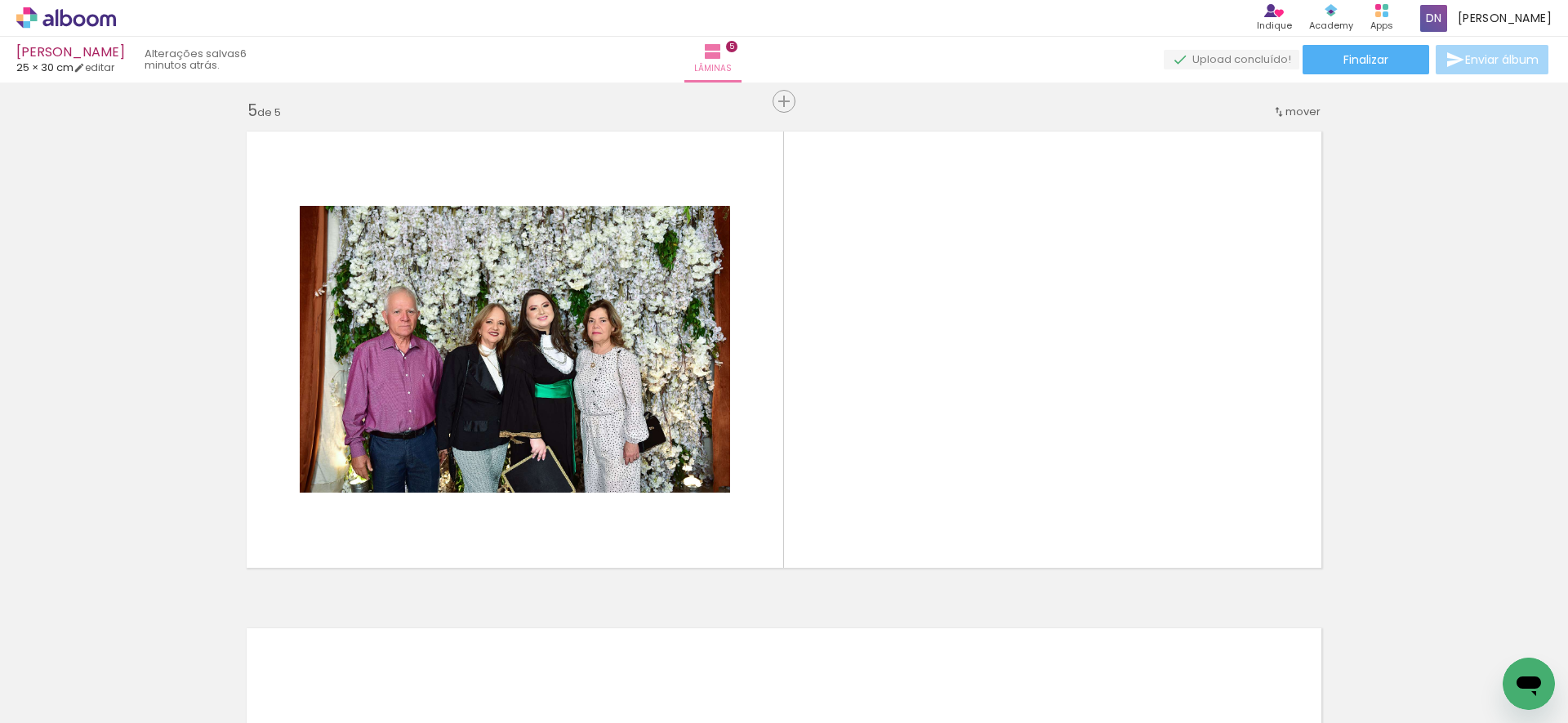
scroll to position [1993, 0]
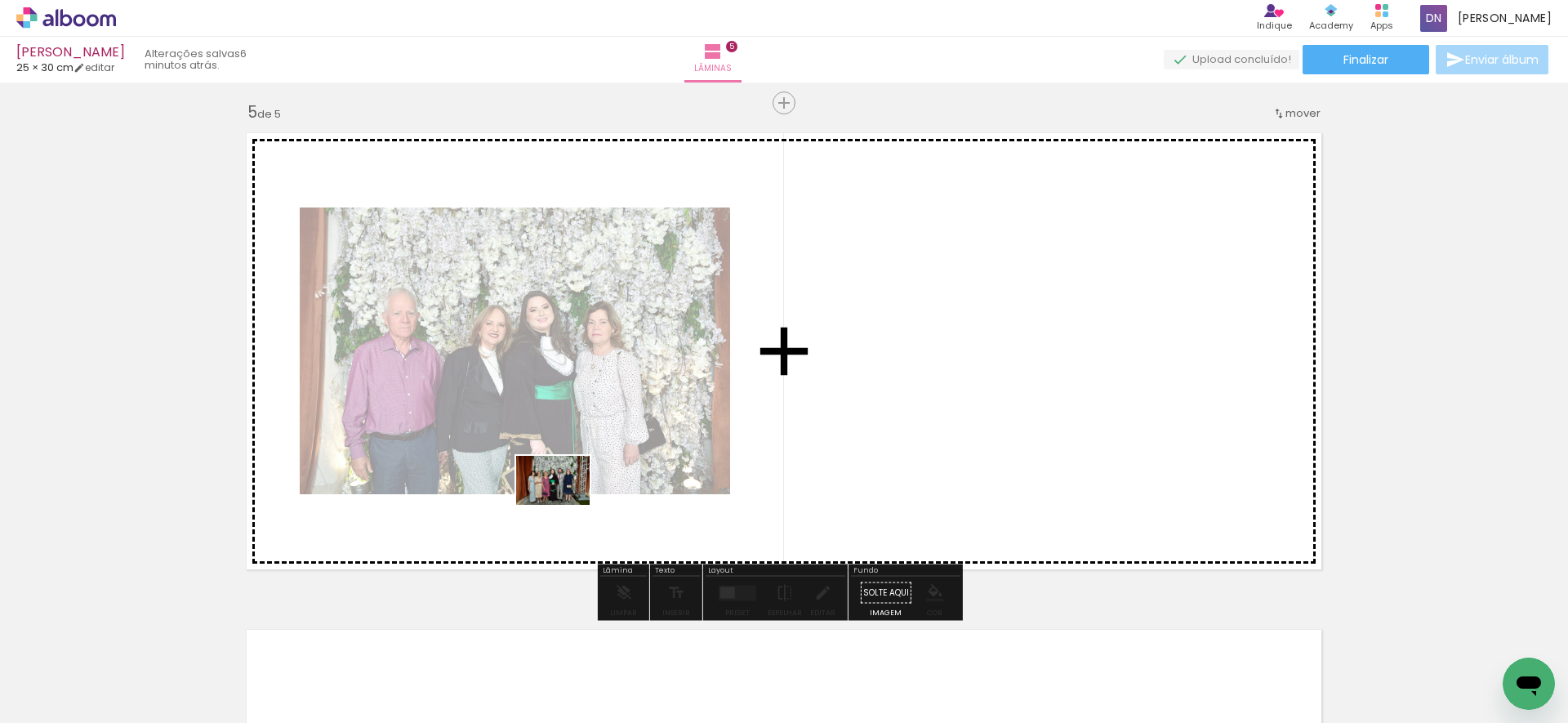
drag, startPoint x: 559, startPoint y: 648, endPoint x: 565, endPoint y: 505, distance: 143.1
click at [565, 505] on quentale-workspace at bounding box center [784, 362] width 1568 height 723
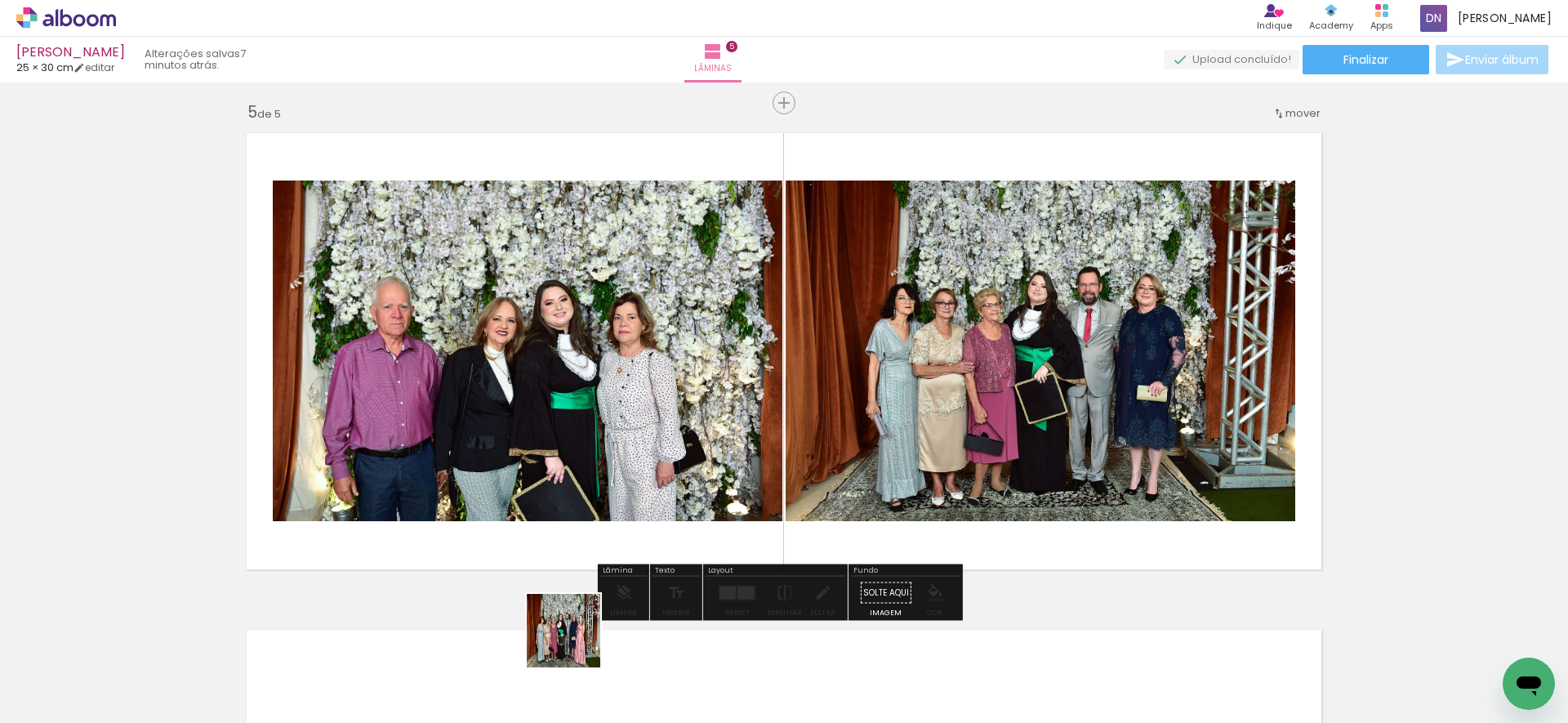
drag, startPoint x: 575, startPoint y: 671, endPoint x: 574, endPoint y: 585, distance: 86.0
click at [576, 500] on quentale-workspace at bounding box center [784, 362] width 1568 height 723
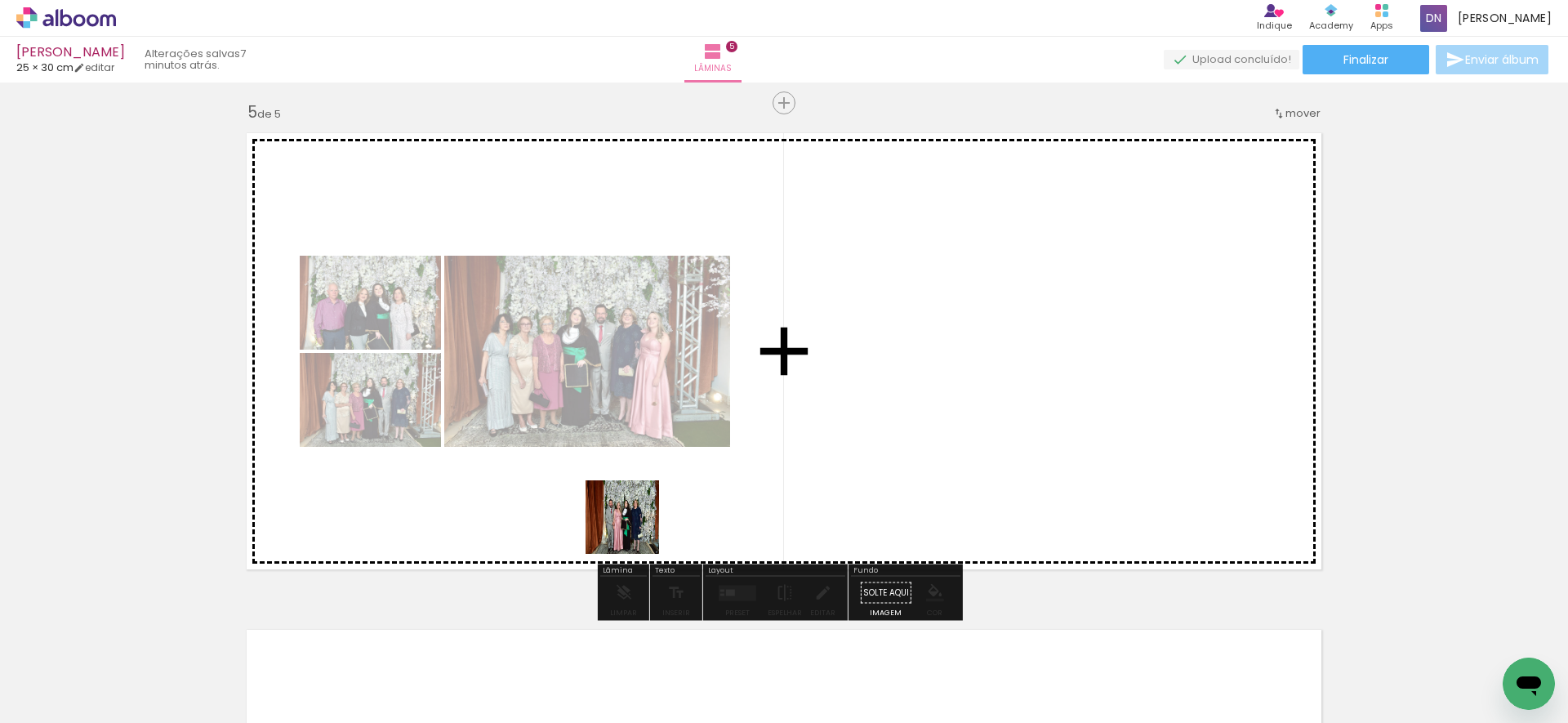
drag, startPoint x: 628, startPoint y: 663, endPoint x: 635, endPoint y: 510, distance: 153.2
click at [635, 510] on quentale-workspace at bounding box center [784, 362] width 1568 height 723
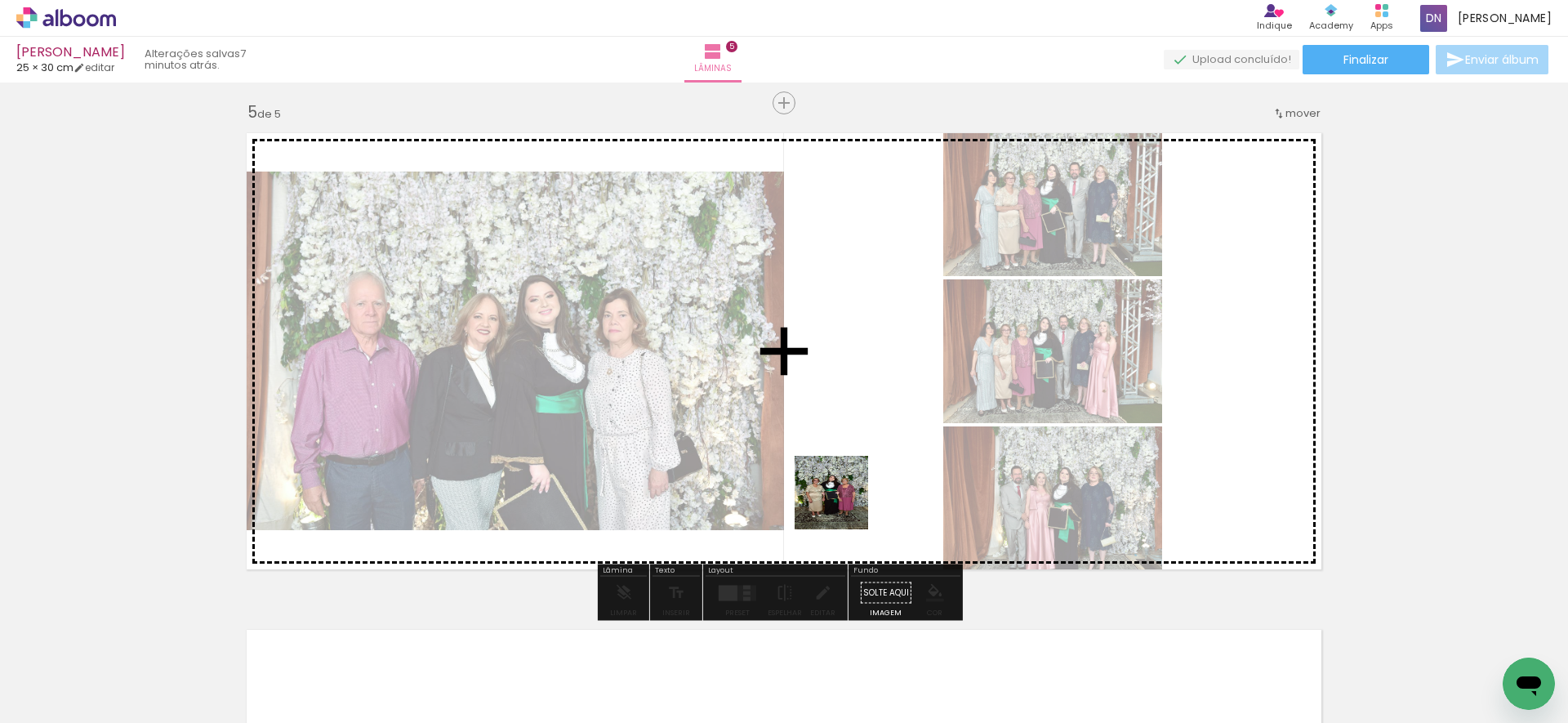
drag, startPoint x: 842, startPoint y: 540, endPoint x: 843, endPoint y: 490, distance: 50.0
click at [843, 490] on quentale-workspace at bounding box center [784, 362] width 1568 height 723
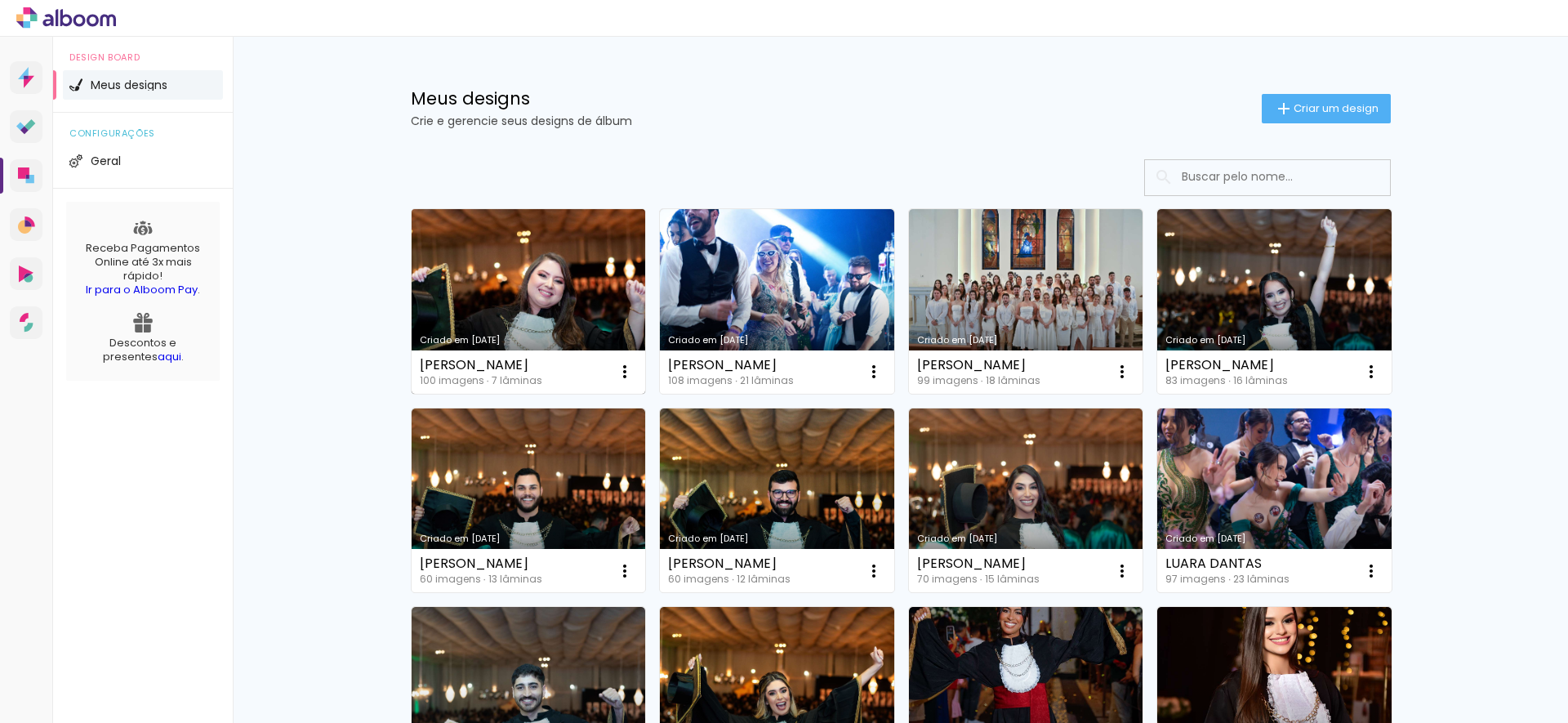
click at [546, 251] on link "Criado em [DATE]" at bounding box center [529, 302] width 234 height 185
